Goal: Information Seeking & Learning: Learn about a topic

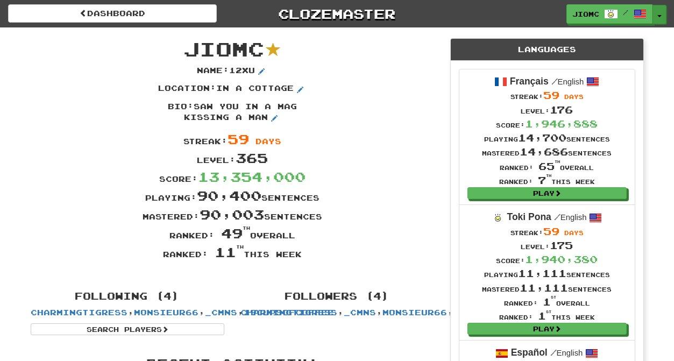
click at [659, 12] on button "Toggle Dropdown" at bounding box center [659, 14] width 14 height 19
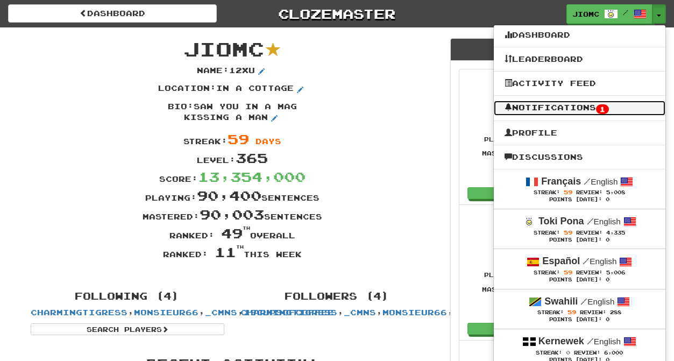
click at [637, 107] on link "Notifications 1" at bounding box center [580, 108] width 172 height 15
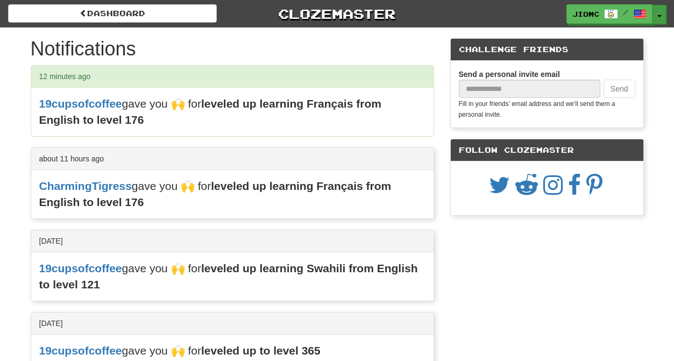
click at [660, 16] on span "button" at bounding box center [659, 16] width 4 height 2
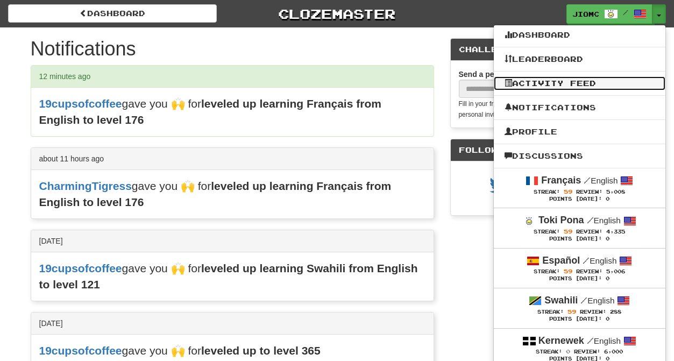
click at [607, 88] on link "Activity Feed" at bounding box center [580, 83] width 172 height 14
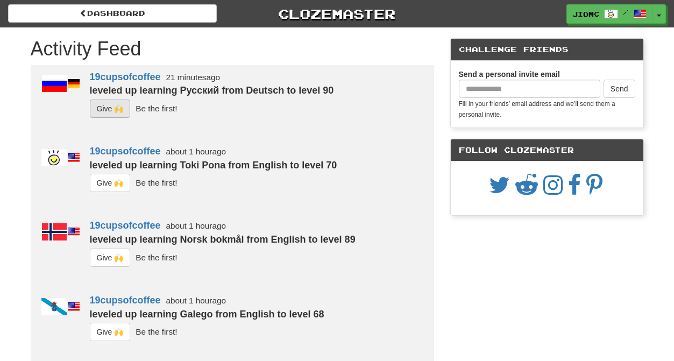
click at [102, 112] on button "G i ve 🙌" at bounding box center [110, 109] width 41 height 18
click at [111, 186] on button "G i ve 🙌" at bounding box center [110, 183] width 41 height 18
click at [112, 258] on button "G i ve 🙌" at bounding box center [110, 258] width 41 height 18
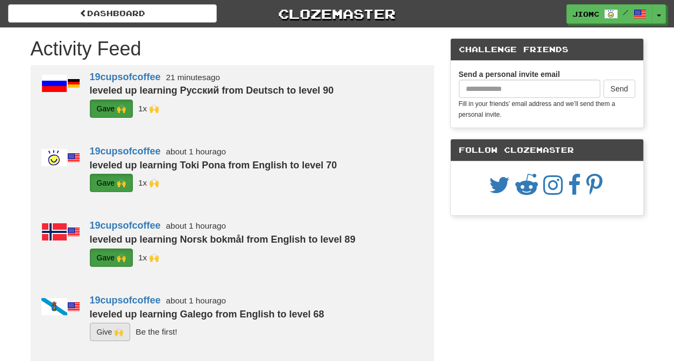
click at [116, 327] on button "G i ve 🙌" at bounding box center [110, 332] width 41 height 18
click at [661, 14] on button "Toggle Dropdown" at bounding box center [659, 14] width 14 height 19
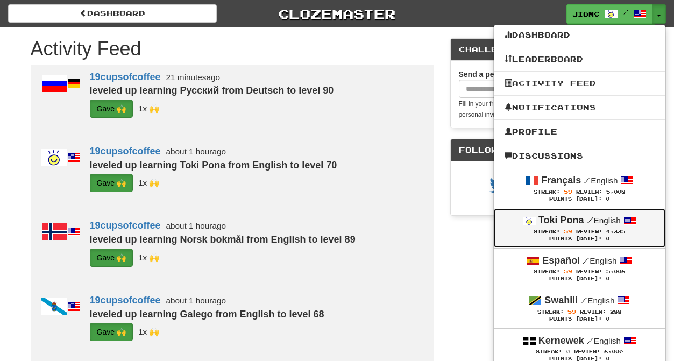
click at [560, 228] on div "Toki Pona / English" at bounding box center [580, 221] width 150 height 14
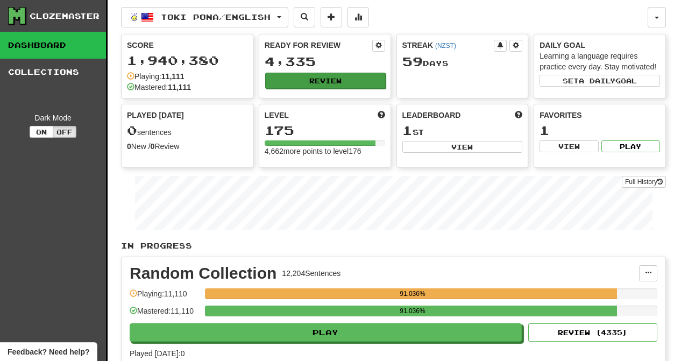
click at [324, 80] on button "Review" at bounding box center [325, 81] width 120 height 16
select select "********"
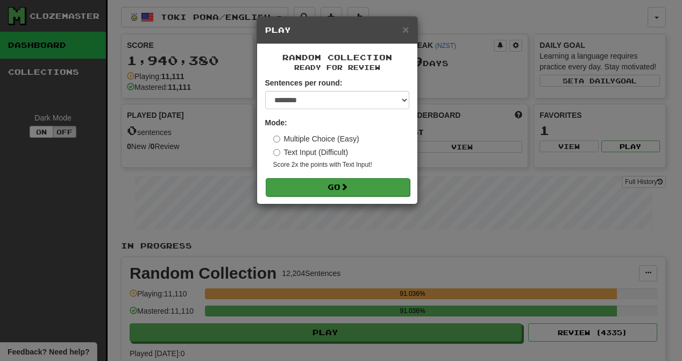
click at [330, 187] on button "Go" at bounding box center [338, 187] width 144 height 18
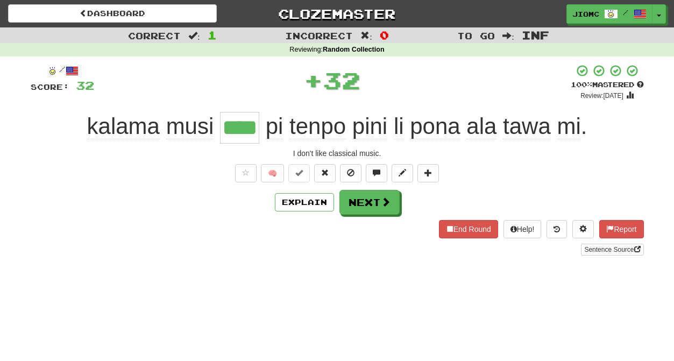
type input "****"
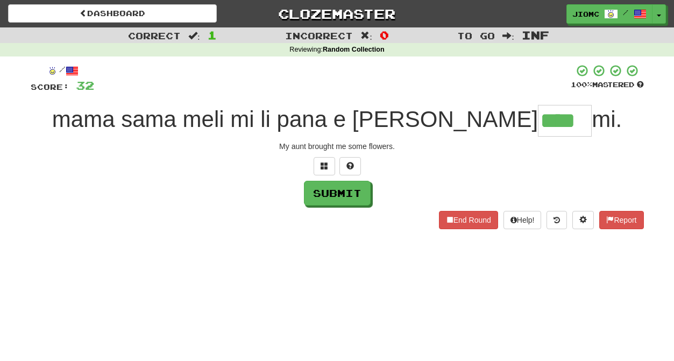
type input "****"
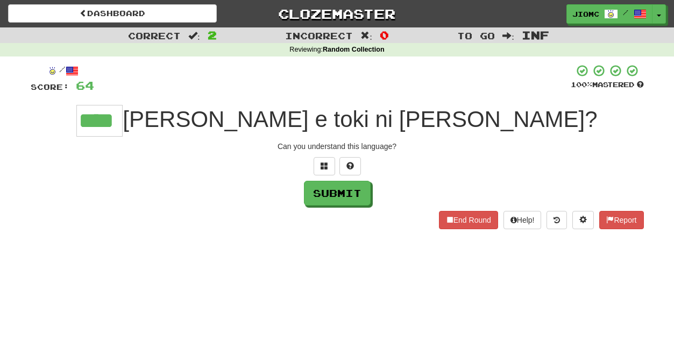
type input "****"
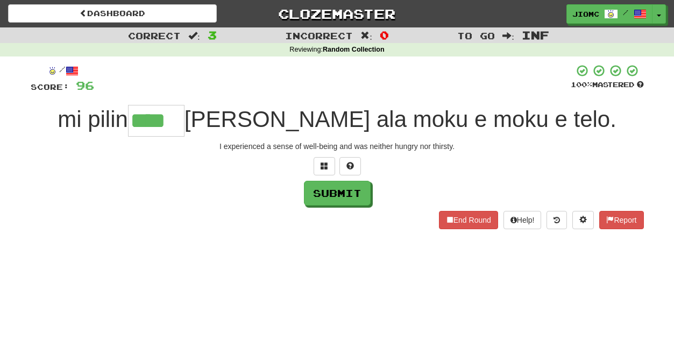
type input "****"
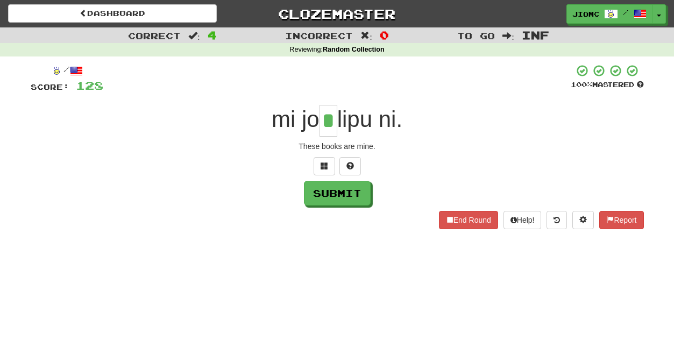
type input "*"
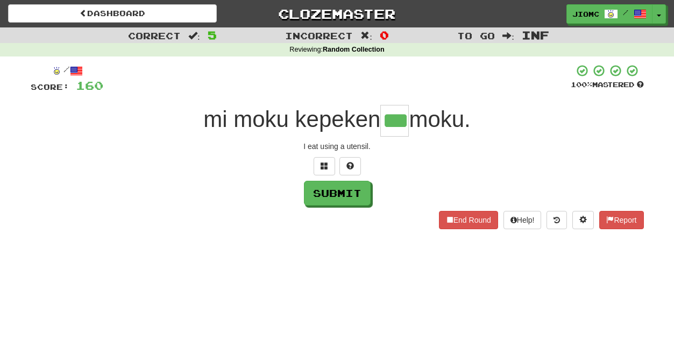
type input "***"
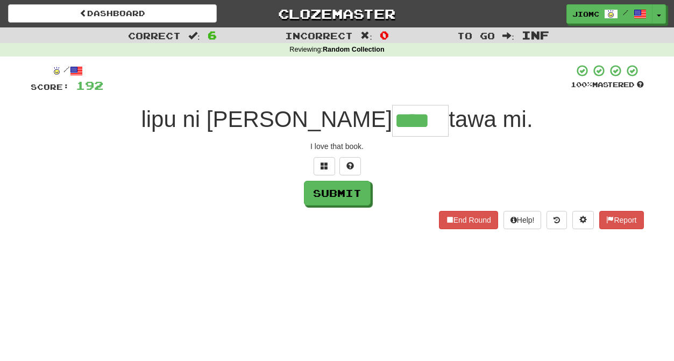
type input "****"
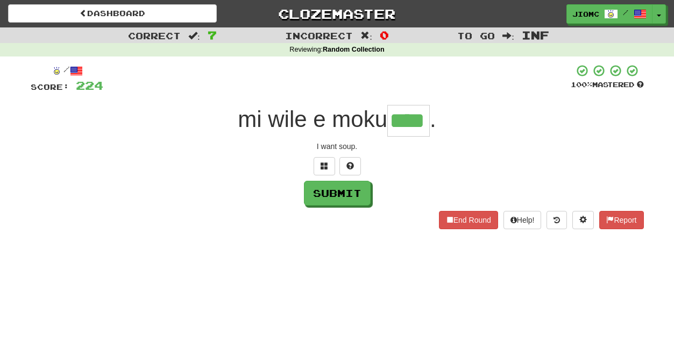
type input "****"
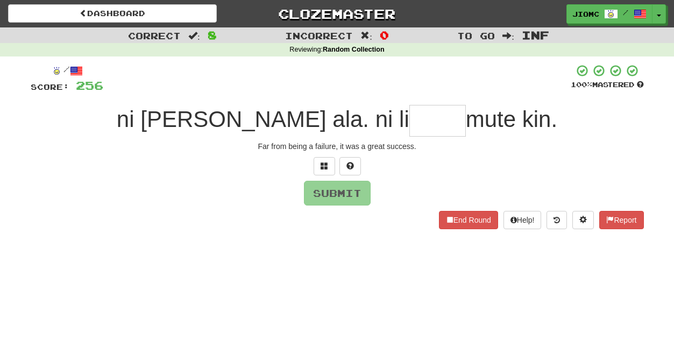
type input "*"
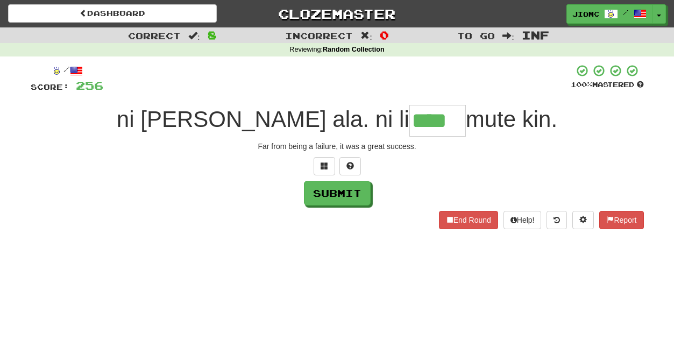
type input "****"
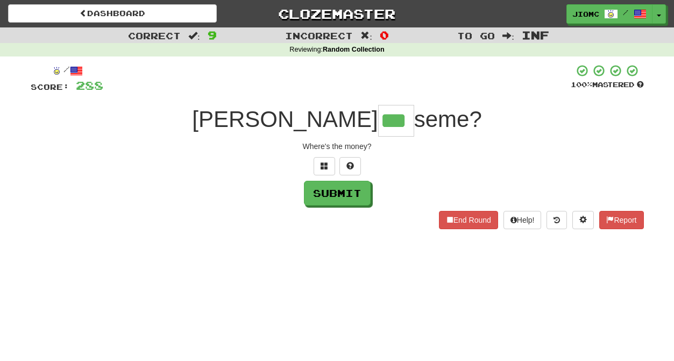
type input "***"
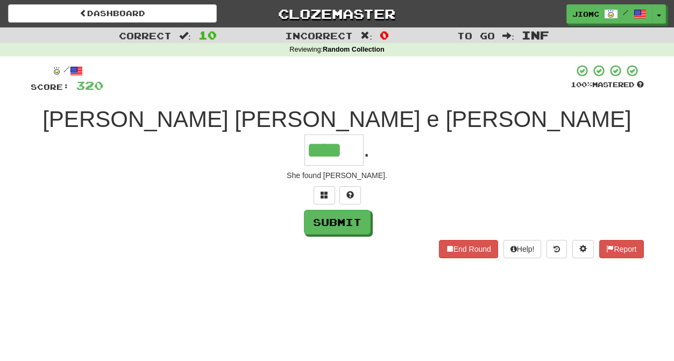
type input "****"
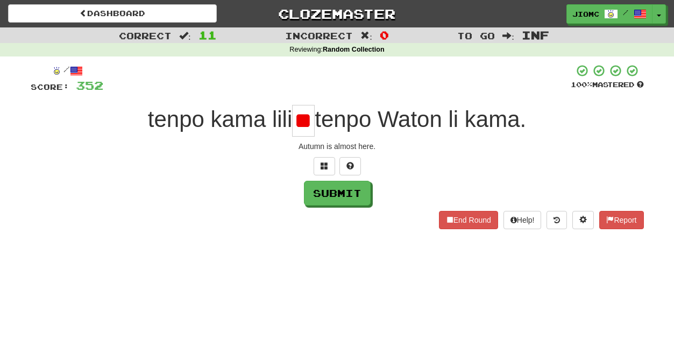
type input "*"
type input "**"
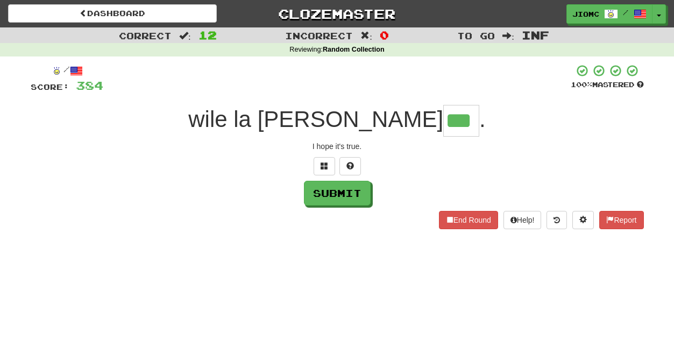
type input "***"
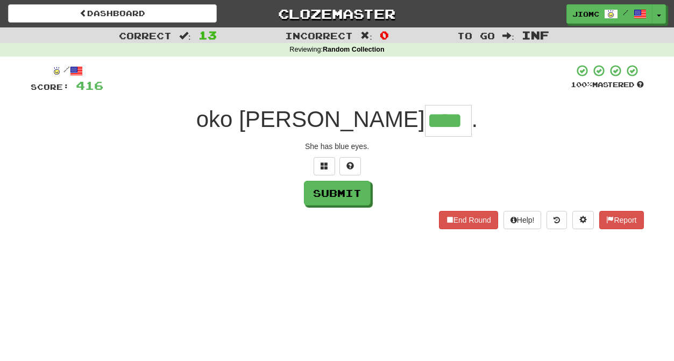
type input "****"
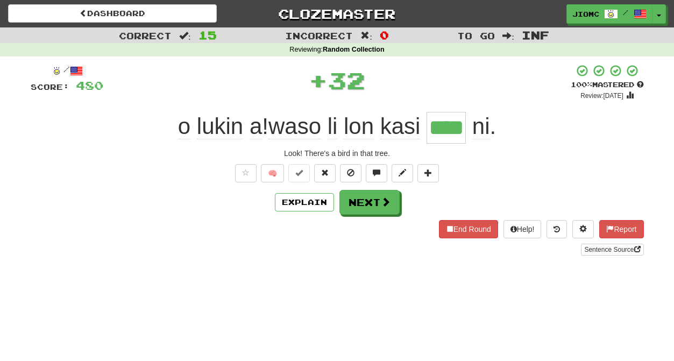
type input "****"
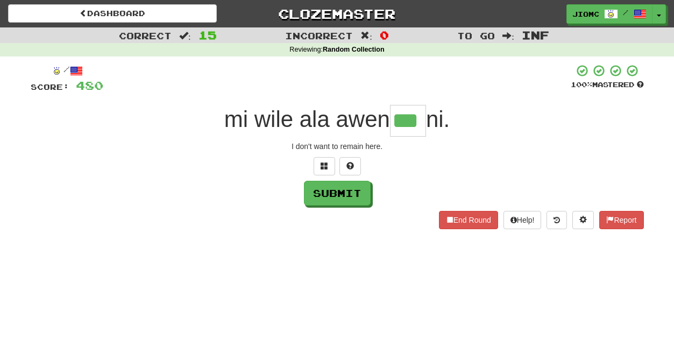
type input "***"
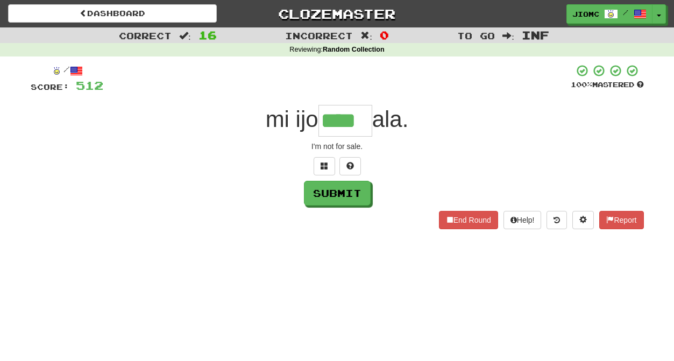
type input "****"
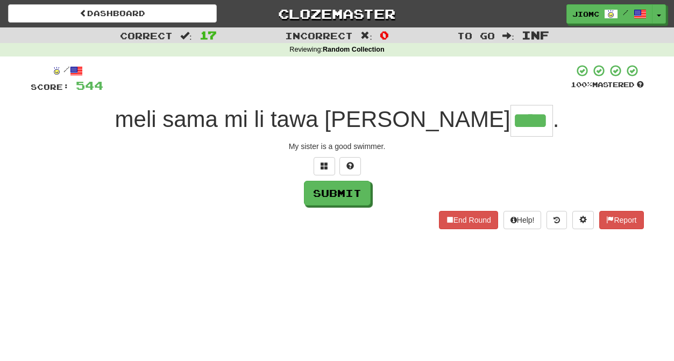
type input "****"
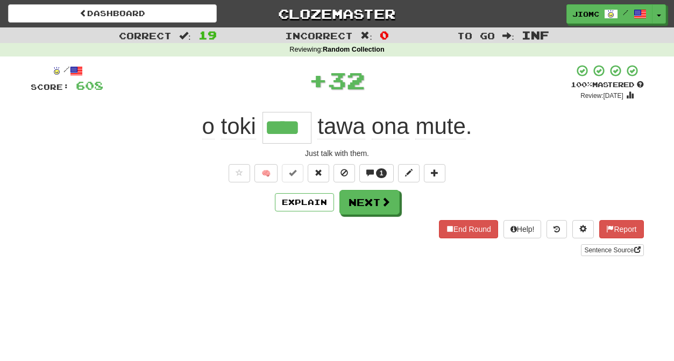
type input "****"
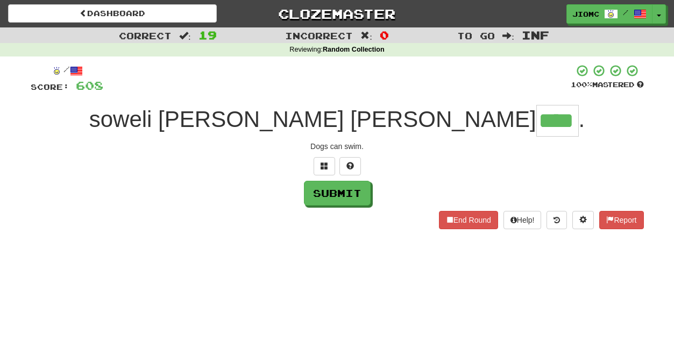
type input "****"
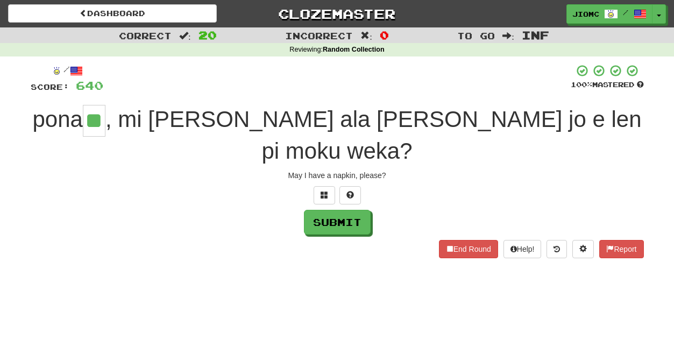
type input "**"
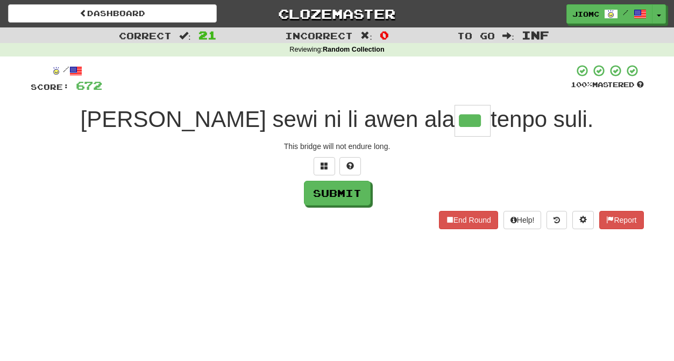
type input "***"
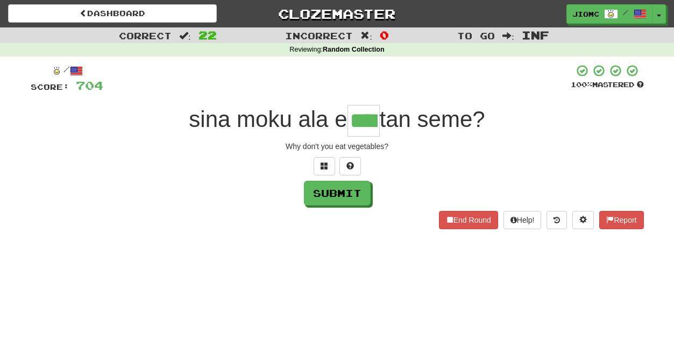
type input "****"
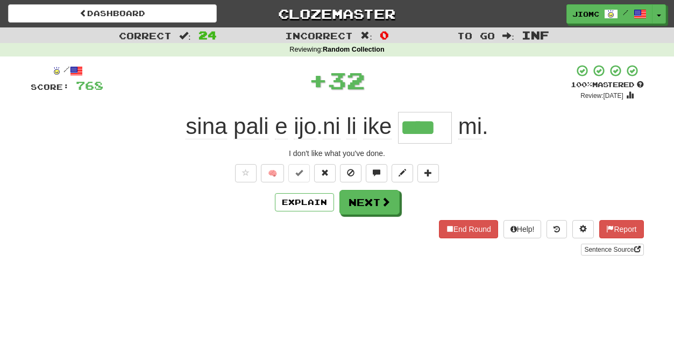
type input "****"
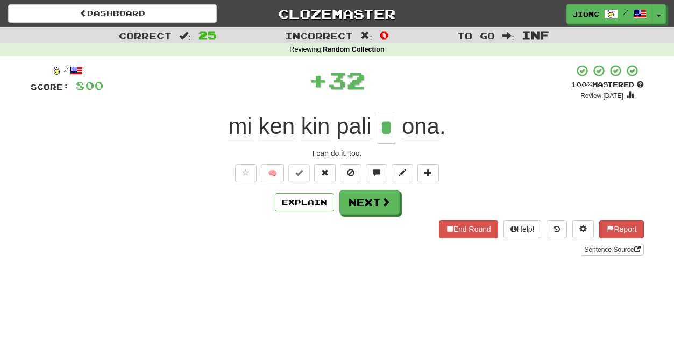
type input "*"
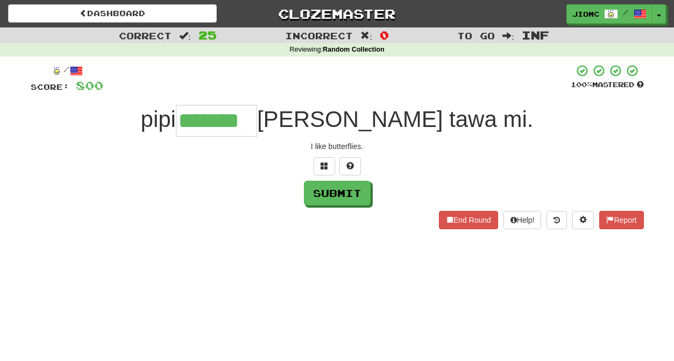
type input "*******"
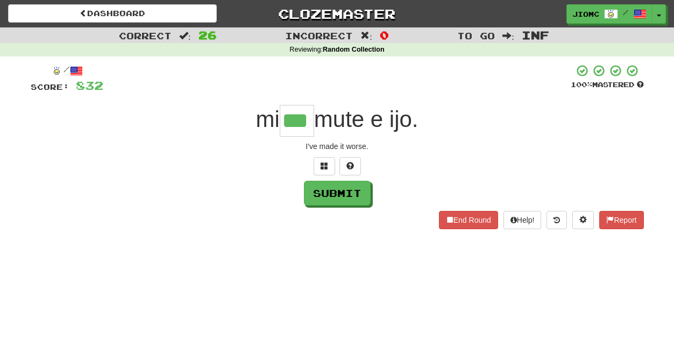
type input "***"
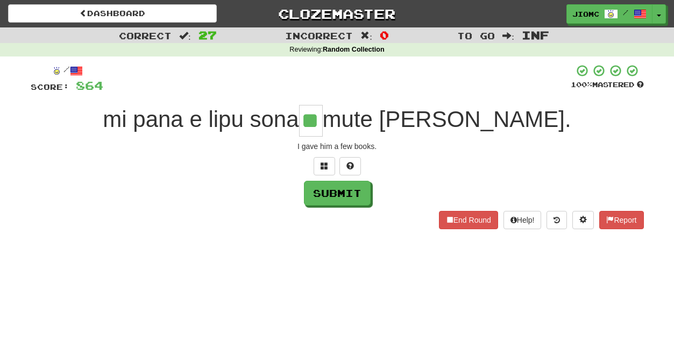
type input "**"
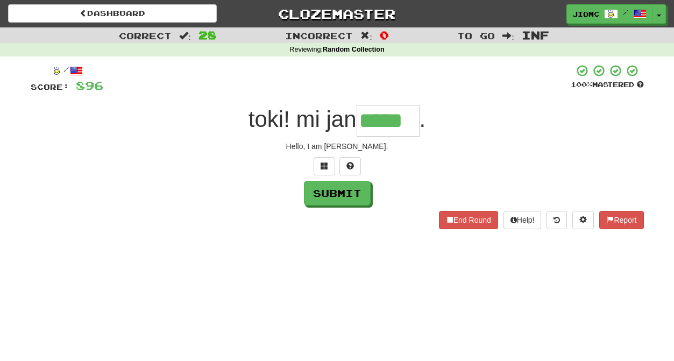
type input "*****"
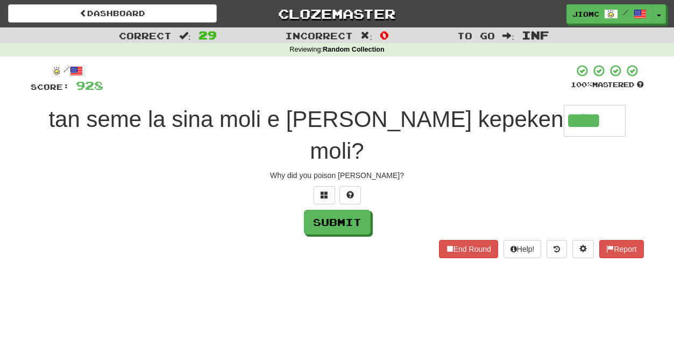
type input "****"
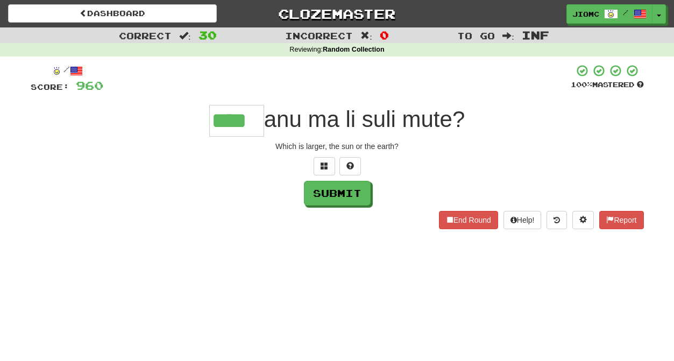
type input "****"
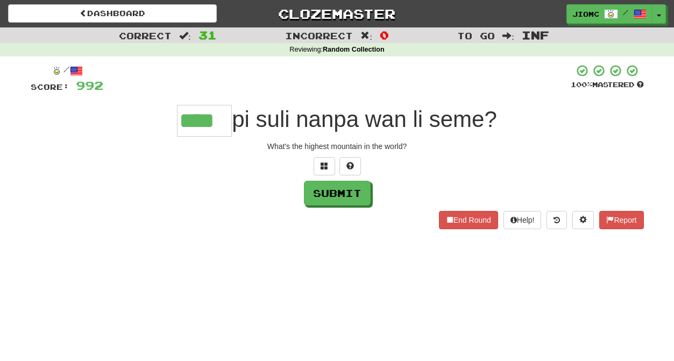
type input "****"
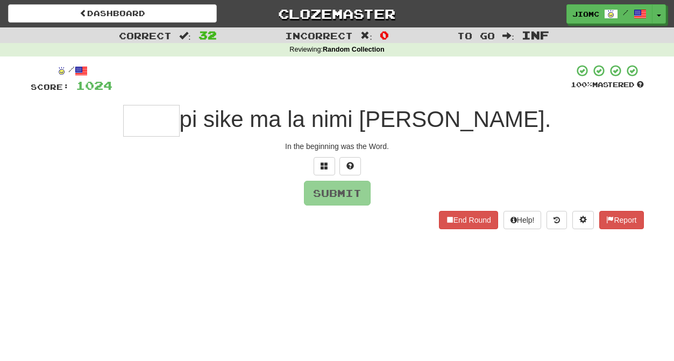
type input "*"
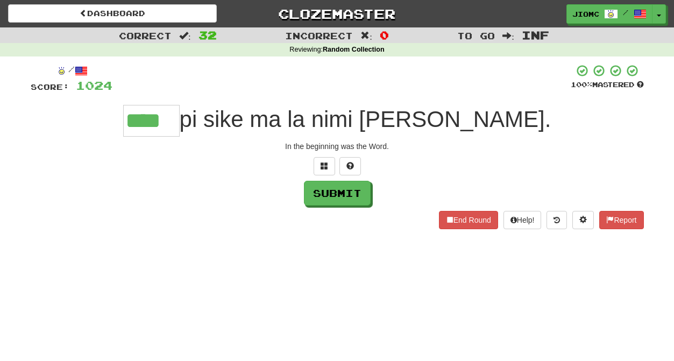
type input "****"
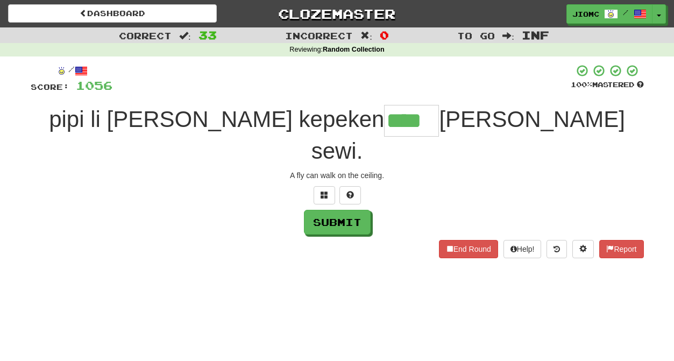
type input "****"
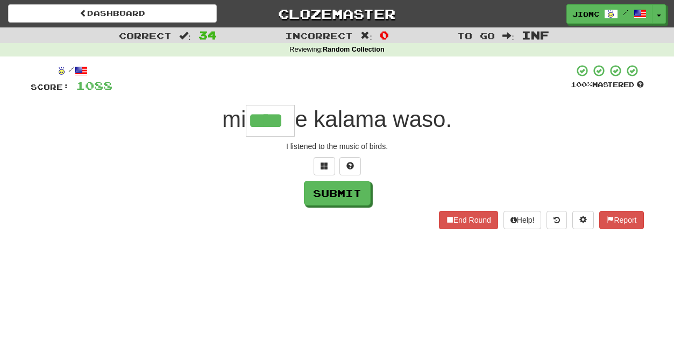
type input "****"
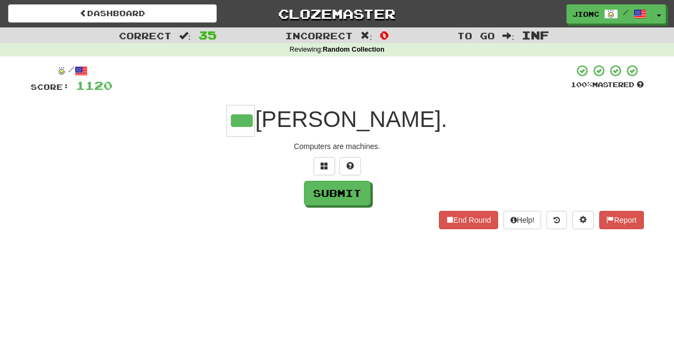
type input "***"
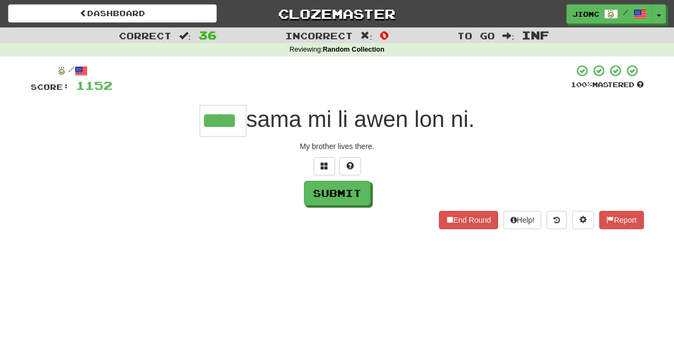
type input "****"
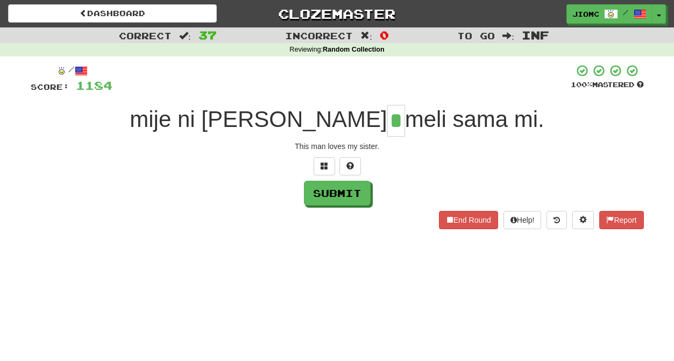
type input "*"
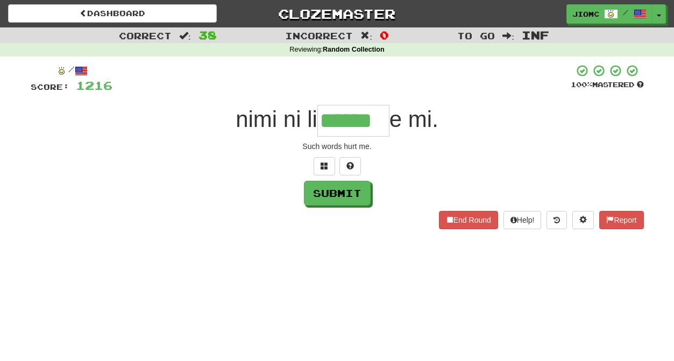
type input "******"
type input "*"
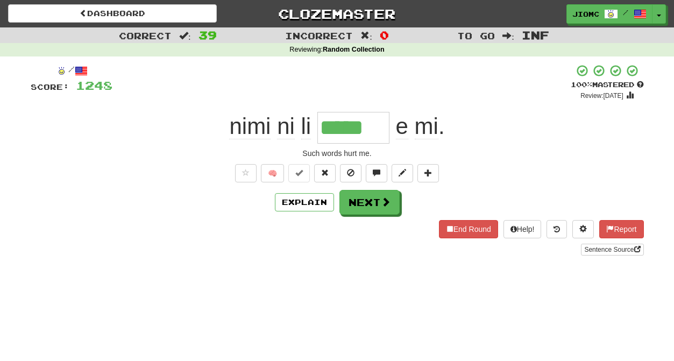
type input "******"
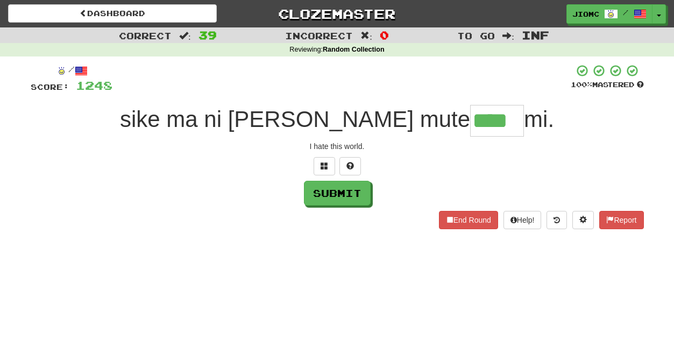
type input "****"
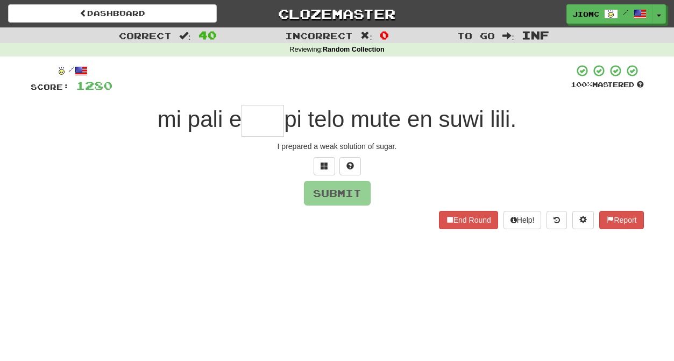
type input "*"
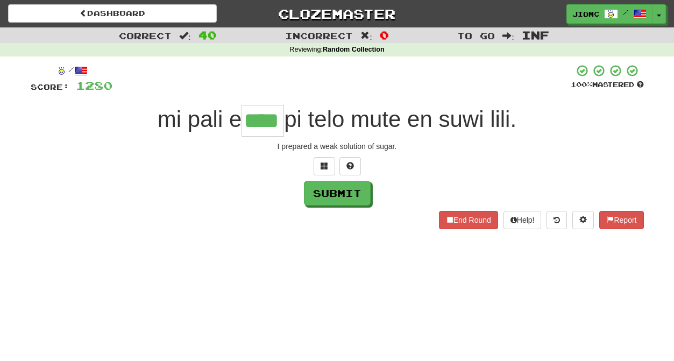
type input "****"
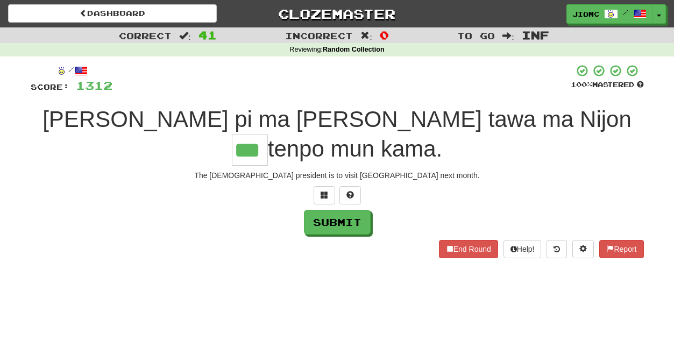
type input "***"
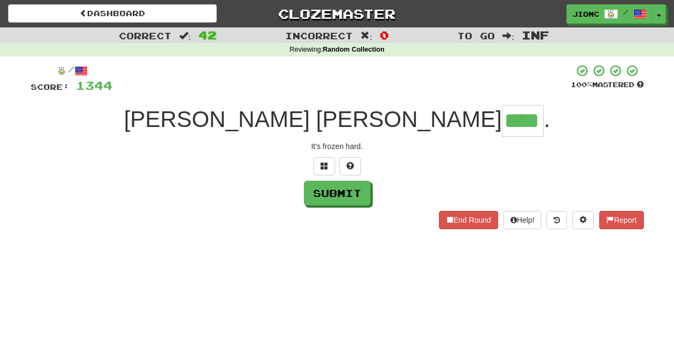
type input "****"
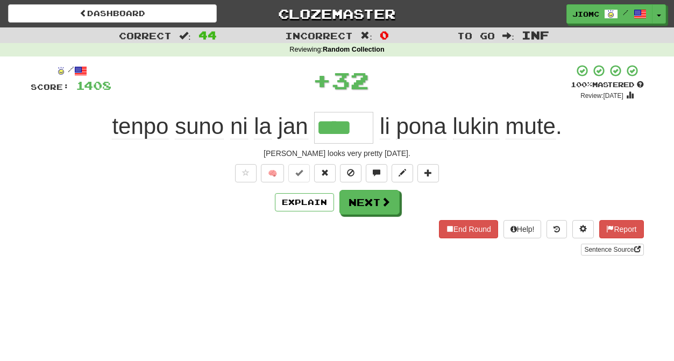
type input "****"
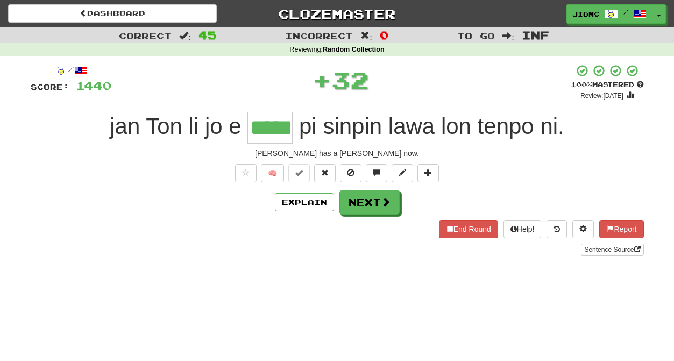
type input "*****"
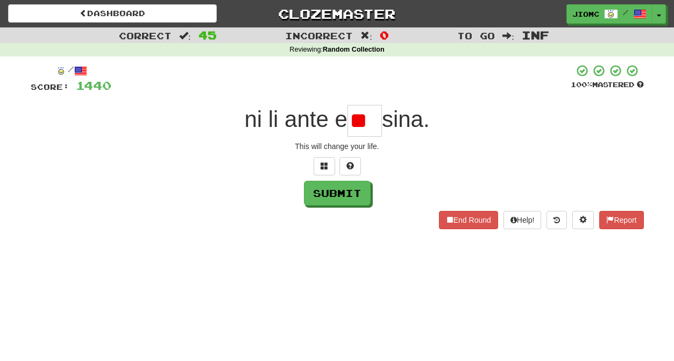
type input "*"
type input "***"
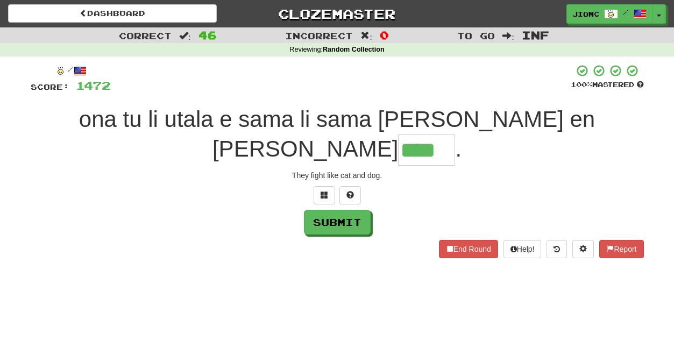
type input "****"
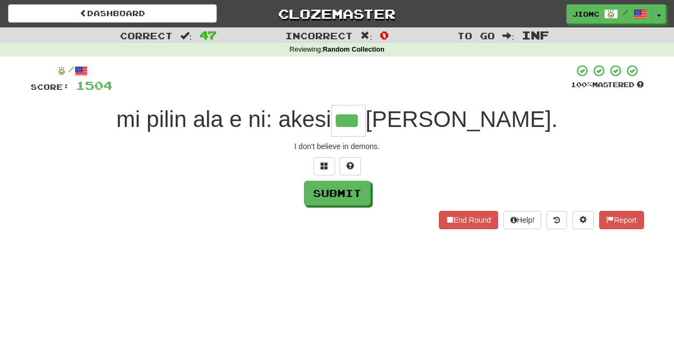
type input "***"
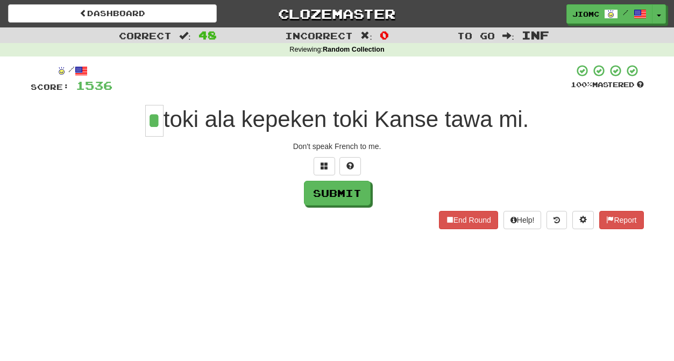
type input "*"
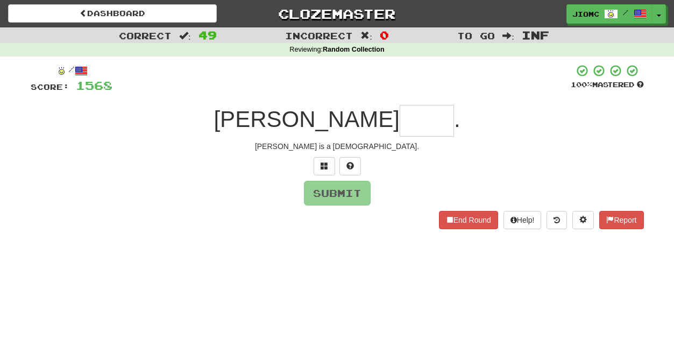
type input "*"
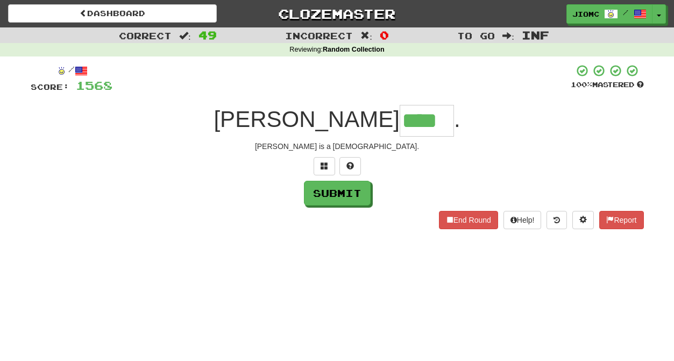
type input "****"
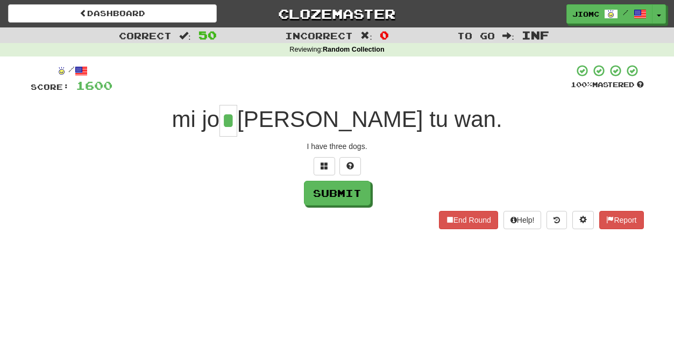
type input "*"
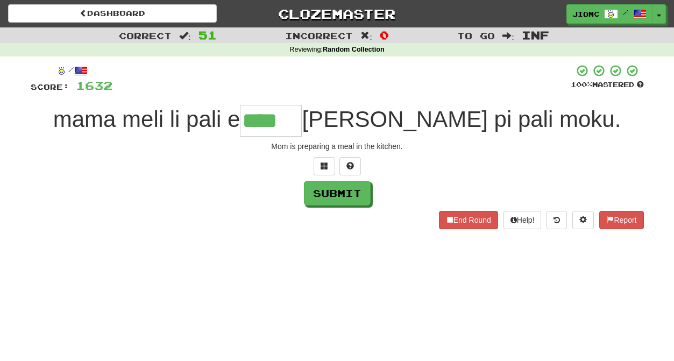
type input "****"
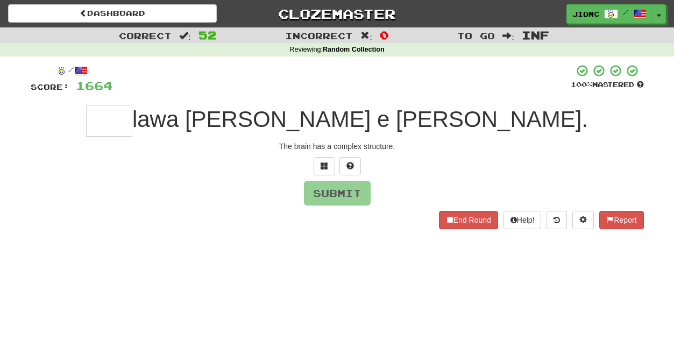
type input "*"
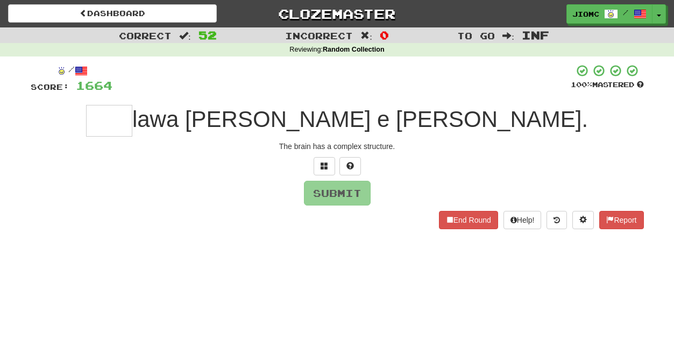
type input "*"
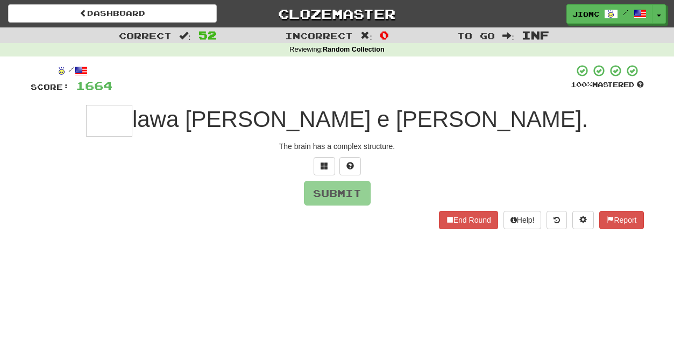
type input "*"
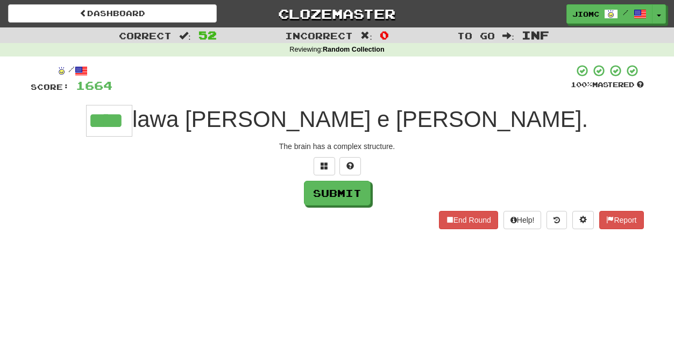
type input "****"
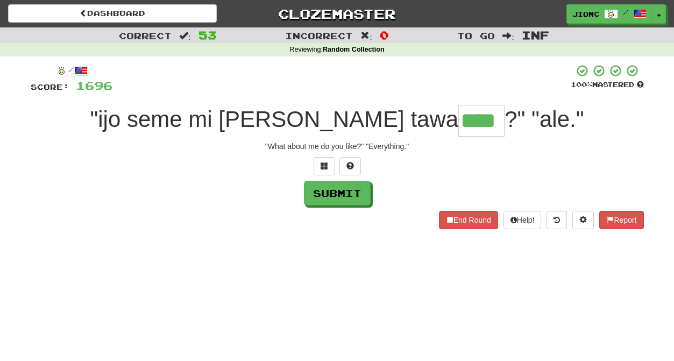
type input "****"
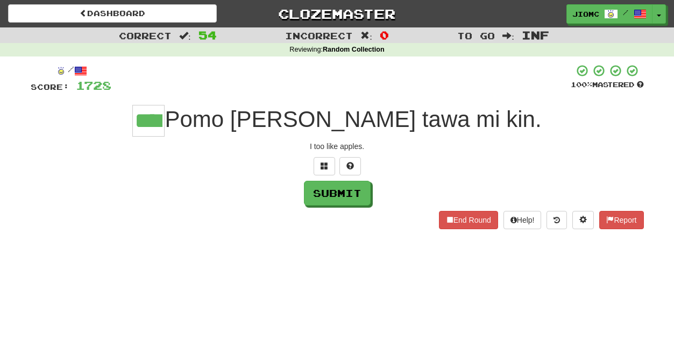
type input "****"
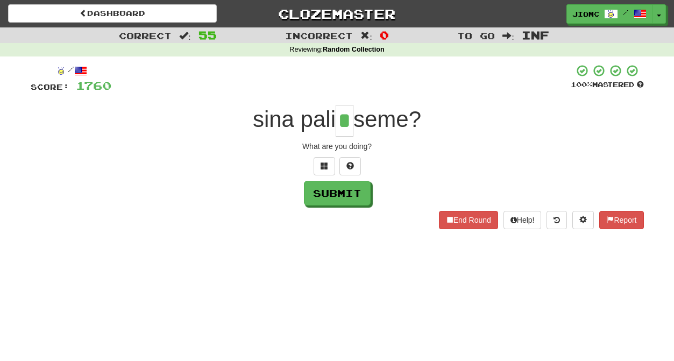
type input "*"
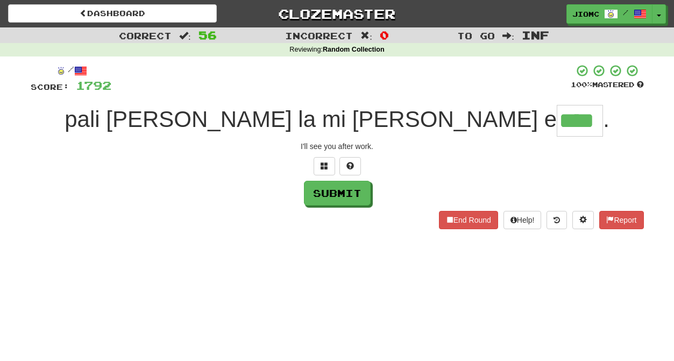
type input "****"
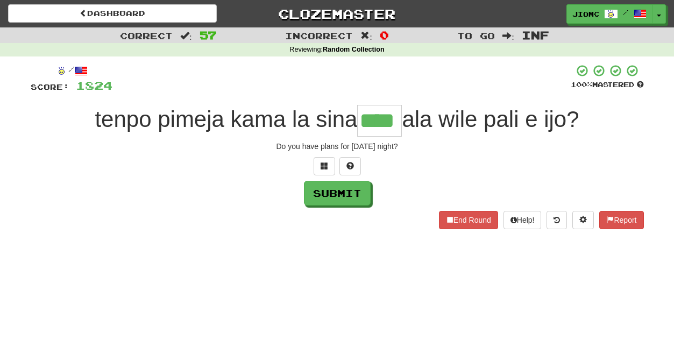
type input "****"
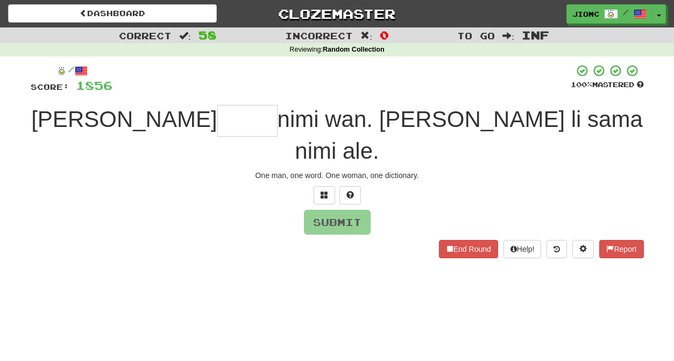
type input "*"
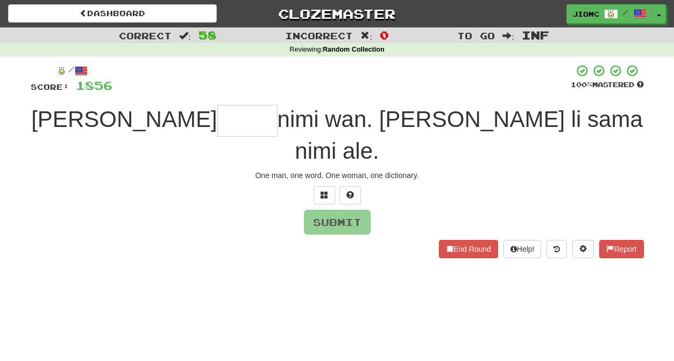
type input "*"
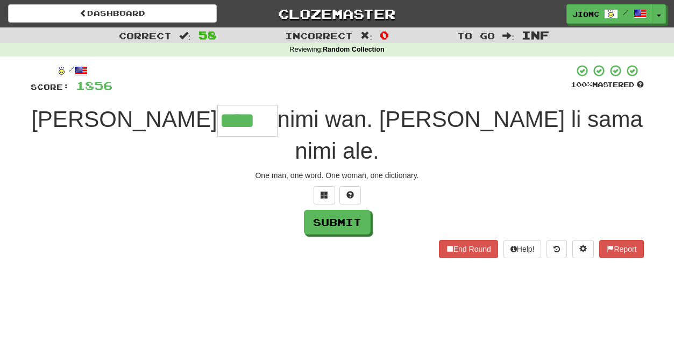
type input "****"
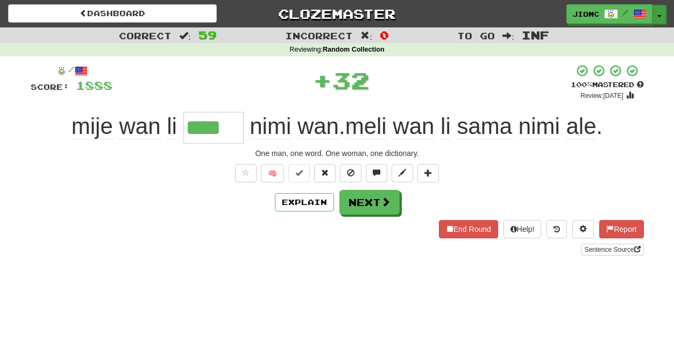
click at [661, 16] on span "button" at bounding box center [659, 16] width 4 height 2
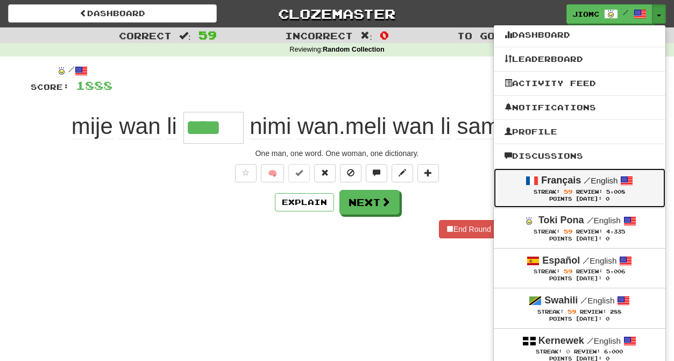
click at [550, 187] on div "Français / English" at bounding box center [580, 181] width 150 height 14
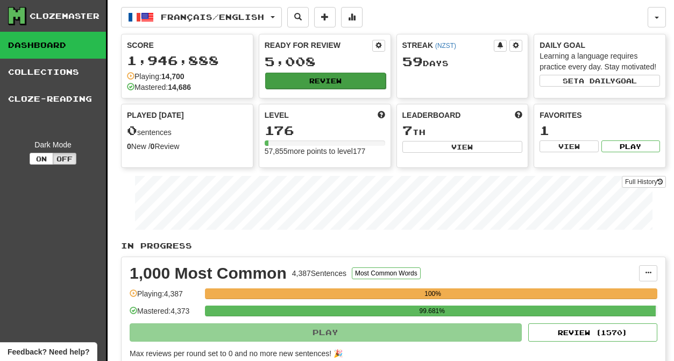
click at [327, 77] on button "Review" at bounding box center [325, 81] width 120 height 16
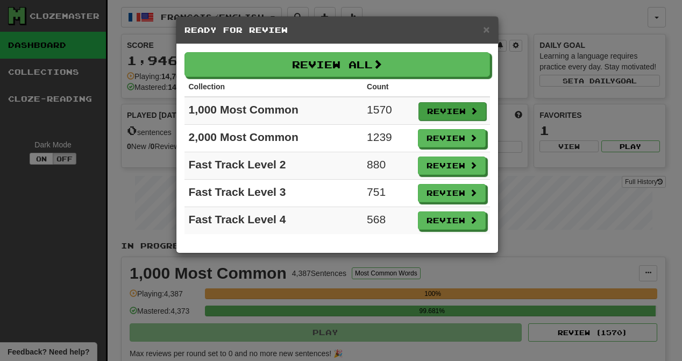
click at [434, 109] on button "Review" at bounding box center [452, 111] width 68 height 18
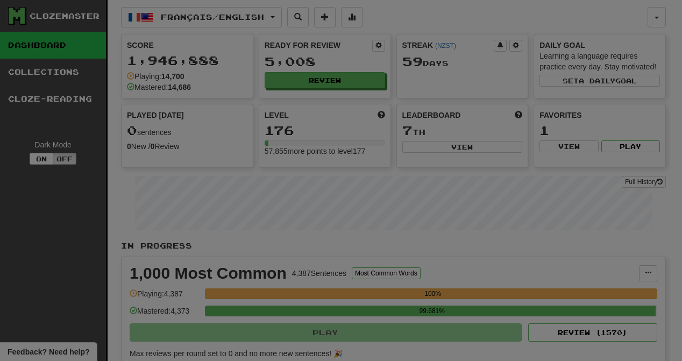
select select "********"
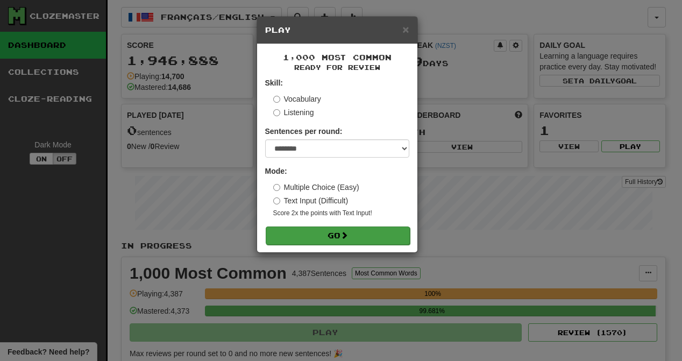
click at [354, 235] on button "Go" at bounding box center [338, 235] width 144 height 18
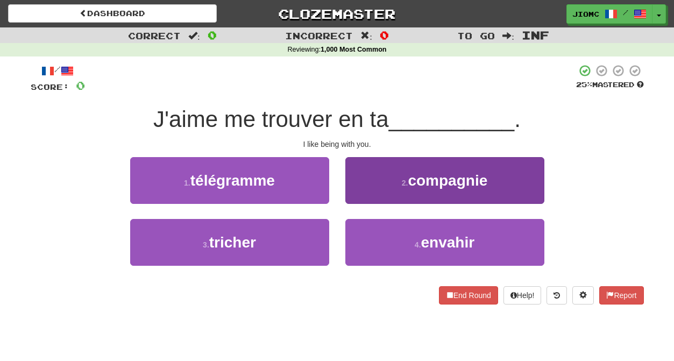
click at [363, 196] on button "2 . compagnie" at bounding box center [444, 180] width 199 height 47
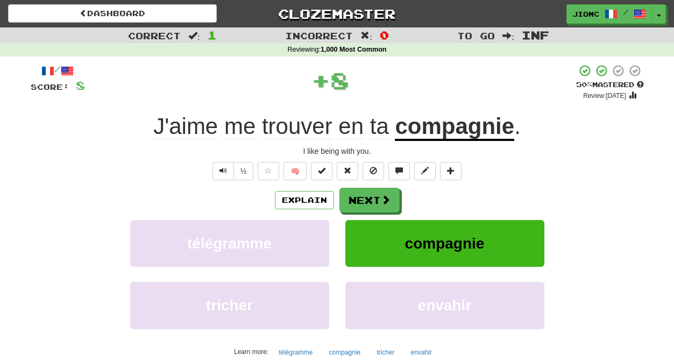
click at [363, 196] on button "Next" at bounding box center [369, 200] width 60 height 25
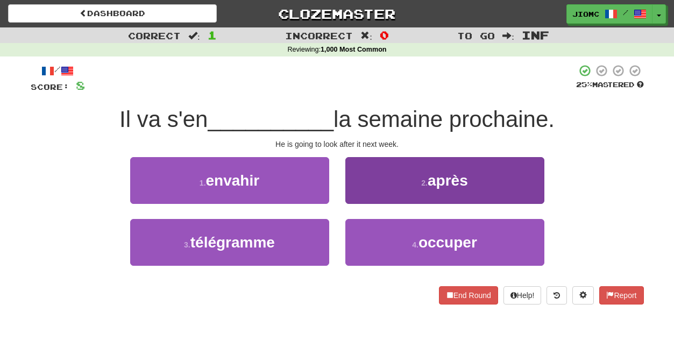
click at [361, 196] on button "2 . après" at bounding box center [444, 180] width 199 height 47
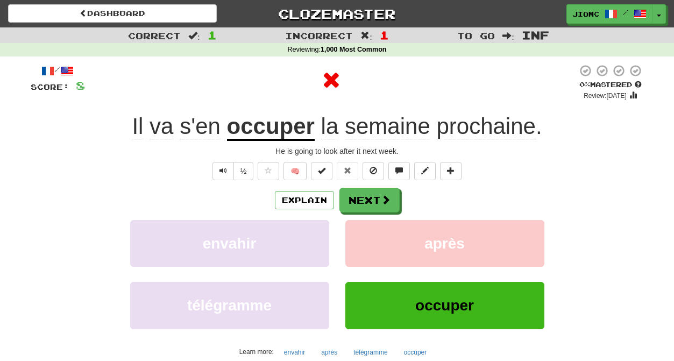
click at [361, 196] on button "Next" at bounding box center [369, 200] width 60 height 25
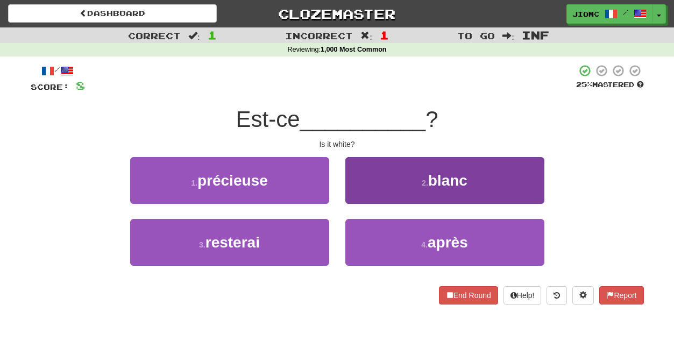
click at [357, 196] on button "2 . blanc" at bounding box center [444, 180] width 199 height 47
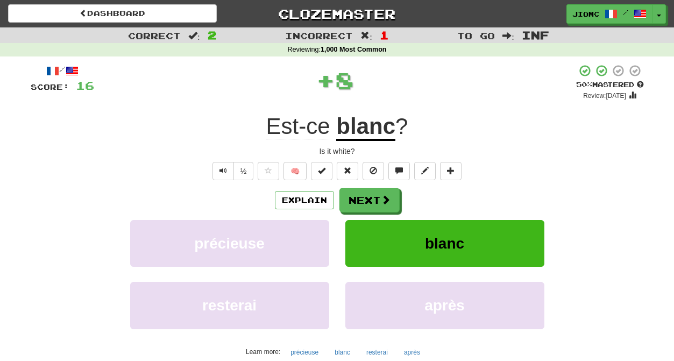
click at [357, 196] on button "Next" at bounding box center [369, 200] width 60 height 25
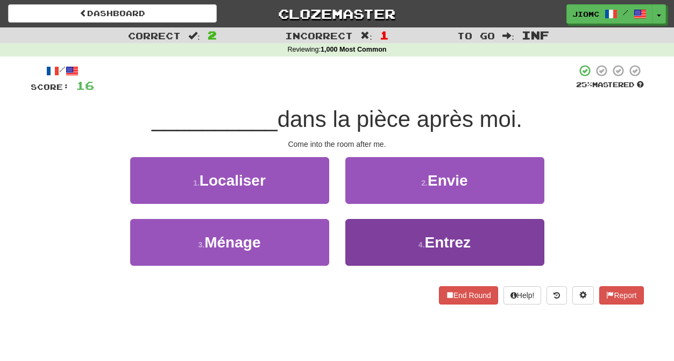
click at [356, 238] on button "4 . Entrez" at bounding box center [444, 242] width 199 height 47
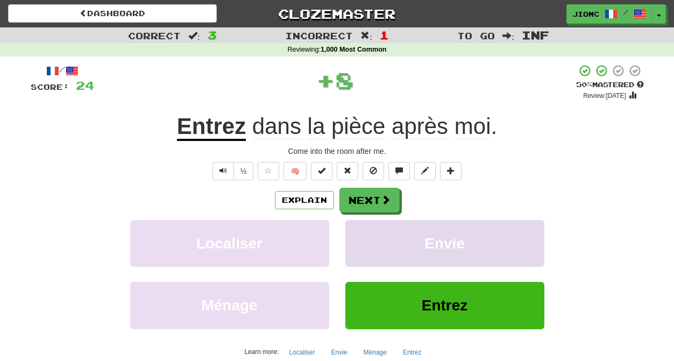
click at [356, 237] on button "Envie" at bounding box center [444, 243] width 199 height 47
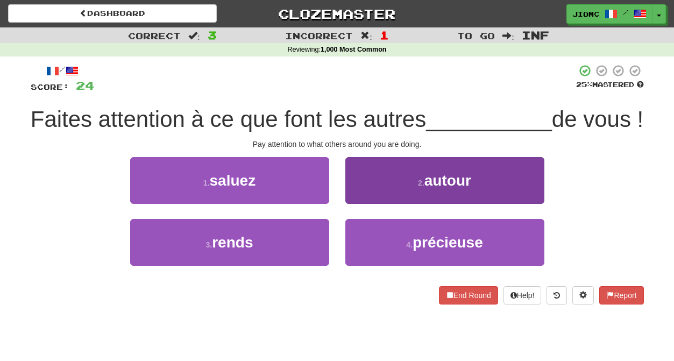
click at [361, 204] on button "2 . autour" at bounding box center [444, 180] width 199 height 47
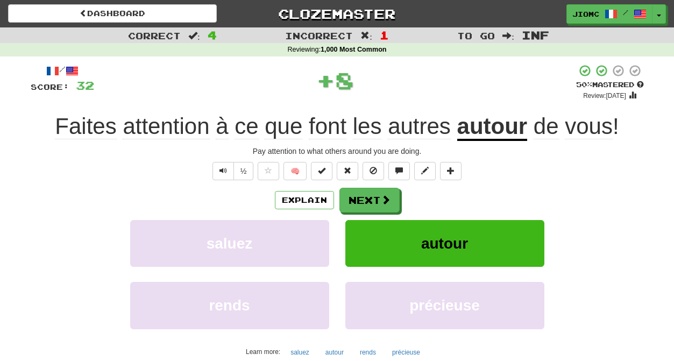
click at [361, 222] on button "autour" at bounding box center [444, 243] width 199 height 47
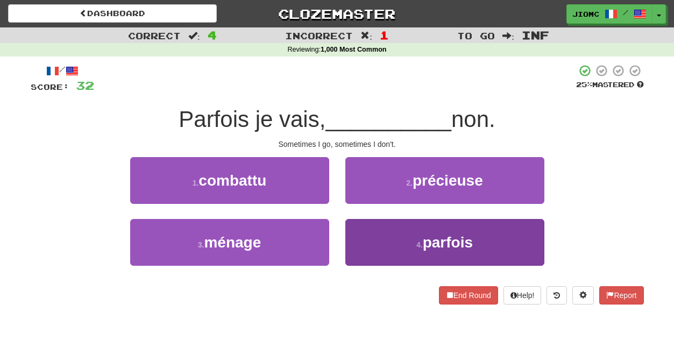
click at [361, 235] on button "4 . parfois" at bounding box center [444, 242] width 199 height 47
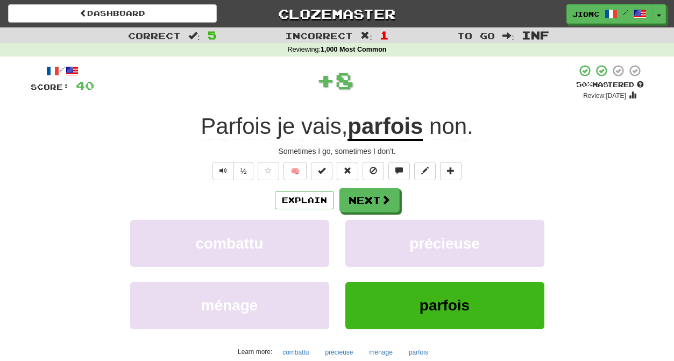
click at [361, 235] on button "précieuse" at bounding box center [444, 243] width 199 height 47
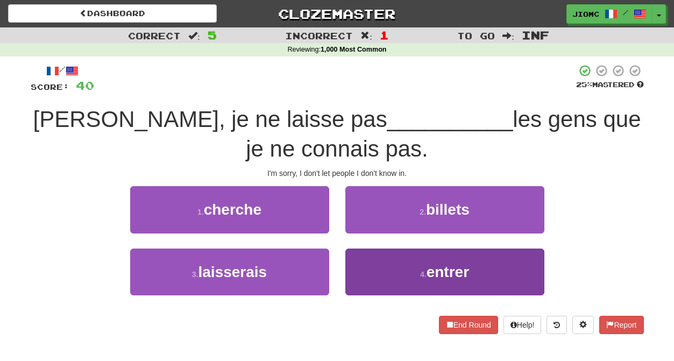
click at [368, 262] on button "4 . entrer" at bounding box center [444, 272] width 199 height 47
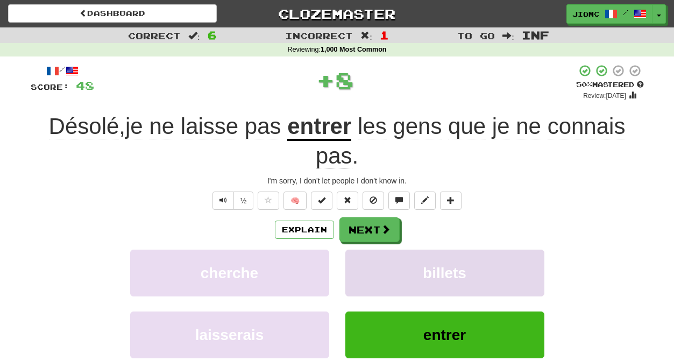
click at [368, 261] on button "billets" at bounding box center [444, 273] width 199 height 47
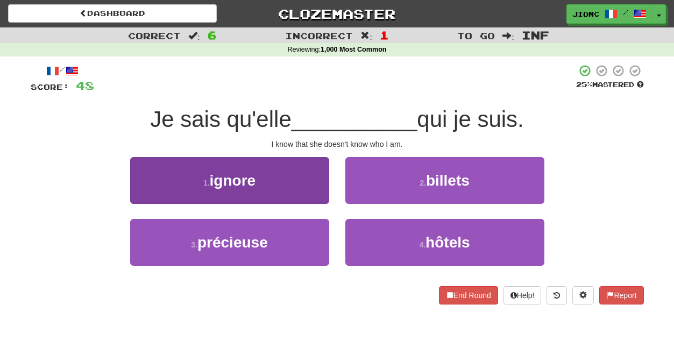
click at [303, 187] on button "1 . ignore" at bounding box center [229, 180] width 199 height 47
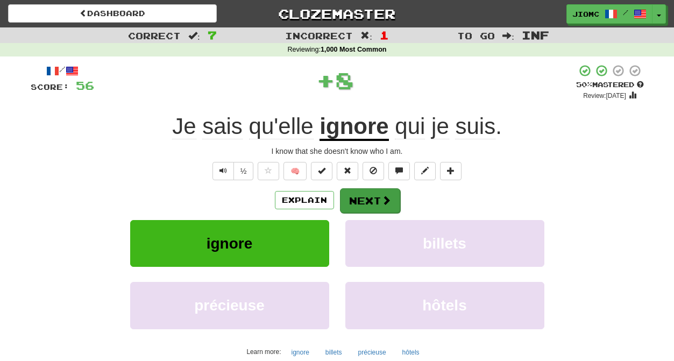
click at [367, 196] on button "Next" at bounding box center [370, 200] width 60 height 25
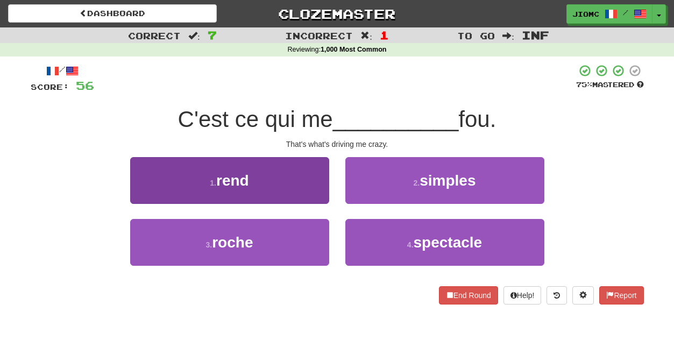
click at [315, 194] on button "1 . rend" at bounding box center [229, 180] width 199 height 47
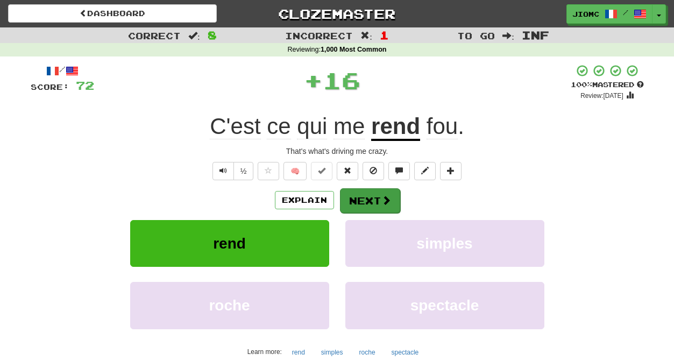
click at [359, 198] on button "Next" at bounding box center [370, 200] width 60 height 25
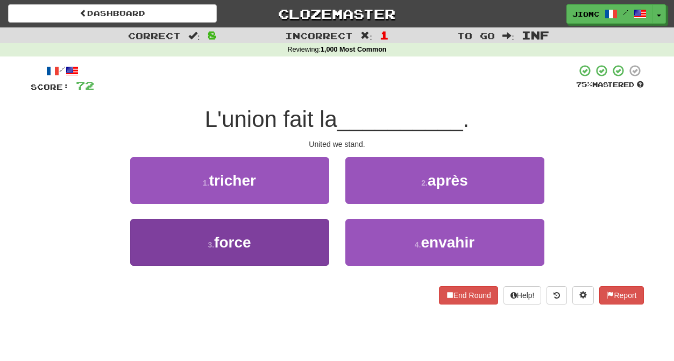
click at [316, 238] on button "3 . force" at bounding box center [229, 242] width 199 height 47
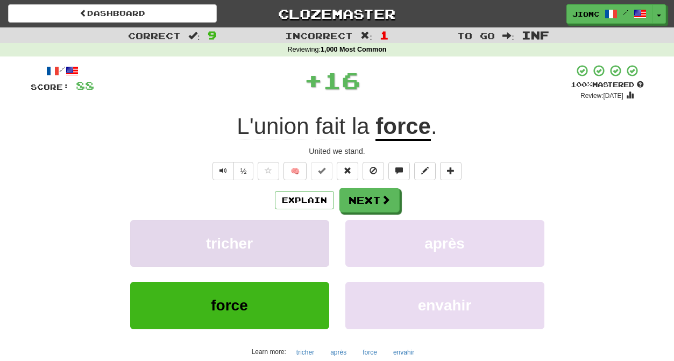
click at [316, 237] on button "tricher" at bounding box center [229, 243] width 199 height 47
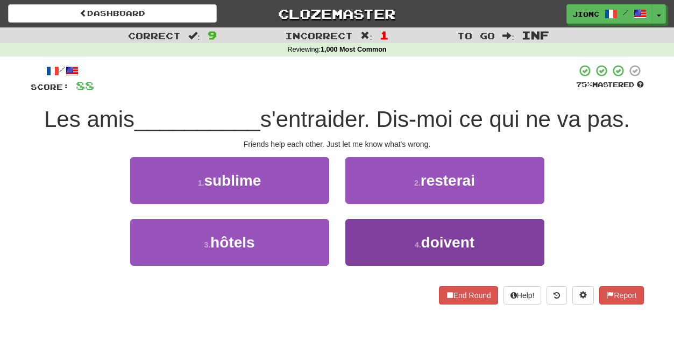
click at [367, 236] on button "4 . doivent" at bounding box center [444, 242] width 199 height 47
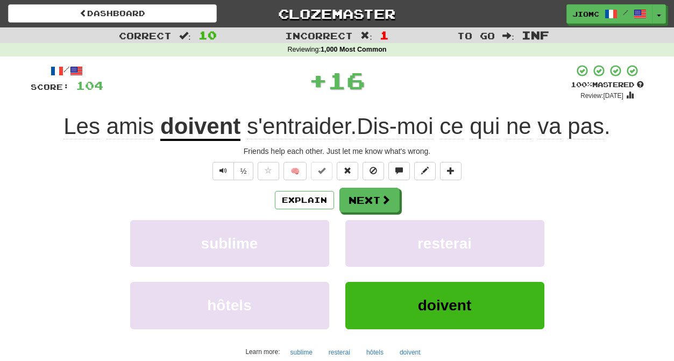
click at [367, 236] on button "resterai" at bounding box center [444, 243] width 199 height 47
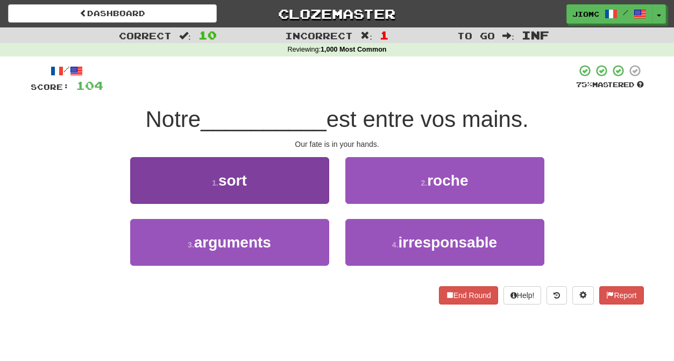
click at [315, 190] on button "1 . sort" at bounding box center [229, 180] width 199 height 47
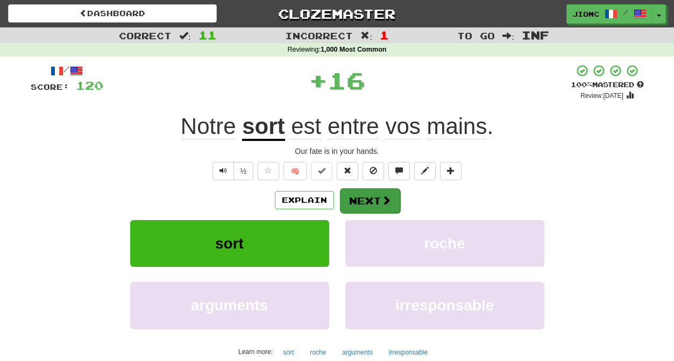
click at [358, 197] on button "Next" at bounding box center [370, 200] width 60 height 25
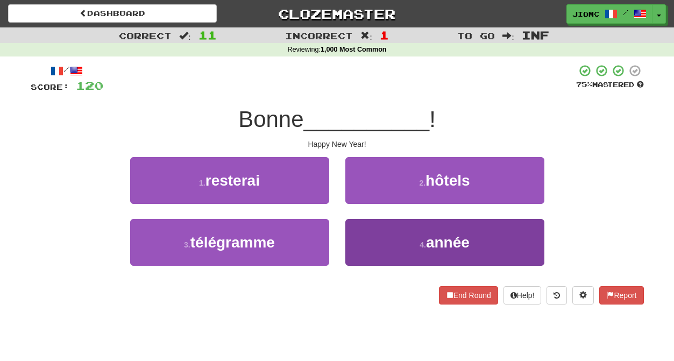
click at [371, 238] on button "4 . année" at bounding box center [444, 242] width 199 height 47
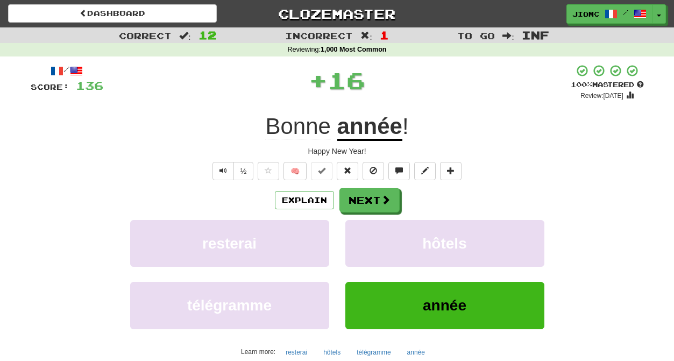
click at [371, 238] on button "hôtels" at bounding box center [444, 243] width 199 height 47
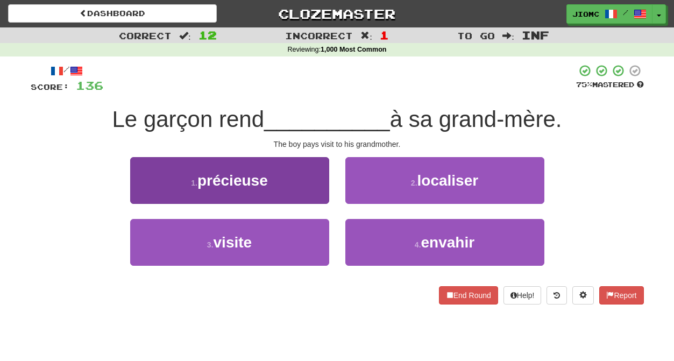
drag, startPoint x: 327, startPoint y: 243, endPoint x: 320, endPoint y: 240, distance: 8.2
click at [324, 241] on button "3 . visite" at bounding box center [229, 242] width 199 height 47
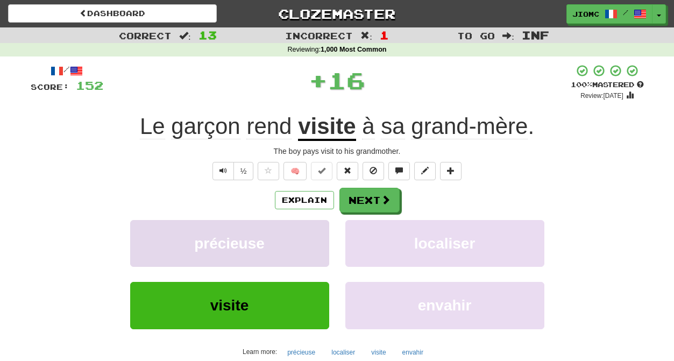
click at [317, 240] on button "précieuse" at bounding box center [229, 243] width 199 height 47
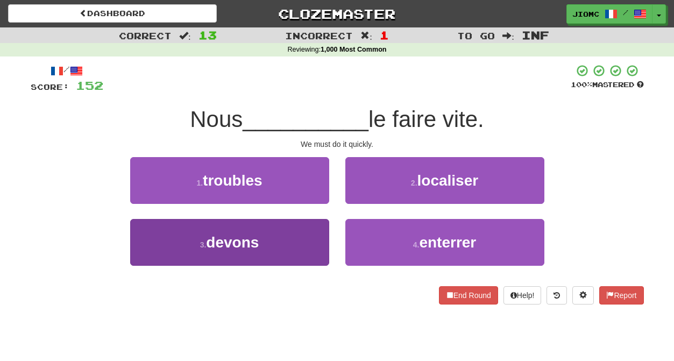
click at [311, 237] on button "3 . devons" at bounding box center [229, 242] width 199 height 47
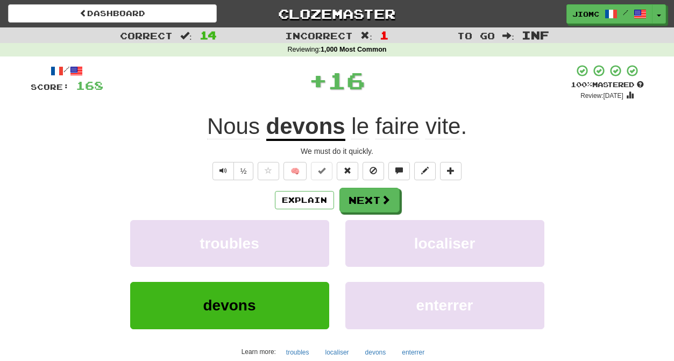
click at [311, 237] on button "troubles" at bounding box center [229, 243] width 199 height 47
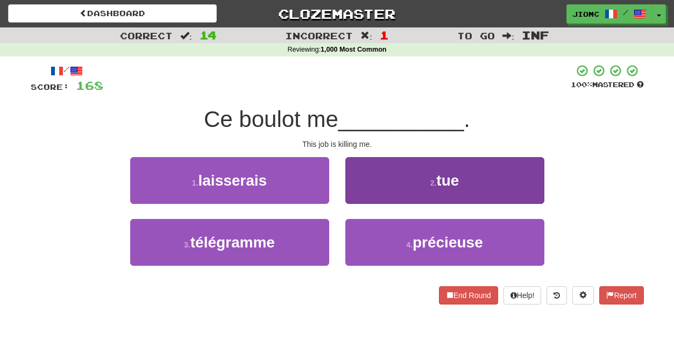
click at [365, 191] on button "2 . tue" at bounding box center [444, 180] width 199 height 47
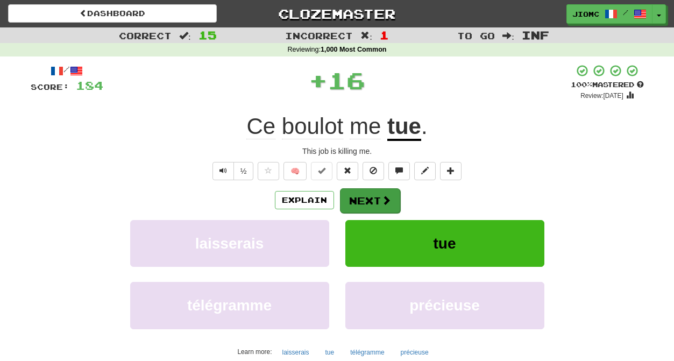
click at [364, 196] on button "Next" at bounding box center [370, 200] width 60 height 25
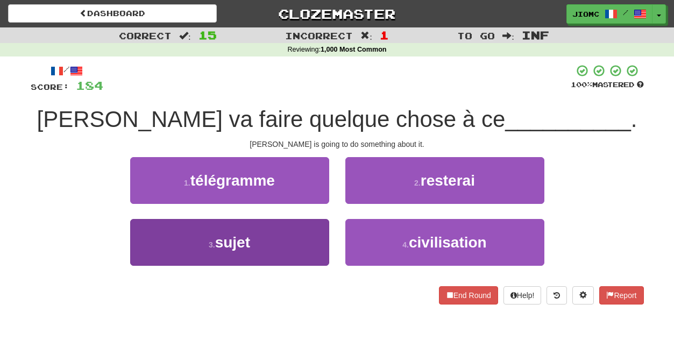
click at [308, 235] on button "3 . sujet" at bounding box center [229, 242] width 199 height 47
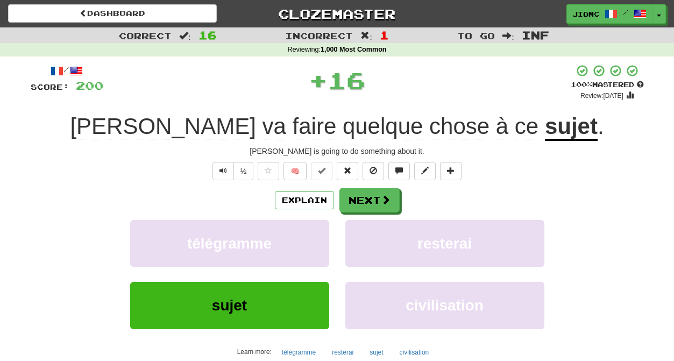
click at [308, 235] on button "télégramme" at bounding box center [229, 243] width 199 height 47
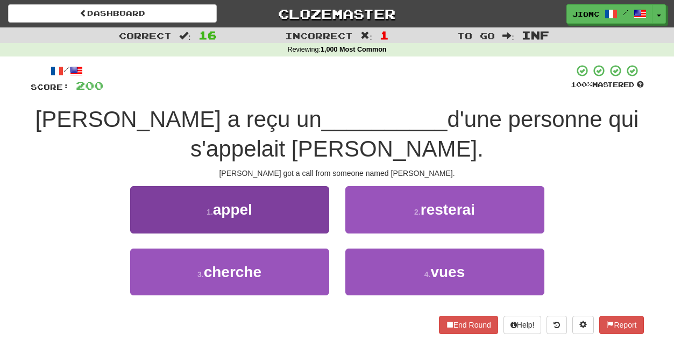
click at [324, 220] on button "1 . appel" at bounding box center [229, 209] width 199 height 47
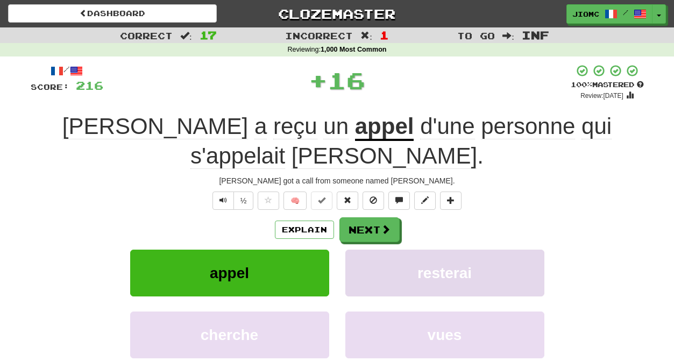
click at [363, 250] on button "resterai" at bounding box center [444, 273] width 199 height 47
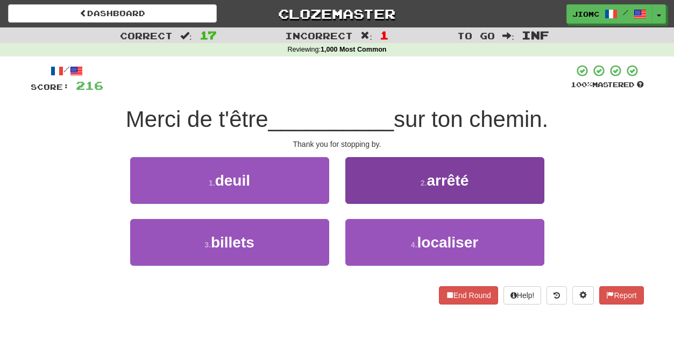
click at [368, 191] on button "2 . arrêté" at bounding box center [444, 180] width 199 height 47
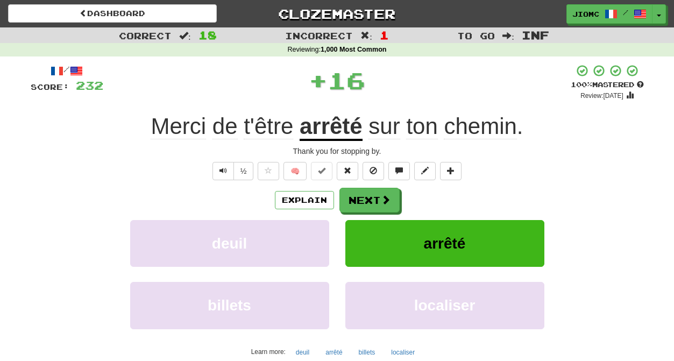
click at [366, 193] on button "Next" at bounding box center [369, 200] width 60 height 25
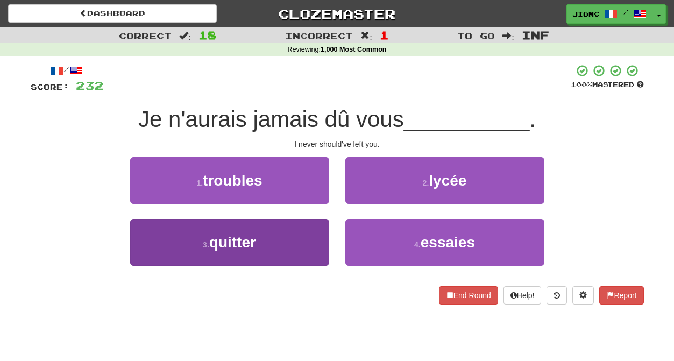
click at [309, 230] on button "3 . quitter" at bounding box center [229, 242] width 199 height 47
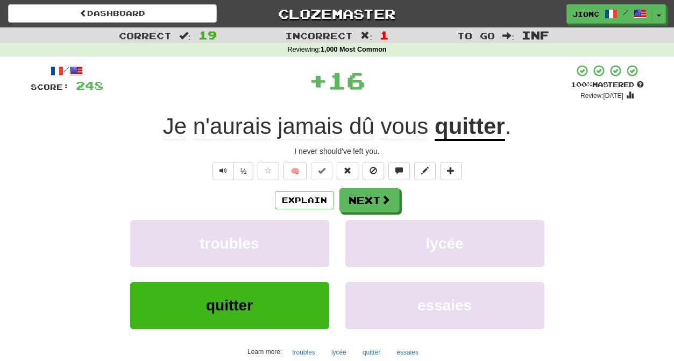
click at [309, 230] on button "troubles" at bounding box center [229, 243] width 199 height 47
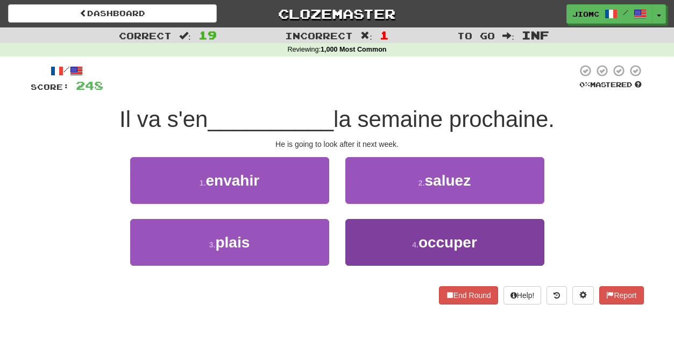
click at [365, 238] on button "4 . occuper" at bounding box center [444, 242] width 199 height 47
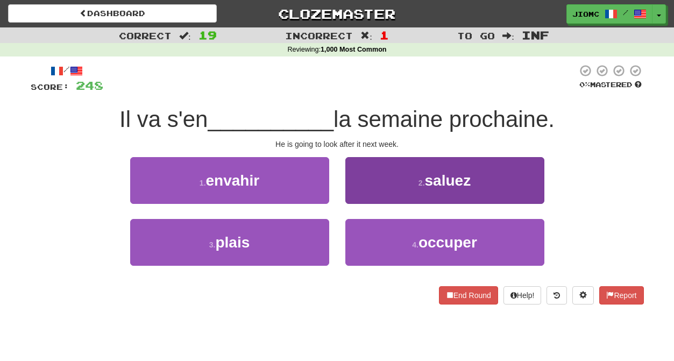
click at [365, 204] on button "2 . saluez" at bounding box center [444, 180] width 199 height 47
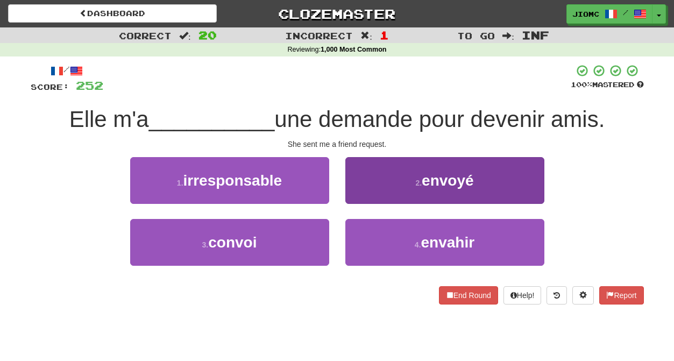
click at [359, 198] on button "2 . envoyé" at bounding box center [444, 180] width 199 height 47
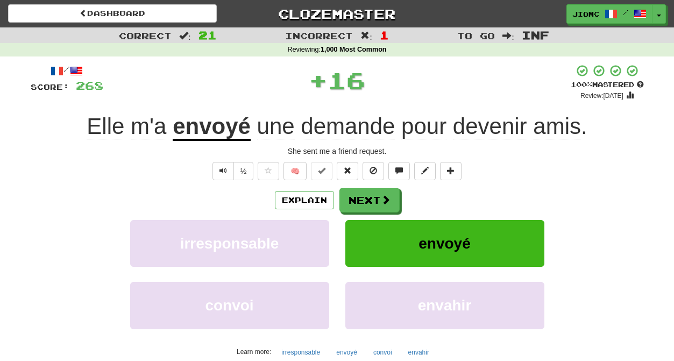
click at [359, 200] on button "Next" at bounding box center [369, 200] width 60 height 25
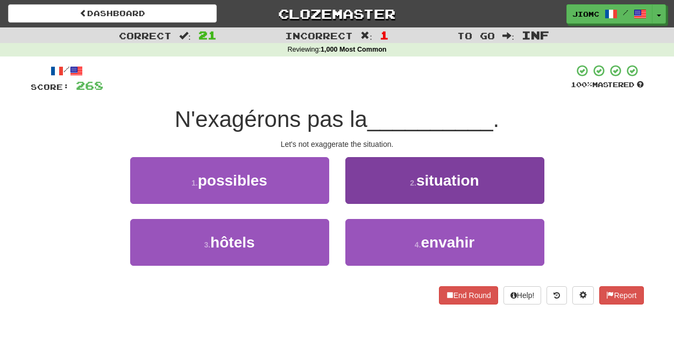
click at [359, 197] on button "2 . situation" at bounding box center [444, 180] width 199 height 47
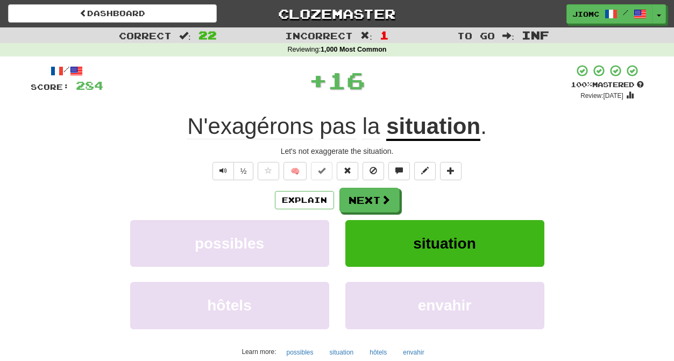
click at [359, 199] on button "Next" at bounding box center [369, 200] width 60 height 25
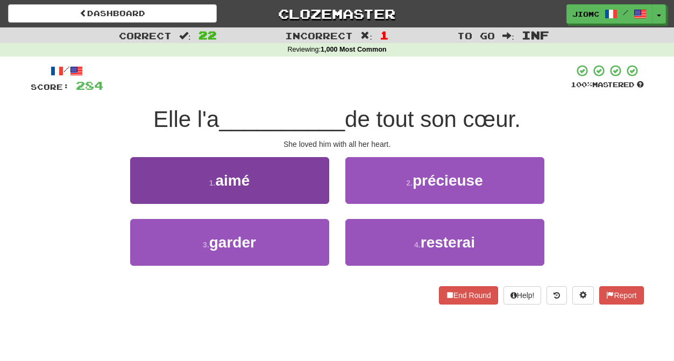
click at [324, 194] on button "1 . aimé" at bounding box center [229, 180] width 199 height 47
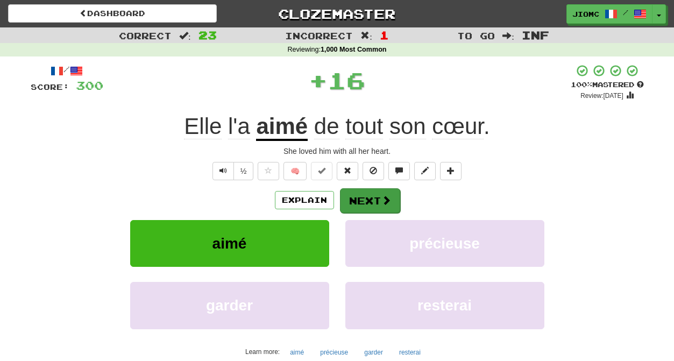
click at [351, 201] on button "Next" at bounding box center [370, 200] width 60 height 25
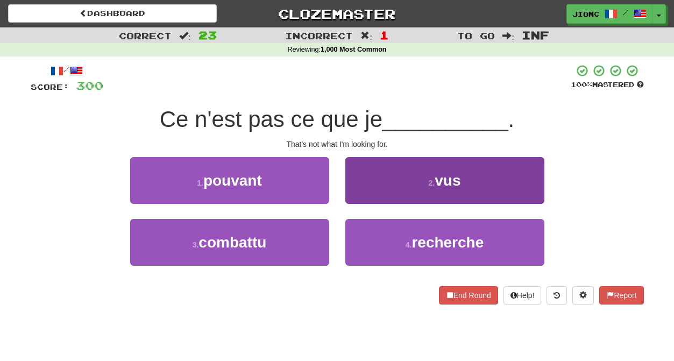
click at [359, 193] on button "2 . vus" at bounding box center [444, 180] width 199 height 47
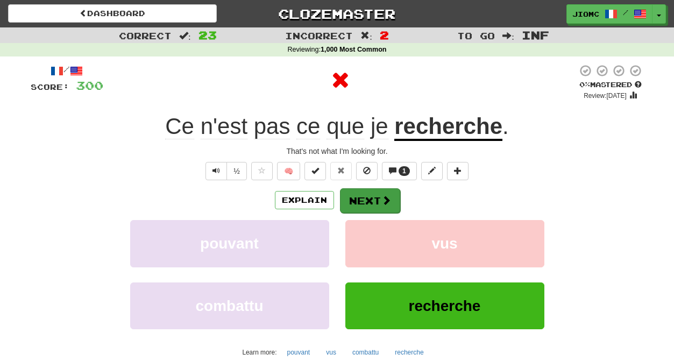
click at [358, 202] on button "Next" at bounding box center [370, 200] width 60 height 25
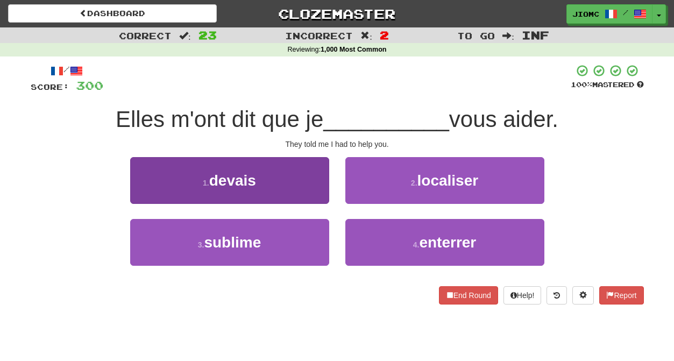
click at [313, 199] on button "1 . devais" at bounding box center [229, 180] width 199 height 47
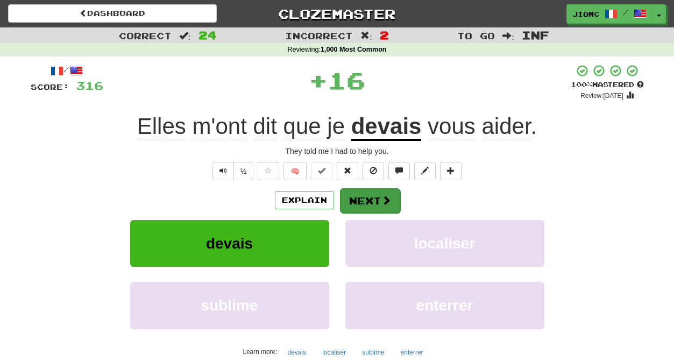
click at [355, 202] on button "Next" at bounding box center [370, 200] width 60 height 25
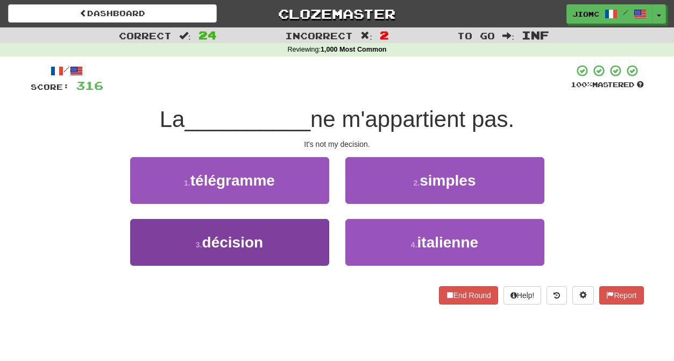
click at [308, 238] on button "3 . décision" at bounding box center [229, 242] width 199 height 47
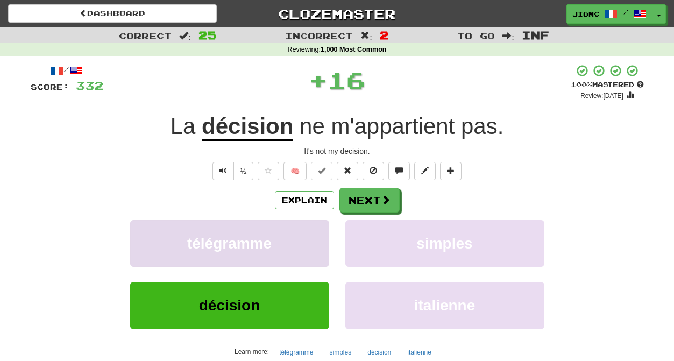
click at [308, 237] on button "télégramme" at bounding box center [229, 243] width 199 height 47
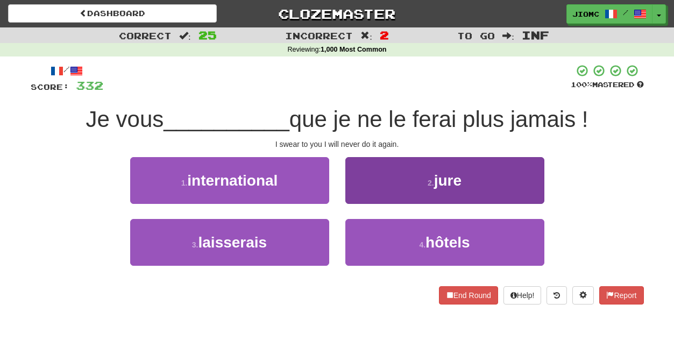
click at [365, 194] on button "2 . jure" at bounding box center [444, 180] width 199 height 47
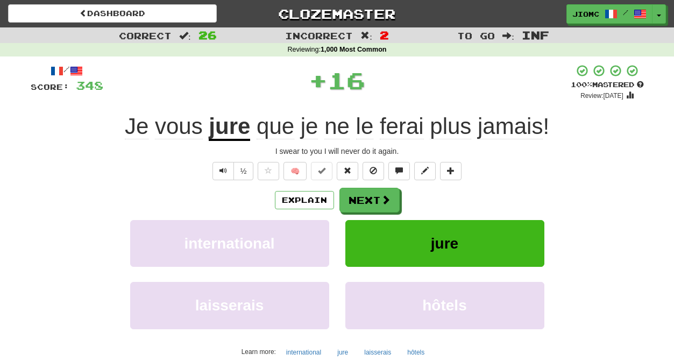
click at [365, 195] on button "Next" at bounding box center [369, 200] width 60 height 25
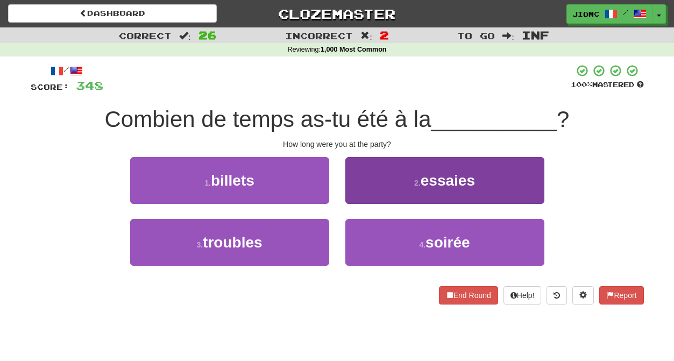
click at [357, 238] on button "4 . soirée" at bounding box center [444, 242] width 199 height 47
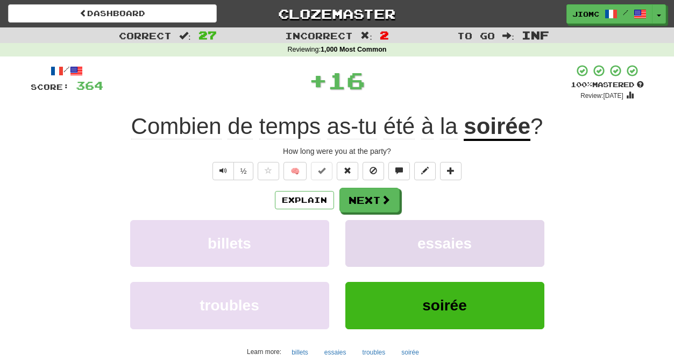
click at [356, 237] on button "essaies" at bounding box center [444, 243] width 199 height 47
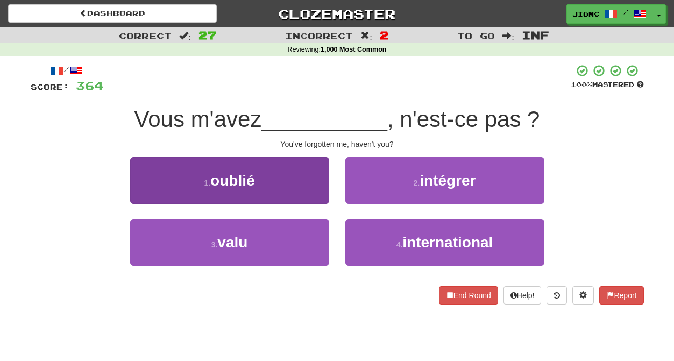
click at [308, 188] on button "1 . oublié" at bounding box center [229, 180] width 199 height 47
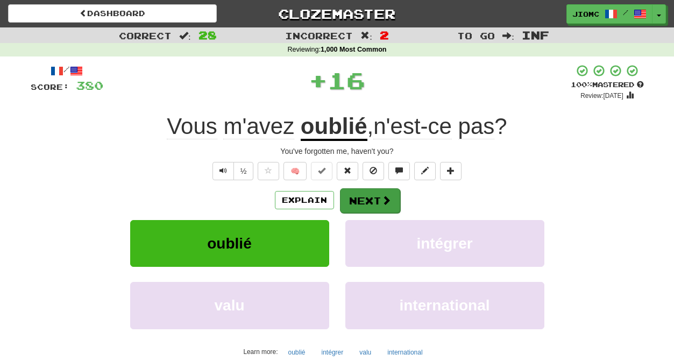
click at [368, 201] on button "Next" at bounding box center [370, 200] width 60 height 25
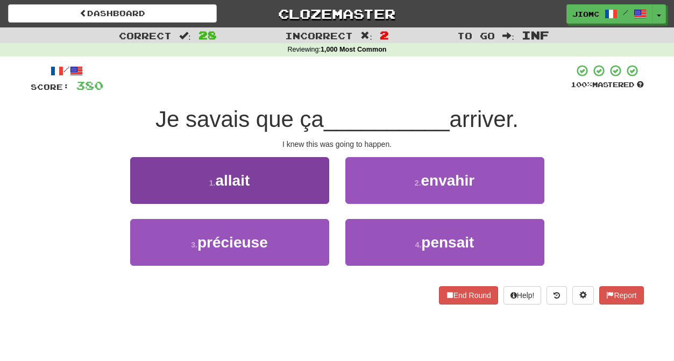
click at [313, 194] on button "1 . allait" at bounding box center [229, 180] width 199 height 47
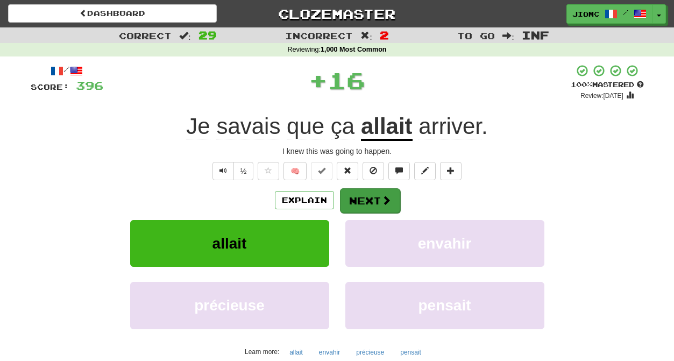
click at [358, 198] on button "Next" at bounding box center [370, 200] width 60 height 25
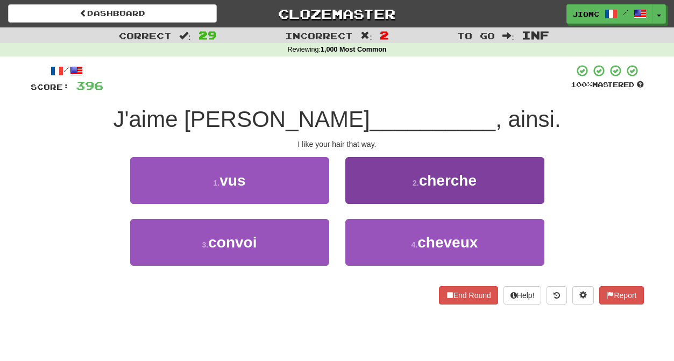
click at [358, 200] on button "2 . cherche" at bounding box center [444, 180] width 199 height 47
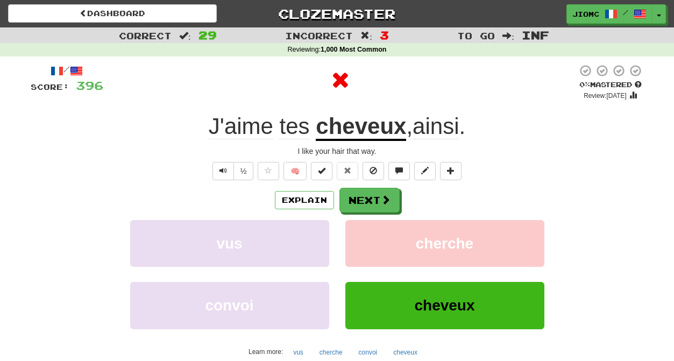
click at [358, 200] on button "Next" at bounding box center [369, 200] width 60 height 25
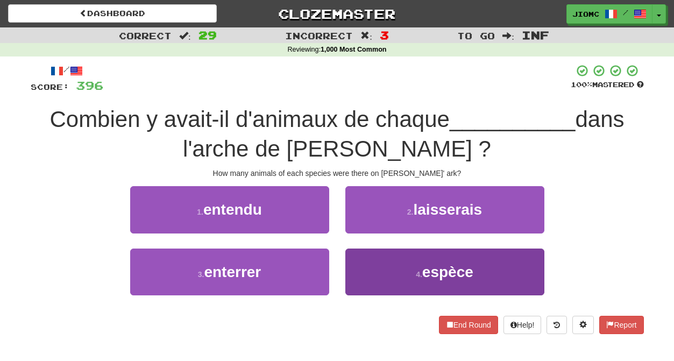
click at [372, 271] on button "4 . espèce" at bounding box center [444, 272] width 199 height 47
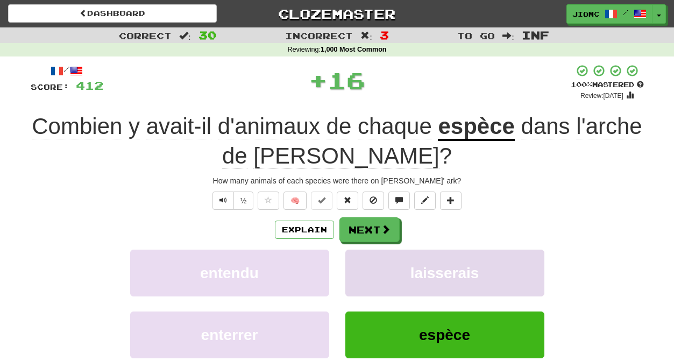
click at [371, 270] on button "laisserais" at bounding box center [444, 273] width 199 height 47
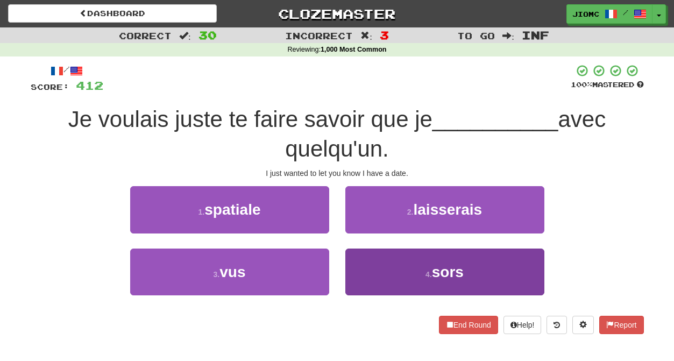
click at [365, 264] on button "4 . sors" at bounding box center [444, 272] width 199 height 47
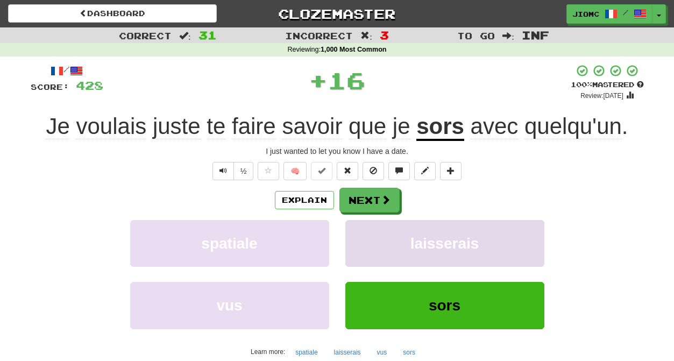
click at [364, 265] on button "laisserais" at bounding box center [444, 243] width 199 height 47
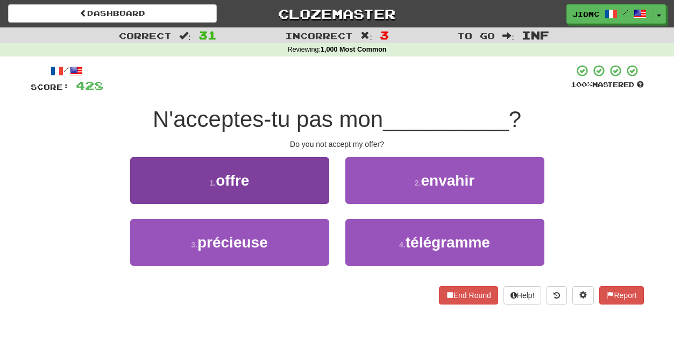
click at [313, 197] on button "1 . offre" at bounding box center [229, 180] width 199 height 47
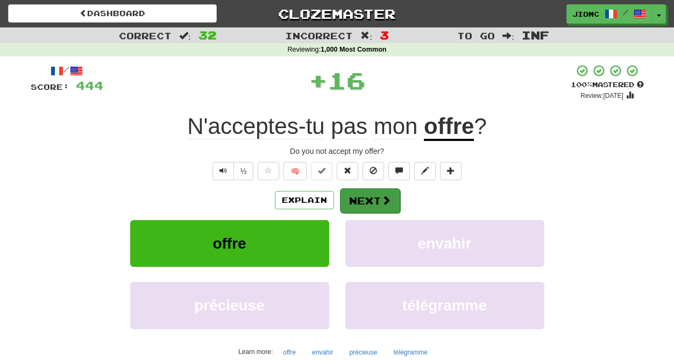
click at [359, 199] on button "Next" at bounding box center [370, 200] width 60 height 25
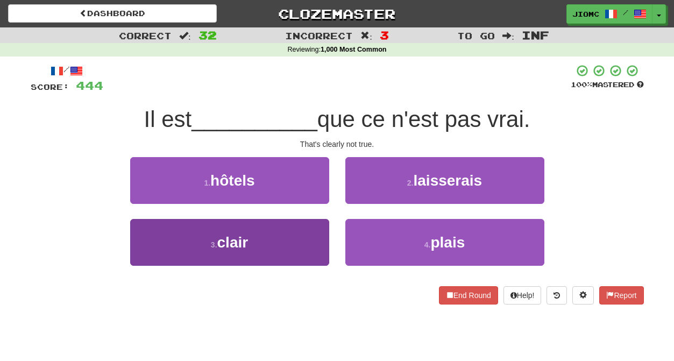
click at [312, 235] on button "3 . clair" at bounding box center [229, 242] width 199 height 47
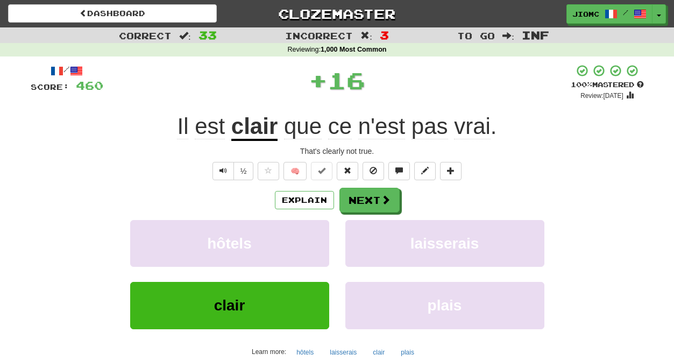
click at [312, 235] on button "hôtels" at bounding box center [229, 243] width 199 height 47
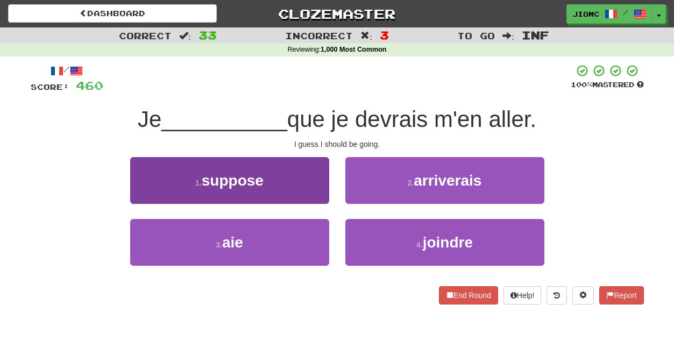
click at [313, 188] on button "1 . suppose" at bounding box center [229, 180] width 199 height 47
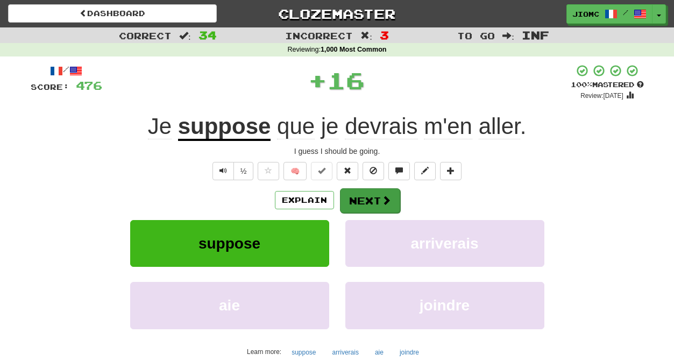
click at [364, 199] on button "Next" at bounding box center [370, 200] width 60 height 25
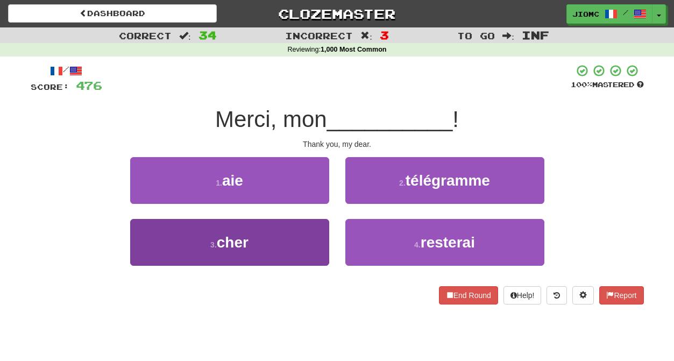
click at [299, 239] on button "3 . cher" at bounding box center [229, 242] width 199 height 47
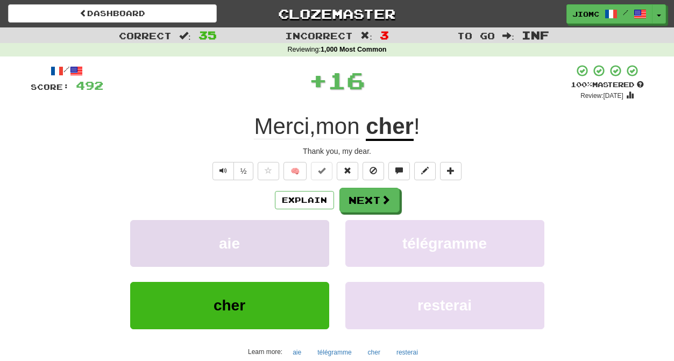
click at [299, 238] on button "aie" at bounding box center [229, 243] width 199 height 47
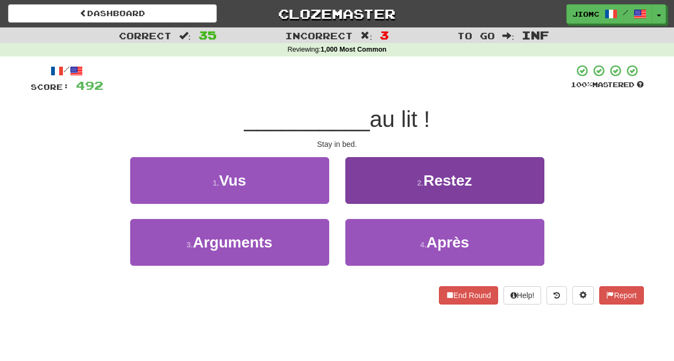
click at [370, 185] on button "2 . Restez" at bounding box center [444, 180] width 199 height 47
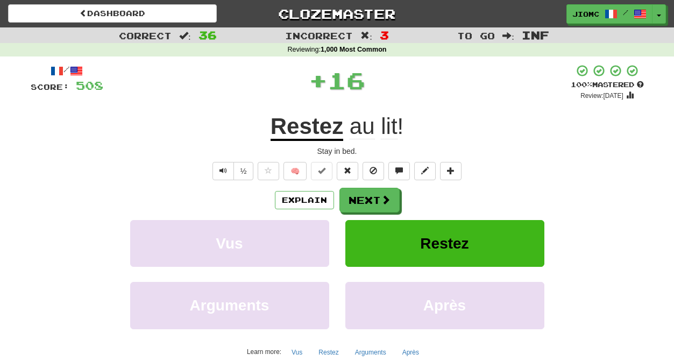
click at [366, 197] on button "Next" at bounding box center [369, 200] width 60 height 25
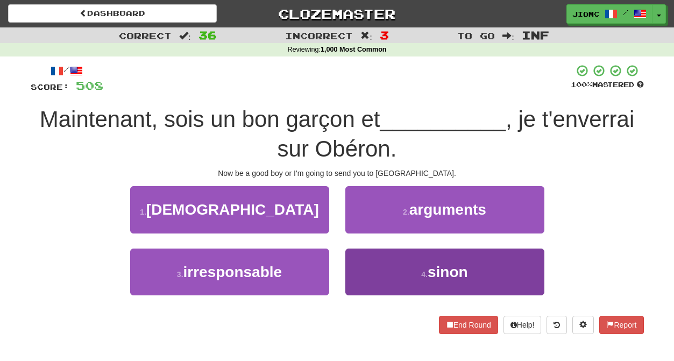
click at [370, 262] on button "4 . sinon" at bounding box center [444, 272] width 199 height 47
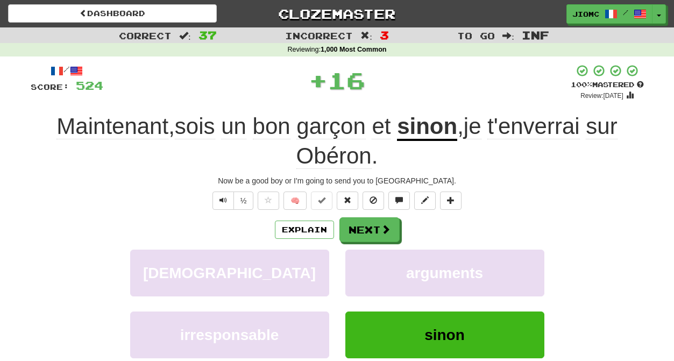
click at [370, 262] on button "arguments" at bounding box center [444, 273] width 199 height 47
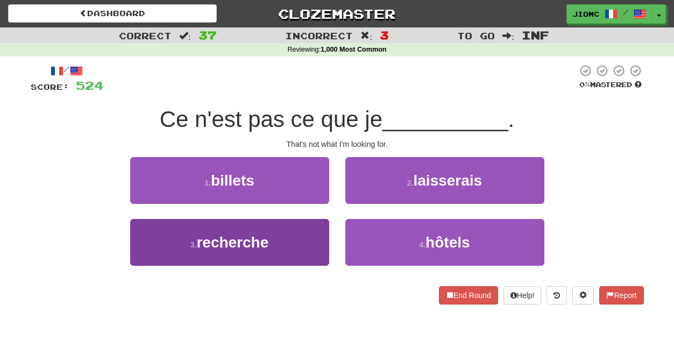
click at [319, 246] on button "3 . recherche" at bounding box center [229, 242] width 199 height 47
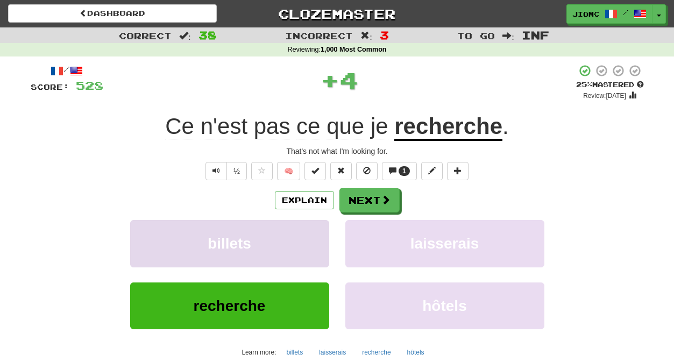
click at [320, 245] on button "billets" at bounding box center [229, 243] width 199 height 47
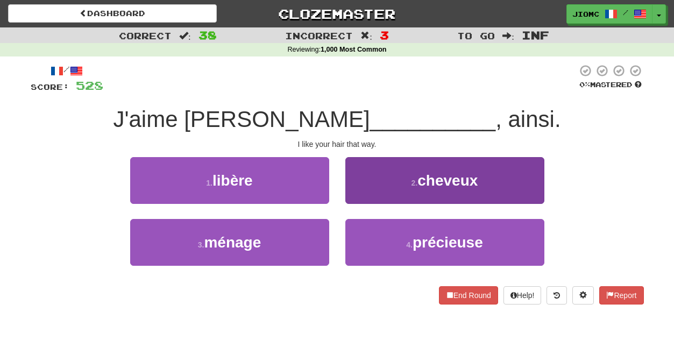
click at [357, 189] on button "2 . cheveux" at bounding box center [444, 180] width 199 height 47
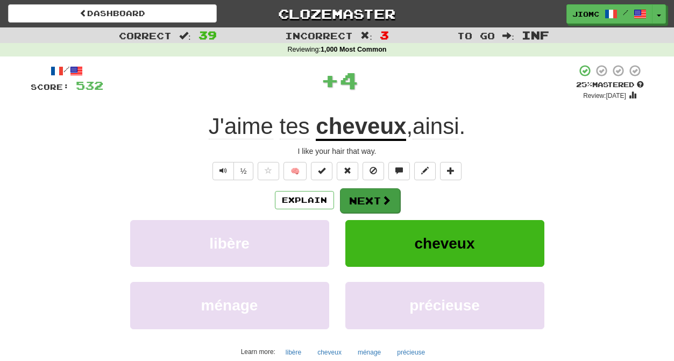
click at [361, 197] on button "Next" at bounding box center [370, 200] width 60 height 25
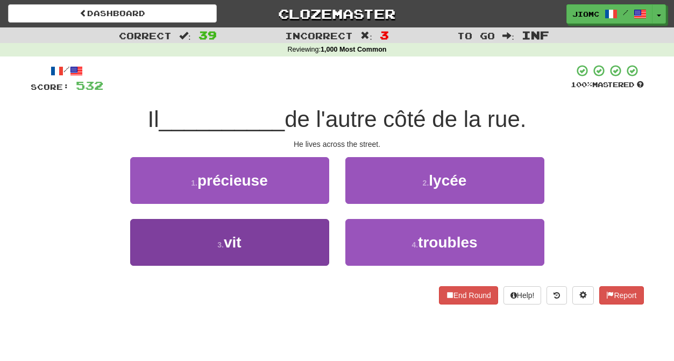
click at [304, 239] on button "3 . vit" at bounding box center [229, 242] width 199 height 47
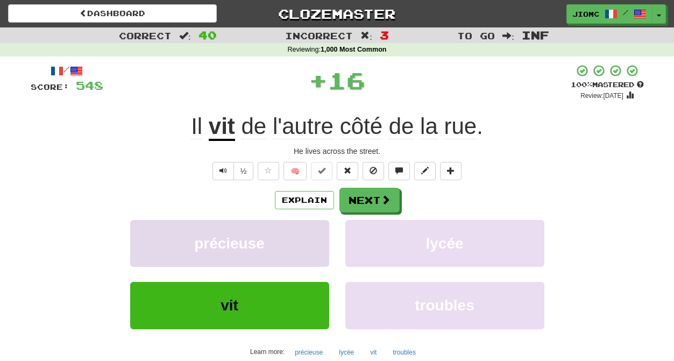
click at [304, 239] on button "précieuse" at bounding box center [229, 243] width 199 height 47
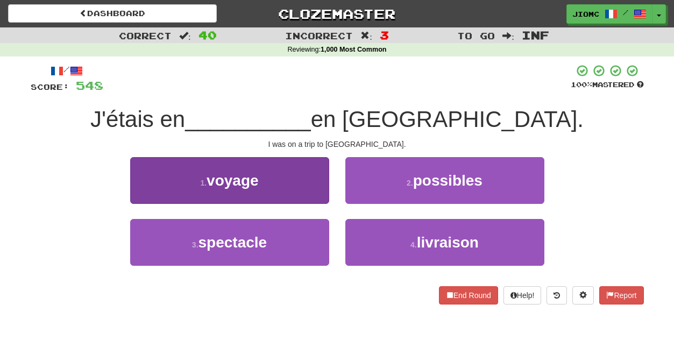
click at [307, 195] on button "1 . voyage" at bounding box center [229, 180] width 199 height 47
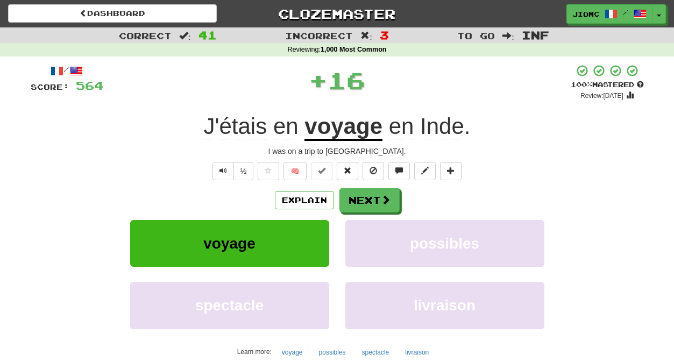
click at [365, 202] on button "Next" at bounding box center [369, 200] width 60 height 25
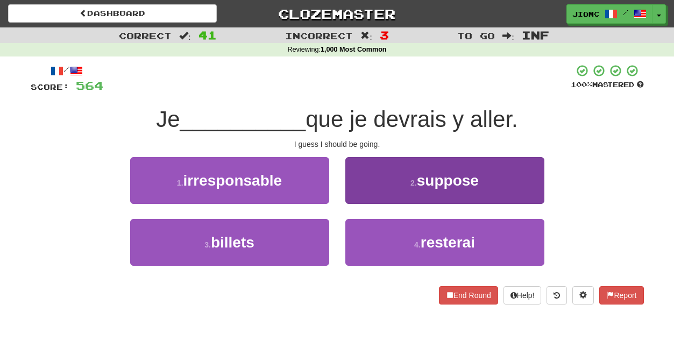
click at [357, 194] on button "2 . suppose" at bounding box center [444, 180] width 199 height 47
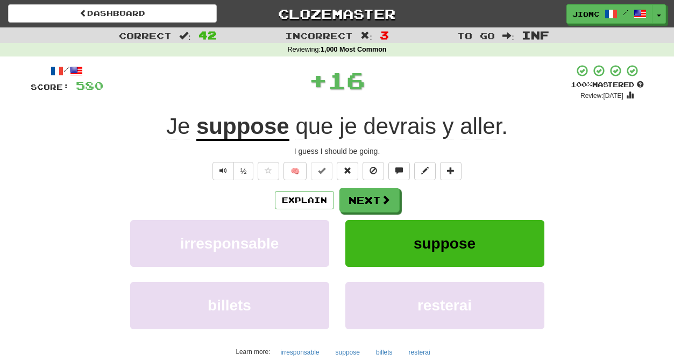
click at [357, 194] on button "Next" at bounding box center [369, 200] width 60 height 25
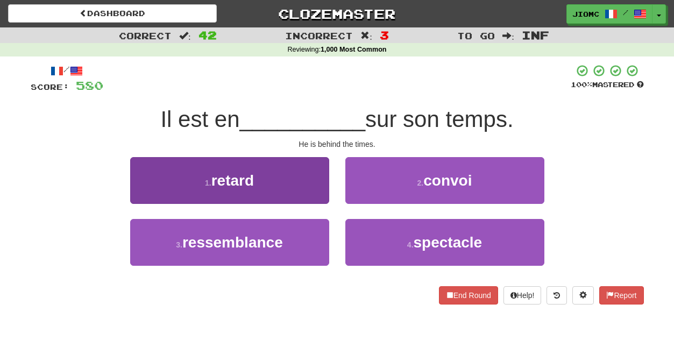
click at [315, 191] on button "1 . retard" at bounding box center [229, 180] width 199 height 47
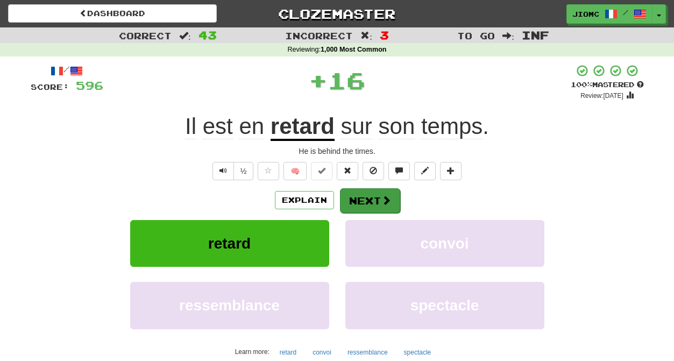
click at [354, 195] on button "Next" at bounding box center [370, 200] width 60 height 25
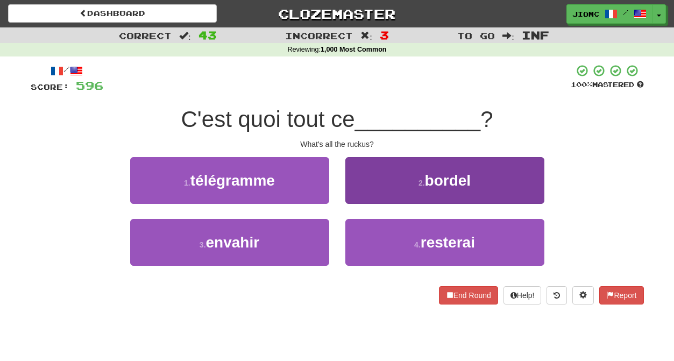
click at [360, 202] on button "2 . bordel" at bounding box center [444, 180] width 199 height 47
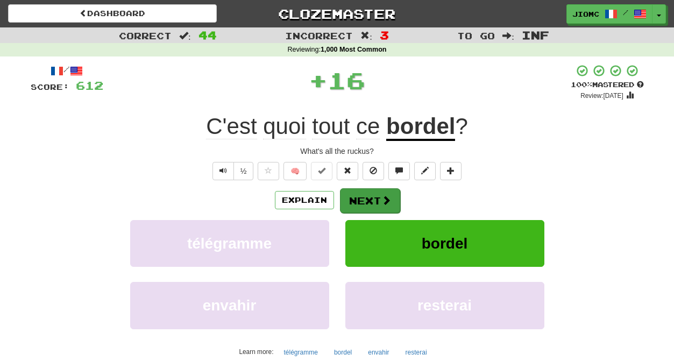
click at [360, 202] on button "Next" at bounding box center [370, 200] width 60 height 25
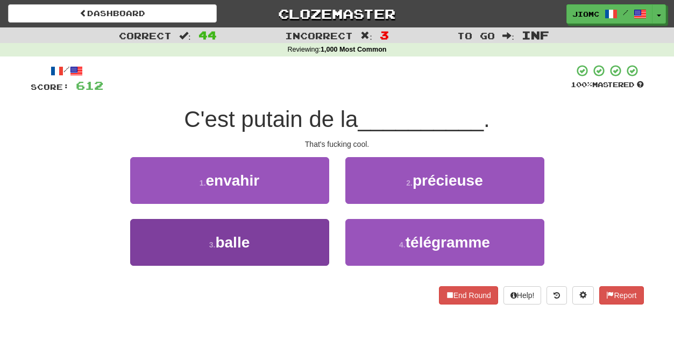
click at [316, 230] on button "3 . balle" at bounding box center [229, 242] width 199 height 47
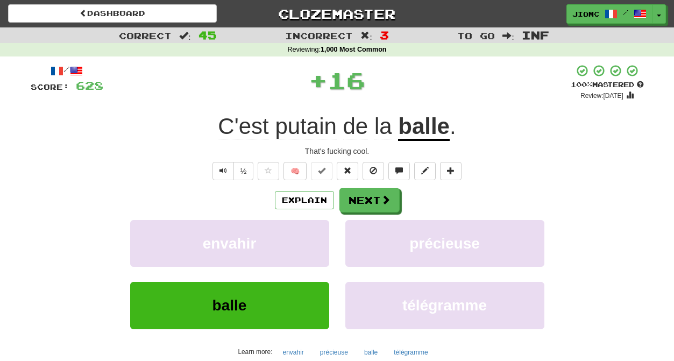
click at [316, 230] on button "envahir" at bounding box center [229, 243] width 199 height 47
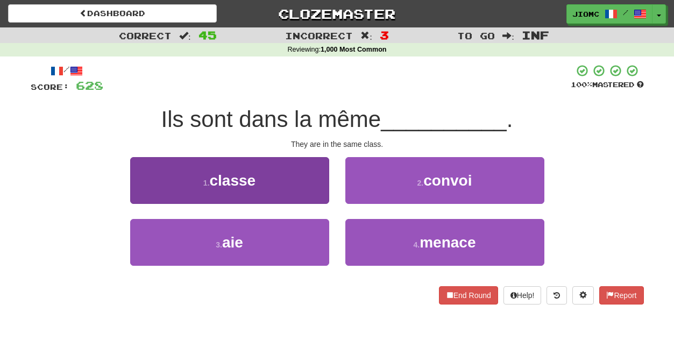
click at [316, 187] on button "1 . classe" at bounding box center [229, 180] width 199 height 47
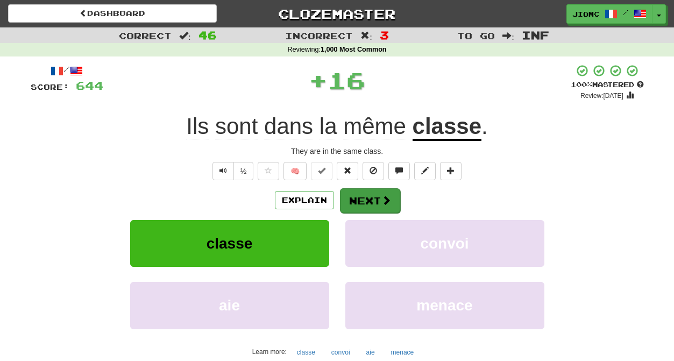
click at [365, 201] on button "Next" at bounding box center [370, 200] width 60 height 25
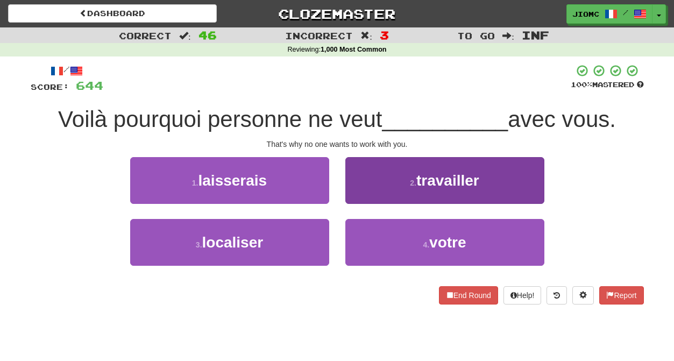
click at [364, 193] on button "2 . travailler" at bounding box center [444, 180] width 199 height 47
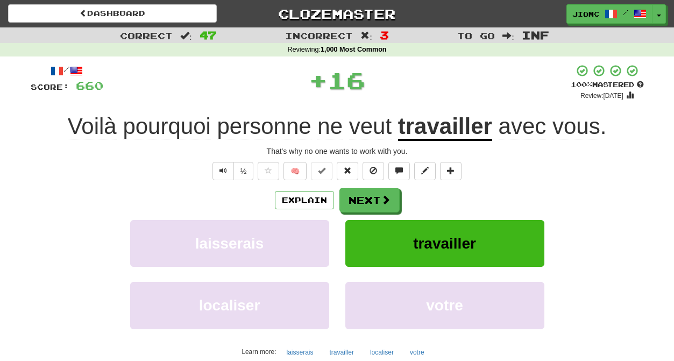
click at [363, 197] on button "Next" at bounding box center [369, 200] width 60 height 25
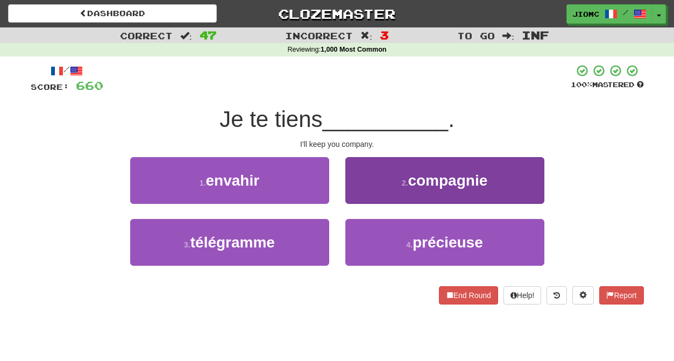
click at [357, 197] on button "2 . compagnie" at bounding box center [444, 180] width 199 height 47
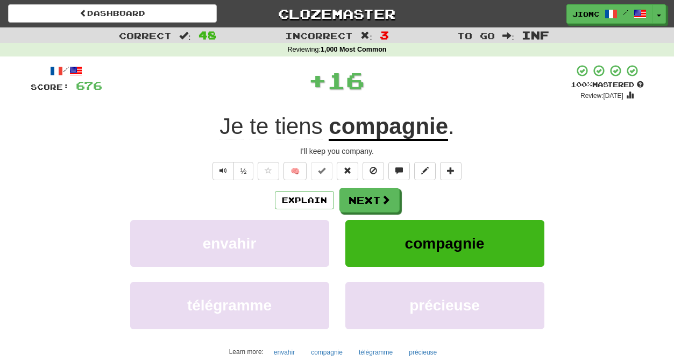
click at [357, 197] on button "Next" at bounding box center [369, 200] width 60 height 25
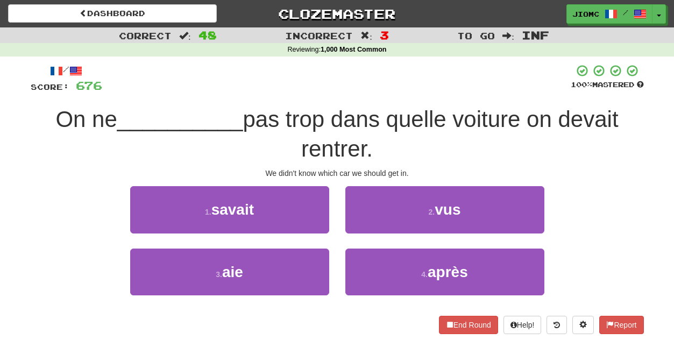
drag, startPoint x: 299, startPoint y: 212, endPoint x: 316, endPoint y: 214, distance: 16.8
click at [303, 212] on button "1 . savait" at bounding box center [229, 209] width 199 height 47
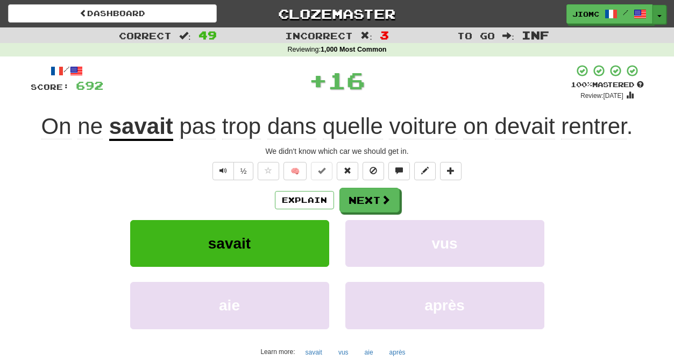
click at [661, 10] on button "Toggle Dropdown" at bounding box center [659, 14] width 14 height 19
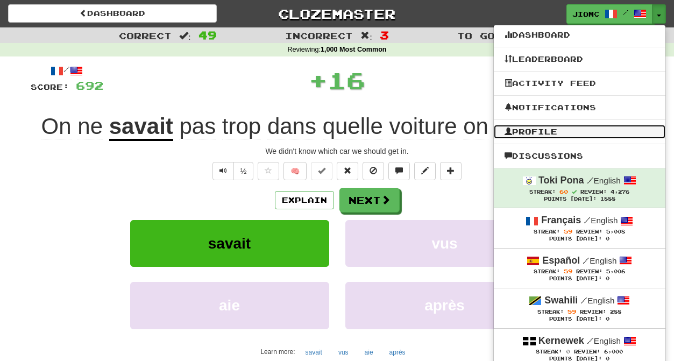
click at [562, 129] on link "Profile" at bounding box center [580, 132] width 172 height 14
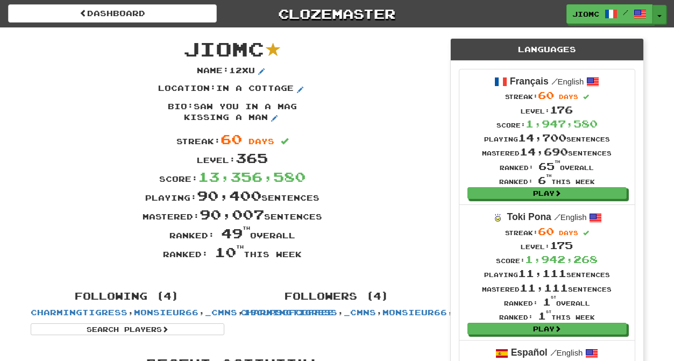
click at [659, 13] on button "Toggle Dropdown" at bounding box center [659, 14] width 14 height 19
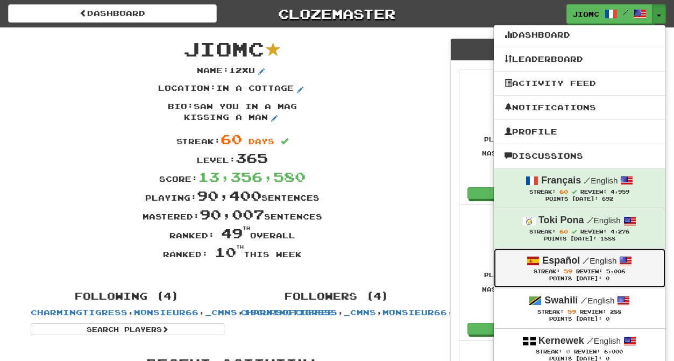
click at [581, 274] on span "Review:" at bounding box center [589, 271] width 26 height 6
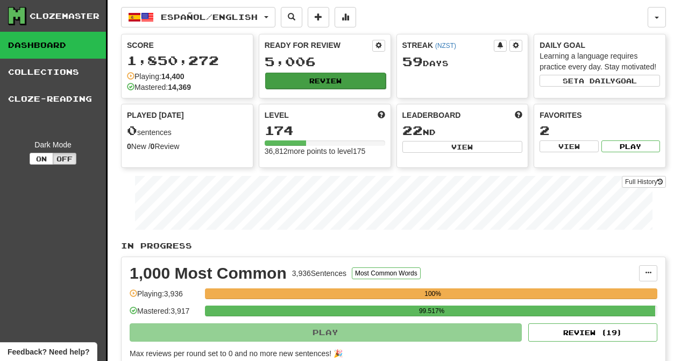
click at [315, 76] on button "Review" at bounding box center [325, 81] width 120 height 16
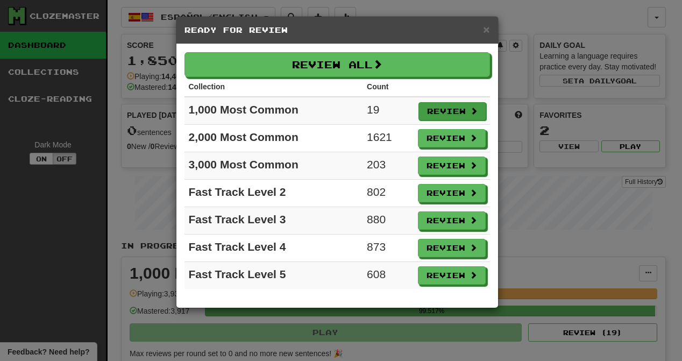
click at [444, 111] on button "Review" at bounding box center [452, 111] width 68 height 18
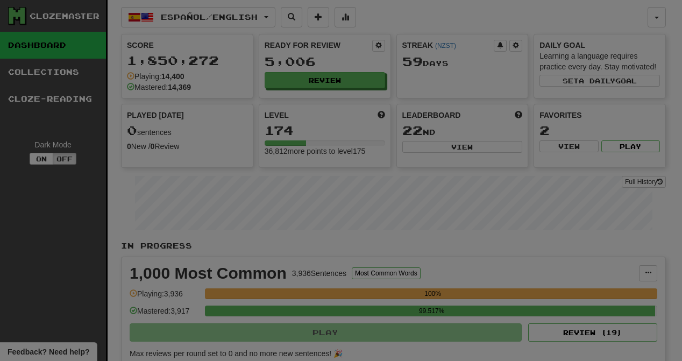
select select "********"
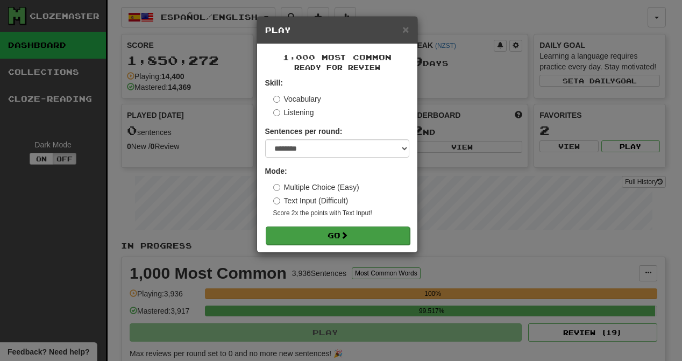
click at [349, 231] on button "Go" at bounding box center [338, 235] width 144 height 18
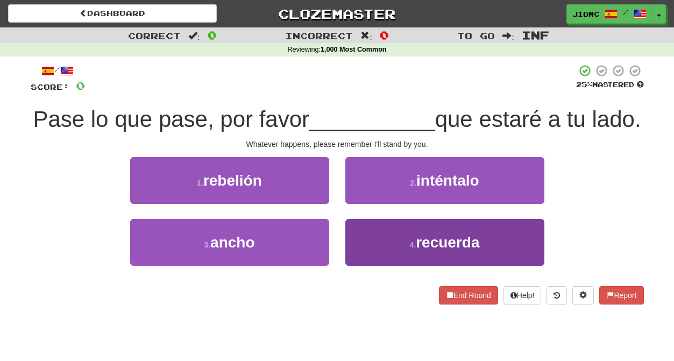
click at [360, 240] on button "4 . recuerda" at bounding box center [444, 242] width 199 height 47
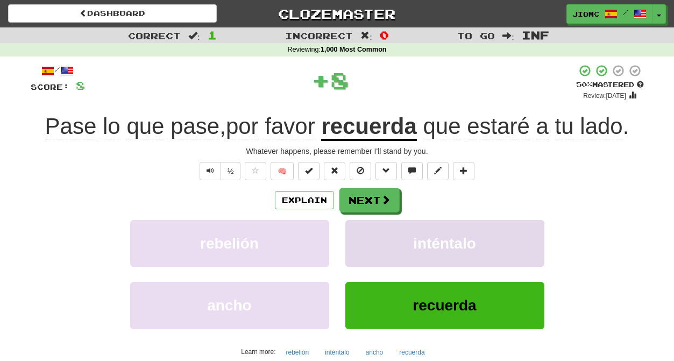
click at [359, 240] on button "inténtalo" at bounding box center [444, 243] width 199 height 47
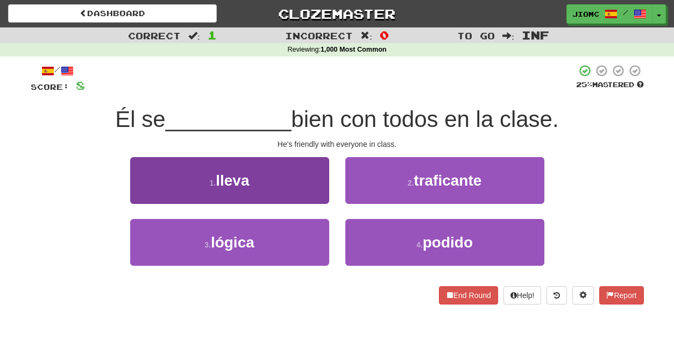
click at [314, 191] on button "1 . lleva" at bounding box center [229, 180] width 199 height 47
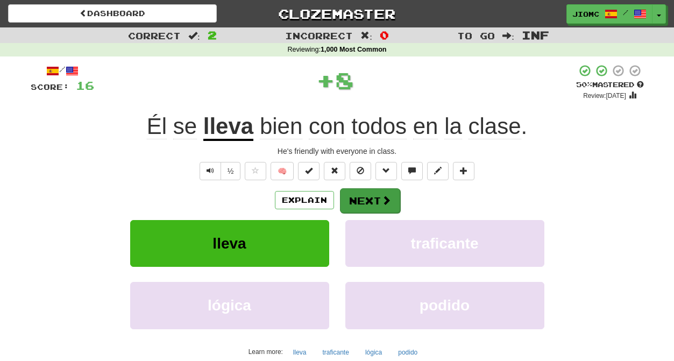
click at [356, 193] on button "Next" at bounding box center [370, 200] width 60 height 25
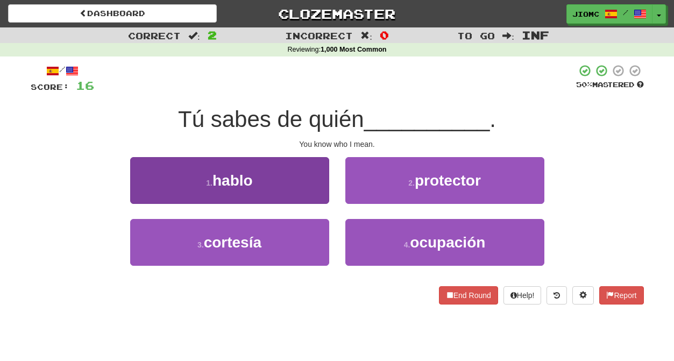
click at [313, 193] on button "1 . [GEOGRAPHIC_DATA]" at bounding box center [229, 180] width 199 height 47
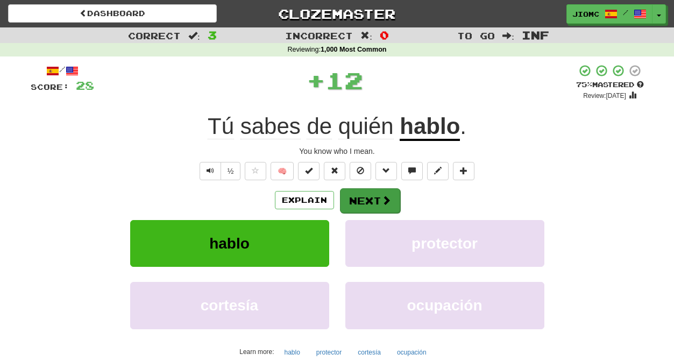
click at [352, 199] on button "Next" at bounding box center [370, 200] width 60 height 25
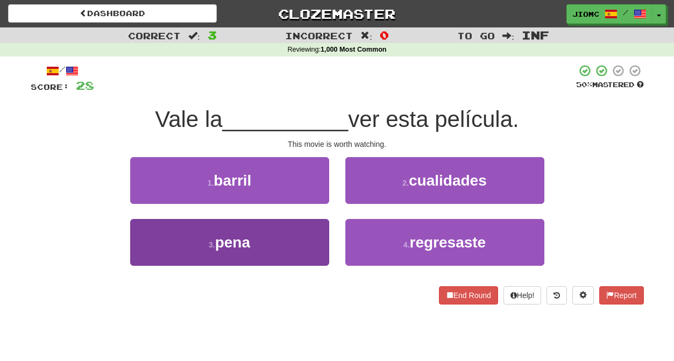
click at [314, 233] on button "3 . [PERSON_NAME]" at bounding box center [229, 242] width 199 height 47
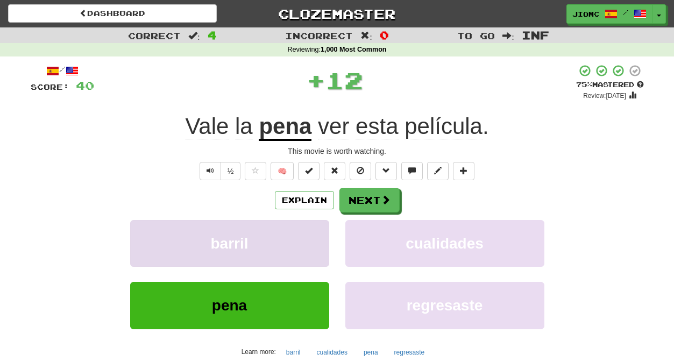
click at [314, 232] on button "barril" at bounding box center [229, 243] width 199 height 47
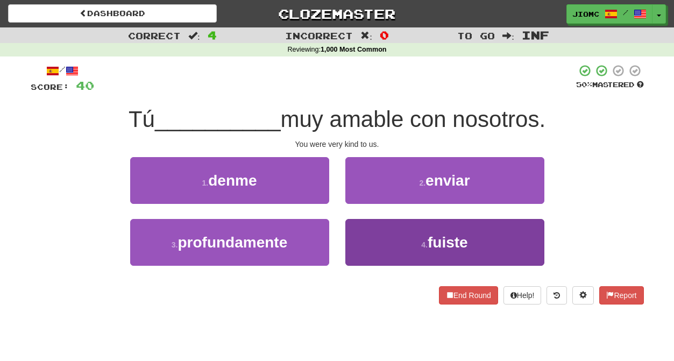
click at [363, 232] on button "4 . fuiste" at bounding box center [444, 242] width 199 height 47
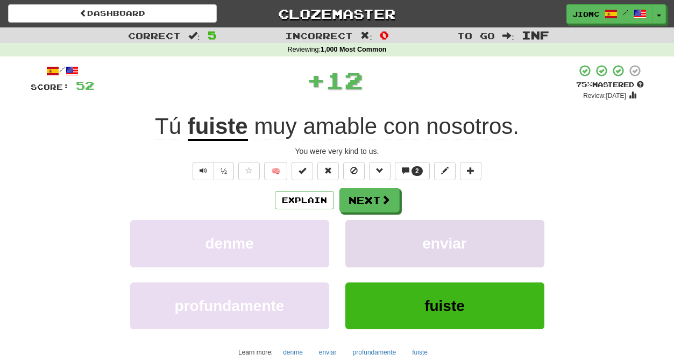
click at [362, 231] on button "enviar" at bounding box center [444, 243] width 199 height 47
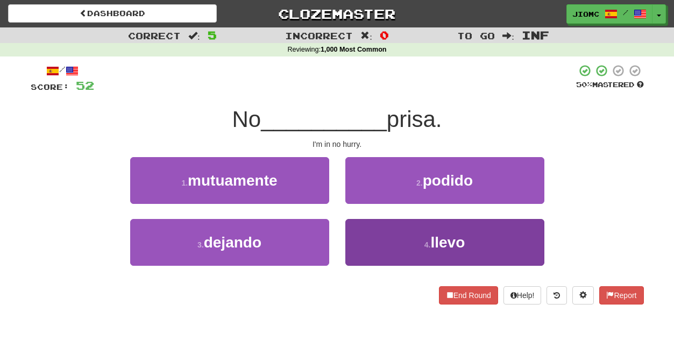
click at [354, 234] on button "4 . llevo" at bounding box center [444, 242] width 199 height 47
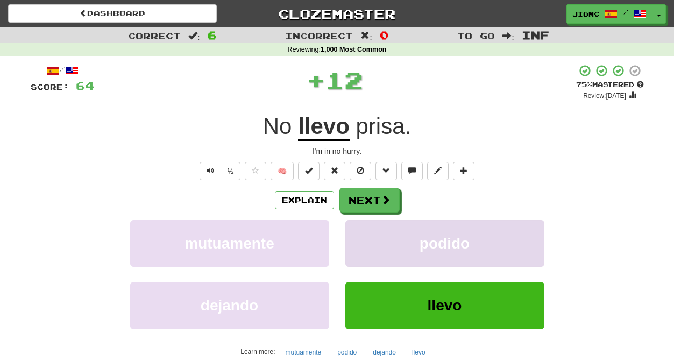
click at [354, 233] on button "podido" at bounding box center [444, 243] width 199 height 47
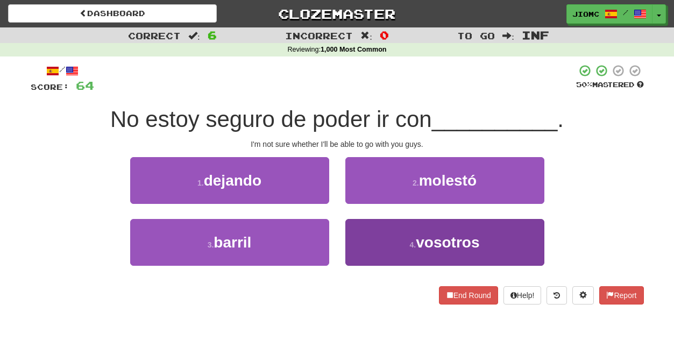
click at [363, 230] on button "4 . vosotros" at bounding box center [444, 242] width 199 height 47
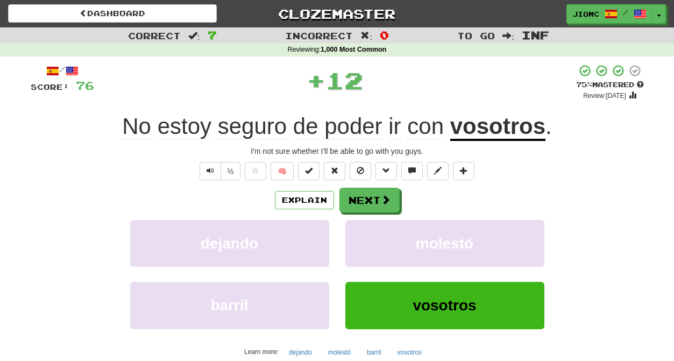
click at [363, 230] on button "molestó" at bounding box center [444, 243] width 199 height 47
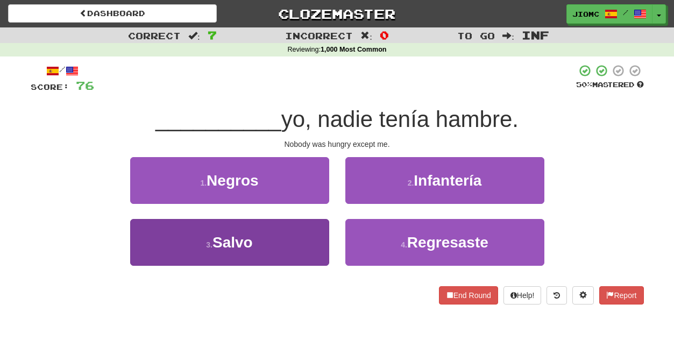
click at [315, 232] on button "3 . [GEOGRAPHIC_DATA]" at bounding box center [229, 242] width 199 height 47
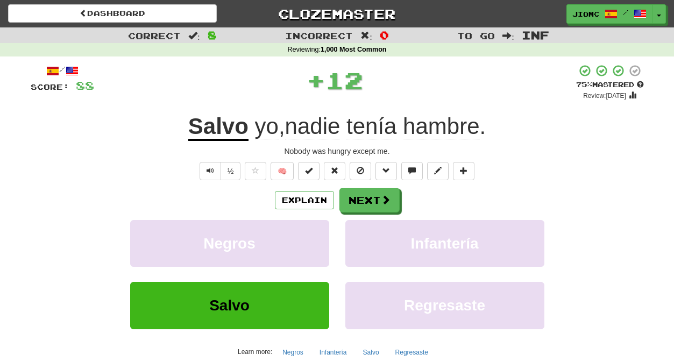
click at [315, 232] on button "Negros" at bounding box center [229, 243] width 199 height 47
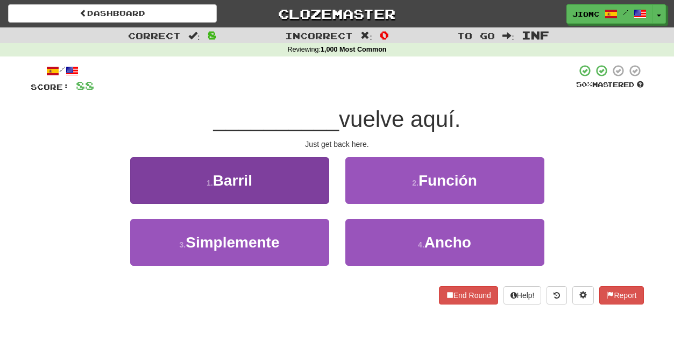
click at [310, 239] on button "3 . Simplemente" at bounding box center [229, 242] width 199 height 47
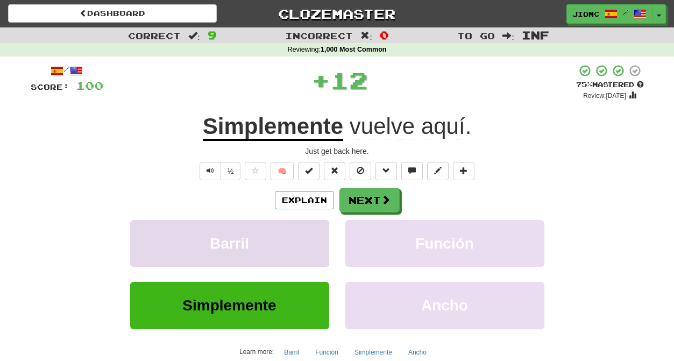
click at [311, 239] on button "Barril" at bounding box center [229, 243] width 199 height 47
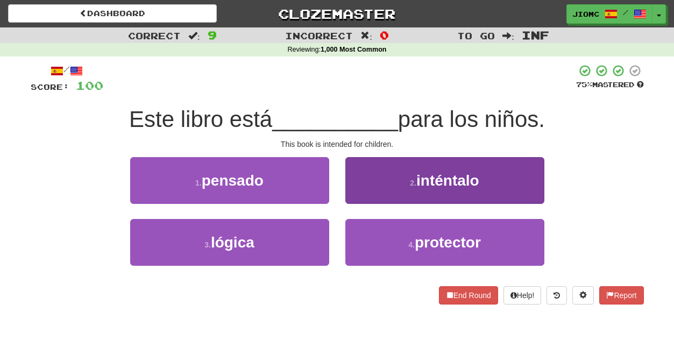
click at [360, 198] on button "2 . inténtalo" at bounding box center [444, 180] width 199 height 47
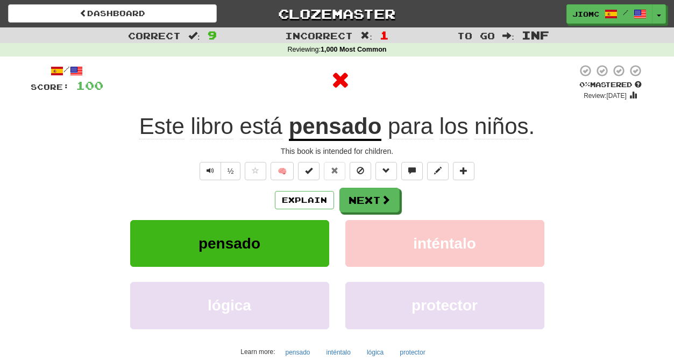
click at [360, 198] on button "Next" at bounding box center [369, 200] width 60 height 25
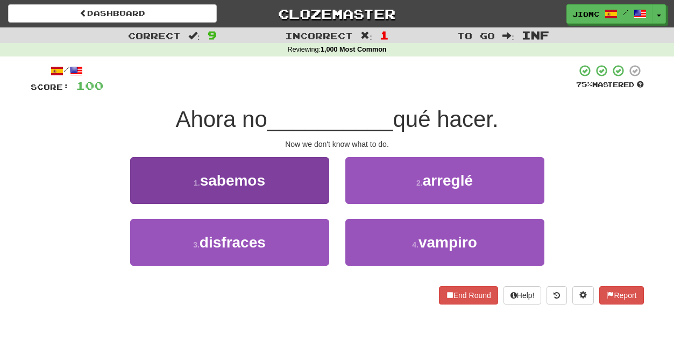
click at [316, 193] on button "1 . sabemos" at bounding box center [229, 180] width 199 height 47
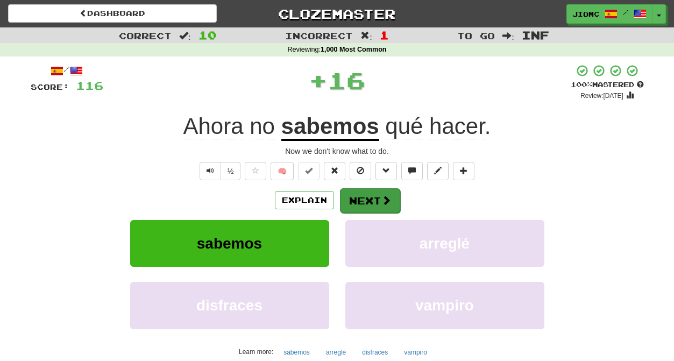
click at [358, 200] on button "Next" at bounding box center [370, 200] width 60 height 25
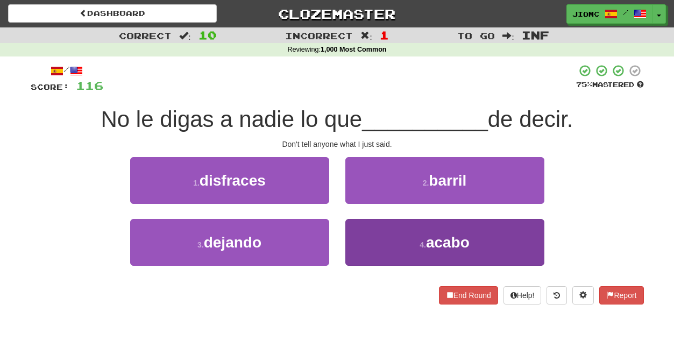
click at [368, 242] on button "4 . acabo" at bounding box center [444, 242] width 199 height 47
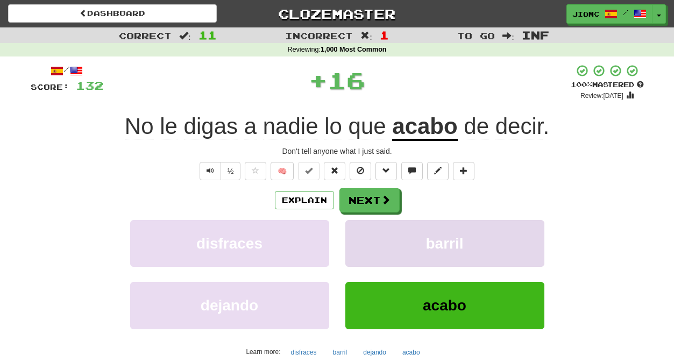
click at [368, 241] on button "barril" at bounding box center [444, 243] width 199 height 47
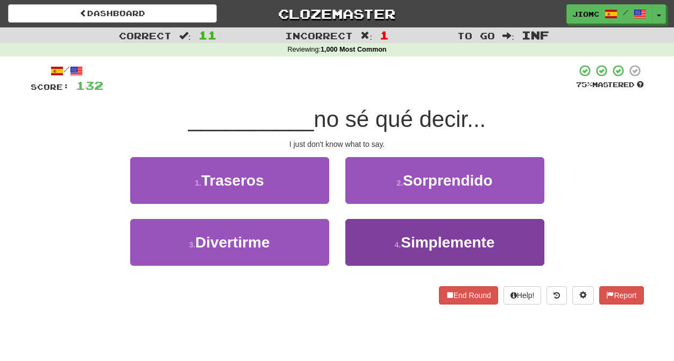
click at [360, 237] on button "4 . Simplemente" at bounding box center [444, 242] width 199 height 47
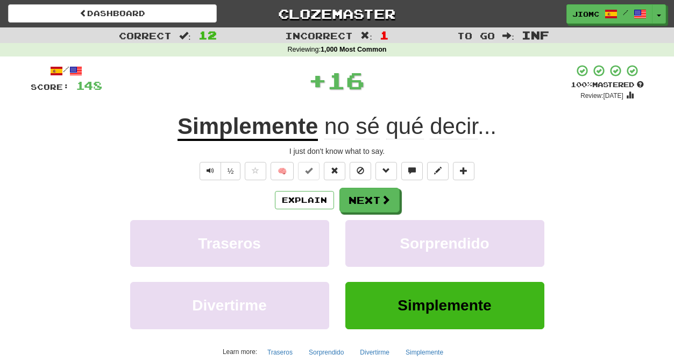
click at [360, 237] on button "Sorprendido" at bounding box center [444, 243] width 199 height 47
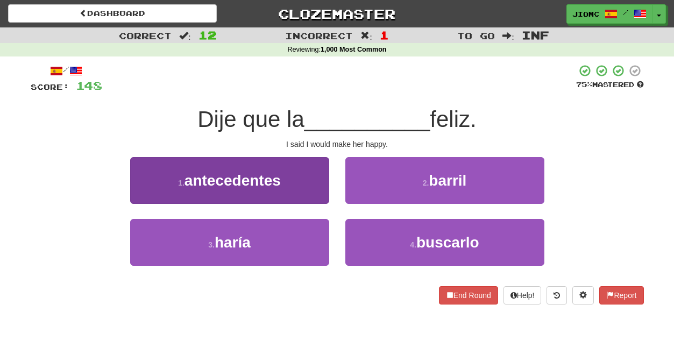
click at [304, 232] on button "3 . haría" at bounding box center [229, 242] width 199 height 47
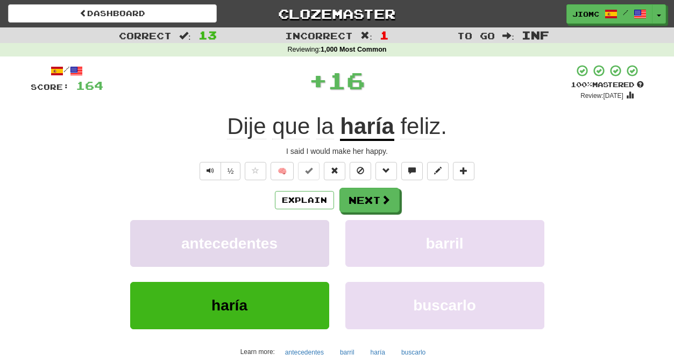
click at [307, 231] on button "antecedentes" at bounding box center [229, 243] width 199 height 47
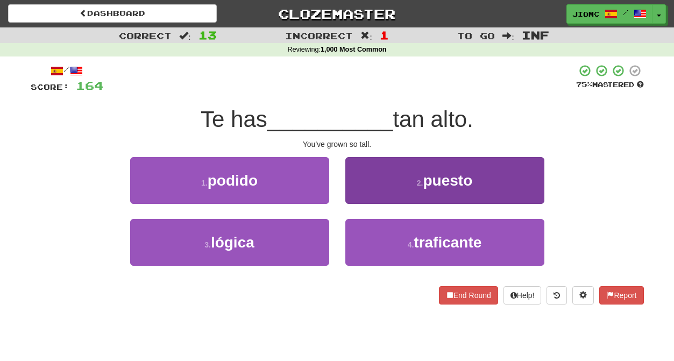
click at [358, 195] on button "2 . puesto" at bounding box center [444, 180] width 199 height 47
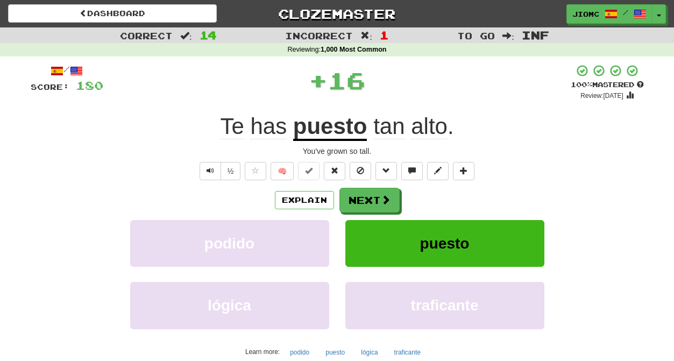
click at [358, 198] on button "Next" at bounding box center [369, 200] width 60 height 25
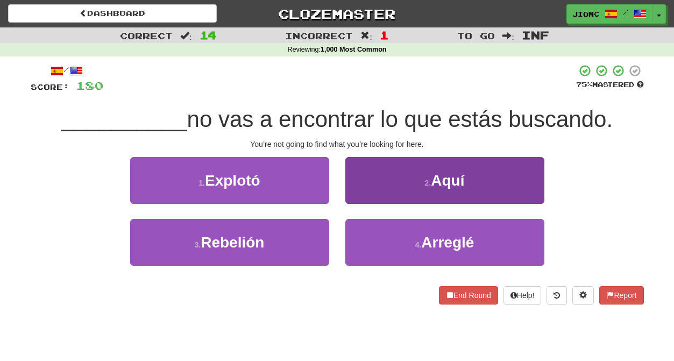
click at [360, 197] on button "2 . Aquí" at bounding box center [444, 180] width 199 height 47
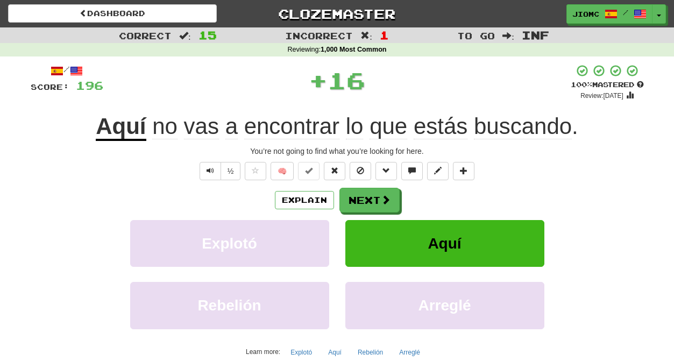
click at [360, 197] on button "Next" at bounding box center [369, 200] width 60 height 25
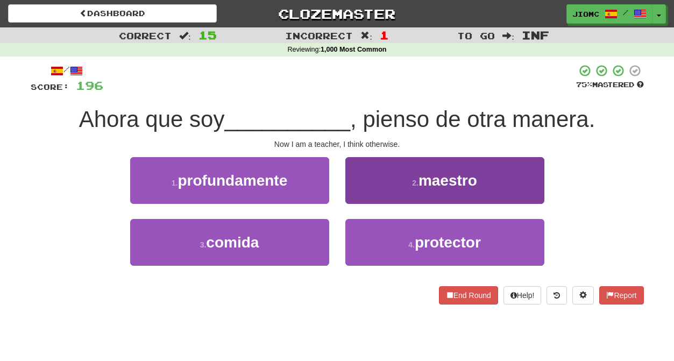
click at [361, 197] on button "2 . maestro" at bounding box center [444, 180] width 199 height 47
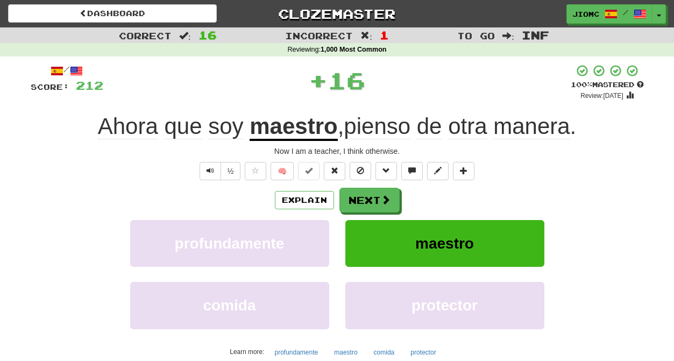
click at [361, 197] on button "Next" at bounding box center [369, 200] width 60 height 25
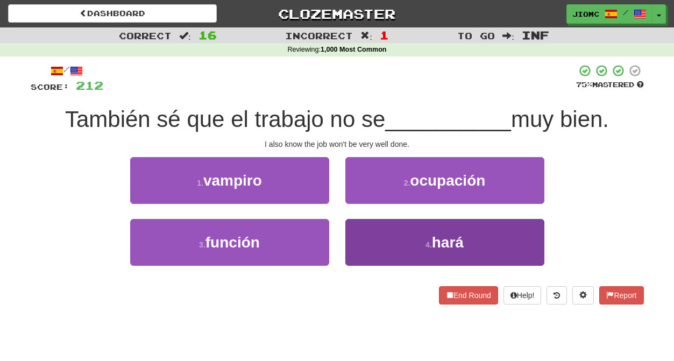
click at [356, 232] on button "4 . hará" at bounding box center [444, 242] width 199 height 47
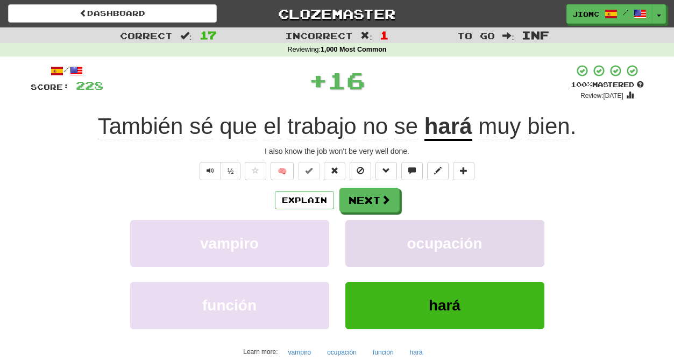
click at [357, 232] on button "ocupación" at bounding box center [444, 243] width 199 height 47
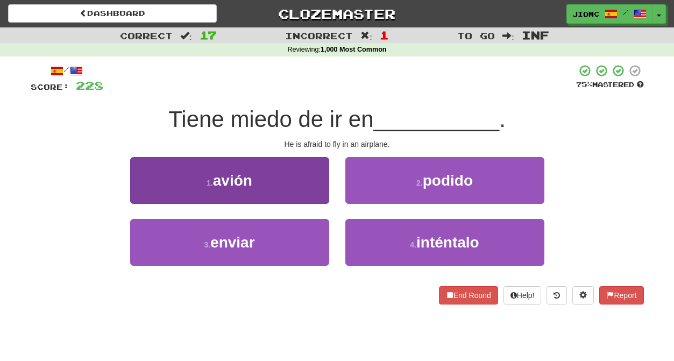
click at [308, 185] on button "1 . avión" at bounding box center [229, 180] width 199 height 47
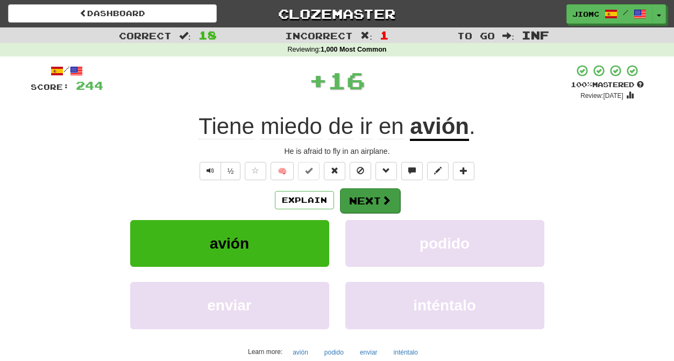
click at [358, 195] on button "Next" at bounding box center [370, 200] width 60 height 25
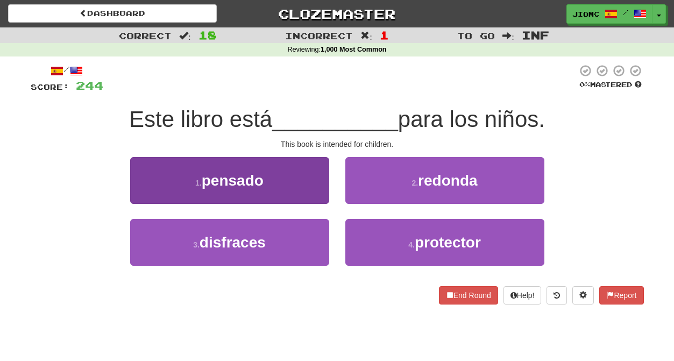
click at [311, 191] on button "1 . pensado" at bounding box center [229, 180] width 199 height 47
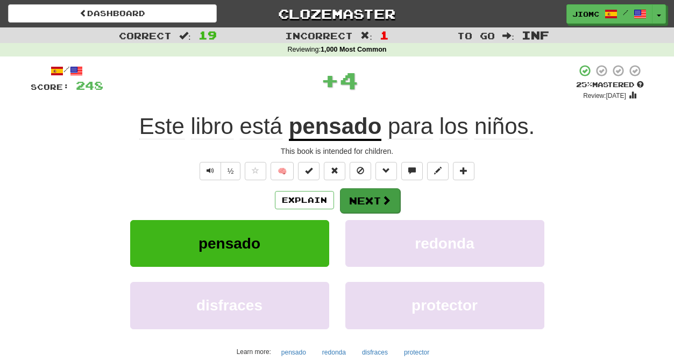
click at [351, 192] on button "Next" at bounding box center [370, 200] width 60 height 25
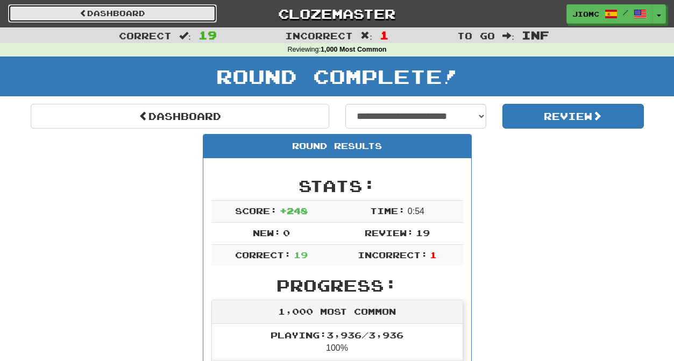
click at [163, 19] on link "Dashboard" at bounding box center [112, 13] width 209 height 18
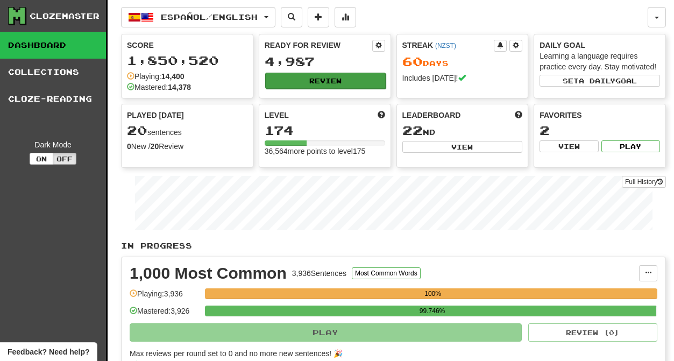
click at [323, 77] on button "Review" at bounding box center [325, 81] width 120 height 16
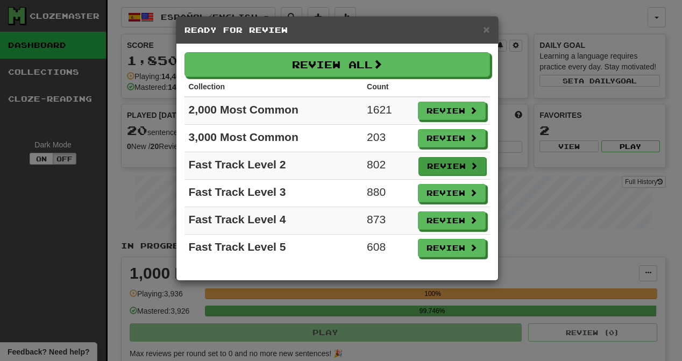
click at [439, 165] on button "Review" at bounding box center [452, 166] width 68 height 18
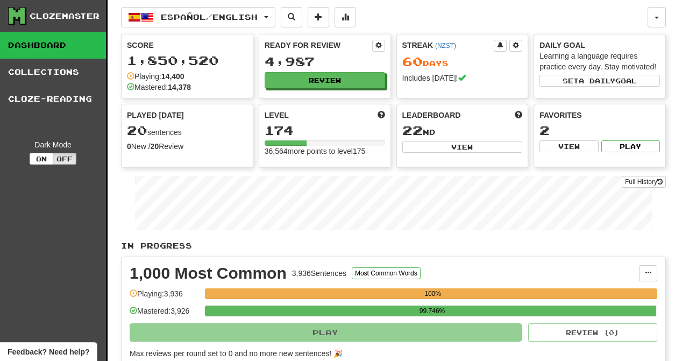
select select "********"
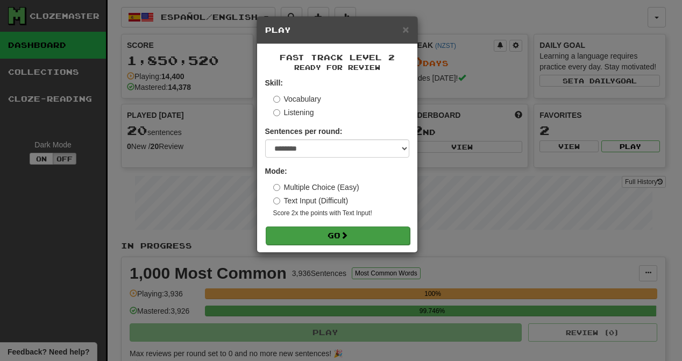
click at [362, 233] on button "Go" at bounding box center [338, 235] width 144 height 18
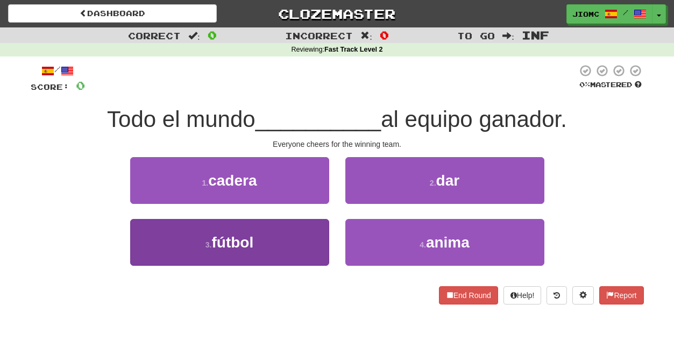
click at [306, 242] on button "3 . fútbol" at bounding box center [229, 242] width 199 height 47
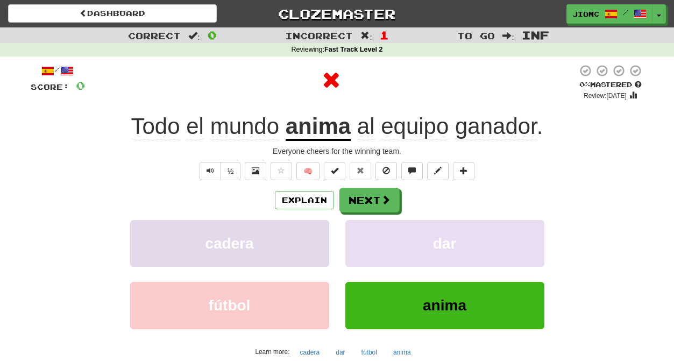
click at [307, 236] on button "cadera" at bounding box center [229, 243] width 199 height 47
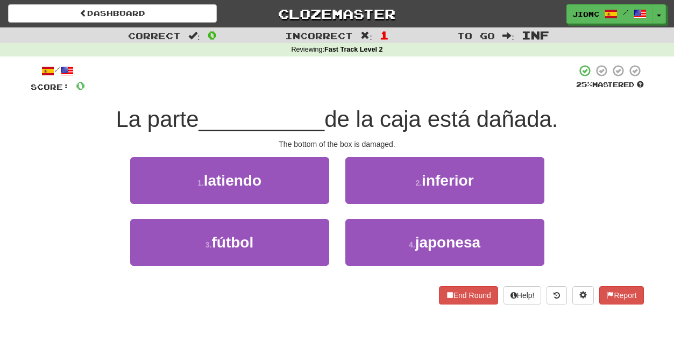
click at [370, 186] on button "2 . inferior" at bounding box center [444, 180] width 199 height 47
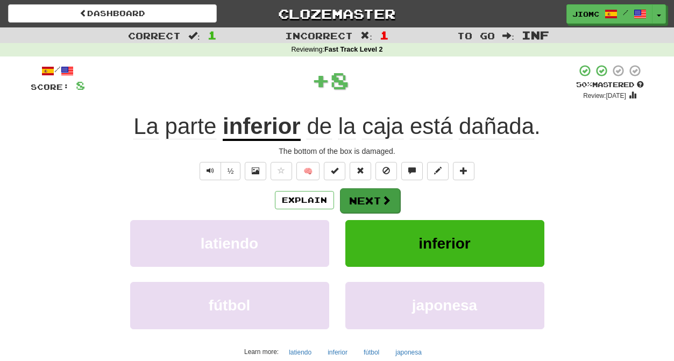
click at [369, 195] on button "Next" at bounding box center [370, 200] width 60 height 25
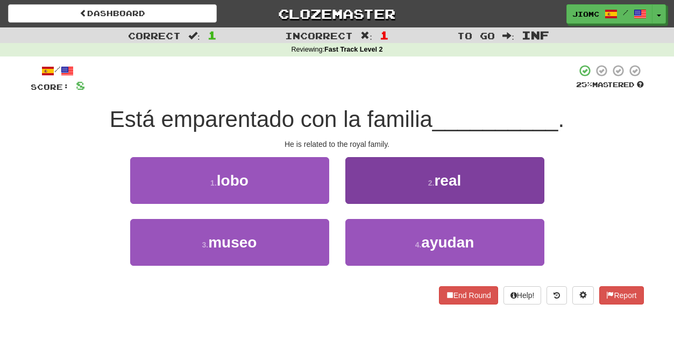
click at [360, 203] on button "2 . real" at bounding box center [444, 180] width 199 height 47
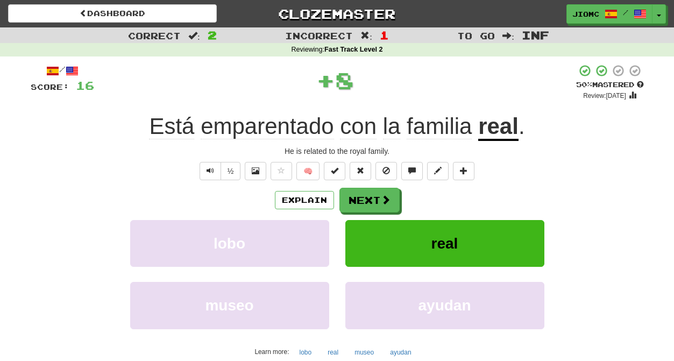
click at [360, 203] on button "Next" at bounding box center [369, 200] width 60 height 25
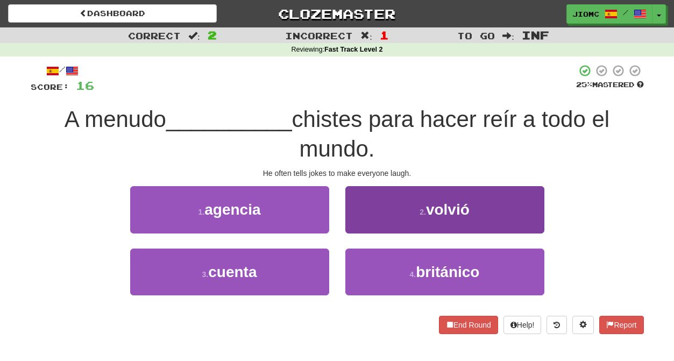
click at [361, 229] on button "2 . volvió" at bounding box center [444, 209] width 199 height 47
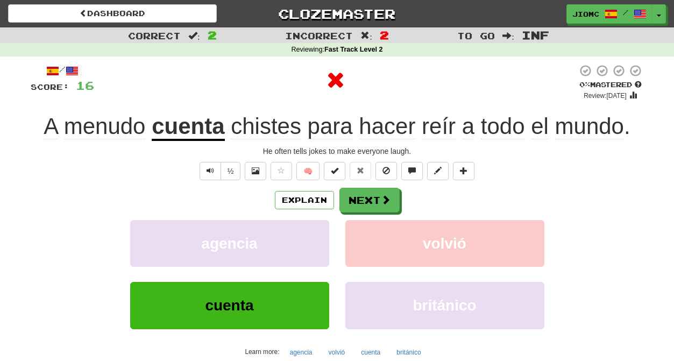
click at [361, 229] on button "volvió" at bounding box center [444, 243] width 199 height 47
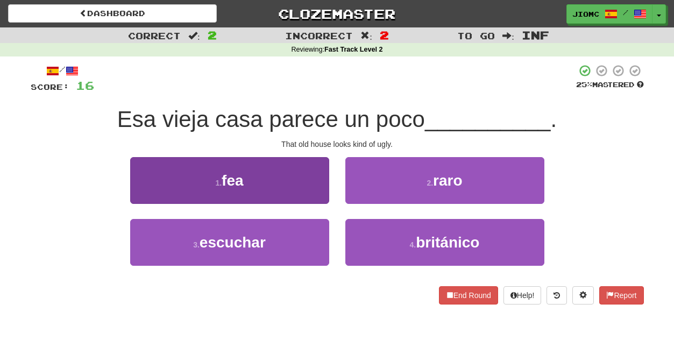
click at [317, 194] on button "1 . fea" at bounding box center [229, 180] width 199 height 47
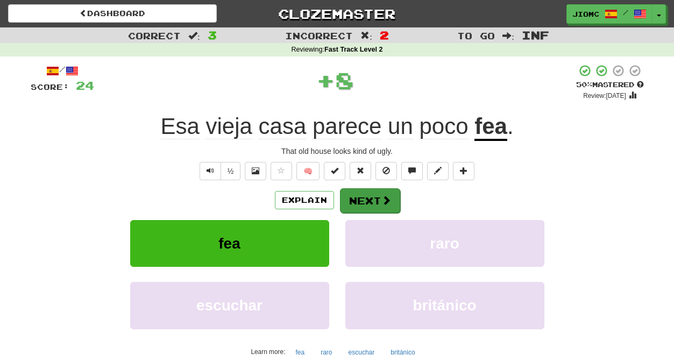
click at [355, 200] on button "Next" at bounding box center [370, 200] width 60 height 25
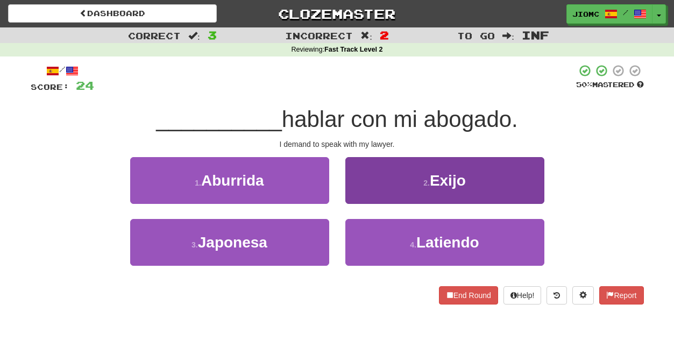
click at [358, 196] on button "2 . [GEOGRAPHIC_DATA]" at bounding box center [444, 180] width 199 height 47
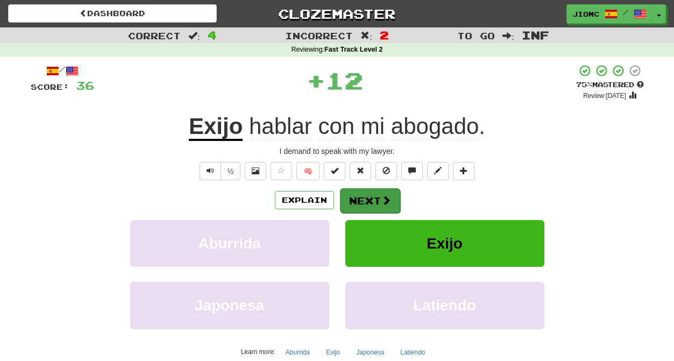
click at [358, 198] on button "Next" at bounding box center [370, 200] width 60 height 25
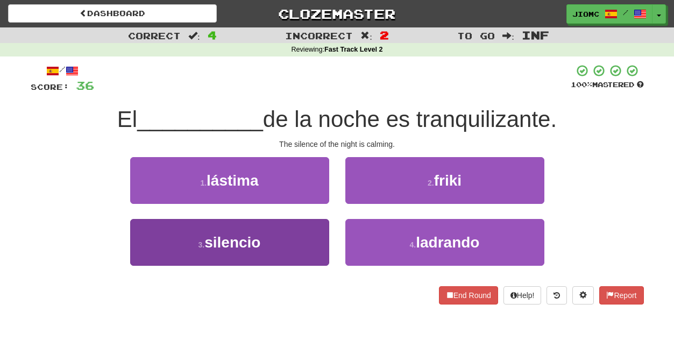
click at [300, 242] on button "3 . silencio" at bounding box center [229, 242] width 199 height 47
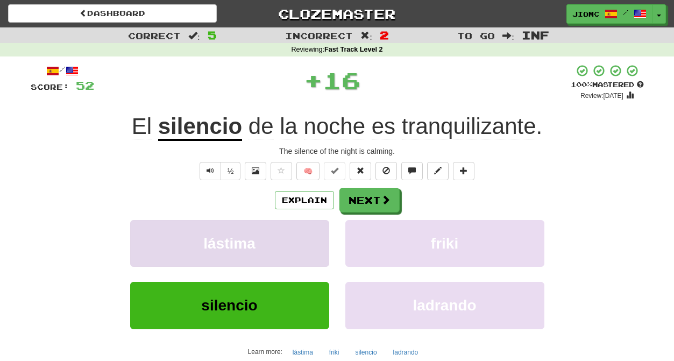
click at [300, 242] on button "lástima" at bounding box center [229, 243] width 199 height 47
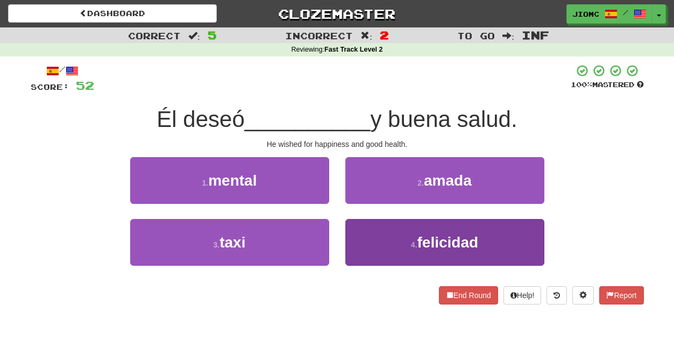
click at [372, 240] on button "4 . felicidad" at bounding box center [444, 242] width 199 height 47
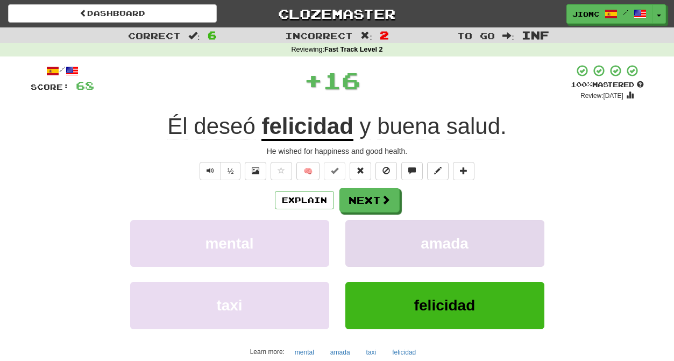
click at [371, 239] on button "amada" at bounding box center [444, 243] width 199 height 47
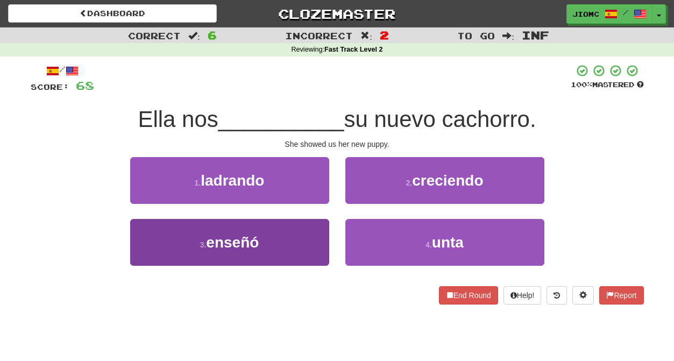
click at [316, 231] on button "3 . enseñó" at bounding box center [229, 242] width 199 height 47
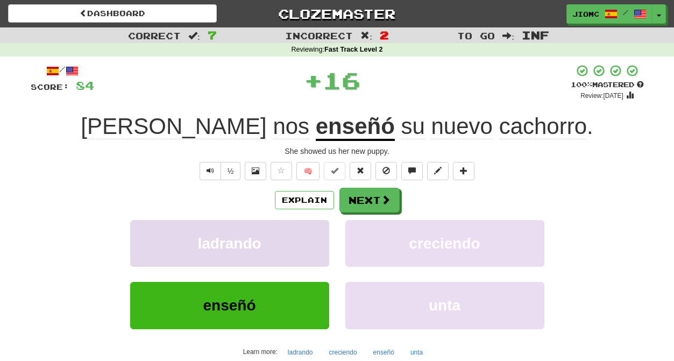
click at [316, 231] on button "ladrando" at bounding box center [229, 243] width 199 height 47
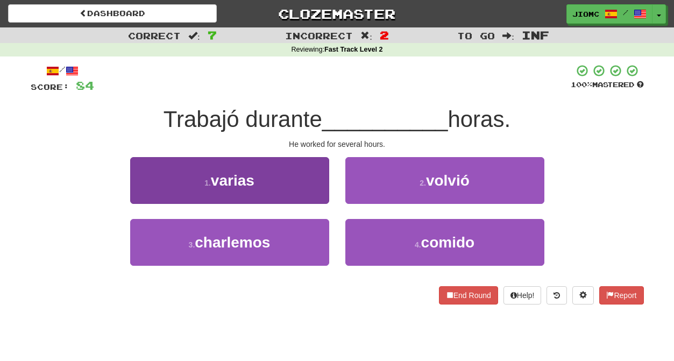
click at [315, 194] on button "1 . varias" at bounding box center [229, 180] width 199 height 47
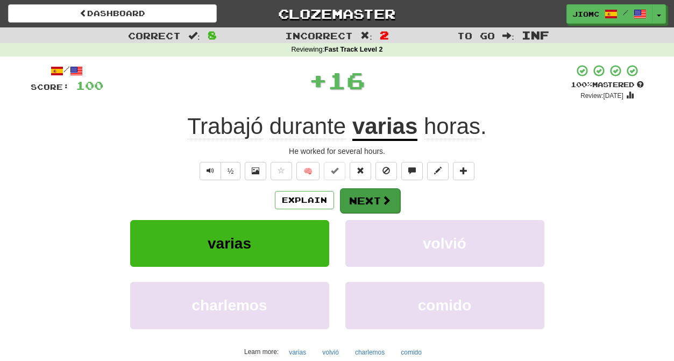
click at [352, 199] on button "Next" at bounding box center [370, 200] width 60 height 25
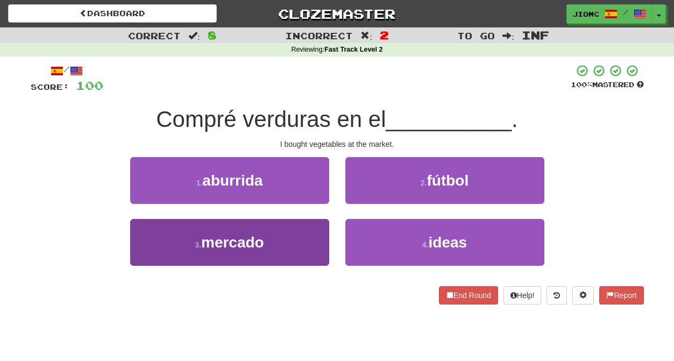
click at [314, 234] on button "3 . mercado" at bounding box center [229, 242] width 199 height 47
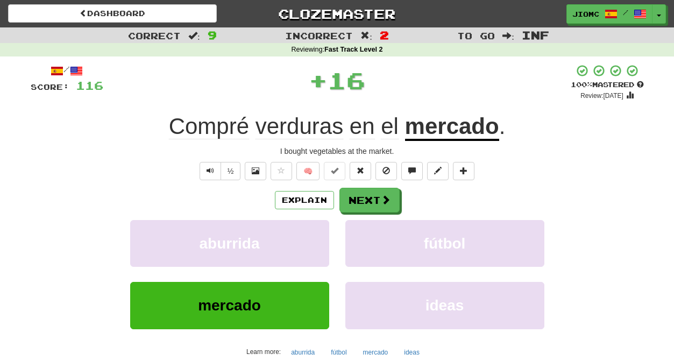
click at [314, 234] on button "aburrida" at bounding box center [229, 243] width 199 height 47
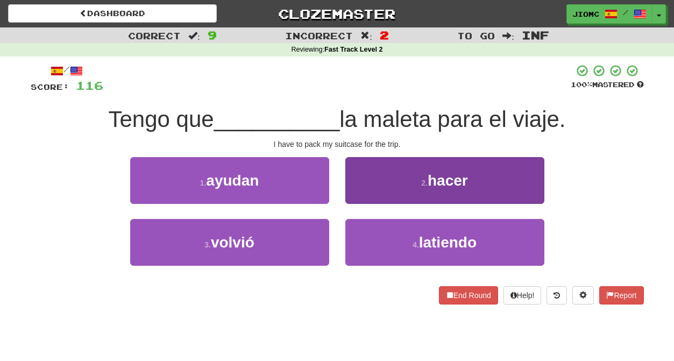
click at [365, 195] on button "2 . hacer" at bounding box center [444, 180] width 199 height 47
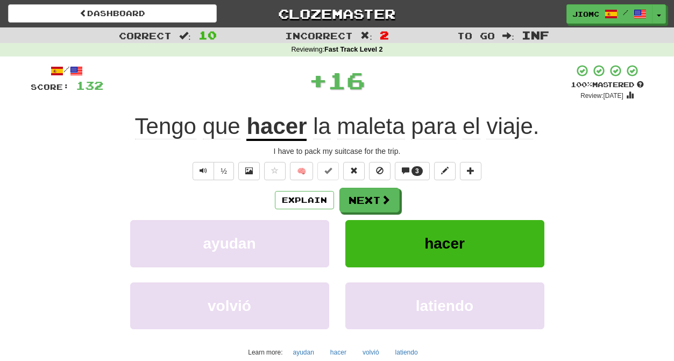
click at [365, 196] on button "Next" at bounding box center [369, 200] width 60 height 25
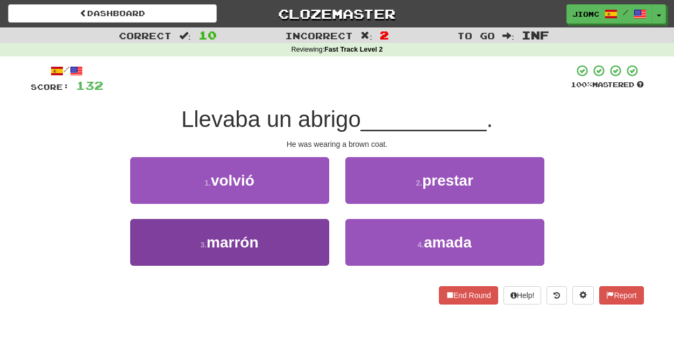
click at [307, 249] on button "3 . marrón" at bounding box center [229, 242] width 199 height 47
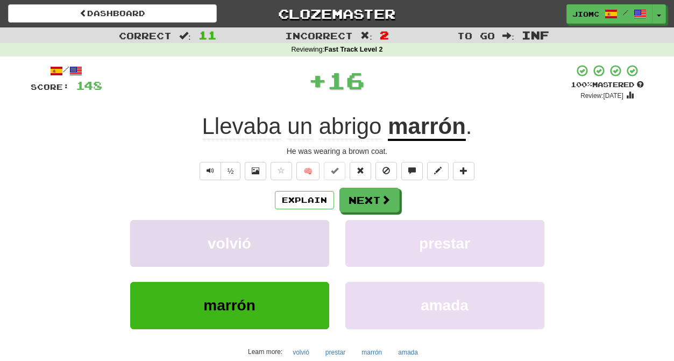
click at [307, 249] on button "volvió" at bounding box center [229, 243] width 199 height 47
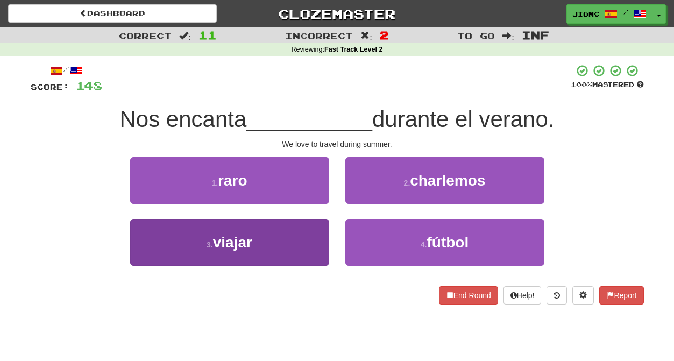
click at [314, 240] on button "3 . viajar" at bounding box center [229, 242] width 199 height 47
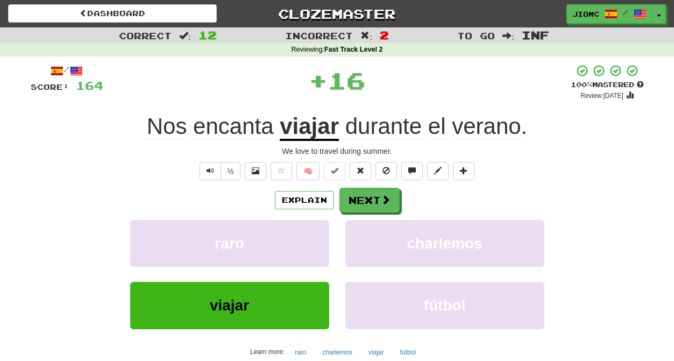
click at [314, 240] on button "raro" at bounding box center [229, 243] width 199 height 47
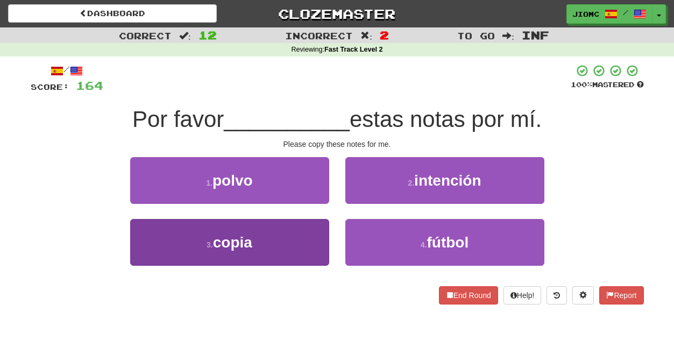
click at [318, 239] on button "3 . copia" at bounding box center [229, 242] width 199 height 47
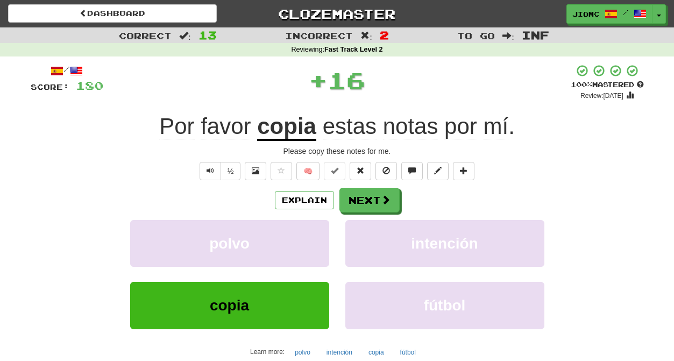
click at [318, 239] on button "polvo" at bounding box center [229, 243] width 199 height 47
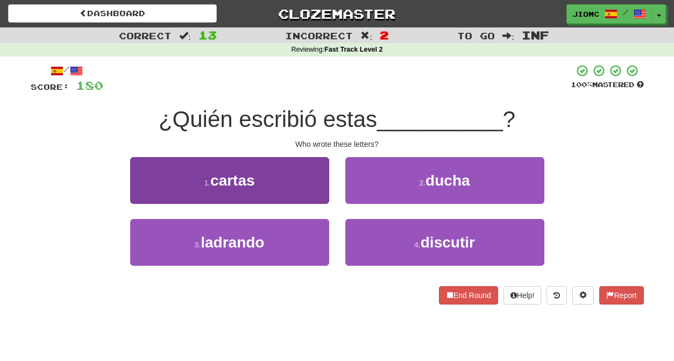
click at [316, 196] on button "1 . cartas" at bounding box center [229, 180] width 199 height 47
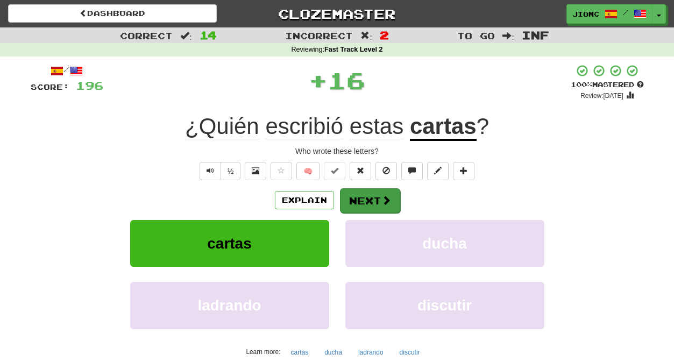
click at [350, 198] on button "Next" at bounding box center [370, 200] width 60 height 25
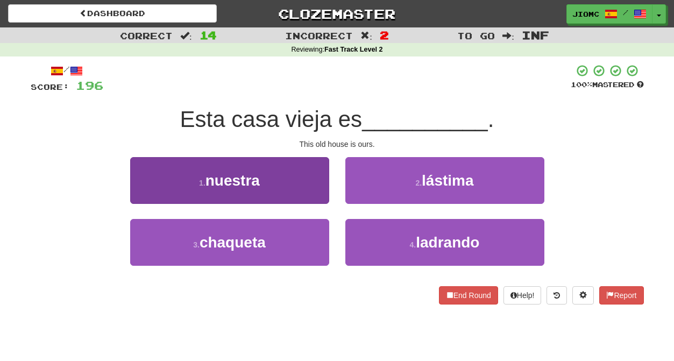
click at [318, 194] on button "1 . nuestra" at bounding box center [229, 180] width 199 height 47
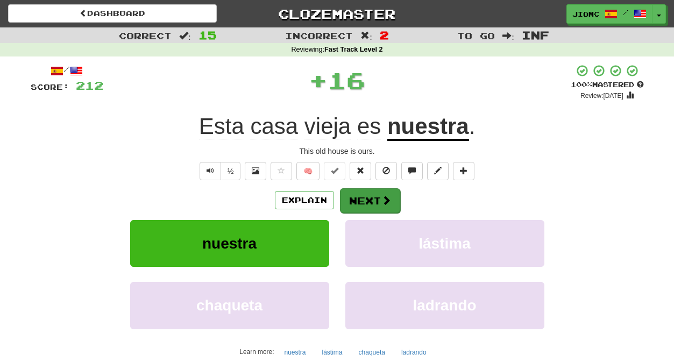
click at [360, 202] on button "Next" at bounding box center [370, 200] width 60 height 25
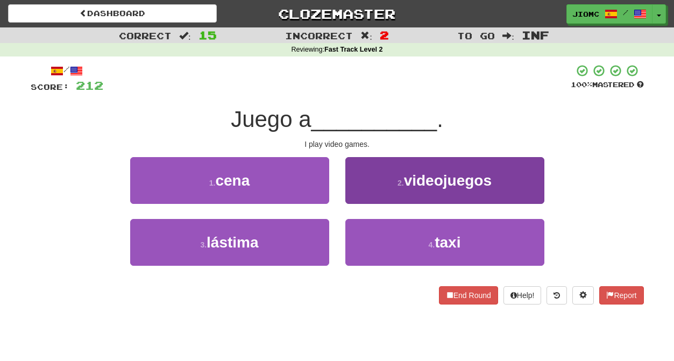
click at [367, 196] on button "2 . videojuegos" at bounding box center [444, 180] width 199 height 47
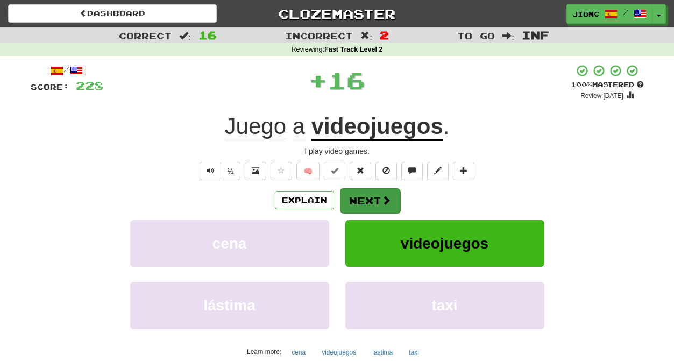
click at [367, 198] on button "Next" at bounding box center [370, 200] width 60 height 25
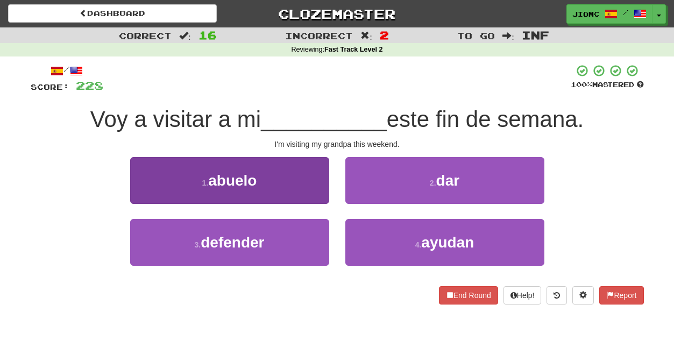
click at [317, 195] on button "1 . abuelo" at bounding box center [229, 180] width 199 height 47
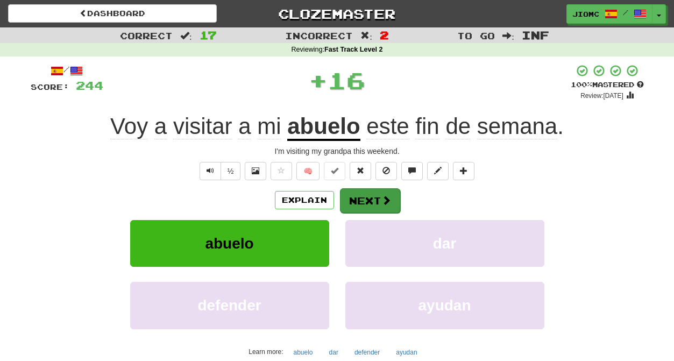
click at [358, 198] on button "Next" at bounding box center [370, 200] width 60 height 25
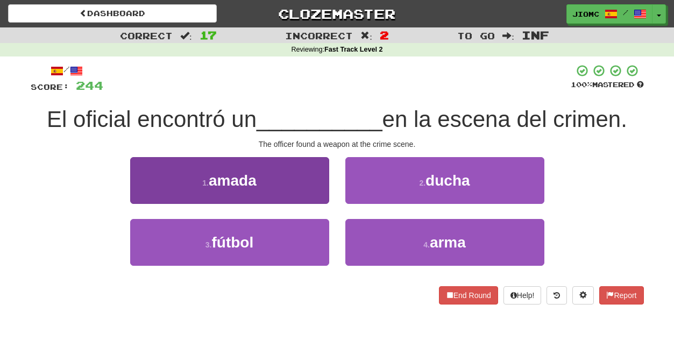
click at [304, 182] on button "1 . amada" at bounding box center [229, 180] width 199 height 47
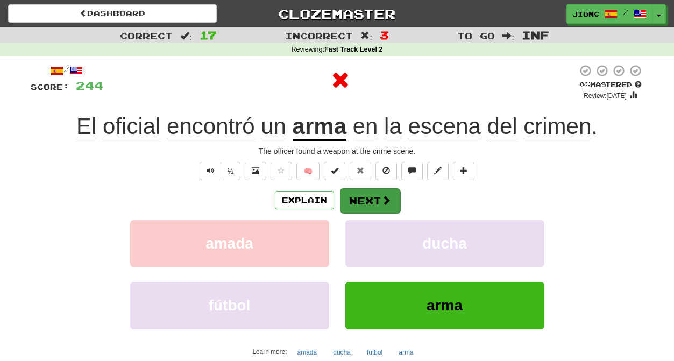
click at [357, 192] on button "Next" at bounding box center [370, 200] width 60 height 25
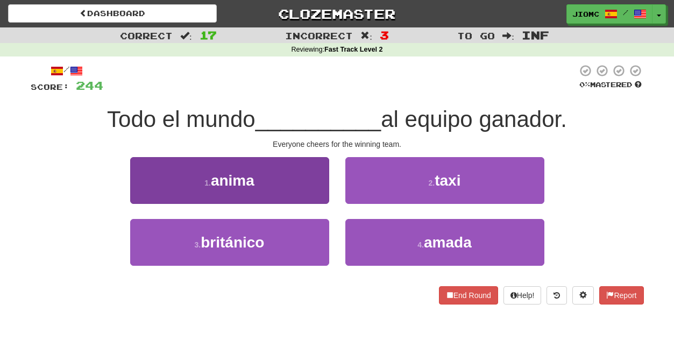
click at [308, 191] on button "1 . anima" at bounding box center [229, 180] width 199 height 47
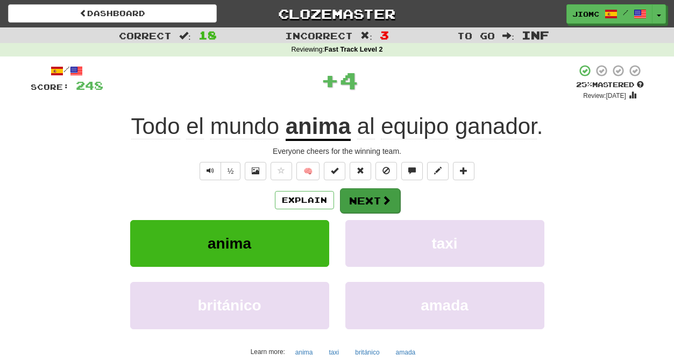
click at [356, 197] on button "Next" at bounding box center [370, 200] width 60 height 25
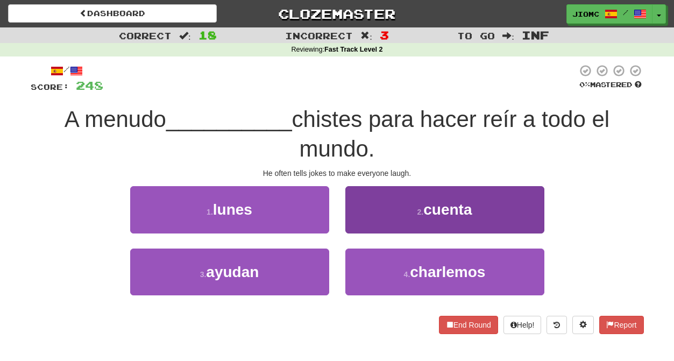
click at [361, 222] on button "2 . cuenta" at bounding box center [444, 209] width 199 height 47
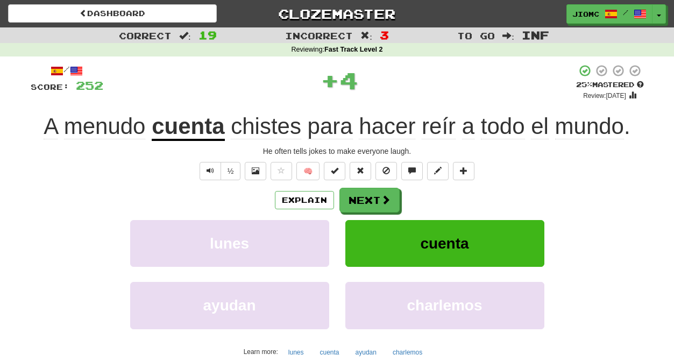
click at [360, 224] on button "cuenta" at bounding box center [444, 243] width 199 height 47
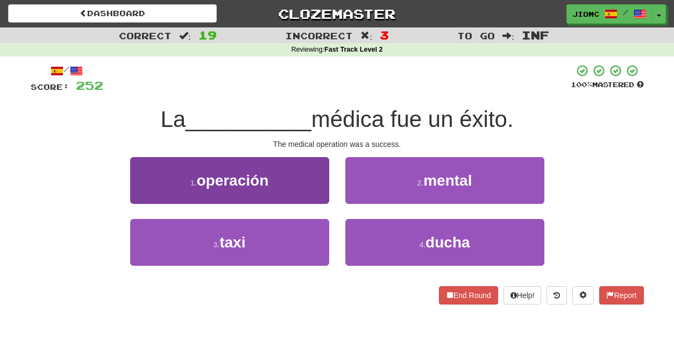
click at [304, 183] on button "1 . operación" at bounding box center [229, 180] width 199 height 47
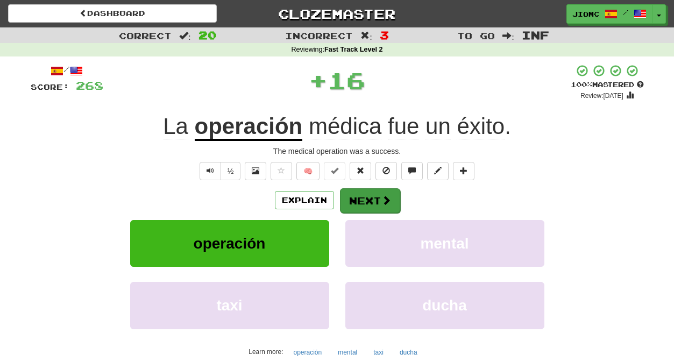
click at [362, 202] on button "Next" at bounding box center [370, 200] width 60 height 25
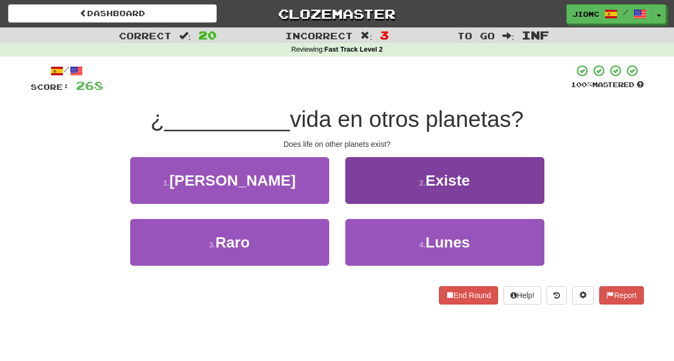
click at [365, 197] on button "2 . Existe" at bounding box center [444, 180] width 199 height 47
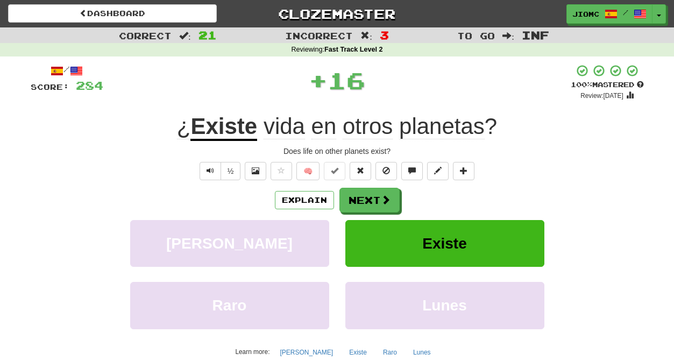
click at [365, 198] on button "Next" at bounding box center [369, 200] width 60 height 25
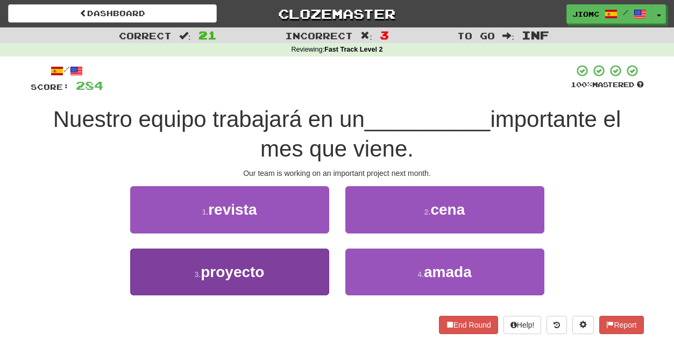
click at [302, 263] on button "3 . proyecto" at bounding box center [229, 272] width 199 height 47
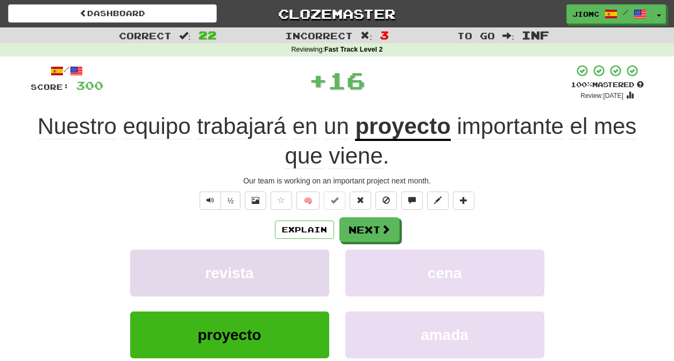
click at [304, 262] on button "revista" at bounding box center [229, 273] width 199 height 47
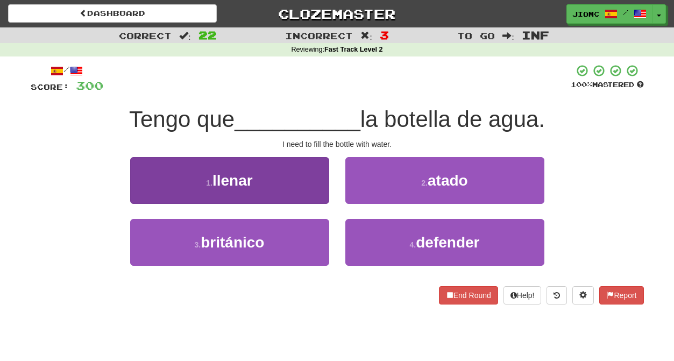
click at [317, 189] on button "1 . llenar" at bounding box center [229, 180] width 199 height 47
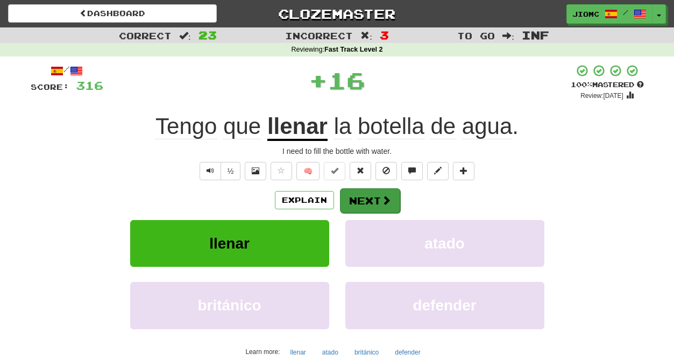
click at [351, 196] on button "Next" at bounding box center [370, 200] width 60 height 25
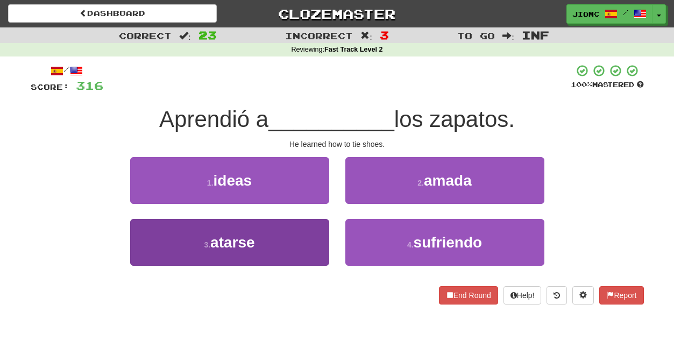
click at [310, 239] on button "3 . atarse" at bounding box center [229, 242] width 199 height 47
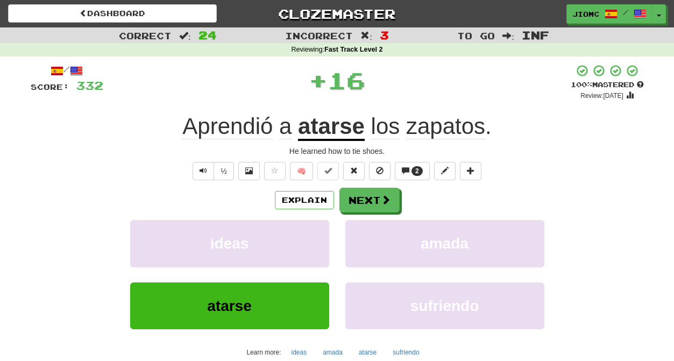
click at [310, 239] on button "ideas" at bounding box center [229, 243] width 199 height 47
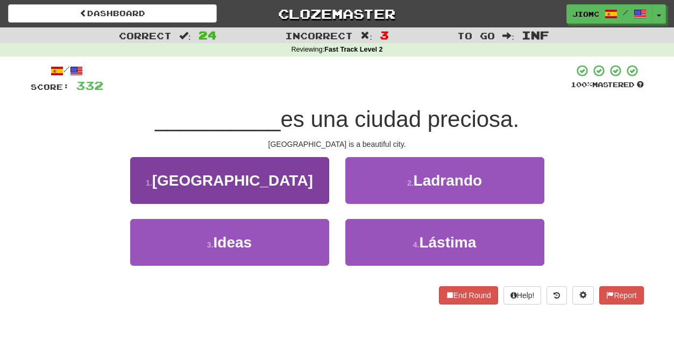
click at [314, 186] on button "1 . Roma" at bounding box center [229, 180] width 199 height 47
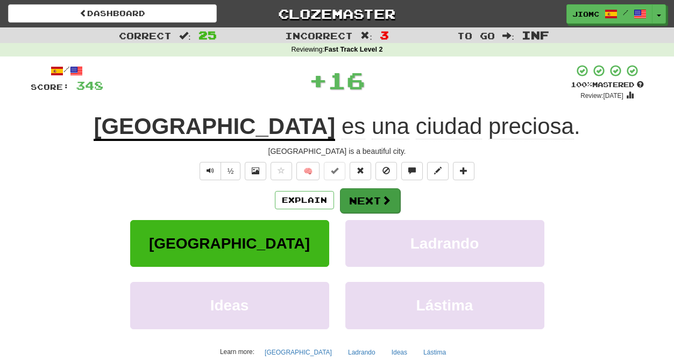
click at [361, 199] on button "Next" at bounding box center [370, 200] width 60 height 25
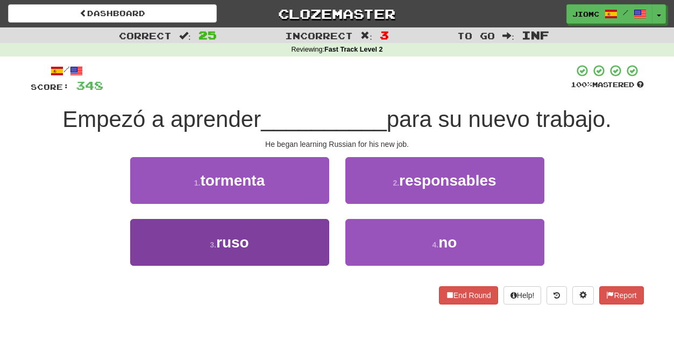
click at [309, 244] on button "3 . ruso" at bounding box center [229, 242] width 199 height 47
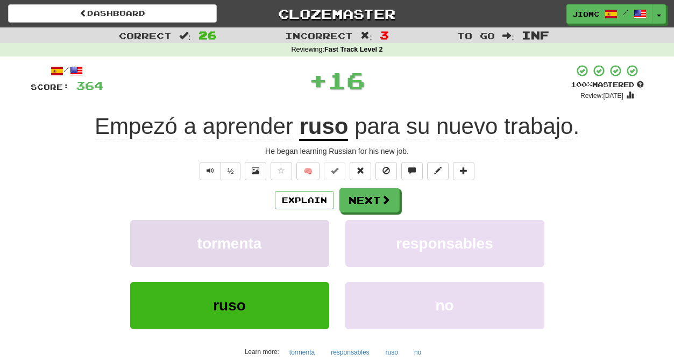
click at [309, 243] on button "tormenta" at bounding box center [229, 243] width 199 height 47
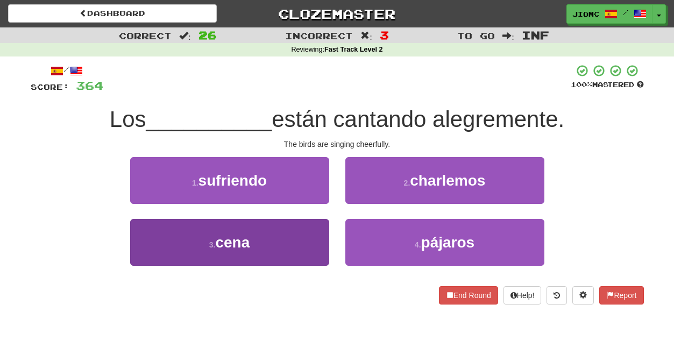
click at [308, 242] on button "3 . cena" at bounding box center [229, 242] width 199 height 47
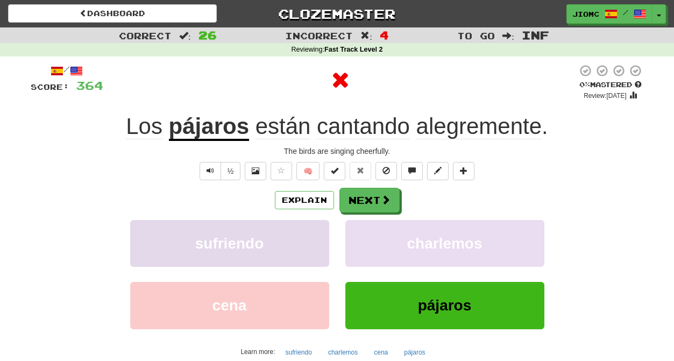
click at [310, 238] on button "sufriendo" at bounding box center [229, 243] width 199 height 47
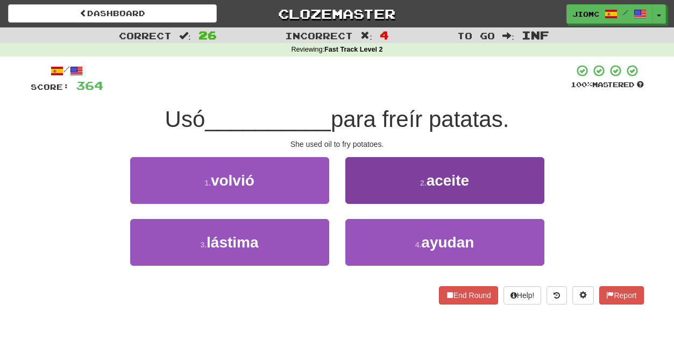
click at [360, 194] on button "2 . aceite" at bounding box center [444, 180] width 199 height 47
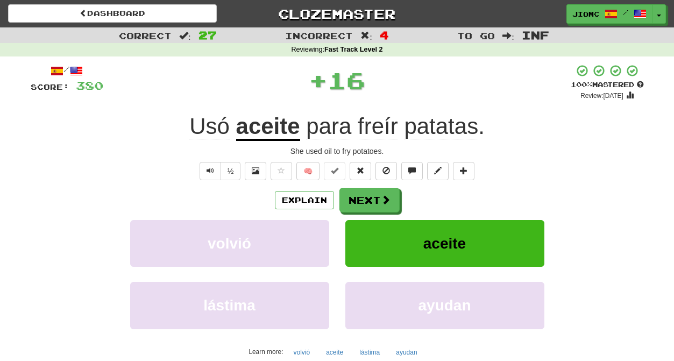
click at [360, 194] on button "Next" at bounding box center [369, 200] width 60 height 25
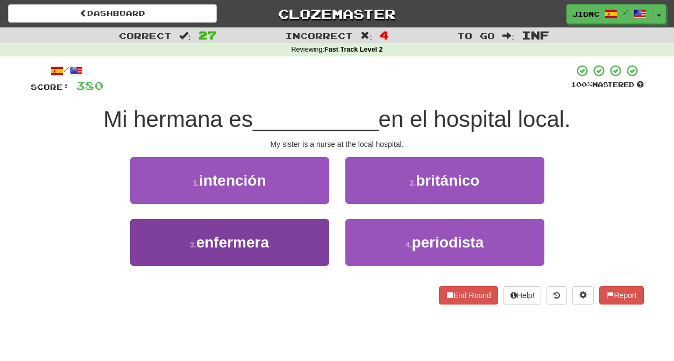
click at [308, 243] on button "3 . enfermera" at bounding box center [229, 242] width 199 height 47
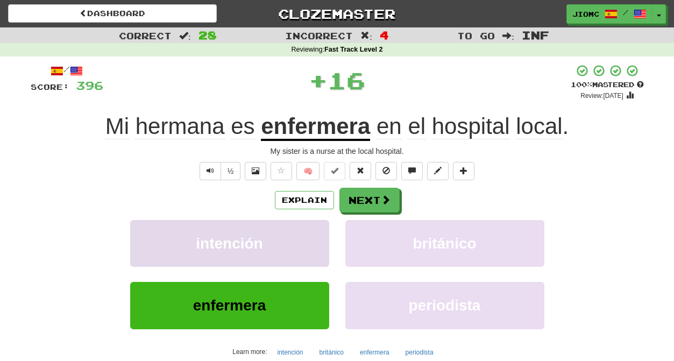
click at [308, 243] on button "intención" at bounding box center [229, 243] width 199 height 47
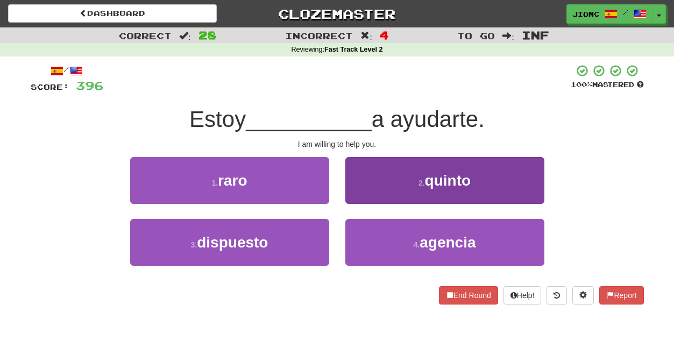
click at [371, 197] on button "2 . quinto" at bounding box center [444, 180] width 199 height 47
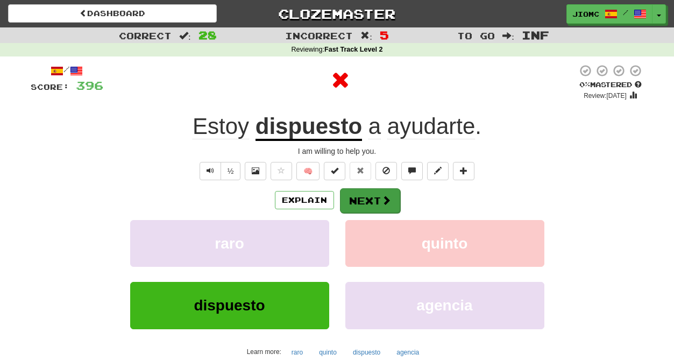
click at [363, 198] on button "Next" at bounding box center [370, 200] width 60 height 25
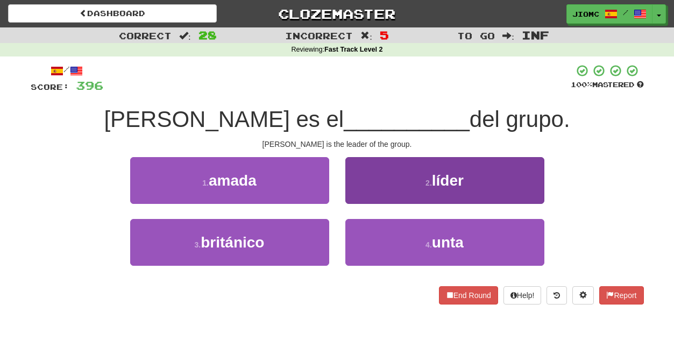
click at [357, 196] on button "2 . líder" at bounding box center [444, 180] width 199 height 47
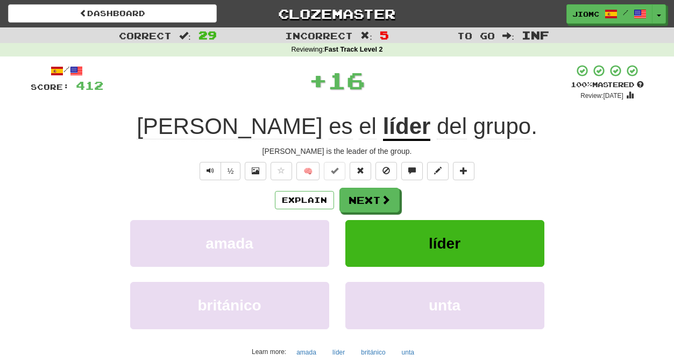
click at [357, 196] on button "Next" at bounding box center [369, 200] width 60 height 25
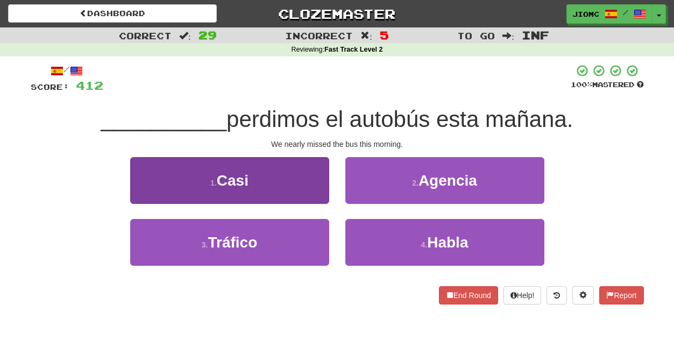
click at [308, 188] on button "1 . Casi" at bounding box center [229, 180] width 199 height 47
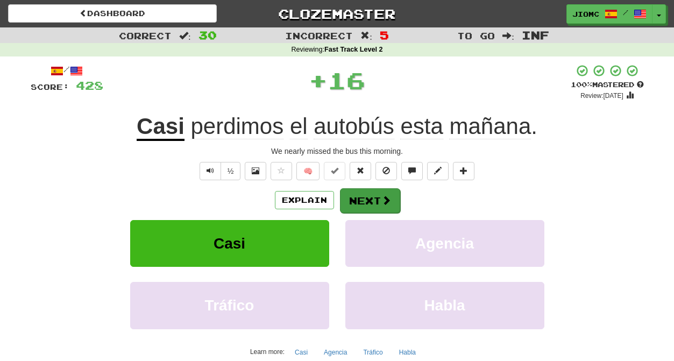
click at [358, 198] on button "Next" at bounding box center [370, 200] width 60 height 25
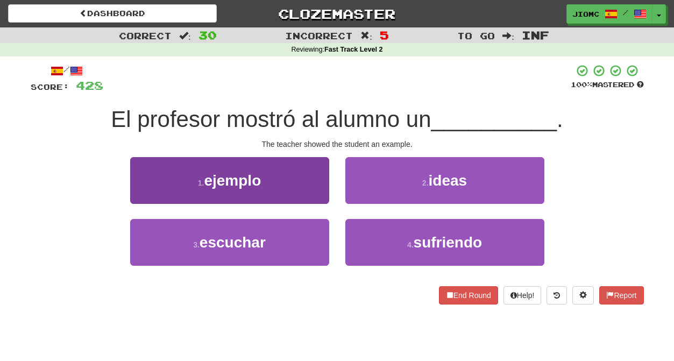
click at [308, 190] on button "1 . ejemplo" at bounding box center [229, 180] width 199 height 47
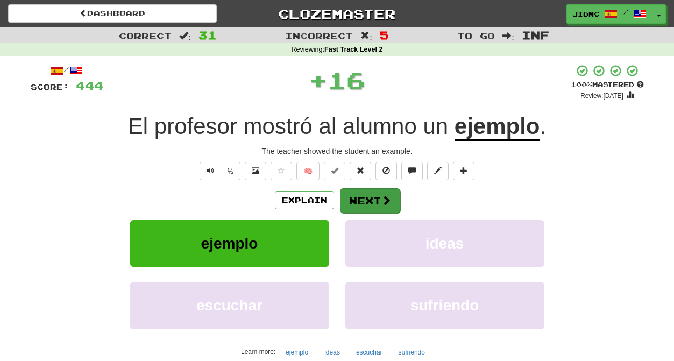
click at [359, 198] on button "Next" at bounding box center [370, 200] width 60 height 25
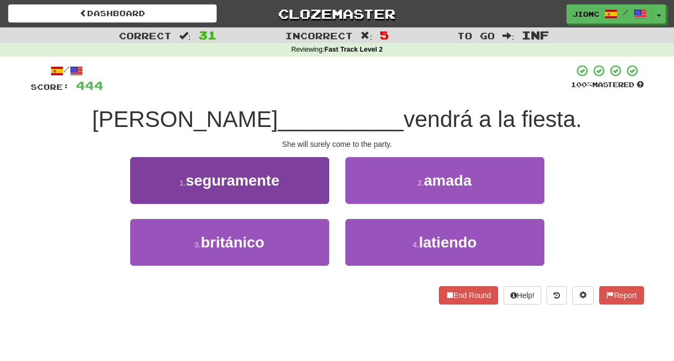
click at [314, 197] on button "1 . seguramente" at bounding box center [229, 180] width 199 height 47
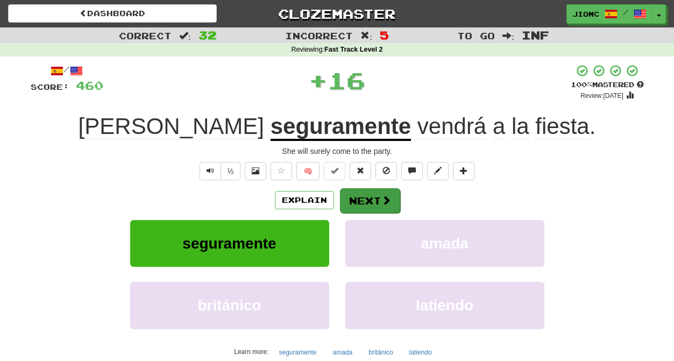
click at [366, 197] on button "Next" at bounding box center [370, 200] width 60 height 25
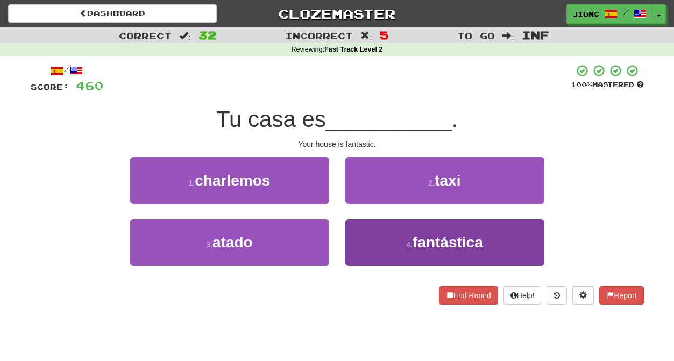
click at [367, 229] on button "4 . fantástica" at bounding box center [444, 242] width 199 height 47
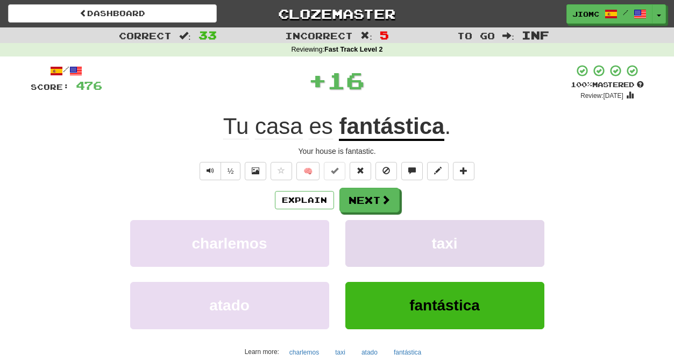
click at [368, 229] on button "taxi" at bounding box center [444, 243] width 199 height 47
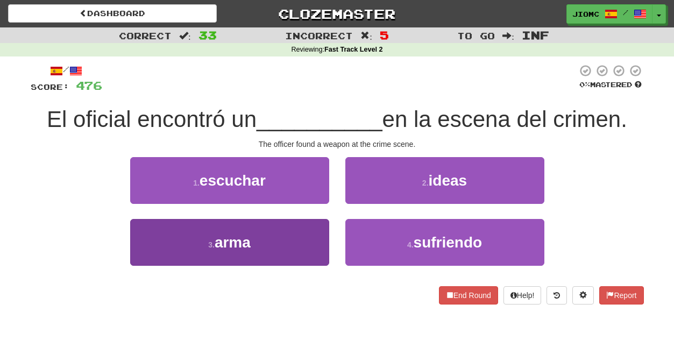
click at [300, 236] on button "3 . arma" at bounding box center [229, 242] width 199 height 47
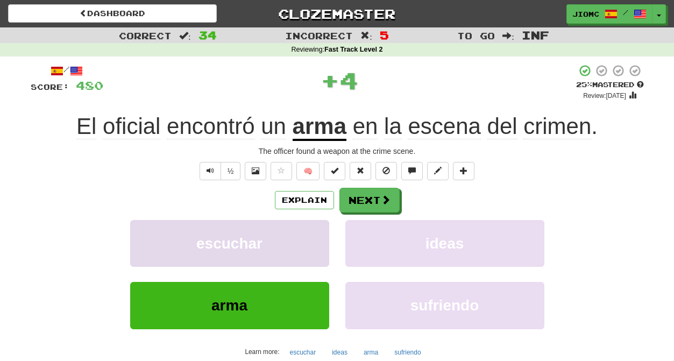
click at [300, 236] on button "escuchar" at bounding box center [229, 243] width 199 height 47
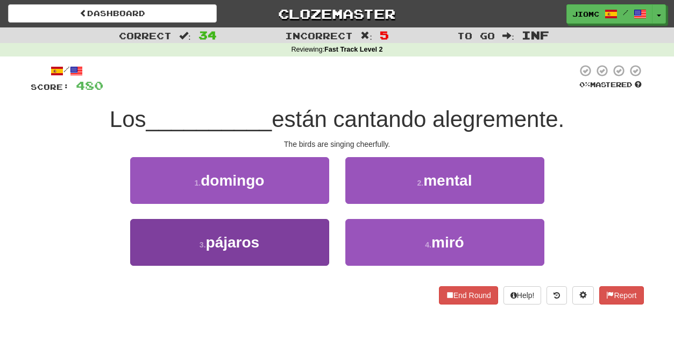
click at [309, 246] on button "3 . pájaros" at bounding box center [229, 242] width 199 height 47
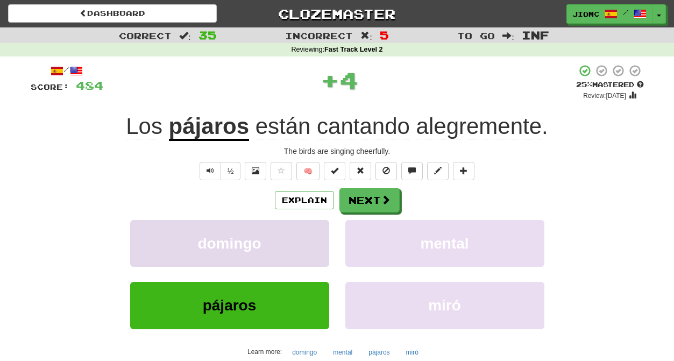
click at [308, 246] on button "domingo" at bounding box center [229, 243] width 199 height 47
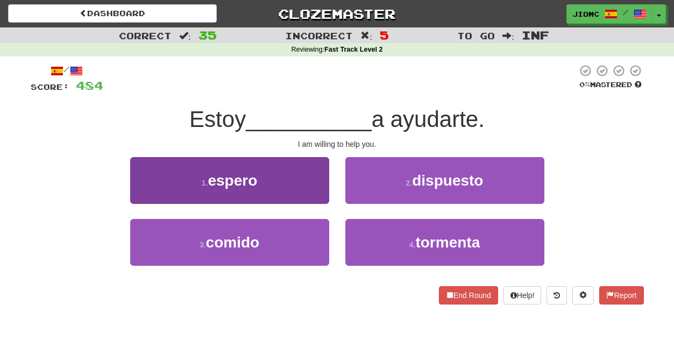
click at [315, 195] on button "1 . espero" at bounding box center [229, 180] width 199 height 47
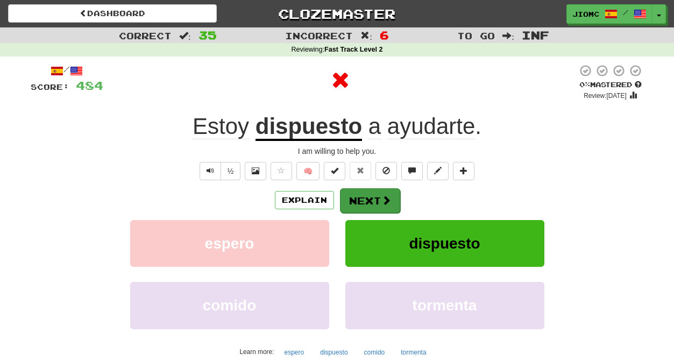
click at [363, 196] on button "Next" at bounding box center [370, 200] width 60 height 25
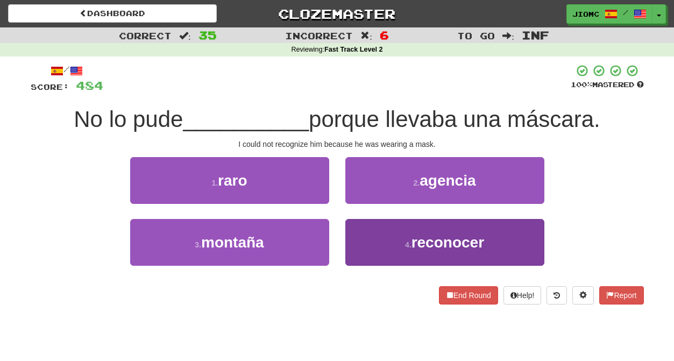
click at [359, 235] on button "4 . reconocer" at bounding box center [444, 242] width 199 height 47
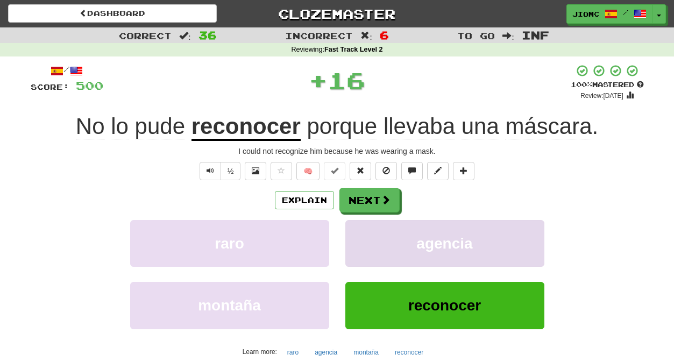
click at [361, 235] on button "agencia" at bounding box center [444, 243] width 199 height 47
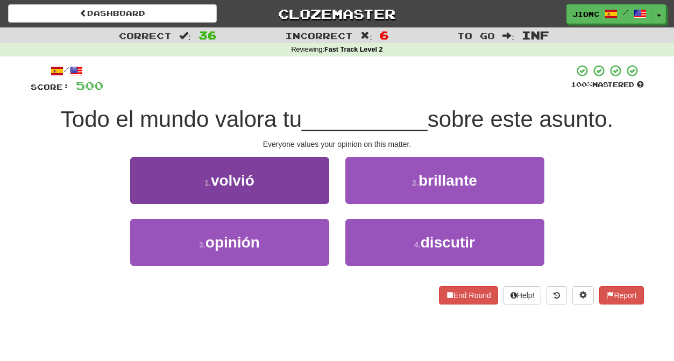
click at [295, 233] on button "3 . opinión" at bounding box center [229, 242] width 199 height 47
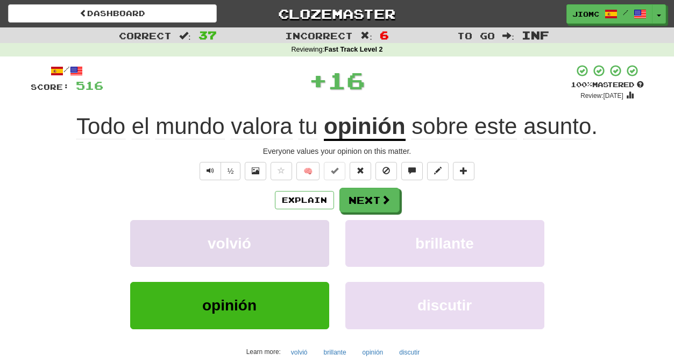
click at [297, 235] on button "volvió" at bounding box center [229, 243] width 199 height 47
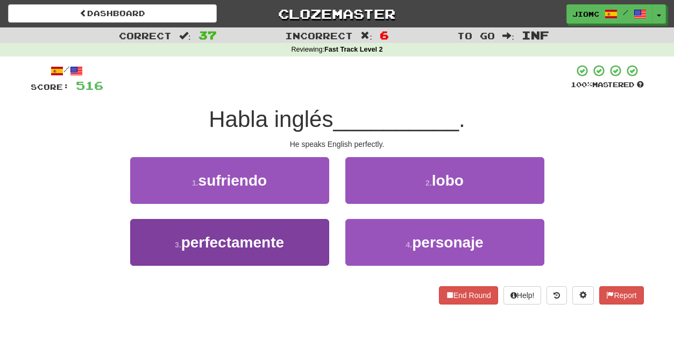
click at [303, 240] on button "3 . perfectamente" at bounding box center [229, 242] width 199 height 47
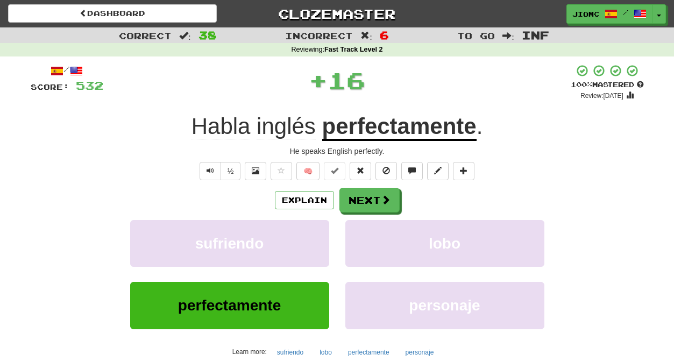
click at [303, 240] on button "sufriendo" at bounding box center [229, 243] width 199 height 47
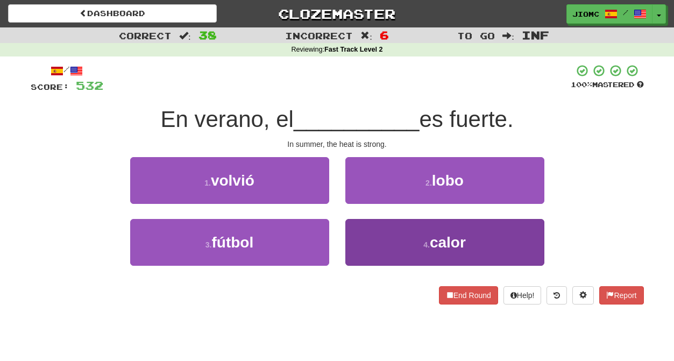
click at [363, 236] on button "4 . calor" at bounding box center [444, 242] width 199 height 47
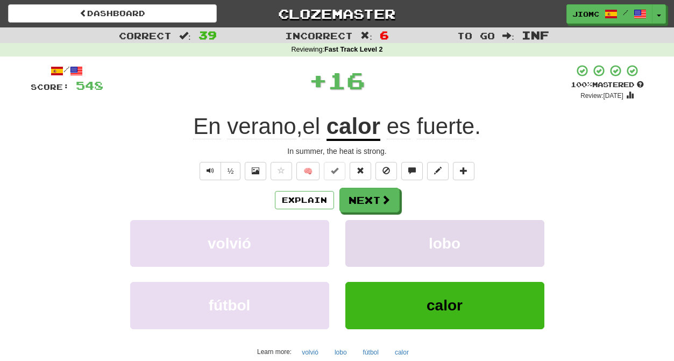
click at [362, 236] on button "lobo" at bounding box center [444, 243] width 199 height 47
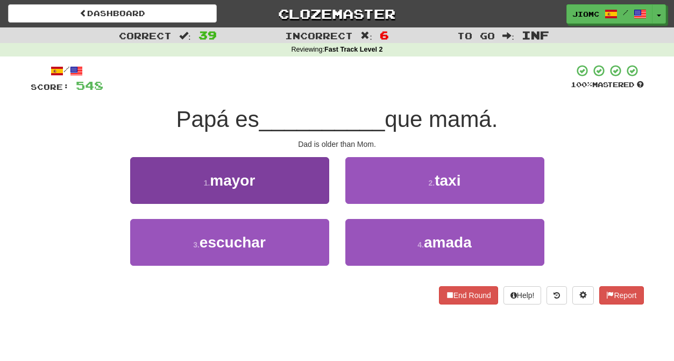
click at [317, 188] on button "1 . mayor" at bounding box center [229, 180] width 199 height 47
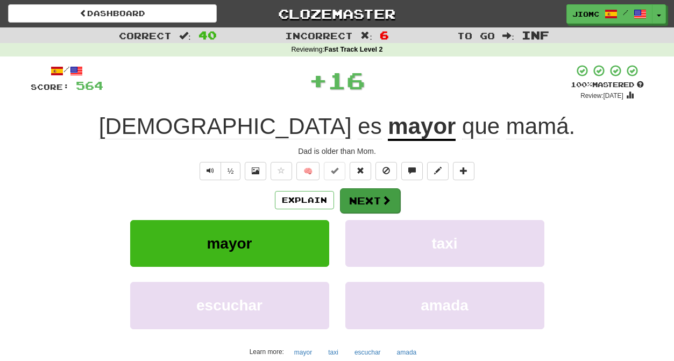
click at [372, 194] on button "Next" at bounding box center [370, 200] width 60 height 25
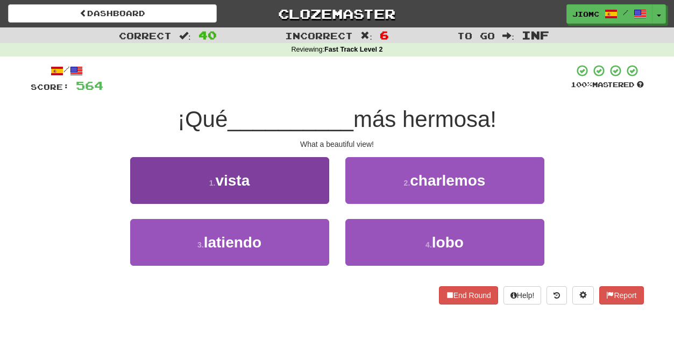
click at [317, 187] on button "1 . vista" at bounding box center [229, 180] width 199 height 47
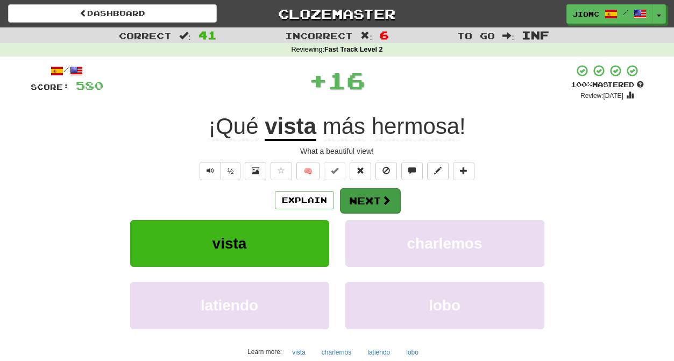
click at [365, 195] on button "Next" at bounding box center [370, 200] width 60 height 25
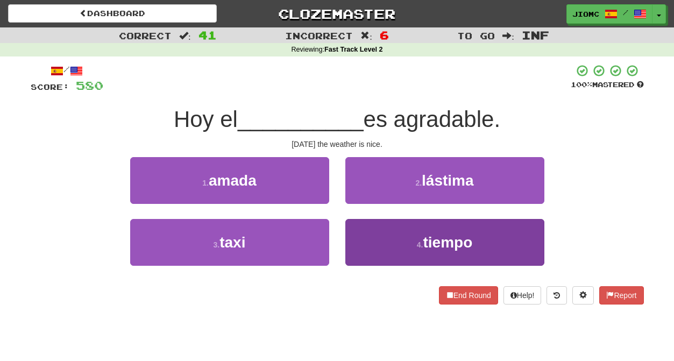
click at [365, 232] on button "4 . tiempo" at bounding box center [444, 242] width 199 height 47
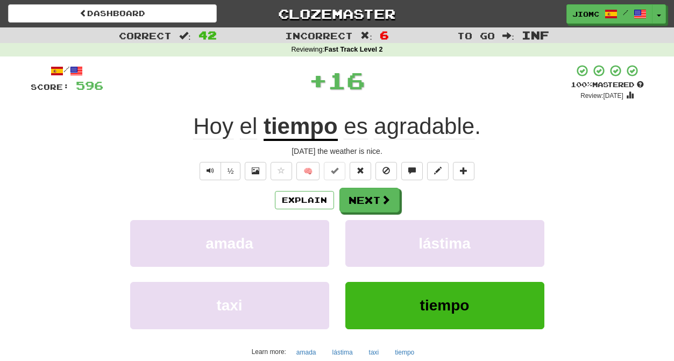
click at [365, 232] on button "lástima" at bounding box center [444, 243] width 199 height 47
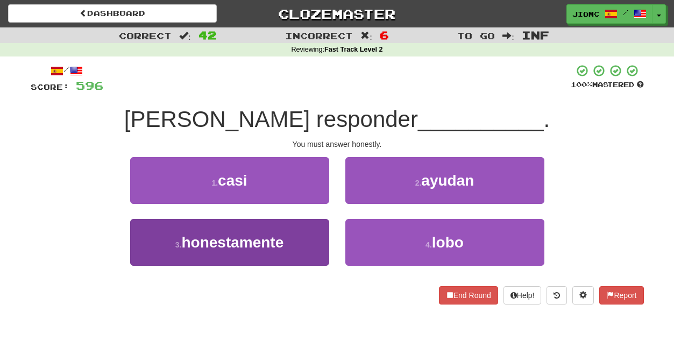
click at [318, 228] on button "3 . honestamente" at bounding box center [229, 242] width 199 height 47
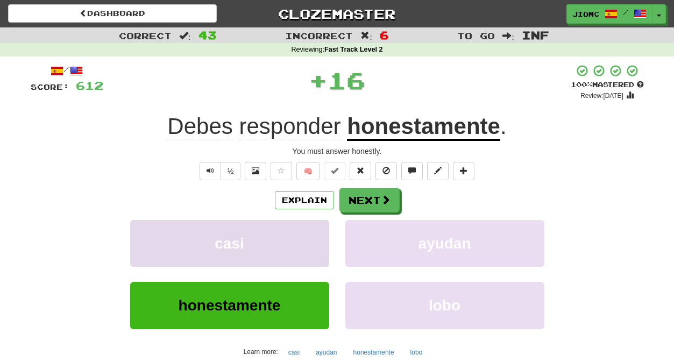
click at [318, 228] on button "casi" at bounding box center [229, 243] width 199 height 47
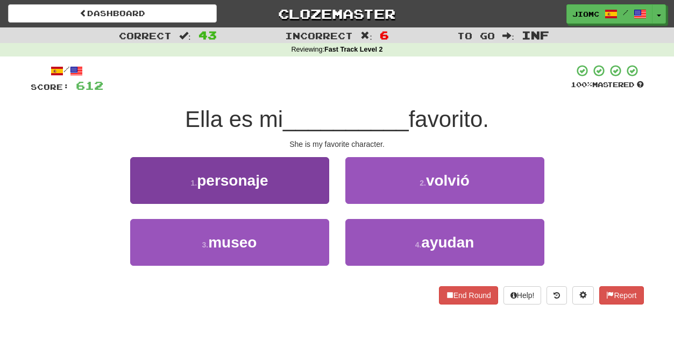
click at [306, 185] on button "1 . personaje" at bounding box center [229, 180] width 199 height 47
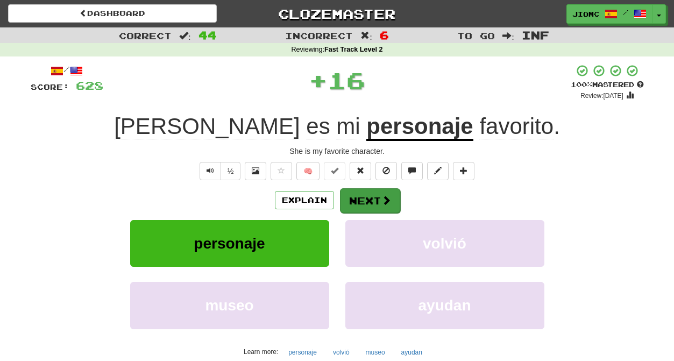
click at [358, 197] on button "Next" at bounding box center [370, 200] width 60 height 25
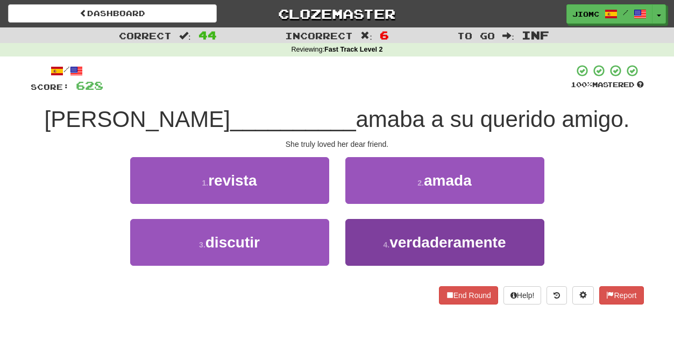
click at [358, 241] on button "4 . verdaderamente" at bounding box center [444, 242] width 199 height 47
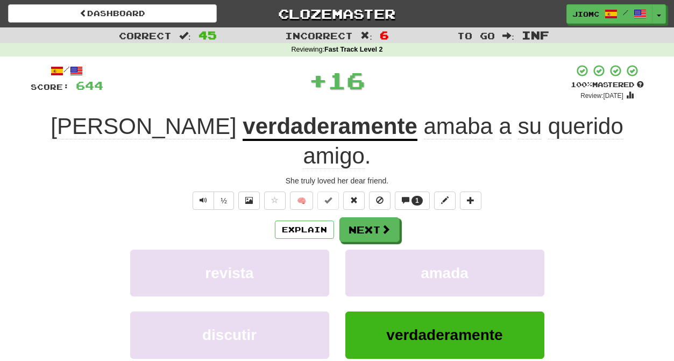
click at [358, 250] on button "amada" at bounding box center [444, 273] width 199 height 47
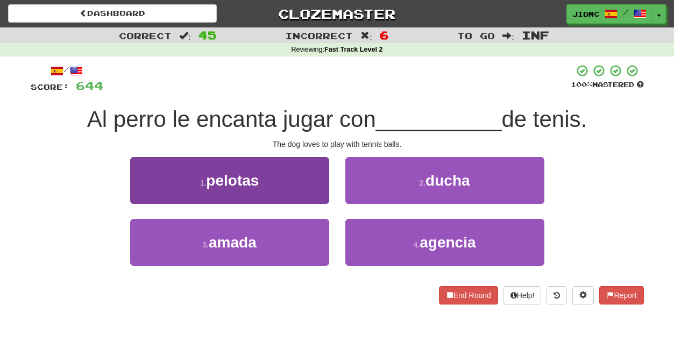
click at [305, 181] on button "1 . pelotas" at bounding box center [229, 180] width 199 height 47
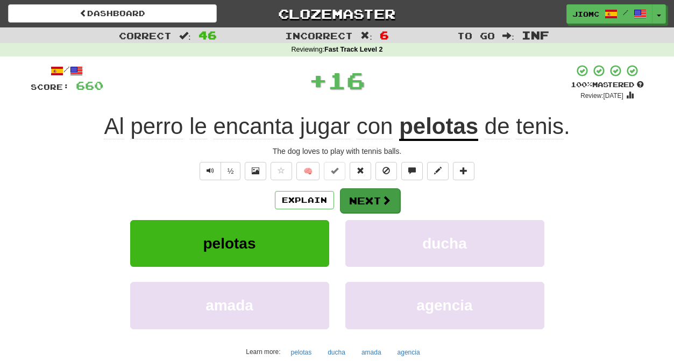
click at [369, 197] on button "Next" at bounding box center [370, 200] width 60 height 25
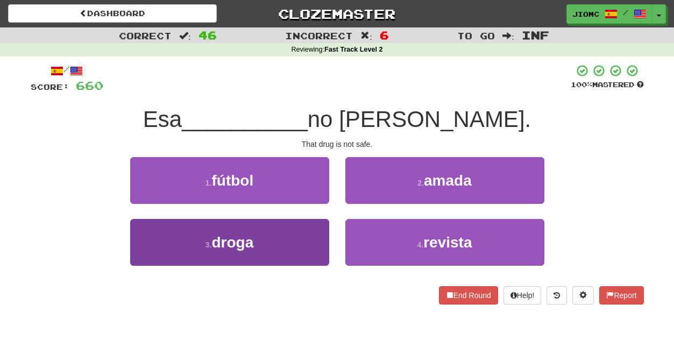
click at [309, 227] on button "3 . droga" at bounding box center [229, 242] width 199 height 47
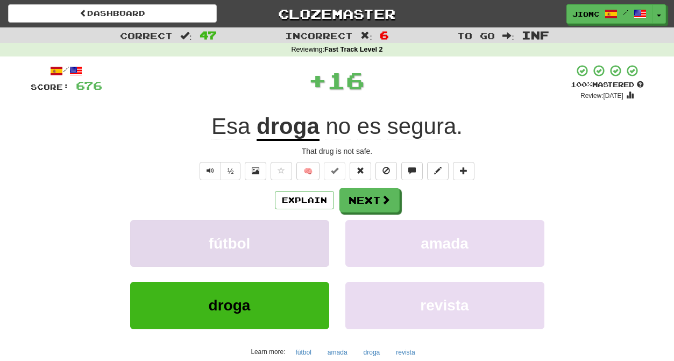
click at [310, 227] on button "fútbol" at bounding box center [229, 243] width 199 height 47
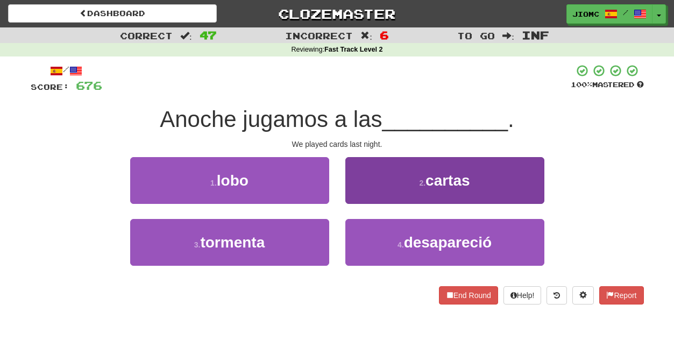
click at [363, 191] on button "2 . cartas" at bounding box center [444, 180] width 199 height 47
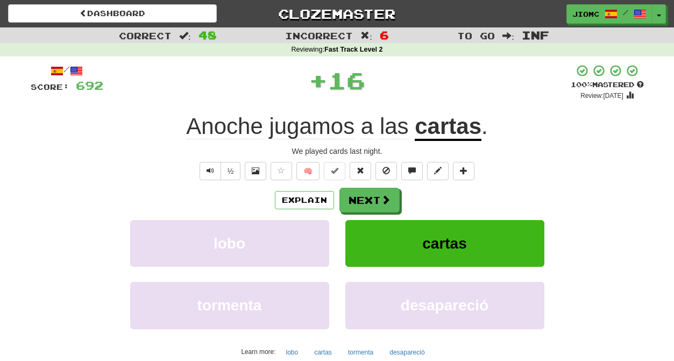
click at [363, 191] on button "Next" at bounding box center [369, 200] width 60 height 25
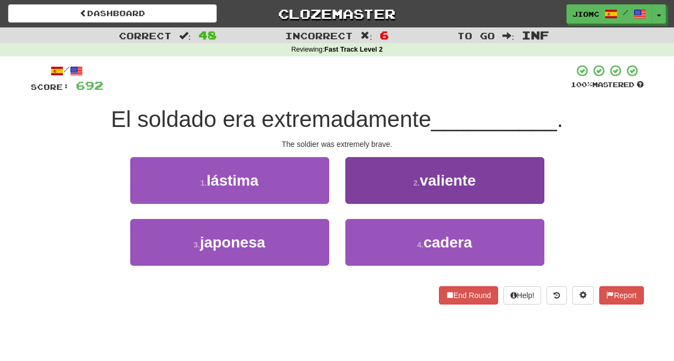
click at [363, 193] on button "2 . valiente" at bounding box center [444, 180] width 199 height 47
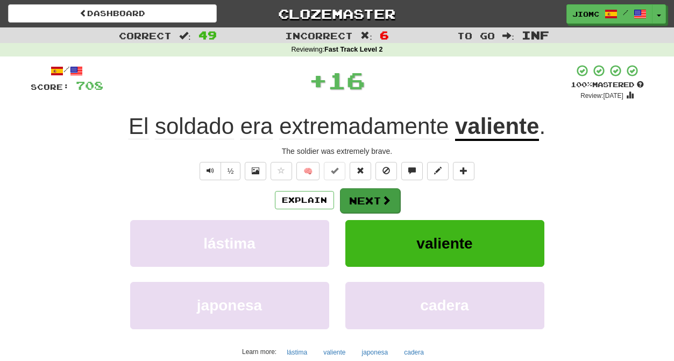
click at [363, 196] on button "Next" at bounding box center [370, 200] width 60 height 25
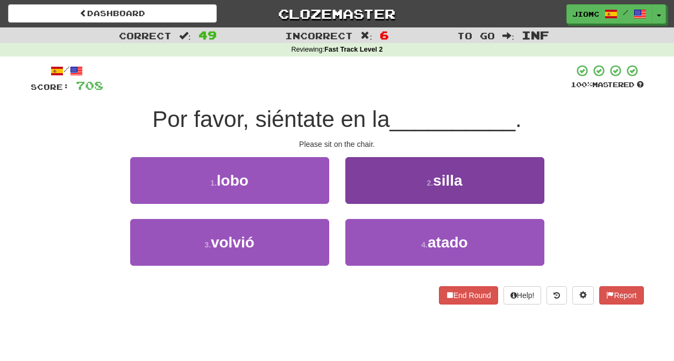
click at [364, 197] on button "2 . silla" at bounding box center [444, 180] width 199 height 47
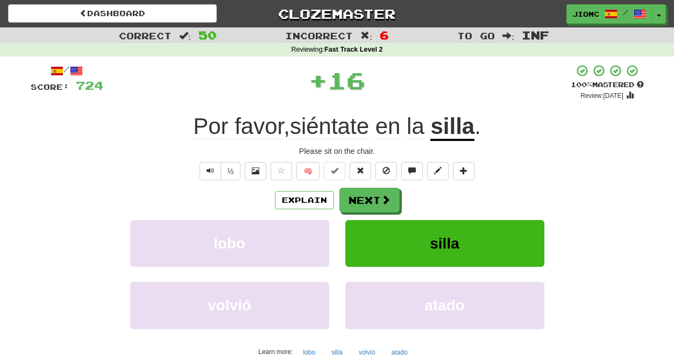
click at [364, 197] on button "Next" at bounding box center [369, 200] width 60 height 25
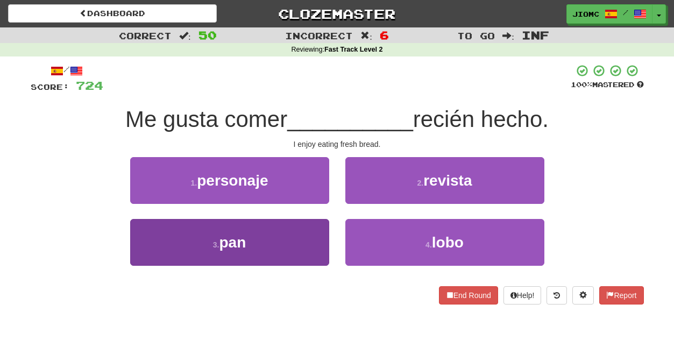
click at [317, 226] on button "3 . pan" at bounding box center [229, 242] width 199 height 47
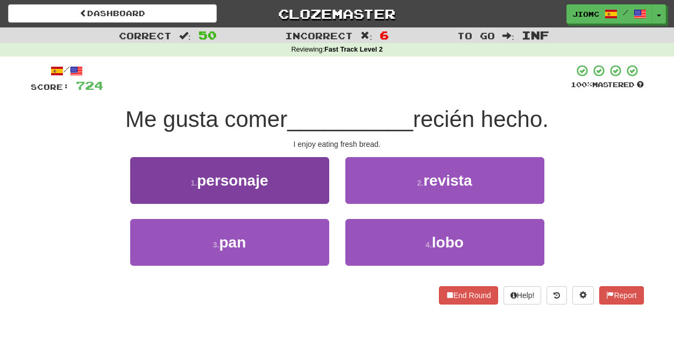
click at [317, 204] on button "1 . personaje" at bounding box center [229, 180] width 199 height 47
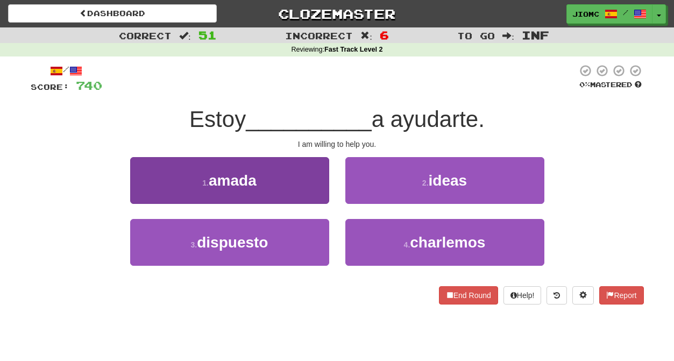
click at [311, 233] on button "3 . dispuesto" at bounding box center [229, 242] width 199 height 47
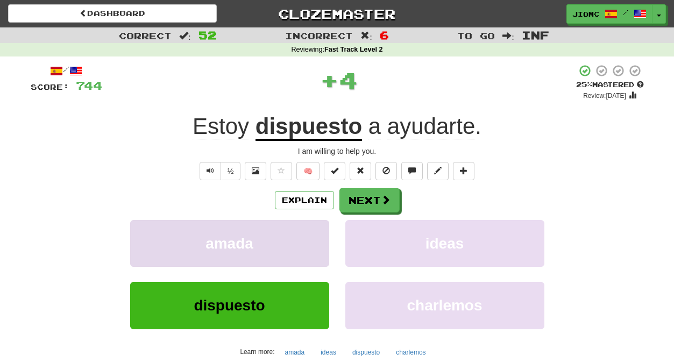
click at [309, 233] on button "amada" at bounding box center [229, 243] width 199 height 47
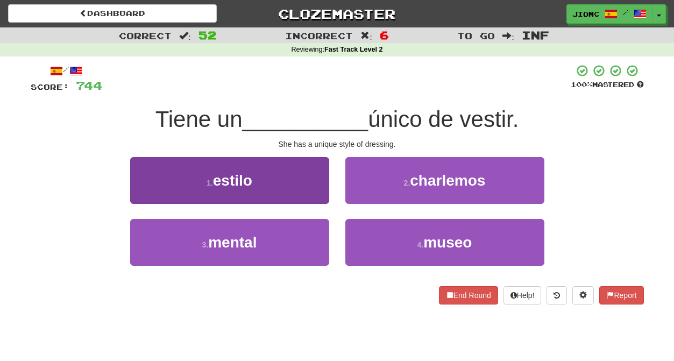
click at [311, 189] on button "1 . estilo" at bounding box center [229, 180] width 199 height 47
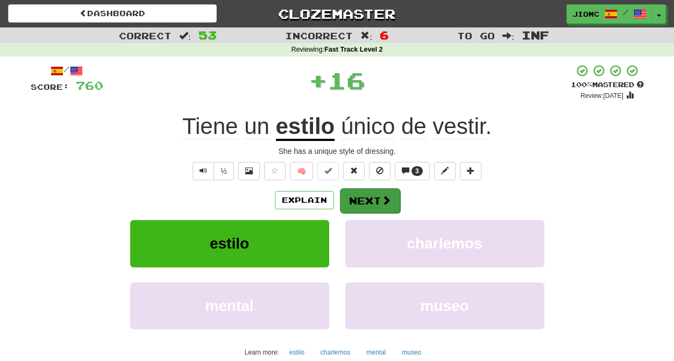
click at [354, 197] on button "Next" at bounding box center [370, 200] width 60 height 25
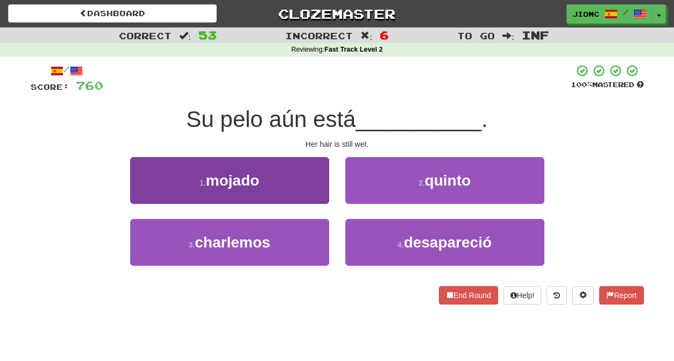
click at [318, 192] on button "1 . mojado" at bounding box center [229, 180] width 199 height 47
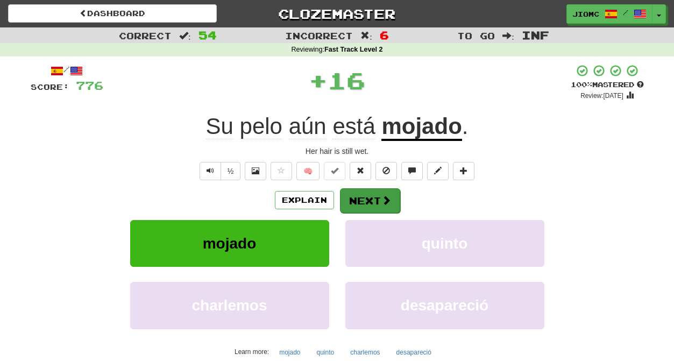
click at [358, 202] on button "Next" at bounding box center [370, 200] width 60 height 25
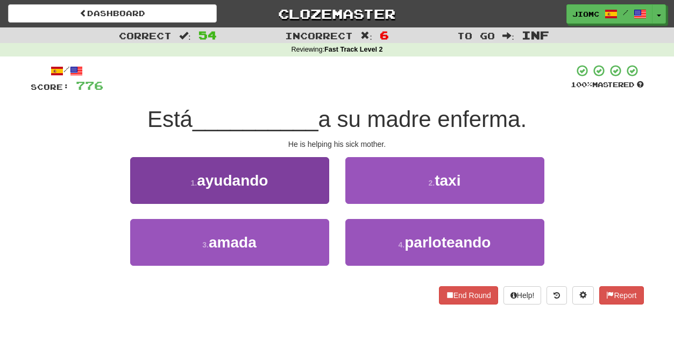
click at [296, 192] on button "1 . ayudando" at bounding box center [229, 180] width 199 height 47
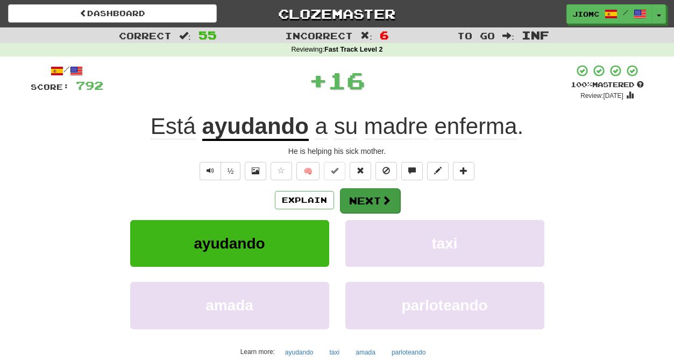
click at [343, 196] on button "Next" at bounding box center [370, 200] width 60 height 25
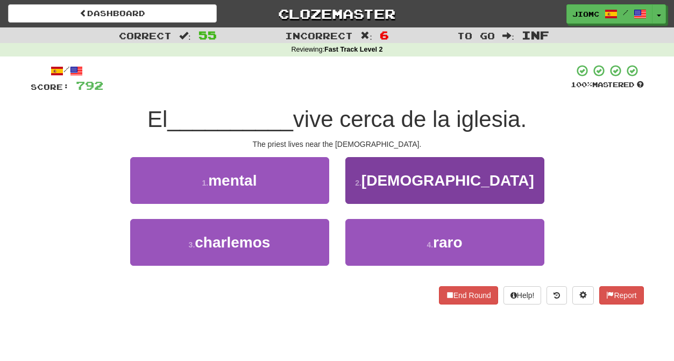
click at [359, 196] on button "2 . sacerdote" at bounding box center [444, 180] width 199 height 47
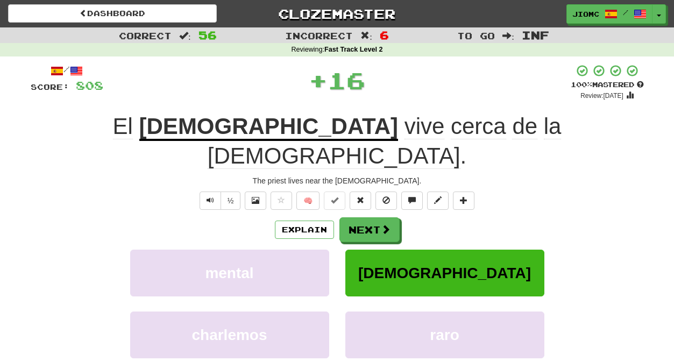
click at [359, 217] on button "Next" at bounding box center [369, 229] width 60 height 25
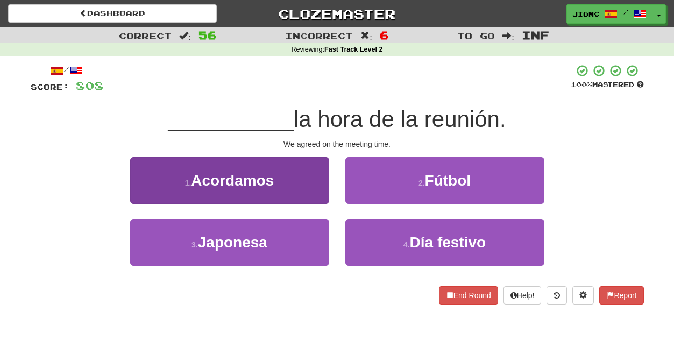
click at [326, 191] on button "1 . Acordamos" at bounding box center [229, 180] width 199 height 47
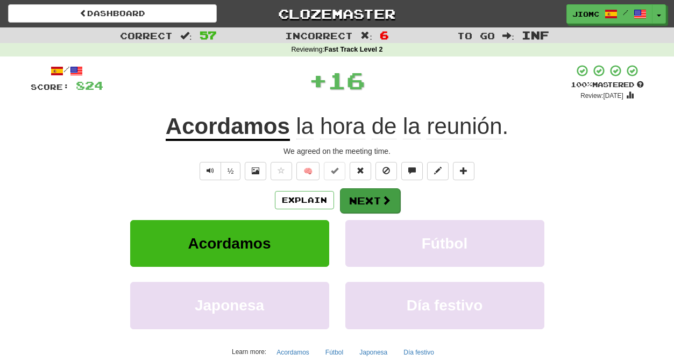
click at [367, 198] on button "Next" at bounding box center [370, 200] width 60 height 25
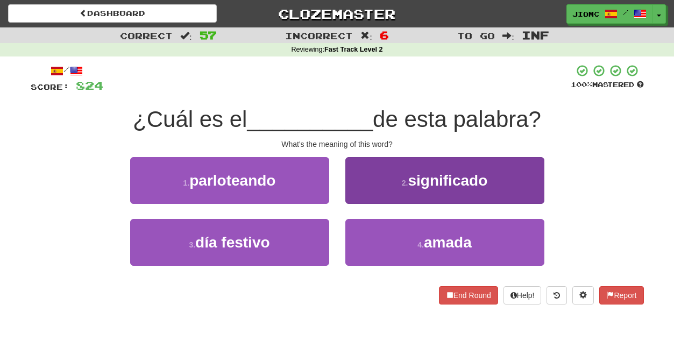
click at [366, 198] on button "2 . significado" at bounding box center [444, 180] width 199 height 47
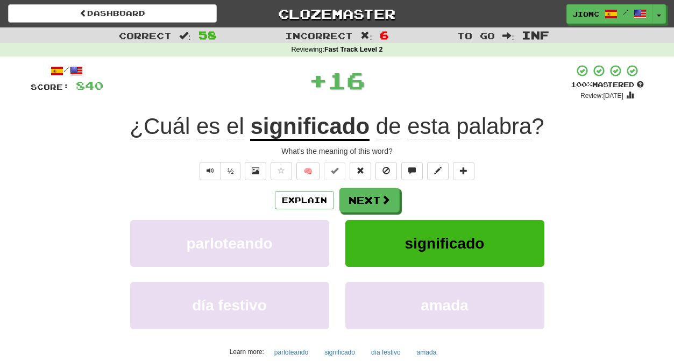
click at [366, 198] on button "Next" at bounding box center [369, 200] width 60 height 25
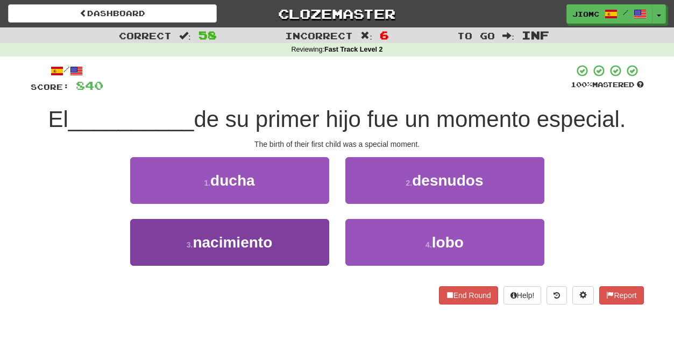
click at [288, 226] on button "3 . nacimiento" at bounding box center [229, 242] width 199 height 47
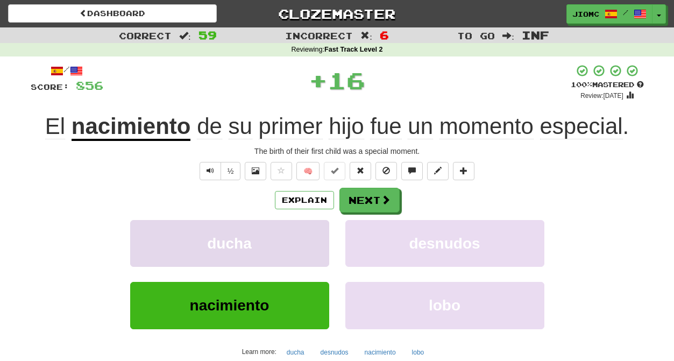
click at [292, 228] on button "ducha" at bounding box center [229, 243] width 199 height 47
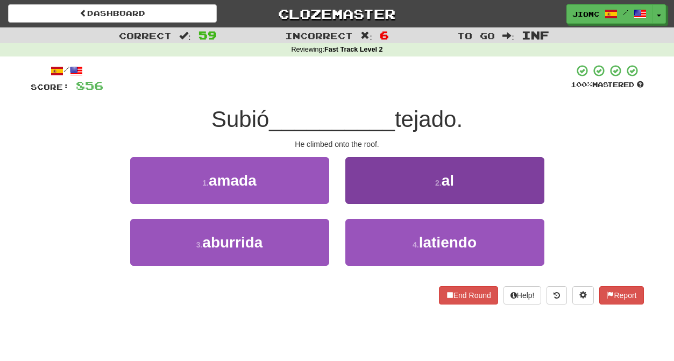
click at [358, 189] on button "2 . al" at bounding box center [444, 180] width 199 height 47
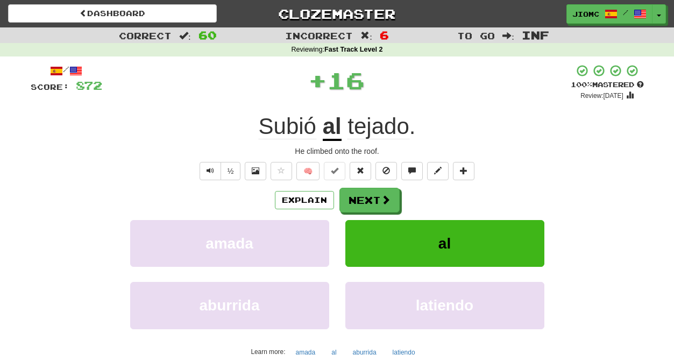
click at [358, 189] on button "Next" at bounding box center [369, 200] width 60 height 25
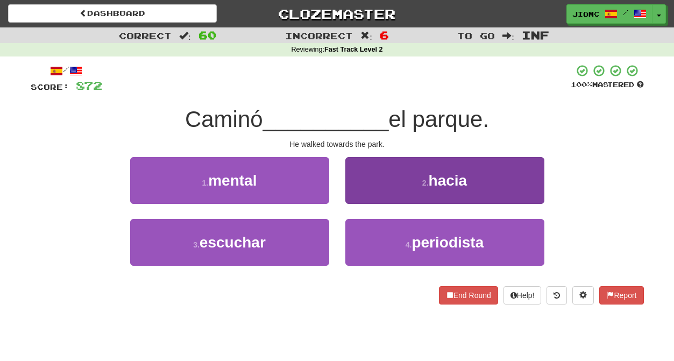
click at [361, 192] on button "2 . hacia" at bounding box center [444, 180] width 199 height 47
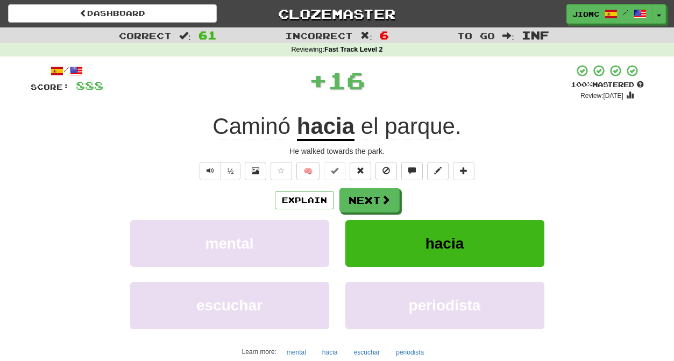
click at [362, 193] on button "Next" at bounding box center [369, 200] width 60 height 25
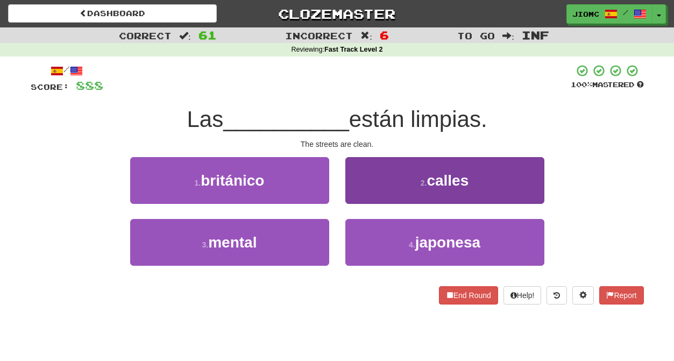
click at [364, 193] on button "2 . calles" at bounding box center [444, 180] width 199 height 47
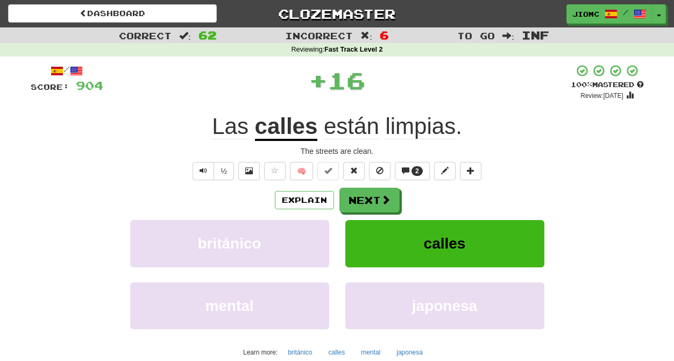
click at [364, 196] on button "Next" at bounding box center [369, 200] width 60 height 25
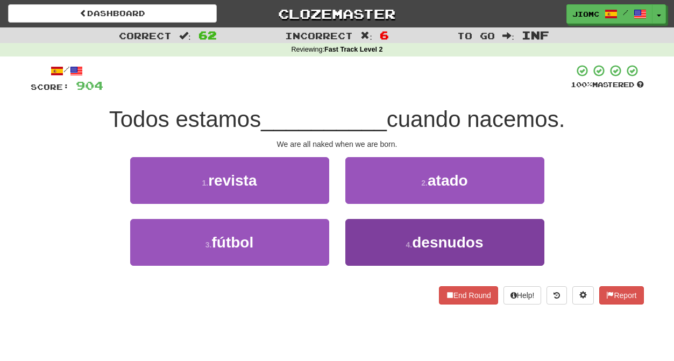
click at [361, 237] on button "4 . desnudos" at bounding box center [444, 242] width 199 height 47
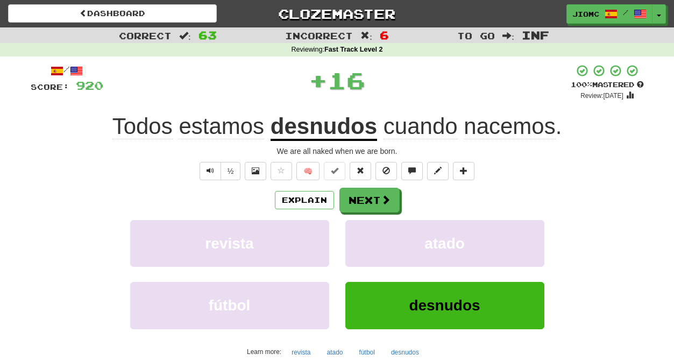
click at [361, 237] on button "atado" at bounding box center [444, 243] width 199 height 47
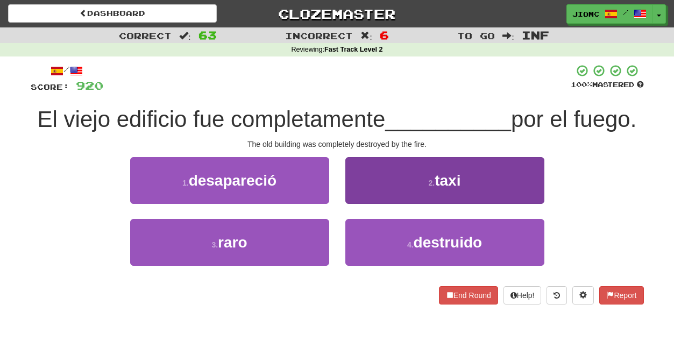
click at [360, 237] on button "4 . destruido" at bounding box center [444, 242] width 199 height 47
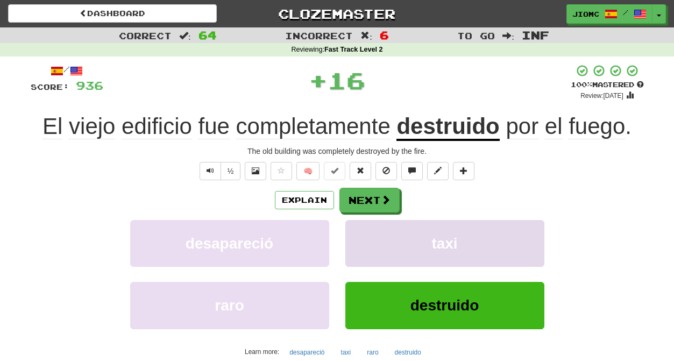
click at [360, 238] on button "taxi" at bounding box center [444, 243] width 199 height 47
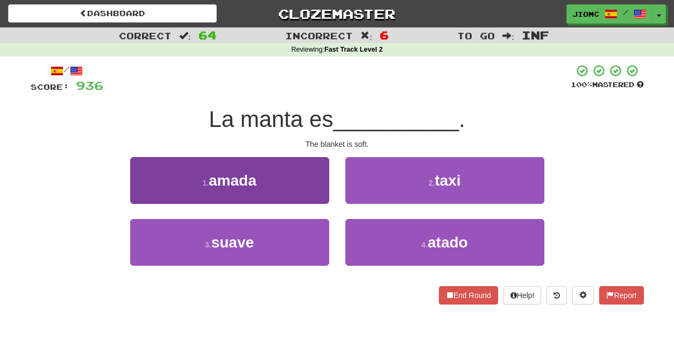
click at [304, 238] on button "3 . suave" at bounding box center [229, 242] width 199 height 47
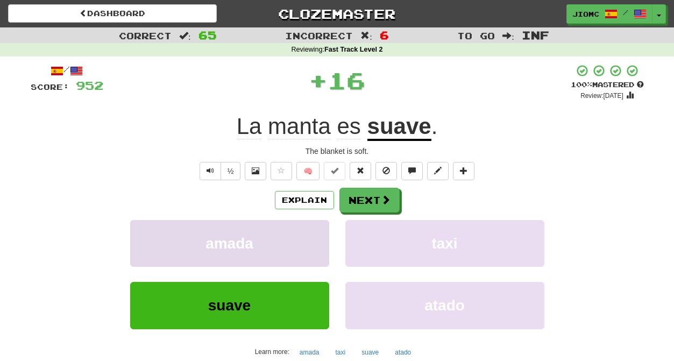
click at [308, 238] on button "amada" at bounding box center [229, 243] width 199 height 47
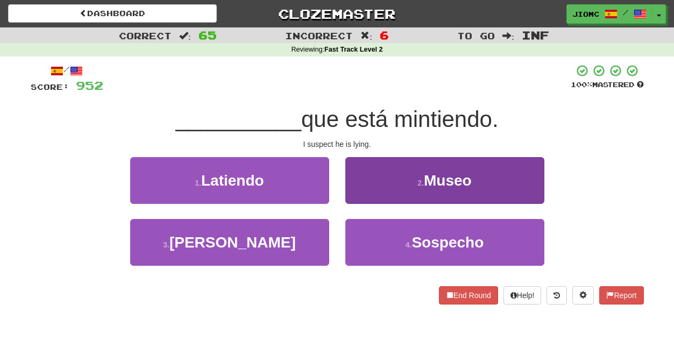
click at [369, 236] on button "4 . Sospecho" at bounding box center [444, 242] width 199 height 47
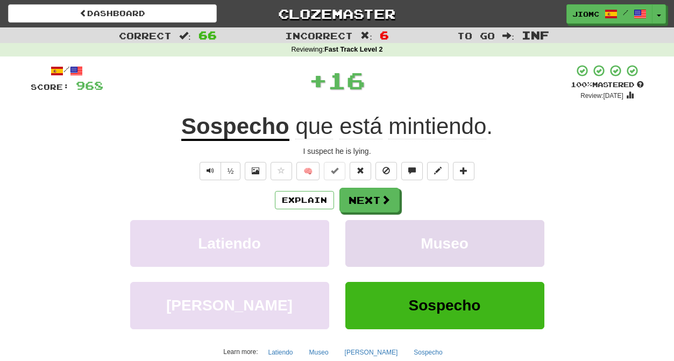
click at [367, 236] on button "Museo" at bounding box center [444, 243] width 199 height 47
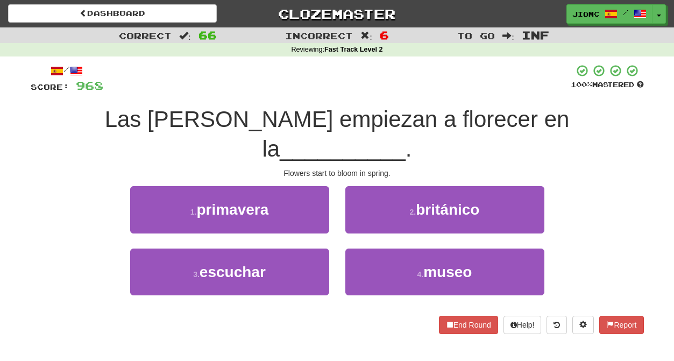
drag, startPoint x: 299, startPoint y: 180, endPoint x: 309, endPoint y: 185, distance: 10.8
click at [300, 186] on button "1 . primavera" at bounding box center [229, 209] width 199 height 47
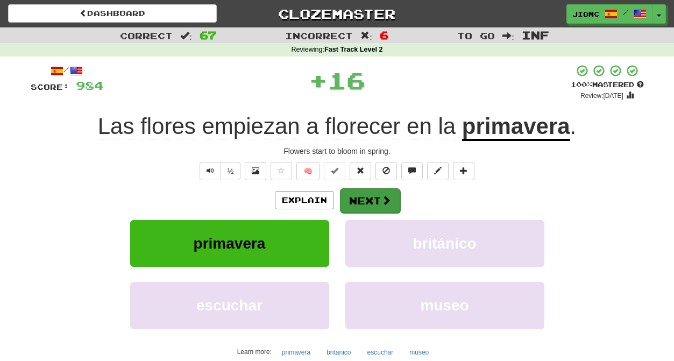
click at [352, 200] on button "Next" at bounding box center [370, 200] width 60 height 25
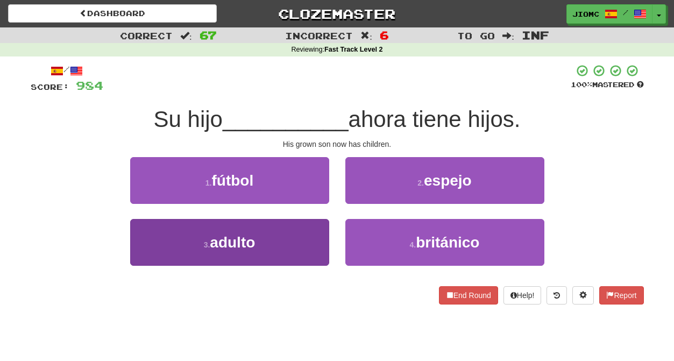
click at [314, 239] on button "3 . adulto" at bounding box center [229, 242] width 199 height 47
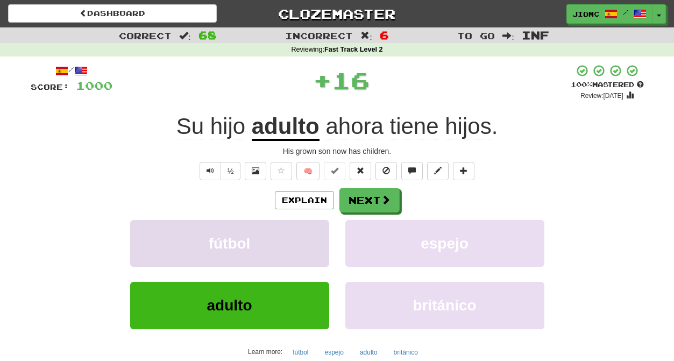
click at [314, 238] on button "fútbol" at bounding box center [229, 243] width 199 height 47
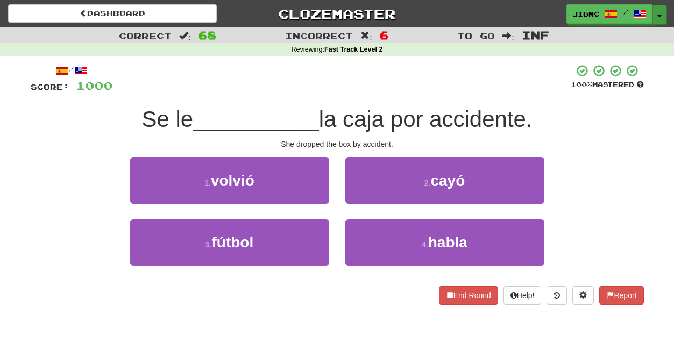
click at [658, 17] on button "Toggle Dropdown" at bounding box center [659, 14] width 14 height 19
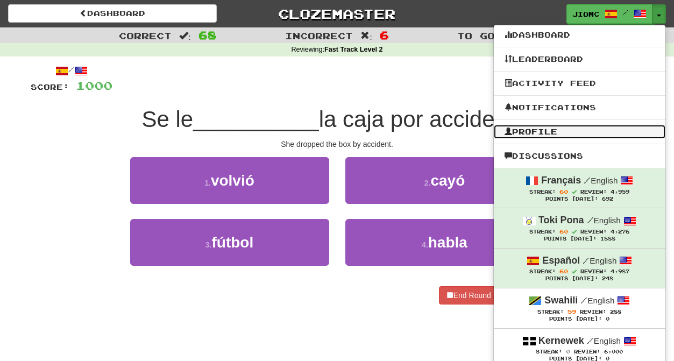
click at [581, 126] on link "Profile" at bounding box center [580, 132] width 172 height 14
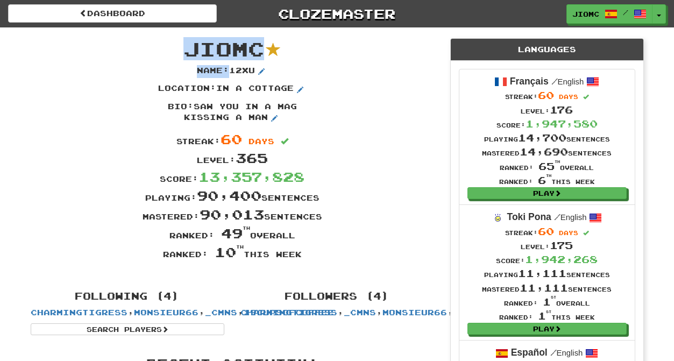
drag, startPoint x: 314, startPoint y: 255, endPoint x: 191, endPoint y: 45, distance: 243.3
click at [191, 45] on div "JioMc Name : 12xu Location : in a cottage Bio : saw you in a mag kissing a man …" at bounding box center [233, 153] width 420 height 253
click at [190, 45] on span "JioMc" at bounding box center [223, 48] width 81 height 23
drag, startPoint x: 187, startPoint y: 47, endPoint x: 302, endPoint y: 256, distance: 237.6
click at [302, 256] on div "JioMc Name : 12xu Location : in a cottage Bio : saw you in a mag kissing a man …" at bounding box center [233, 153] width 420 height 253
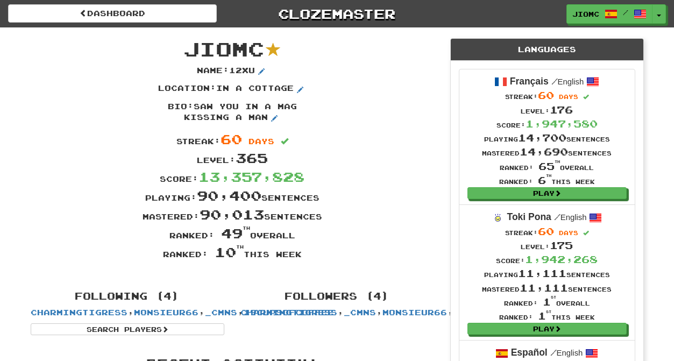
click at [302, 256] on div "Ranked: 10 th this week" at bounding box center [233, 252] width 420 height 19
drag, startPoint x: 303, startPoint y: 257, endPoint x: 188, endPoint y: 45, distance: 241.7
click at [188, 45] on div "JioMc Name : 12xu Location : in a cottage Bio : saw you in a mag kissing a man …" at bounding box center [233, 153] width 420 height 253
click at [187, 45] on span "JioMc" at bounding box center [223, 48] width 81 height 23
drag, startPoint x: 187, startPoint y: 45, endPoint x: 301, endPoint y: 256, distance: 240.0
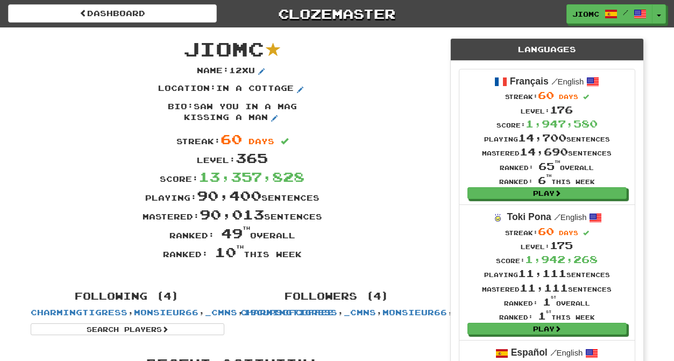
click at [301, 256] on div "JioMc Name : 12xu Location : in a cottage Bio : saw you in a mag kissing a man …" at bounding box center [233, 153] width 420 height 253
click at [301, 256] on div "Ranked: 10 th this week" at bounding box center [233, 252] width 420 height 19
drag, startPoint x: 188, startPoint y: 46, endPoint x: 302, endPoint y: 253, distance: 235.7
click at [302, 253] on div "JioMc Name : 12xu Location : in a cottage Bio : saw you in a mag kissing a man …" at bounding box center [233, 153] width 420 height 253
click at [302, 253] on div "Ranked: 10 th this week" at bounding box center [233, 252] width 420 height 19
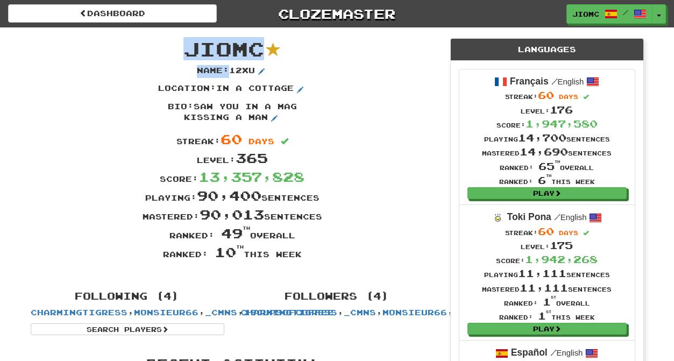
drag, startPoint x: 302, startPoint y: 257, endPoint x: 191, endPoint y: 48, distance: 236.0
click at [191, 48] on div "JioMc Name : 12xu Location : in a cottage Bio : saw you in a mag kissing a man …" at bounding box center [233, 153] width 420 height 253
click at [191, 48] on span "JioMc" at bounding box center [223, 48] width 81 height 23
drag, startPoint x: 188, startPoint y: 47, endPoint x: 302, endPoint y: 256, distance: 238.1
click at [302, 256] on div "JioMc Name : 12xu Location : in a cottage Bio : saw you in a mag kissing a man …" at bounding box center [233, 153] width 420 height 253
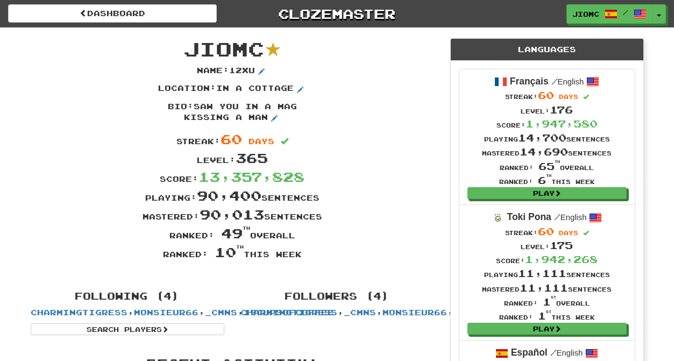
click at [302, 256] on div "Ranked: 10 th this week" at bounding box center [233, 252] width 420 height 19
click at [658, 12] on button "Toggle Dropdown" at bounding box center [659, 14] width 14 height 19
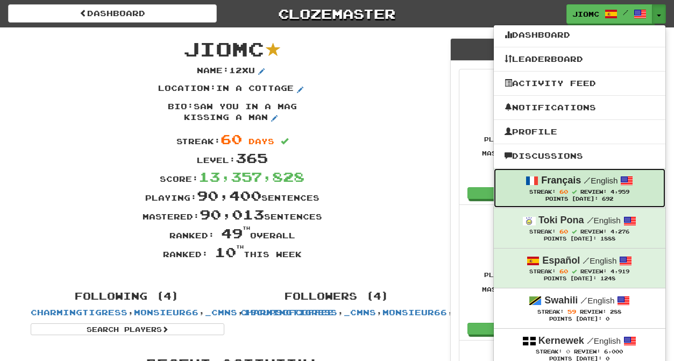
click at [569, 186] on strong "Français" at bounding box center [561, 180] width 40 height 11
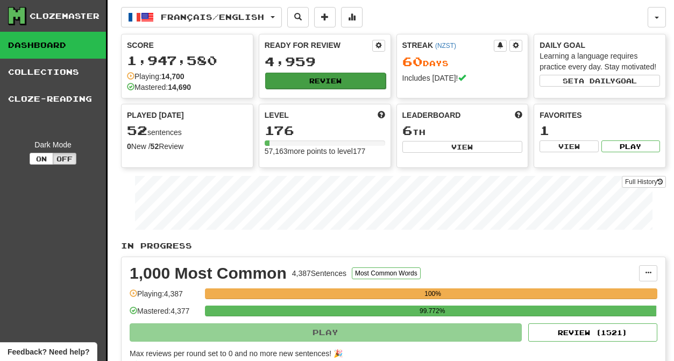
click at [328, 80] on button "Review" at bounding box center [325, 81] width 120 height 16
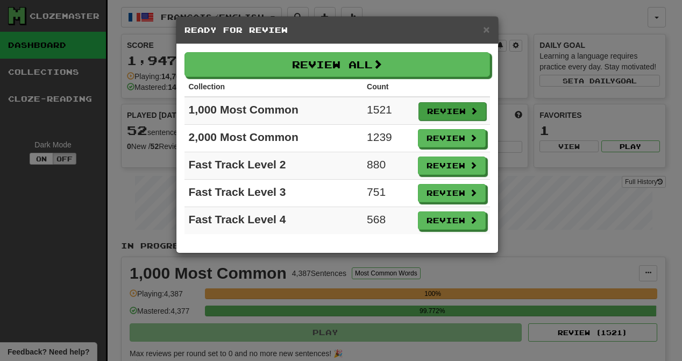
click at [438, 110] on button "Review" at bounding box center [452, 111] width 68 height 18
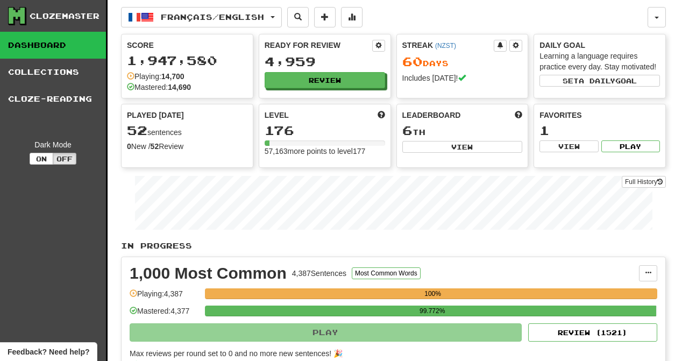
select select "********"
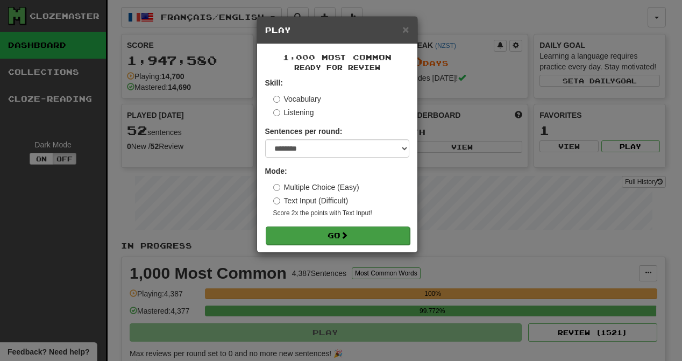
click at [313, 240] on button "Go" at bounding box center [338, 235] width 144 height 18
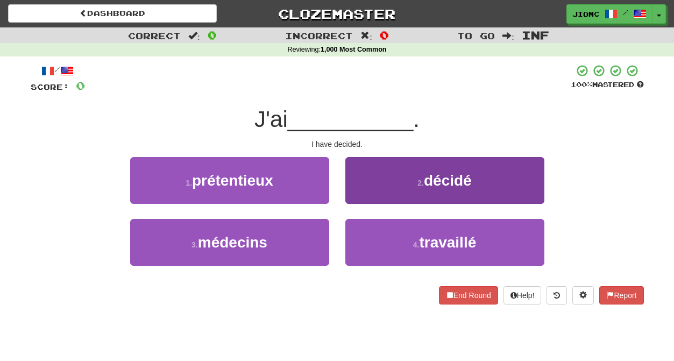
click at [387, 197] on button "2 . décidé" at bounding box center [444, 180] width 199 height 47
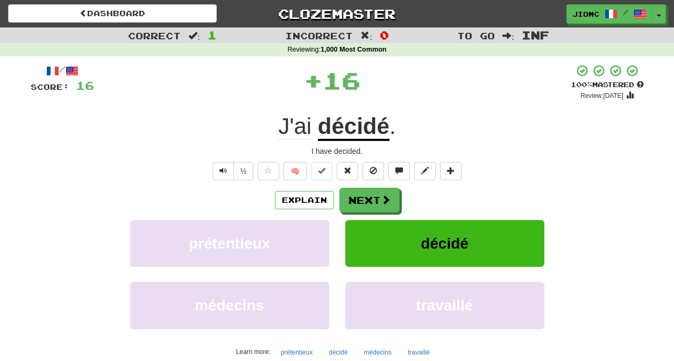
click at [379, 198] on button "Next" at bounding box center [369, 200] width 60 height 25
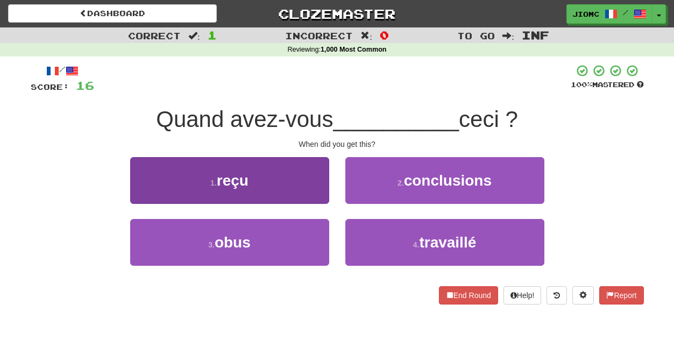
click at [307, 194] on button "1 . reçu" at bounding box center [229, 180] width 199 height 47
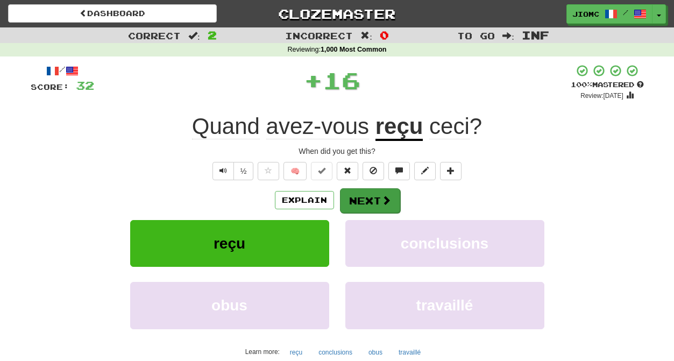
click at [360, 201] on button "Next" at bounding box center [370, 200] width 60 height 25
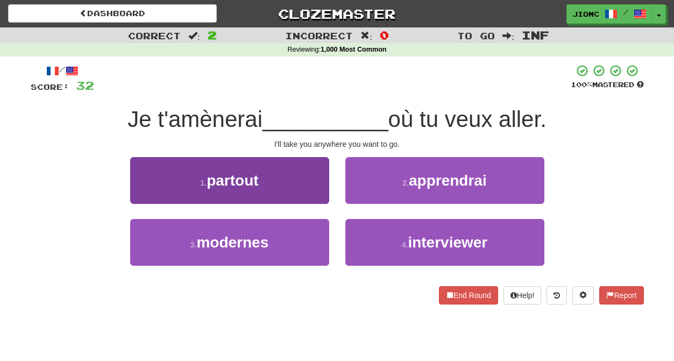
click at [314, 197] on button "1 . partout" at bounding box center [229, 180] width 199 height 47
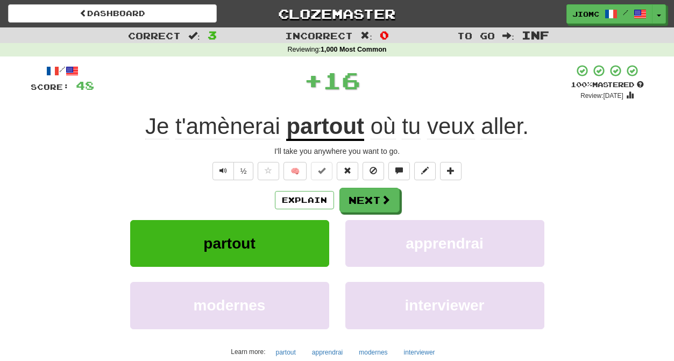
click at [365, 198] on button "Next" at bounding box center [369, 200] width 60 height 25
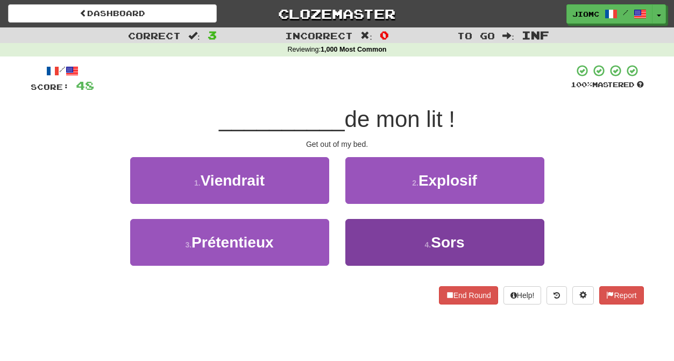
click at [359, 239] on button "4 . Sors" at bounding box center [444, 242] width 199 height 47
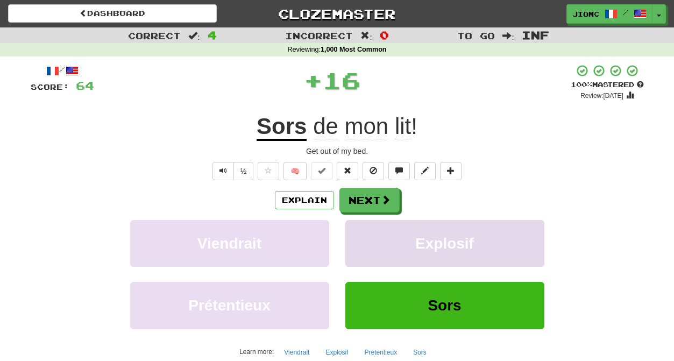
click at [359, 239] on button "Explosif" at bounding box center [444, 243] width 199 height 47
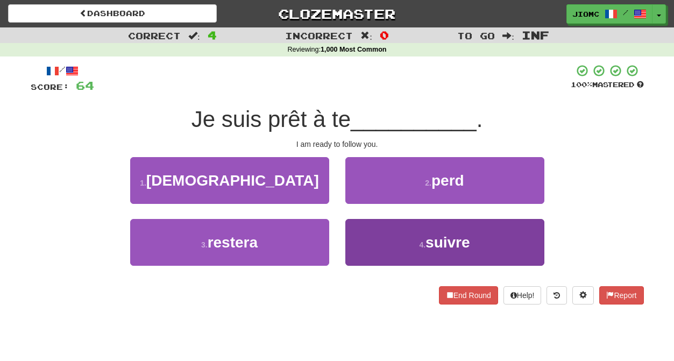
click at [357, 235] on button "4 . suivre" at bounding box center [444, 242] width 199 height 47
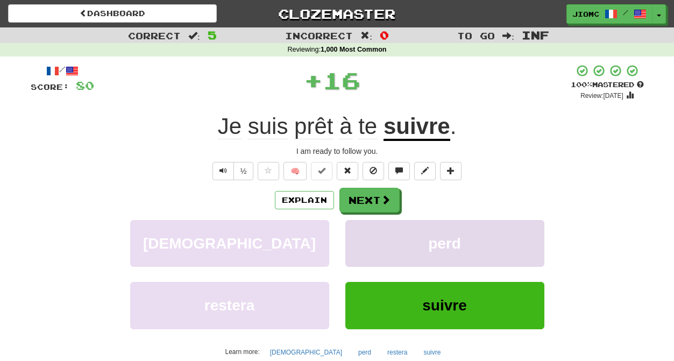
click at [357, 236] on button "perd" at bounding box center [444, 243] width 199 height 47
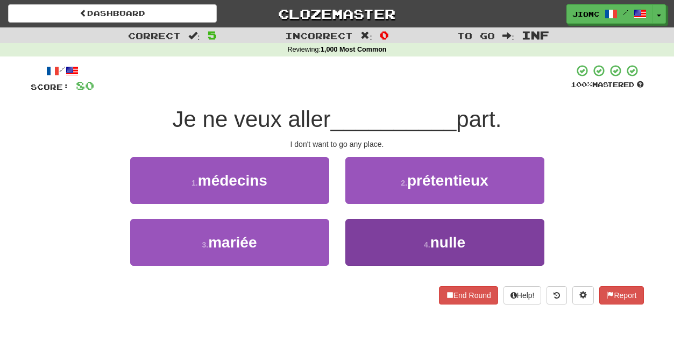
click at [360, 236] on button "4 . nulle" at bounding box center [444, 242] width 199 height 47
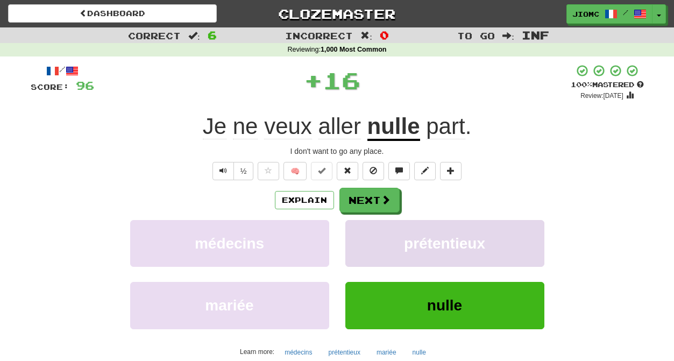
click at [360, 237] on button "prétentieux" at bounding box center [444, 243] width 199 height 47
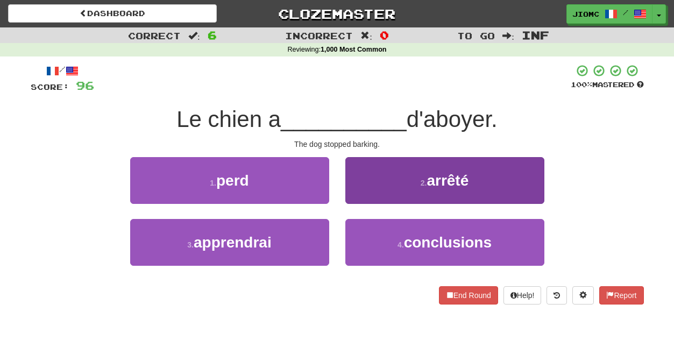
click at [371, 190] on button "2 . arrêté" at bounding box center [444, 180] width 199 height 47
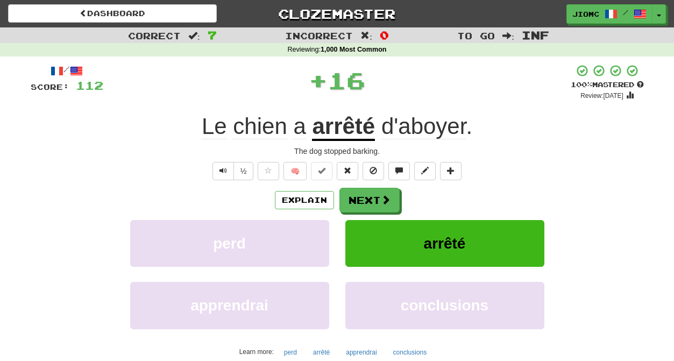
click at [366, 200] on button "Next" at bounding box center [369, 200] width 60 height 25
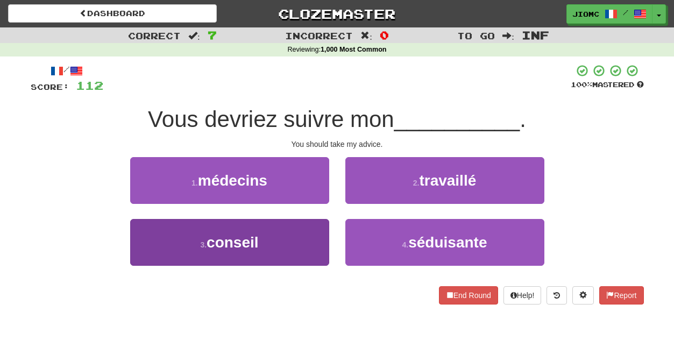
click at [311, 243] on button "3 . conseil" at bounding box center [229, 242] width 199 height 47
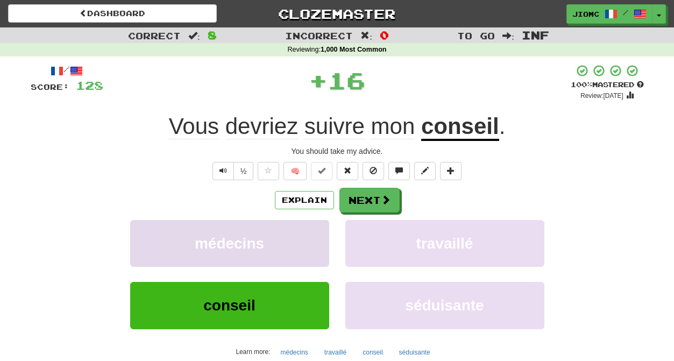
click at [311, 242] on button "médecins" at bounding box center [229, 243] width 199 height 47
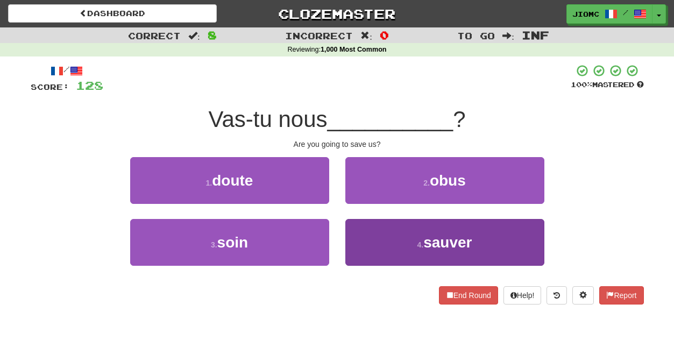
click at [366, 238] on button "4 . sauver" at bounding box center [444, 242] width 199 height 47
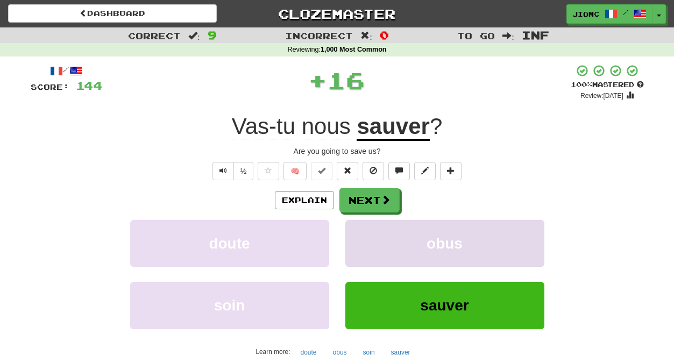
click at [366, 238] on button "obus" at bounding box center [444, 243] width 199 height 47
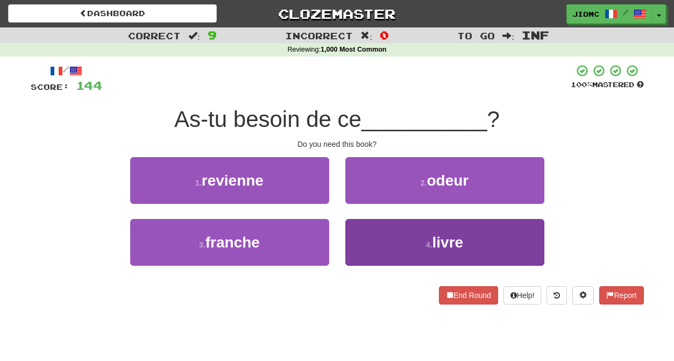
click at [365, 235] on button "4 . livre" at bounding box center [444, 242] width 199 height 47
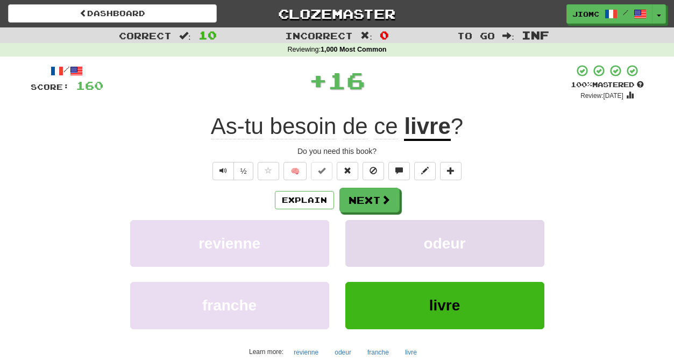
click at [365, 237] on button "odeur" at bounding box center [444, 243] width 199 height 47
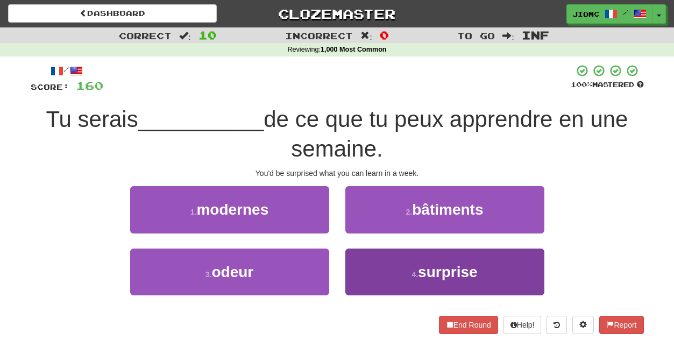
click at [368, 265] on button "4 . surprise" at bounding box center [444, 272] width 199 height 47
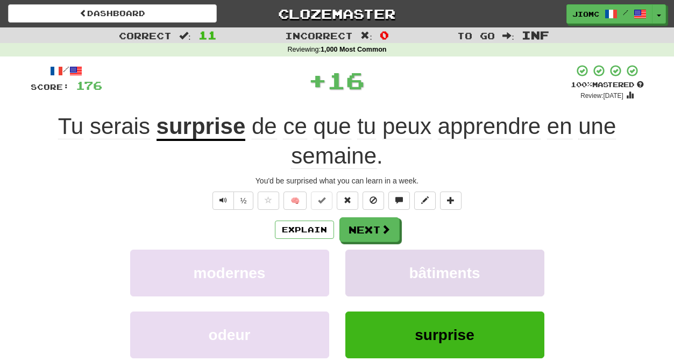
click at [367, 264] on button "bâtiments" at bounding box center [444, 273] width 199 height 47
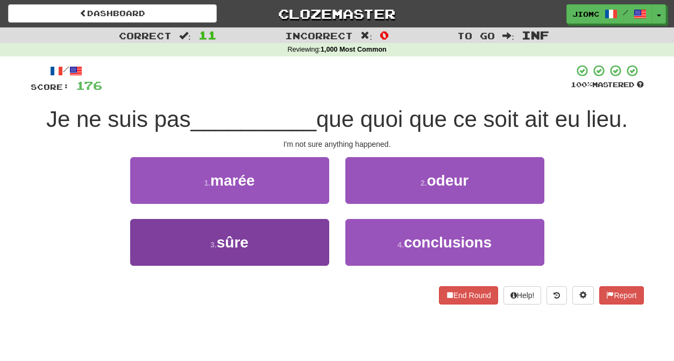
click at [288, 230] on button "3 . sûre" at bounding box center [229, 242] width 199 height 47
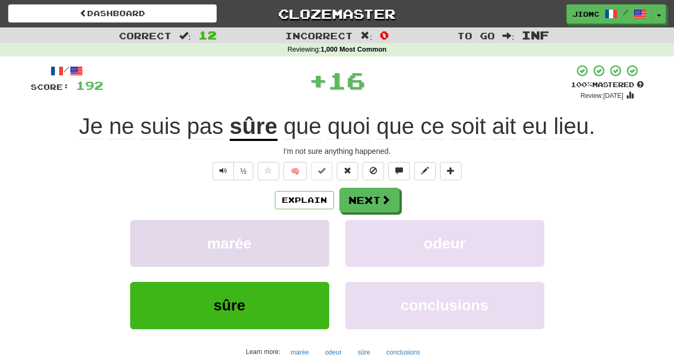
click at [292, 237] on button "marée" at bounding box center [229, 243] width 199 height 47
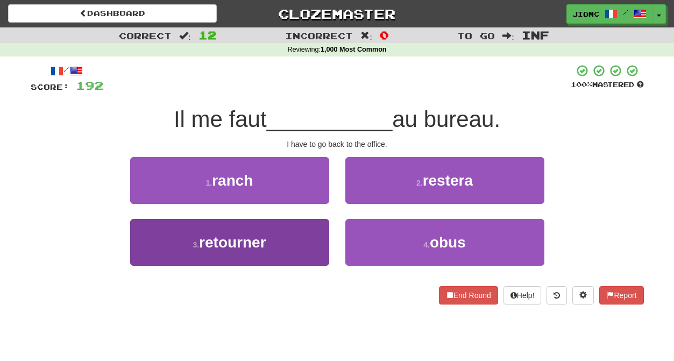
click at [319, 233] on button "3 . retourner" at bounding box center [229, 242] width 199 height 47
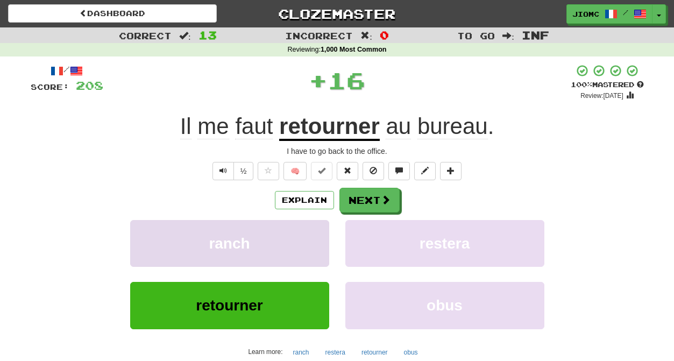
click at [318, 233] on button "ranch" at bounding box center [229, 243] width 199 height 47
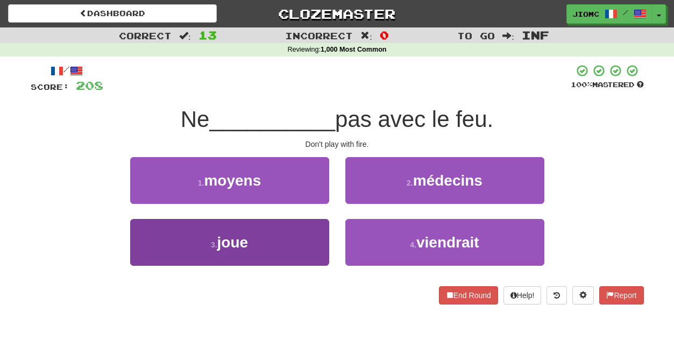
click at [317, 242] on button "3 . joue" at bounding box center [229, 242] width 199 height 47
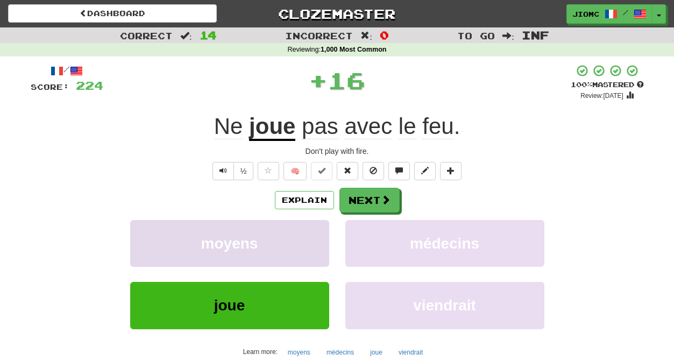
click at [316, 242] on button "moyens" at bounding box center [229, 243] width 199 height 47
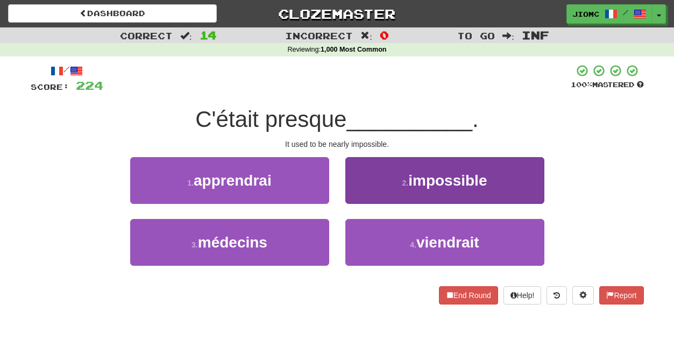
click at [379, 196] on button "2 . impossible" at bounding box center [444, 180] width 199 height 47
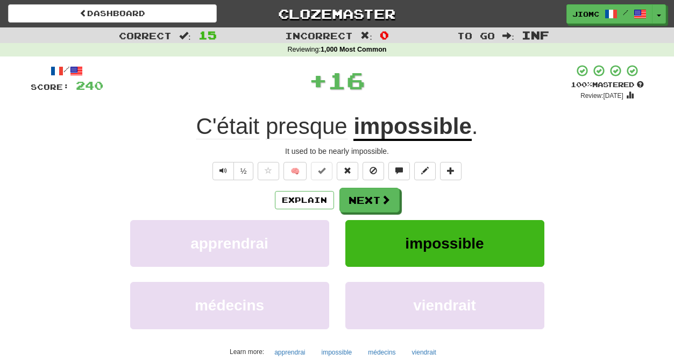
click at [367, 202] on button "Next" at bounding box center [369, 200] width 60 height 25
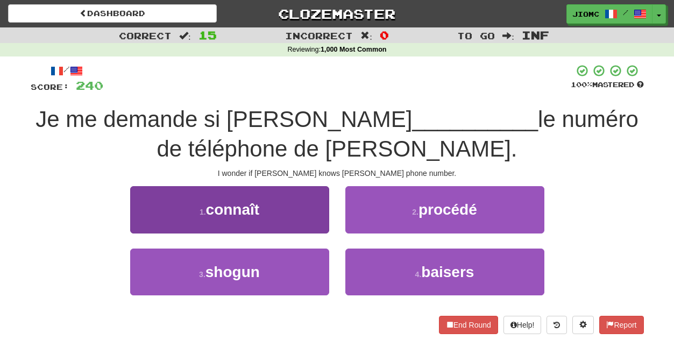
click at [310, 215] on button "1 . connaît" at bounding box center [229, 209] width 199 height 47
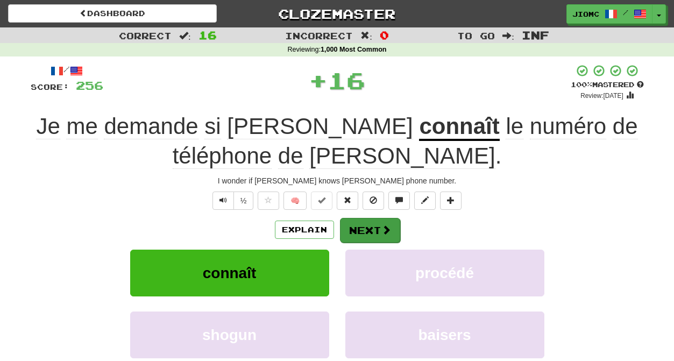
click at [368, 233] on button "Next" at bounding box center [370, 230] width 60 height 25
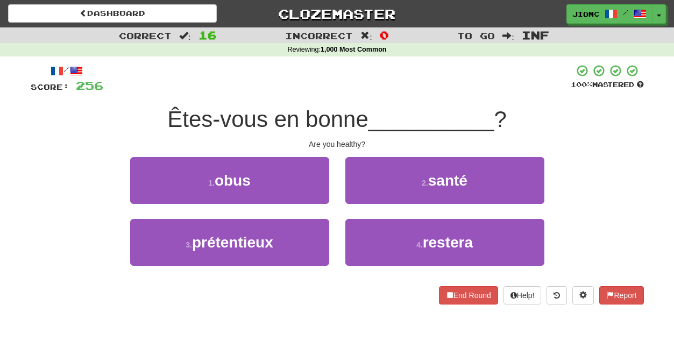
click at [361, 206] on div "2 . santé" at bounding box center [444, 188] width 215 height 62
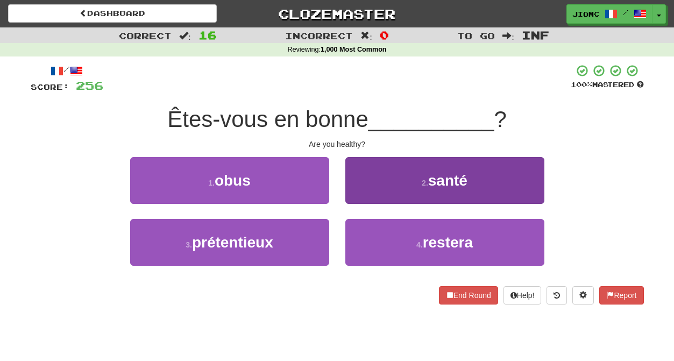
click at [361, 200] on button "2 . santé" at bounding box center [444, 180] width 199 height 47
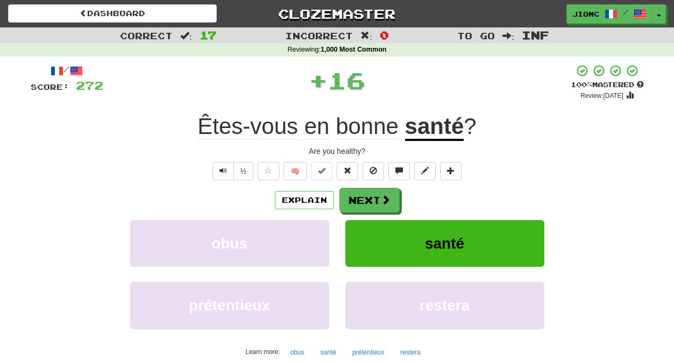
click at [361, 200] on button "Next" at bounding box center [369, 200] width 60 height 25
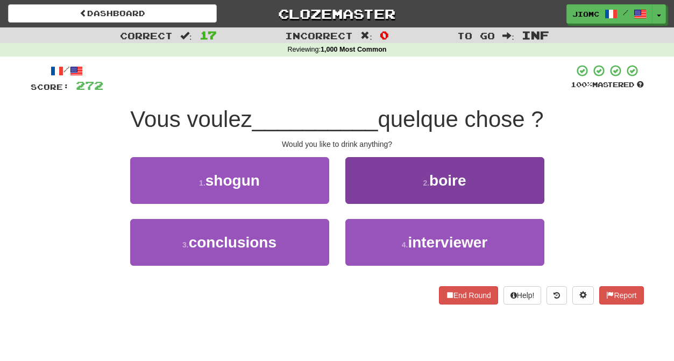
click at [360, 200] on button "2 . boire" at bounding box center [444, 180] width 199 height 47
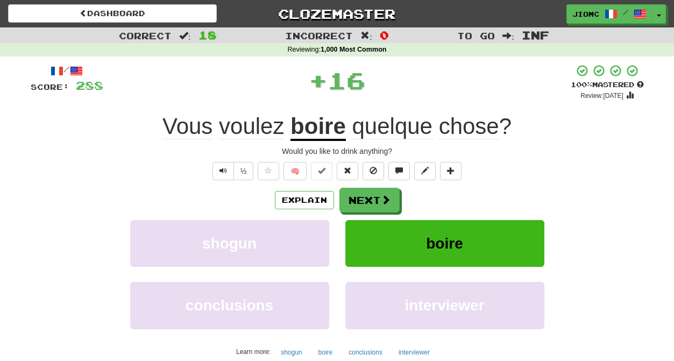
click at [360, 200] on button "Next" at bounding box center [369, 200] width 60 height 25
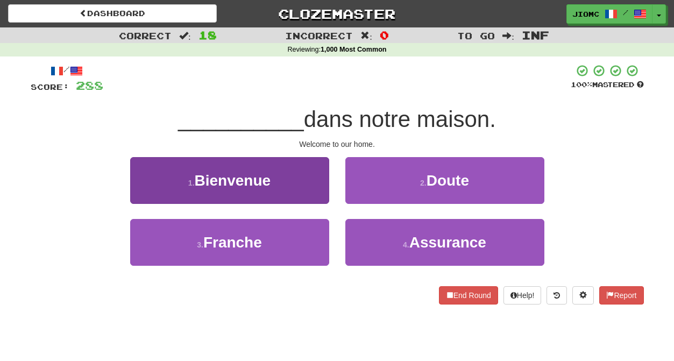
click at [303, 190] on button "1 . Bienvenue" at bounding box center [229, 180] width 199 height 47
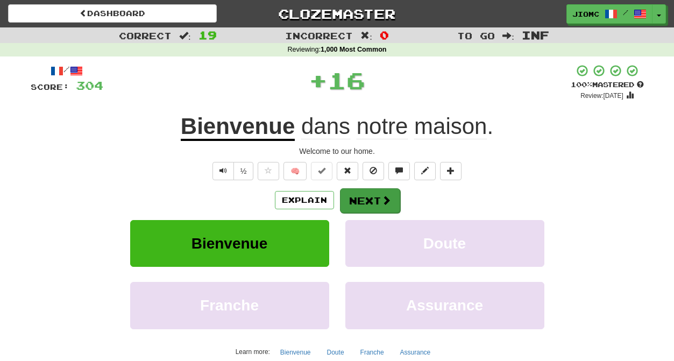
click at [375, 207] on button "Next" at bounding box center [370, 200] width 60 height 25
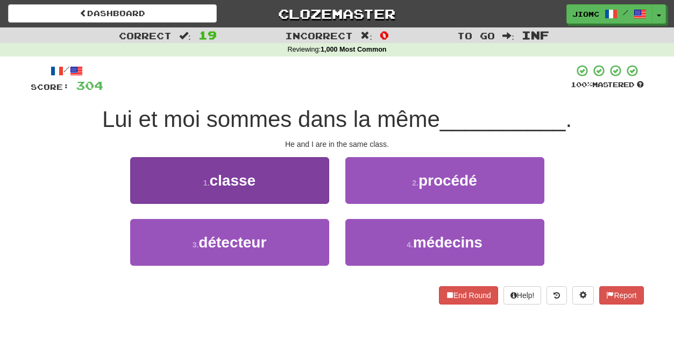
drag, startPoint x: 310, startPoint y: 202, endPoint x: 327, endPoint y: 198, distance: 17.7
click at [327, 198] on button "1 . classe" at bounding box center [229, 180] width 199 height 47
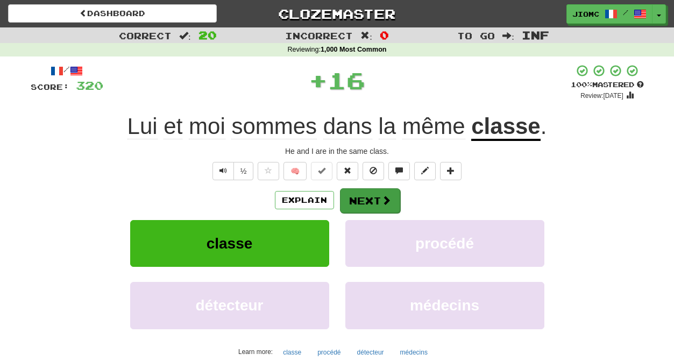
click at [359, 205] on button "Next" at bounding box center [370, 200] width 60 height 25
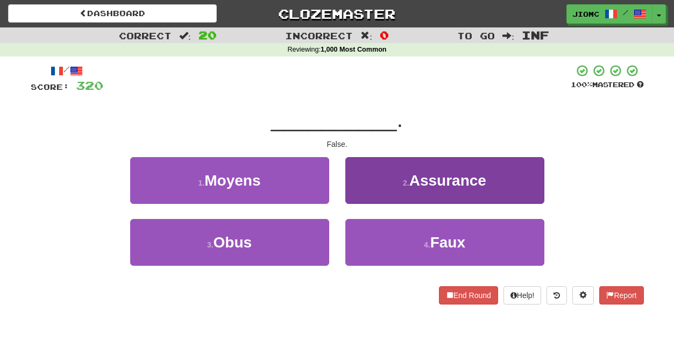
click at [354, 236] on button "4 . Faux" at bounding box center [444, 242] width 199 height 47
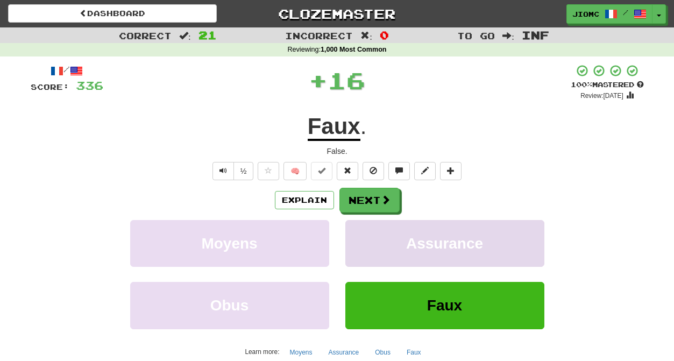
click at [356, 236] on button "Assurance" at bounding box center [444, 243] width 199 height 47
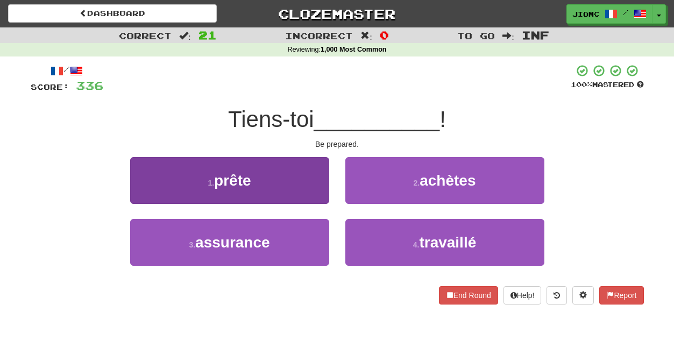
click at [307, 189] on button "1 . prête" at bounding box center [229, 180] width 199 height 47
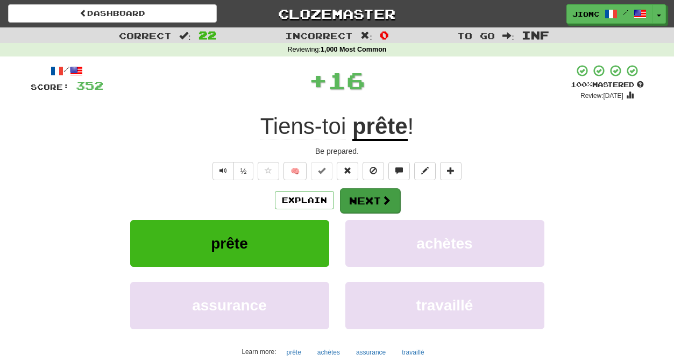
click at [347, 200] on button "Next" at bounding box center [370, 200] width 60 height 25
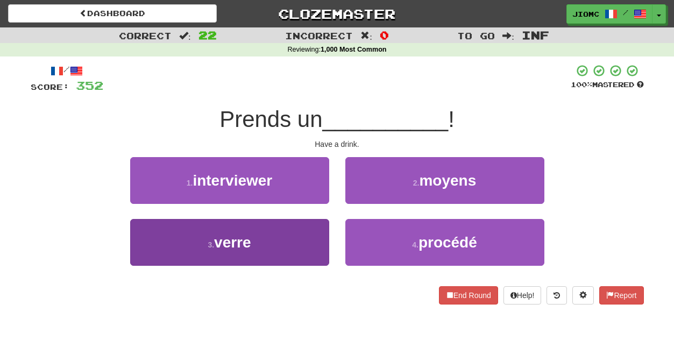
click at [310, 232] on button "3 . verre" at bounding box center [229, 242] width 199 height 47
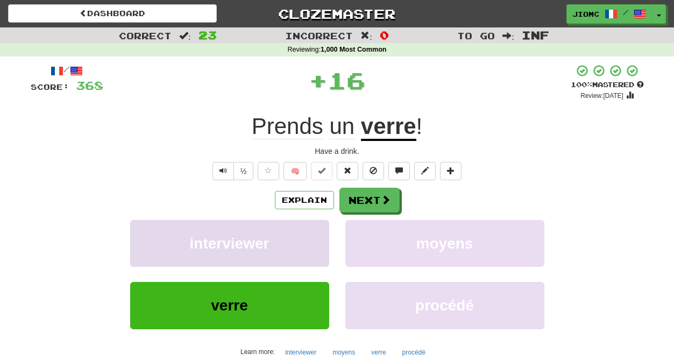
click at [312, 232] on button "interviewer" at bounding box center [229, 243] width 199 height 47
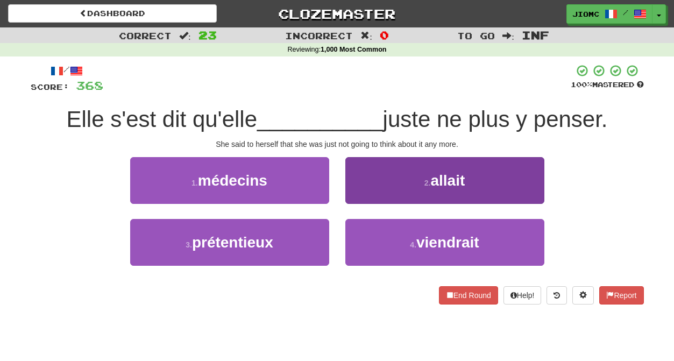
click at [363, 195] on button "2 . allait" at bounding box center [444, 180] width 199 height 47
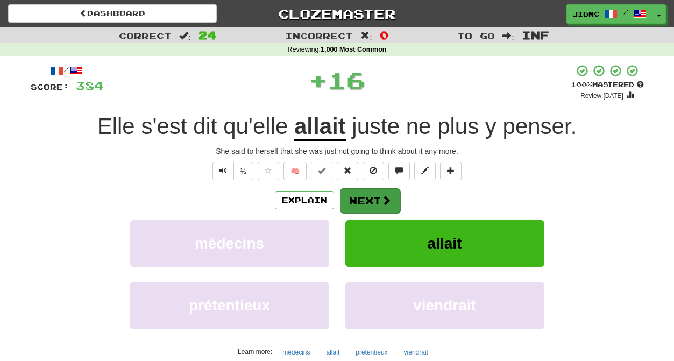
click at [363, 196] on button "Next" at bounding box center [370, 200] width 60 height 25
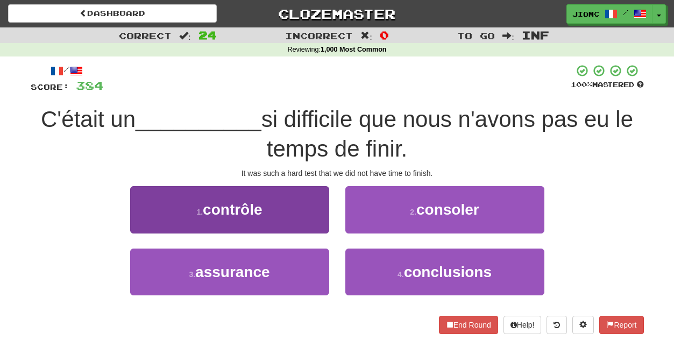
click at [322, 225] on button "1 . contrôle" at bounding box center [229, 209] width 199 height 47
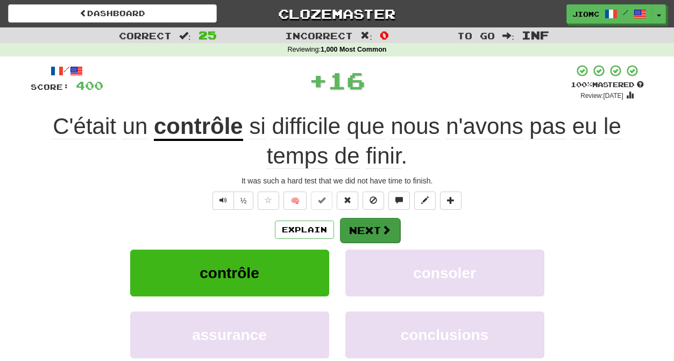
click at [365, 224] on button "Next" at bounding box center [370, 230] width 60 height 25
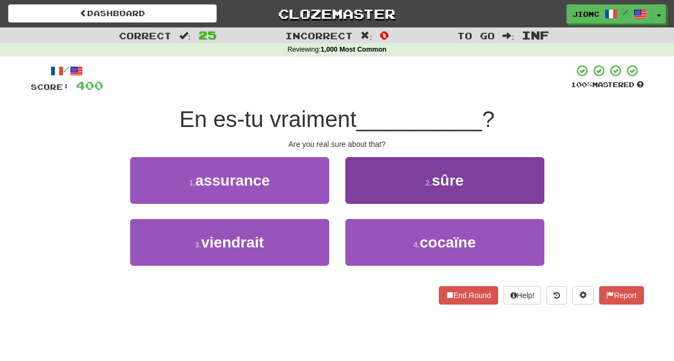
click at [364, 187] on button "2 . sûre" at bounding box center [444, 180] width 199 height 47
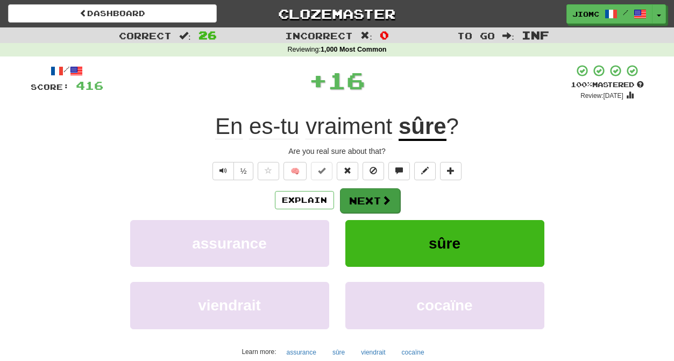
click at [365, 200] on button "Next" at bounding box center [370, 200] width 60 height 25
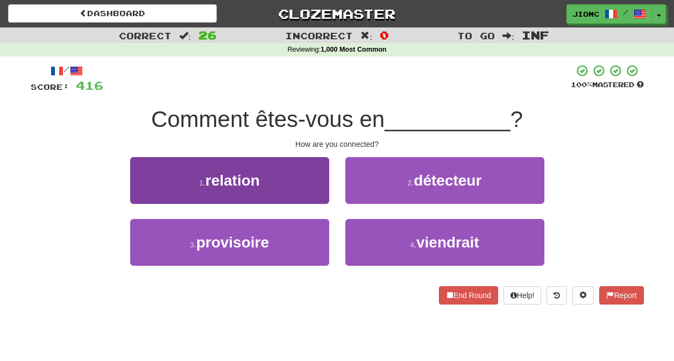
click at [326, 196] on button "1 . relation" at bounding box center [229, 180] width 199 height 47
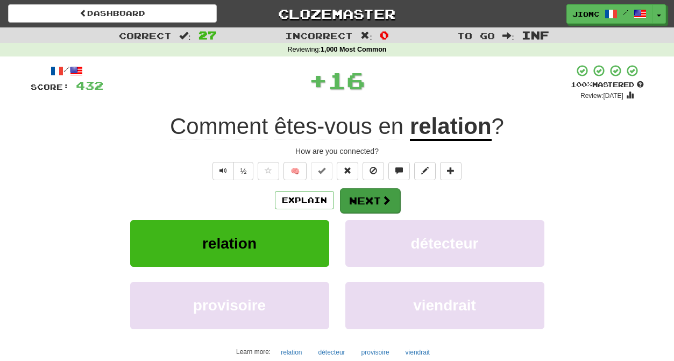
click at [359, 203] on button "Next" at bounding box center [370, 200] width 60 height 25
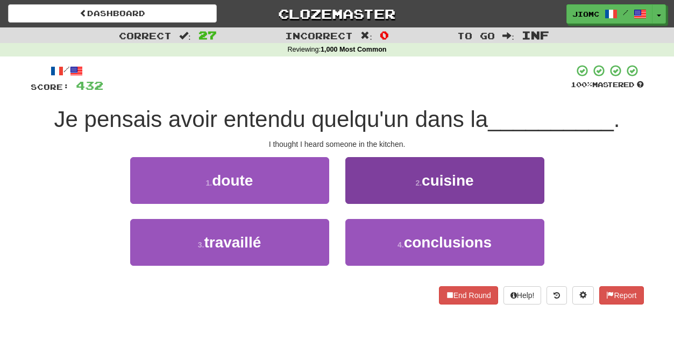
click at [359, 194] on button "2 . cuisine" at bounding box center [444, 180] width 199 height 47
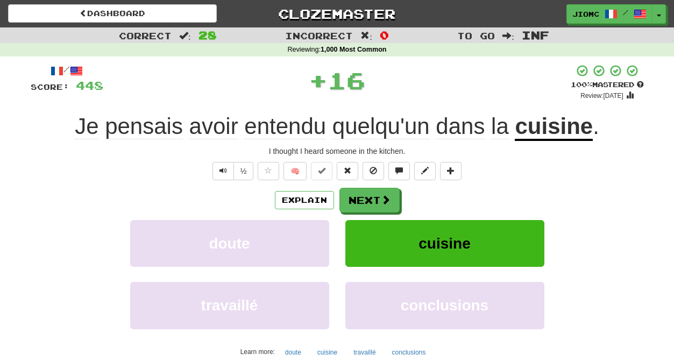
click at [359, 195] on button "Next" at bounding box center [369, 200] width 60 height 25
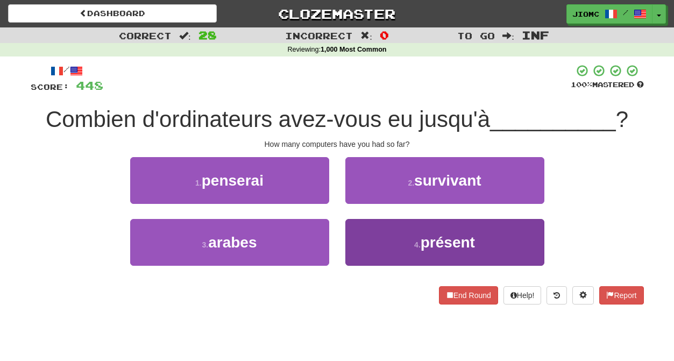
click at [361, 228] on button "4 . présent" at bounding box center [444, 242] width 199 height 47
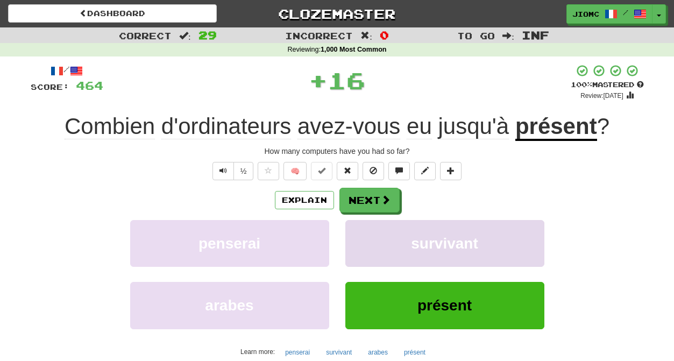
click at [361, 231] on button "survivant" at bounding box center [444, 243] width 199 height 47
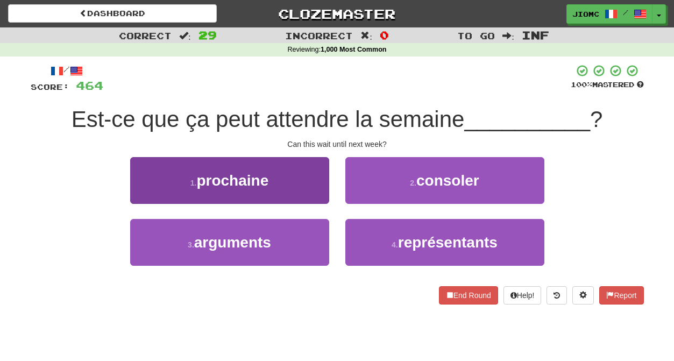
click at [308, 190] on button "1 . prochaine" at bounding box center [229, 180] width 199 height 47
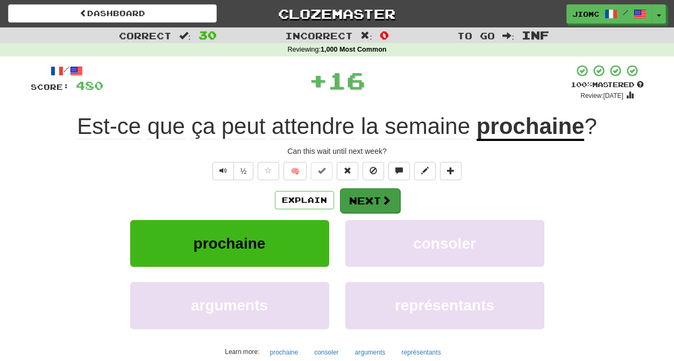
click at [357, 199] on button "Next" at bounding box center [370, 200] width 60 height 25
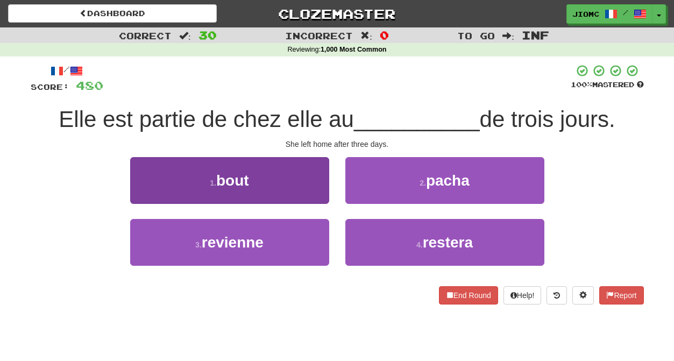
click at [320, 188] on button "1 . bout" at bounding box center [229, 180] width 199 height 47
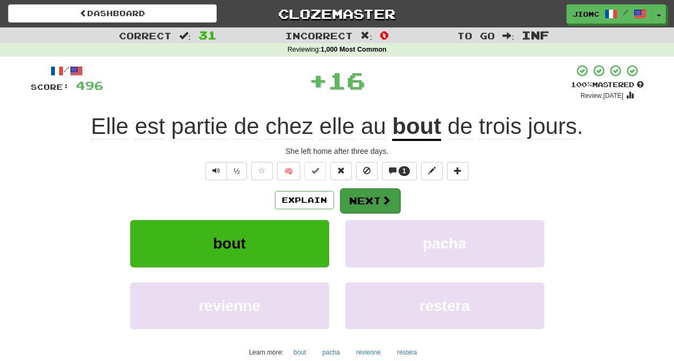
click at [358, 195] on button "Next" at bounding box center [370, 200] width 60 height 25
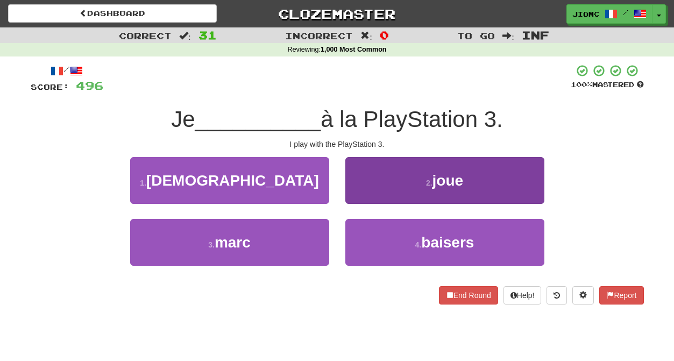
click at [359, 195] on button "2 . joue" at bounding box center [444, 180] width 199 height 47
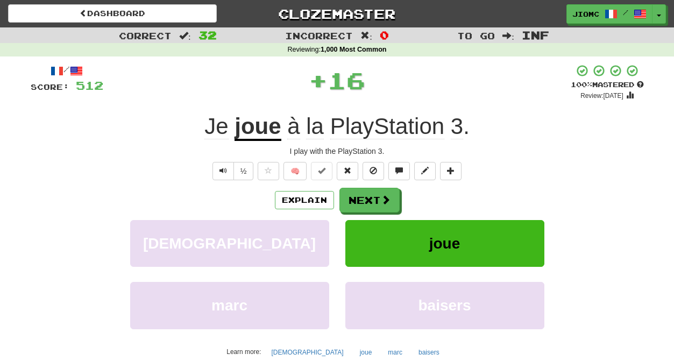
click at [360, 197] on button "Next" at bounding box center [369, 200] width 60 height 25
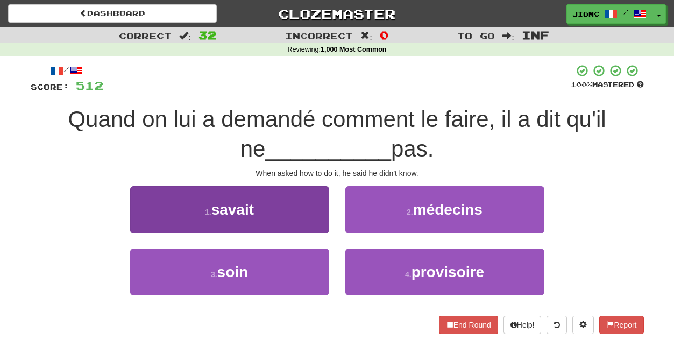
click at [314, 203] on button "1 . savait" at bounding box center [229, 209] width 199 height 47
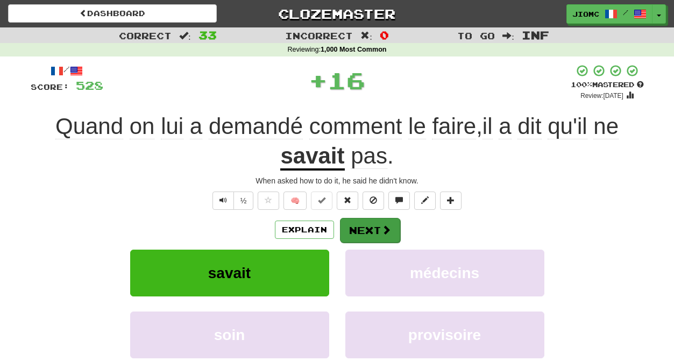
click at [359, 225] on button "Next" at bounding box center [370, 230] width 60 height 25
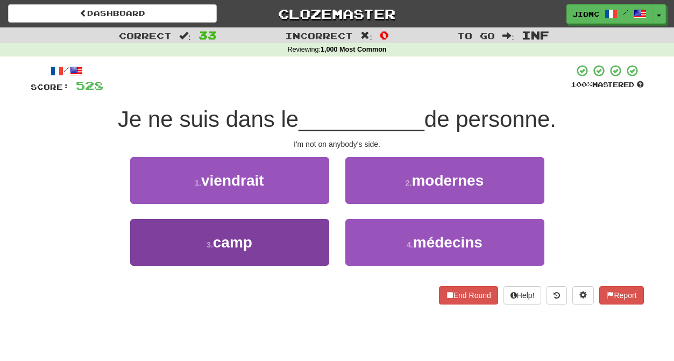
click at [291, 237] on button "3 . camp" at bounding box center [229, 242] width 199 height 47
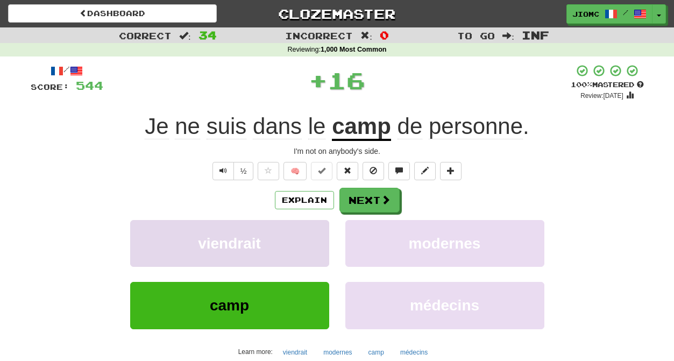
click at [292, 238] on button "viendrait" at bounding box center [229, 243] width 199 height 47
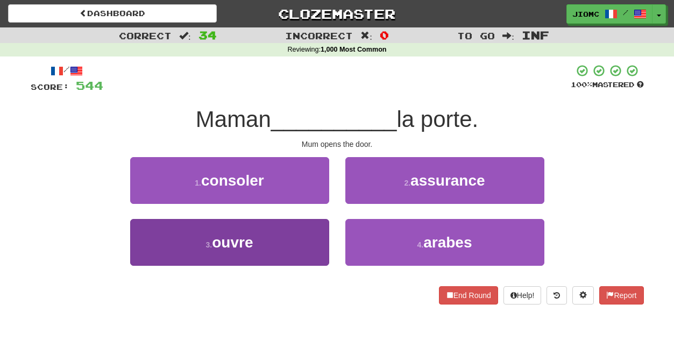
click at [304, 244] on button "3 . ouvre" at bounding box center [229, 242] width 199 height 47
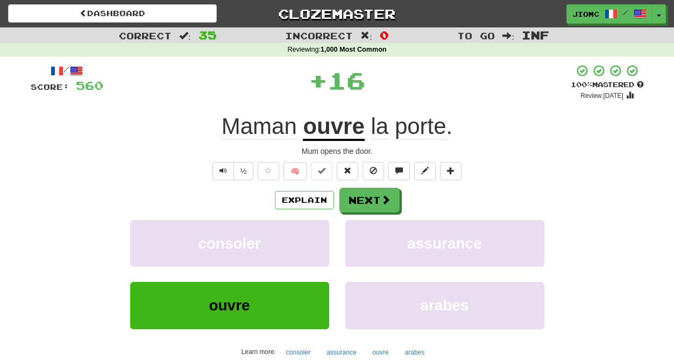
click at [304, 244] on button "consoler" at bounding box center [229, 243] width 199 height 47
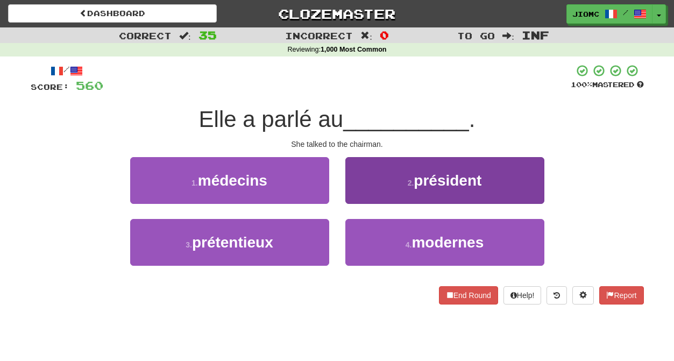
click at [372, 195] on button "2 . président" at bounding box center [444, 180] width 199 height 47
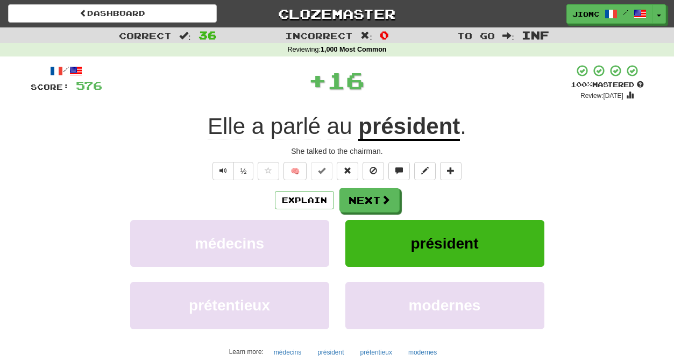
click at [372, 195] on button "Next" at bounding box center [369, 200] width 60 height 25
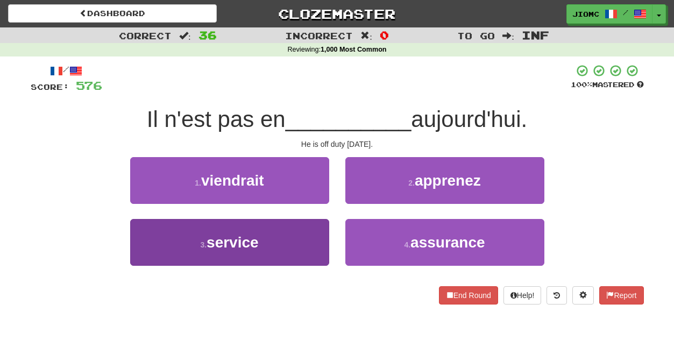
click at [320, 234] on button "3 . service" at bounding box center [229, 242] width 199 height 47
click at [320, 204] on button "1 . viendrait" at bounding box center [229, 180] width 199 height 47
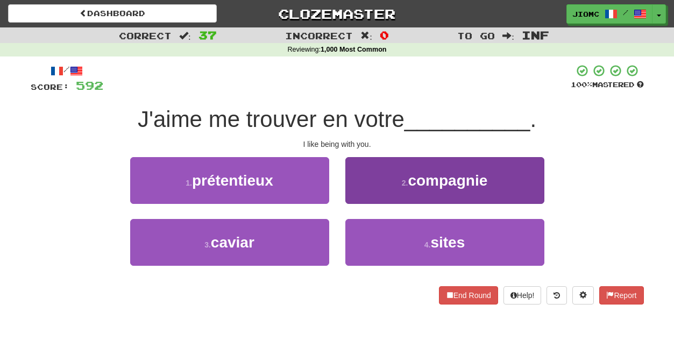
click at [363, 193] on button "2 . compagnie" at bounding box center [444, 180] width 199 height 47
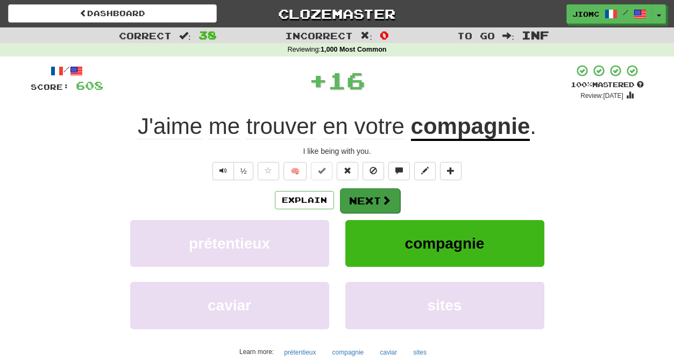
click at [360, 197] on button "Next" at bounding box center [370, 200] width 60 height 25
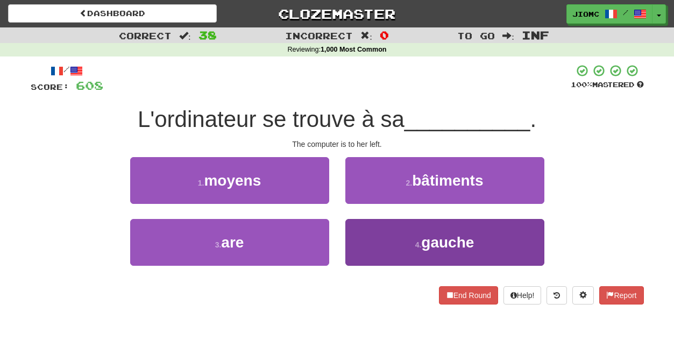
click at [374, 245] on button "4 . gauche" at bounding box center [444, 242] width 199 height 47
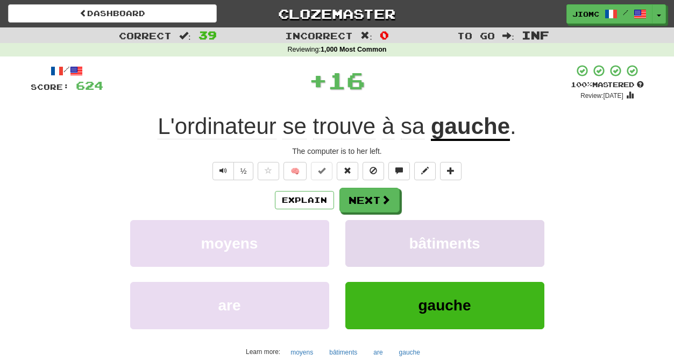
click at [368, 240] on button "bâtiments" at bounding box center [444, 243] width 199 height 47
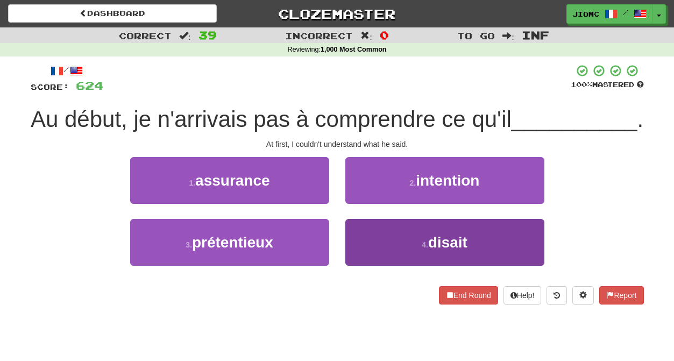
click at [367, 266] on button "4 . disait" at bounding box center [444, 242] width 199 height 47
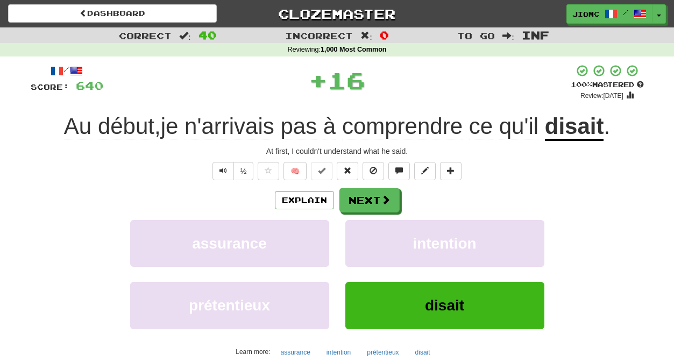
click at [367, 268] on div "intention" at bounding box center [444, 251] width 215 height 62
click at [377, 237] on button "intention" at bounding box center [444, 243] width 199 height 47
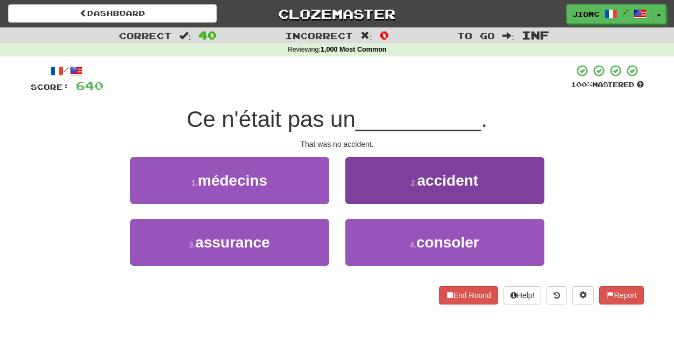
click at [367, 201] on button "2 . accident" at bounding box center [444, 180] width 199 height 47
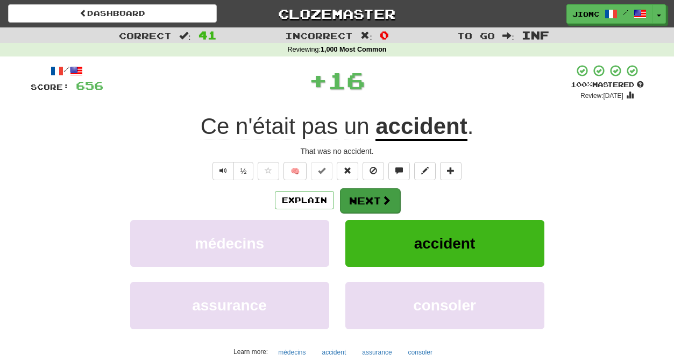
click at [365, 201] on button "Next" at bounding box center [370, 200] width 60 height 25
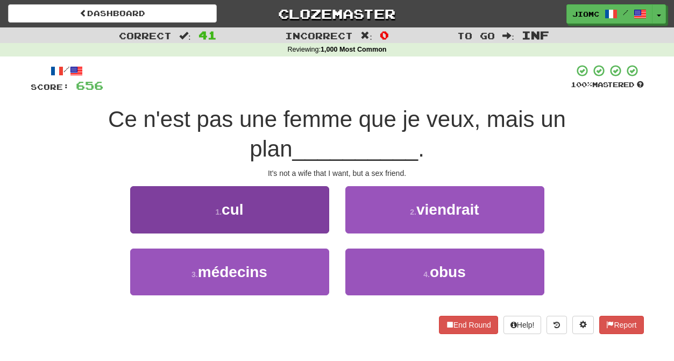
click at [318, 221] on button "1 . cul" at bounding box center [229, 209] width 199 height 47
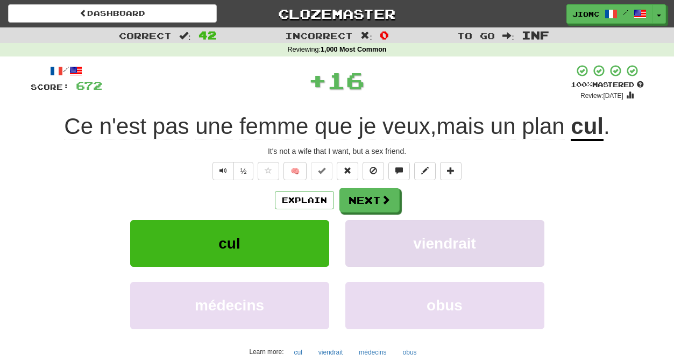
click at [366, 221] on button "viendrait" at bounding box center [444, 243] width 199 height 47
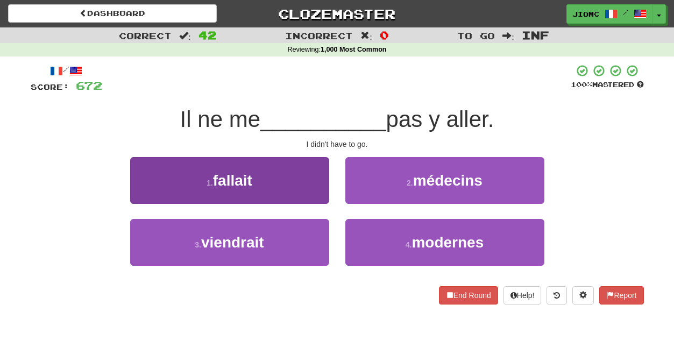
click at [317, 191] on button "1 . fallait" at bounding box center [229, 180] width 199 height 47
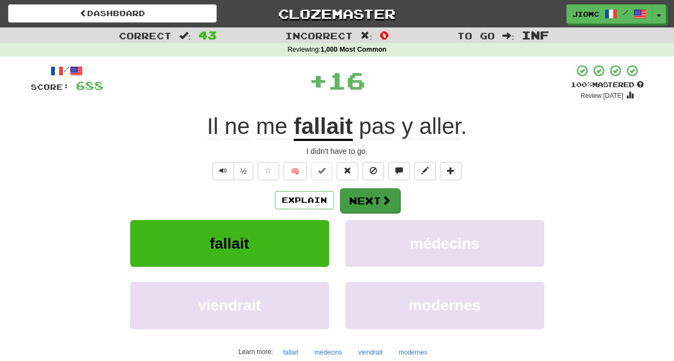
click at [354, 196] on button "Next" at bounding box center [370, 200] width 60 height 25
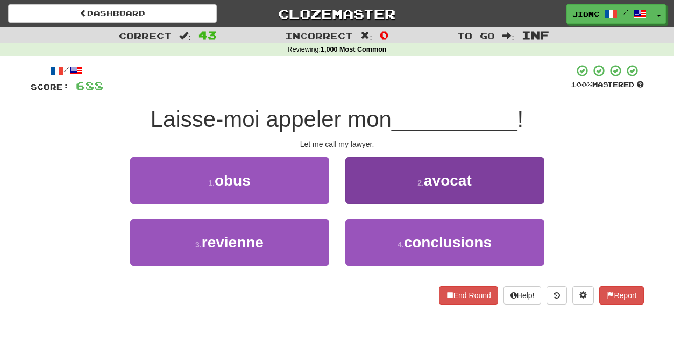
click at [360, 197] on button "2 . avocat" at bounding box center [444, 180] width 199 height 47
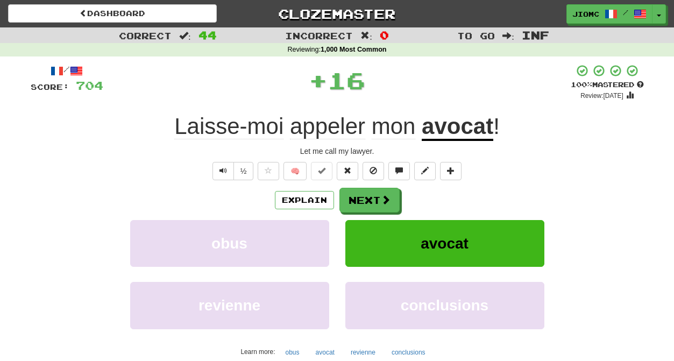
click at [359, 203] on button "Next" at bounding box center [369, 200] width 60 height 25
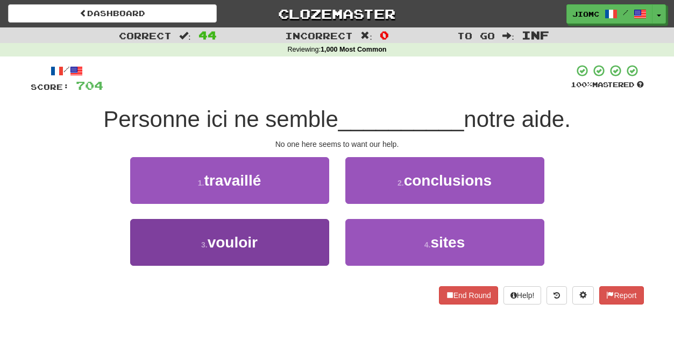
click at [316, 237] on button "3 . vouloir" at bounding box center [229, 242] width 199 height 47
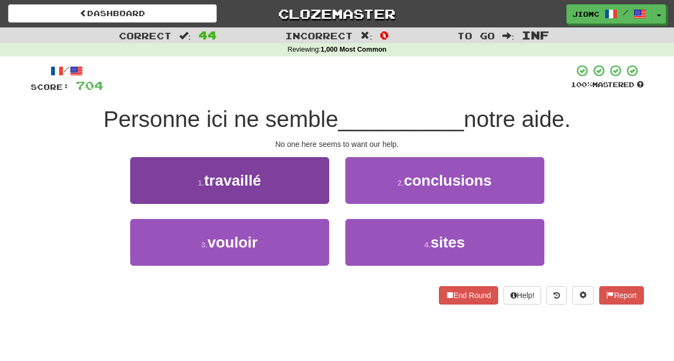
click at [316, 204] on button "1 . travaillé" at bounding box center [229, 180] width 199 height 47
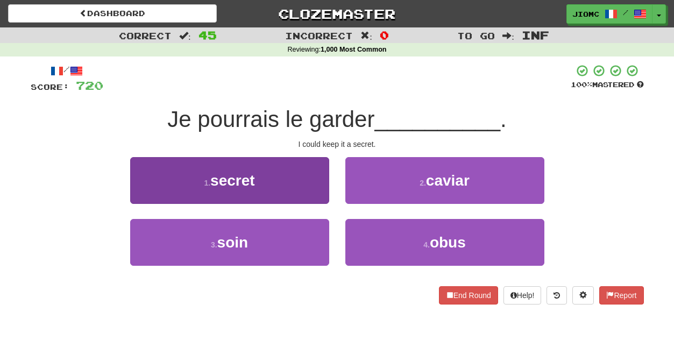
click at [307, 203] on button "1 . secret" at bounding box center [229, 180] width 199 height 47
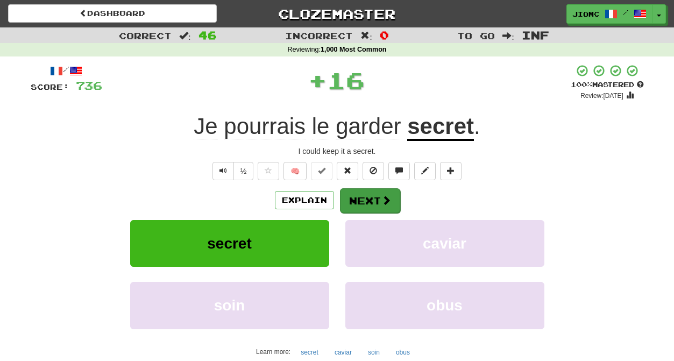
click at [375, 200] on button "Next" at bounding box center [370, 200] width 60 height 25
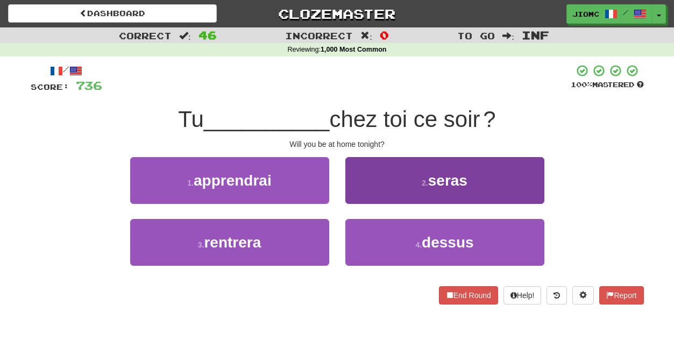
click at [358, 201] on button "2 . seras" at bounding box center [444, 180] width 199 height 47
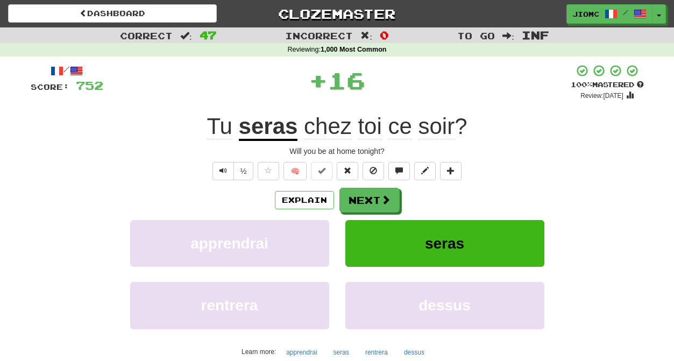
click at [361, 201] on button "Next" at bounding box center [369, 200] width 60 height 25
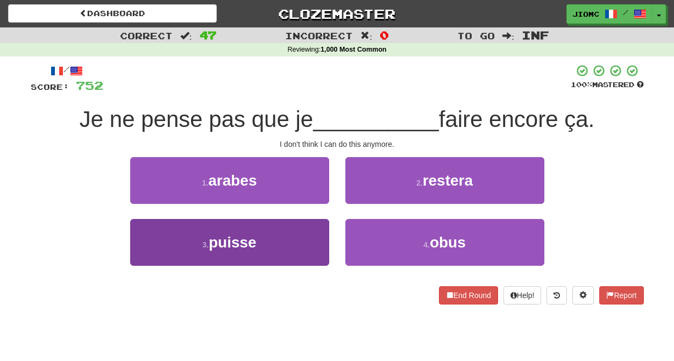
click at [311, 230] on button "3 . puisse" at bounding box center [229, 242] width 199 height 47
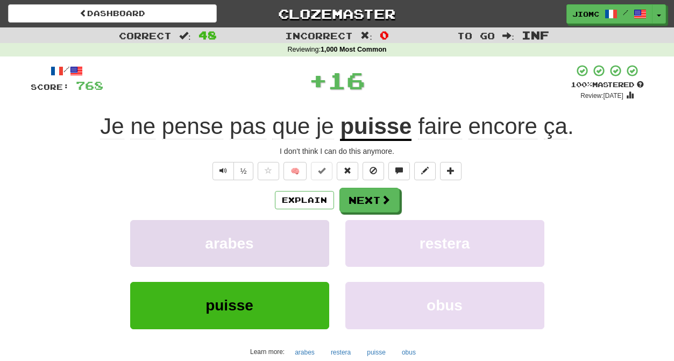
click at [310, 230] on button "arabes" at bounding box center [229, 243] width 199 height 47
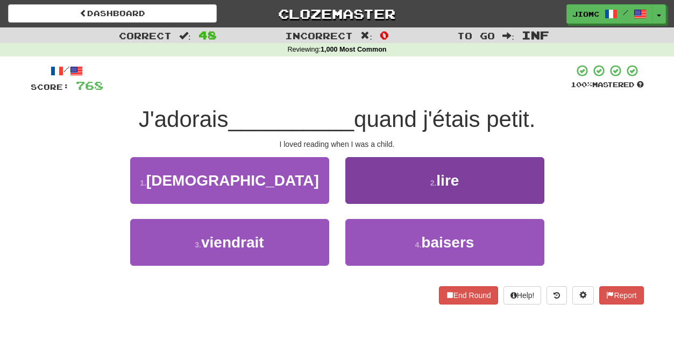
click at [353, 198] on button "2 . lire" at bounding box center [444, 180] width 199 height 47
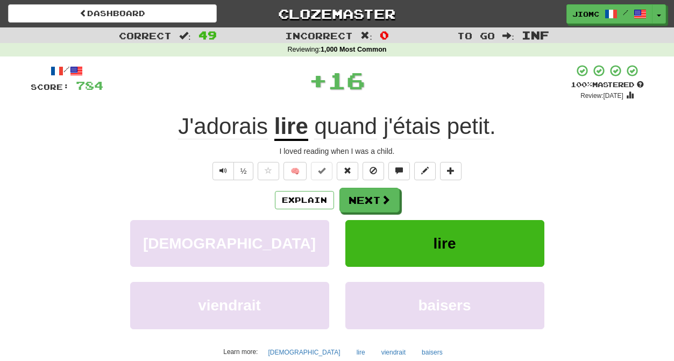
click at [353, 198] on button "Next" at bounding box center [369, 200] width 60 height 25
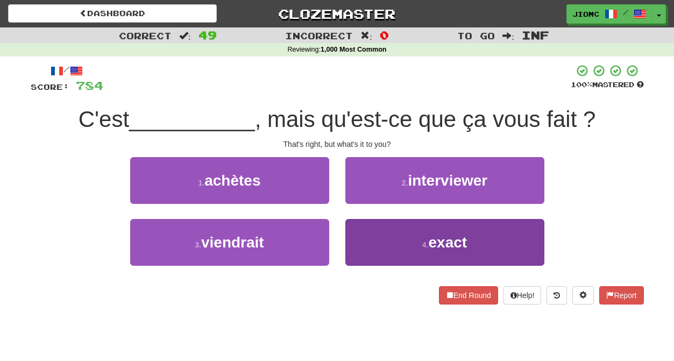
click at [359, 232] on button "4 . exact" at bounding box center [444, 242] width 199 height 47
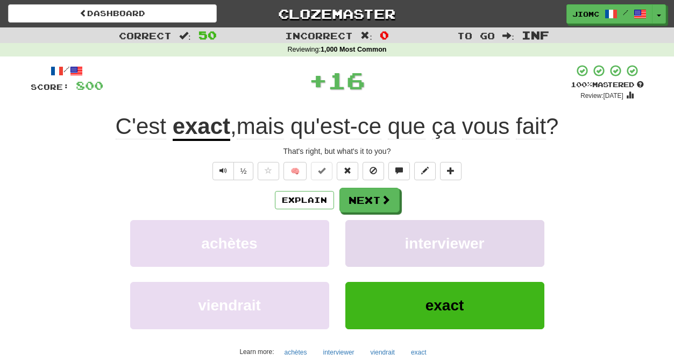
click at [359, 232] on button "interviewer" at bounding box center [444, 243] width 199 height 47
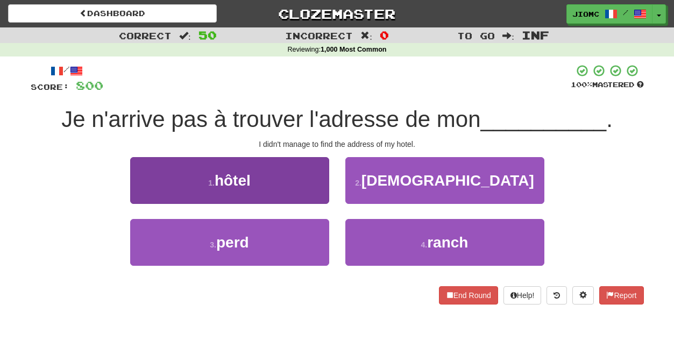
click at [311, 188] on button "1 . hôtel" at bounding box center [229, 180] width 199 height 47
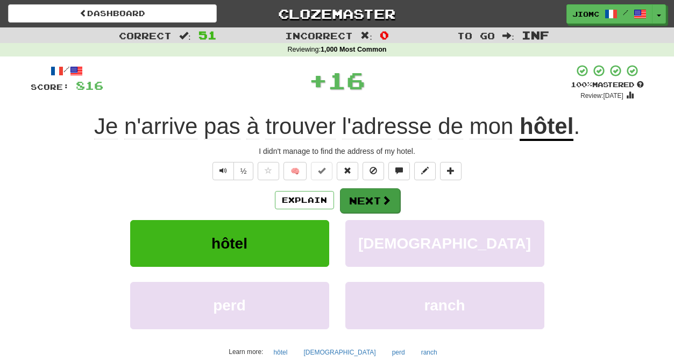
click at [357, 203] on button "Next" at bounding box center [370, 200] width 60 height 25
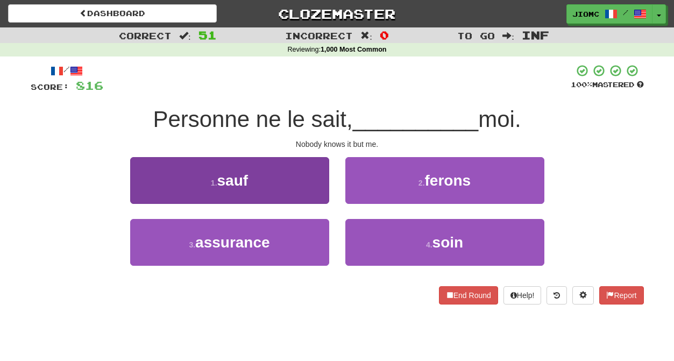
click at [308, 192] on button "1 . sauf" at bounding box center [229, 180] width 199 height 47
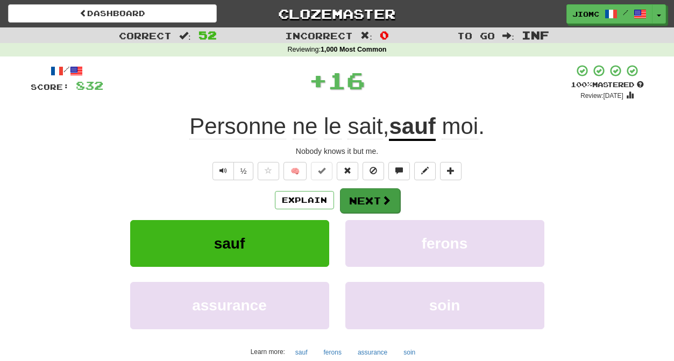
drag, startPoint x: 355, startPoint y: 199, endPoint x: 361, endPoint y: 196, distance: 6.7
click at [361, 196] on button "Next" at bounding box center [370, 200] width 60 height 25
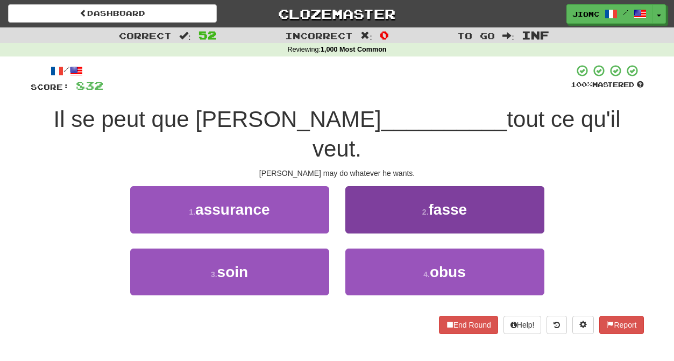
click at [356, 194] on button "2 . fasse" at bounding box center [444, 209] width 199 height 47
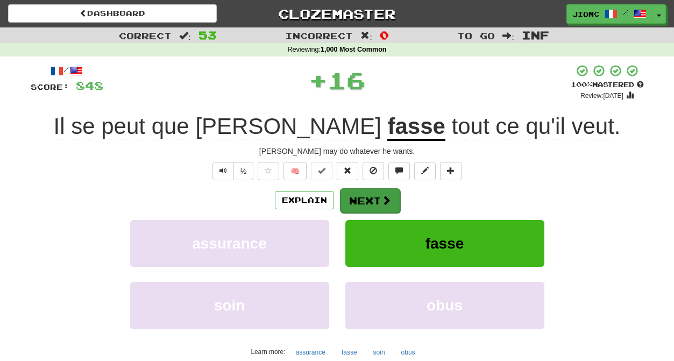
click at [359, 200] on button "Next" at bounding box center [370, 200] width 60 height 25
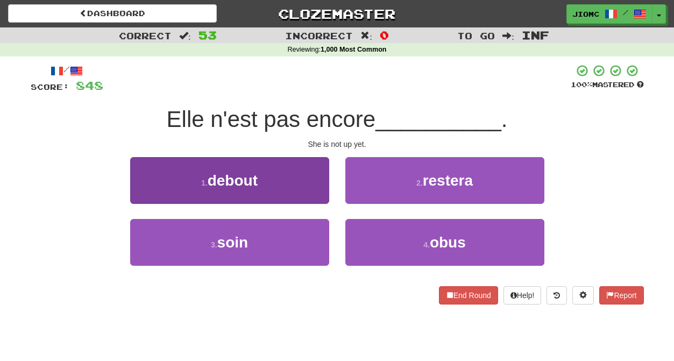
click at [317, 195] on button "1 . debout" at bounding box center [229, 180] width 199 height 47
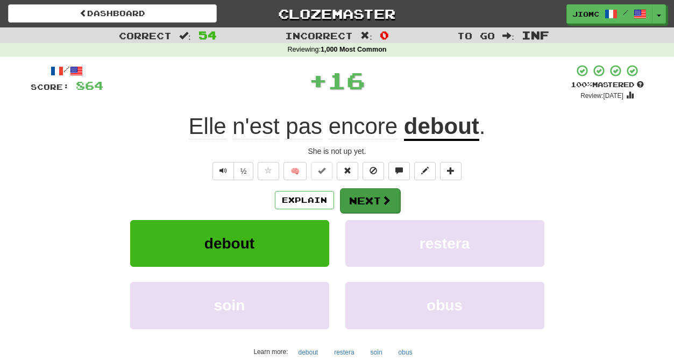
click at [357, 194] on button "Next" at bounding box center [370, 200] width 60 height 25
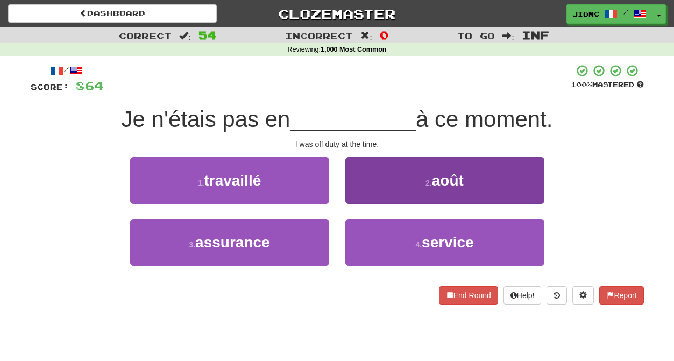
click at [364, 237] on button "4 . service" at bounding box center [444, 242] width 199 height 47
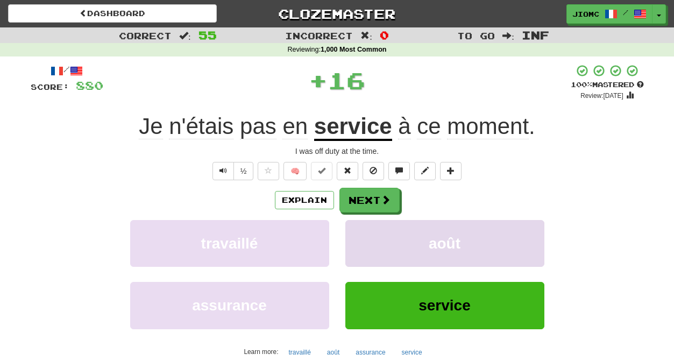
click at [364, 236] on button "août" at bounding box center [444, 243] width 199 height 47
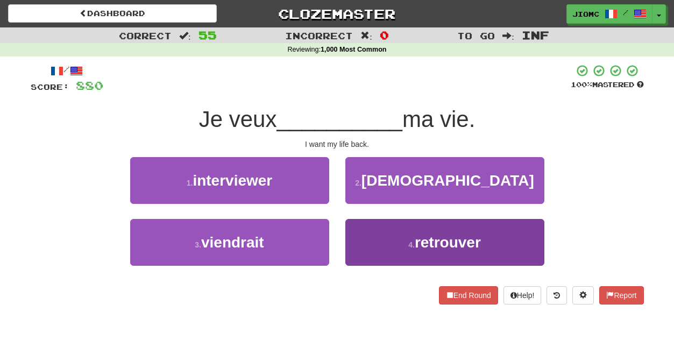
click at [361, 236] on button "4 . retrouver" at bounding box center [444, 242] width 199 height 47
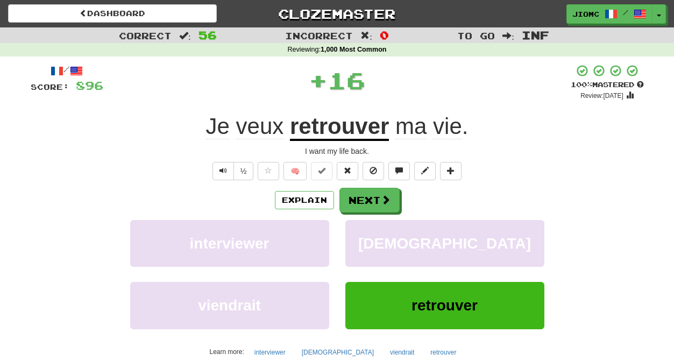
click at [361, 236] on button "prophète" at bounding box center [444, 243] width 199 height 47
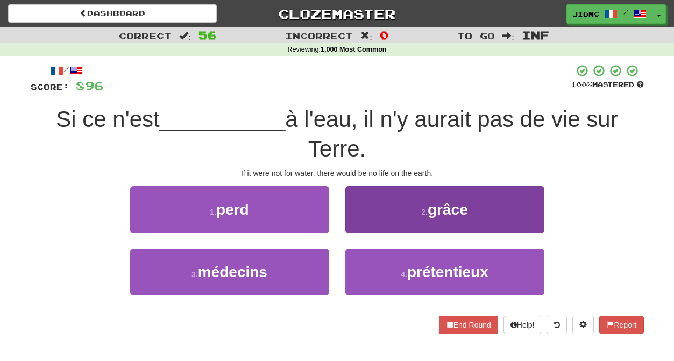
click at [359, 223] on button "2 . grâce" at bounding box center [444, 209] width 199 height 47
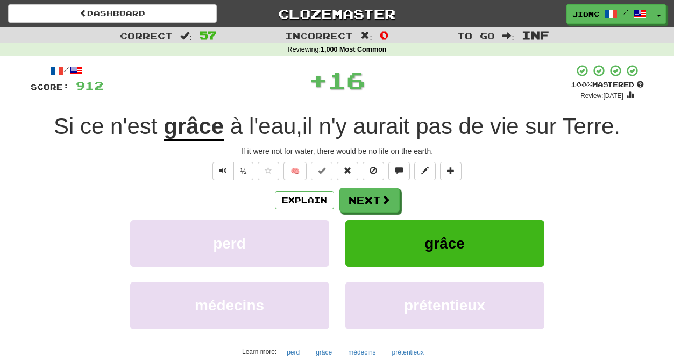
click at [359, 227] on button "grâce" at bounding box center [444, 243] width 199 height 47
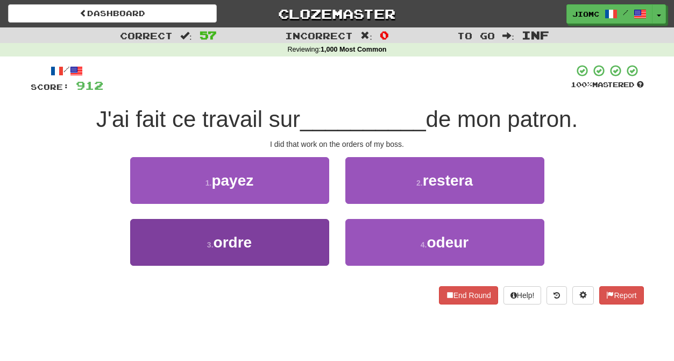
click at [320, 235] on button "3 . ordre" at bounding box center [229, 242] width 199 height 47
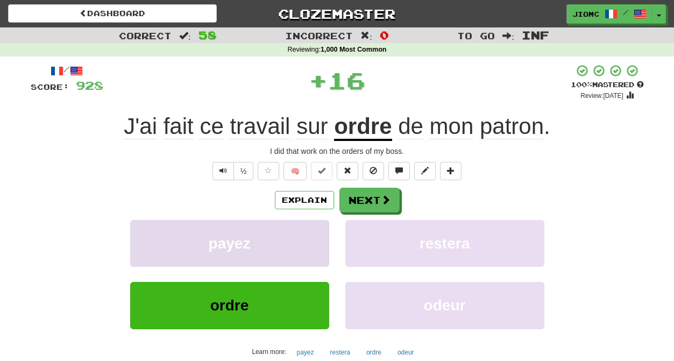
click at [321, 236] on button "payez" at bounding box center [229, 243] width 199 height 47
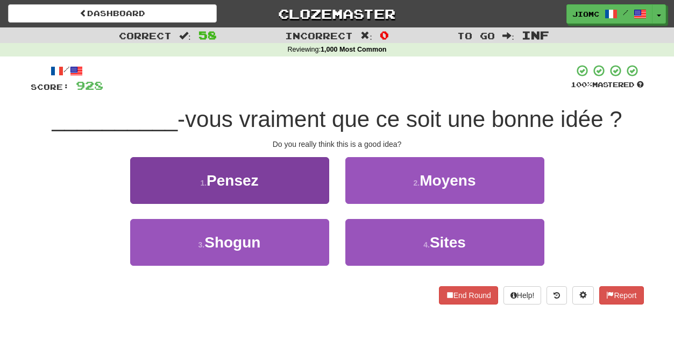
click at [318, 191] on button "1 . Pensez" at bounding box center [229, 180] width 199 height 47
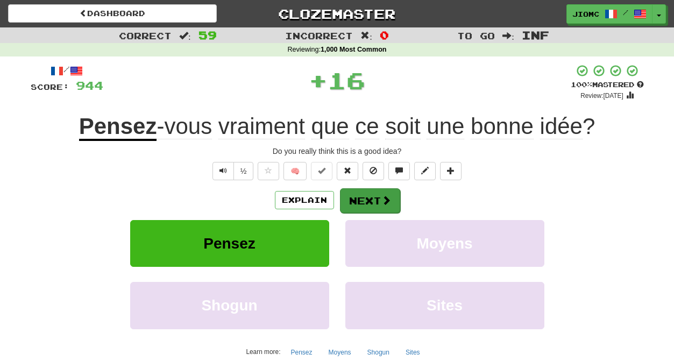
click at [374, 195] on button "Next" at bounding box center [370, 200] width 60 height 25
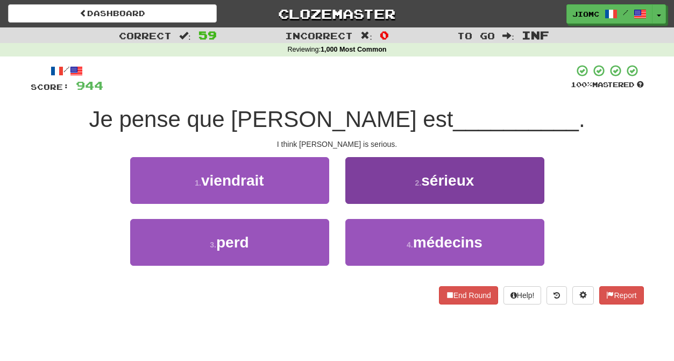
click at [358, 196] on button "2 . sérieux" at bounding box center [444, 180] width 199 height 47
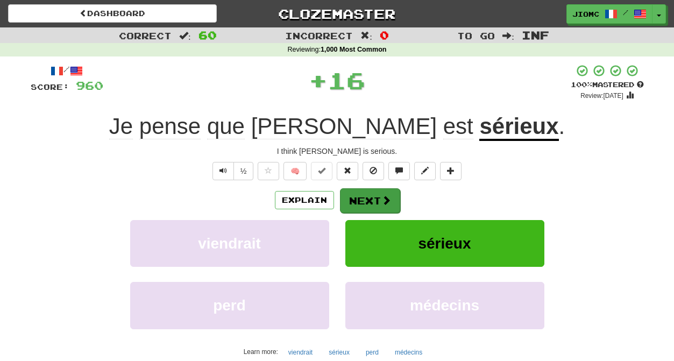
click at [360, 200] on button "Next" at bounding box center [370, 200] width 60 height 25
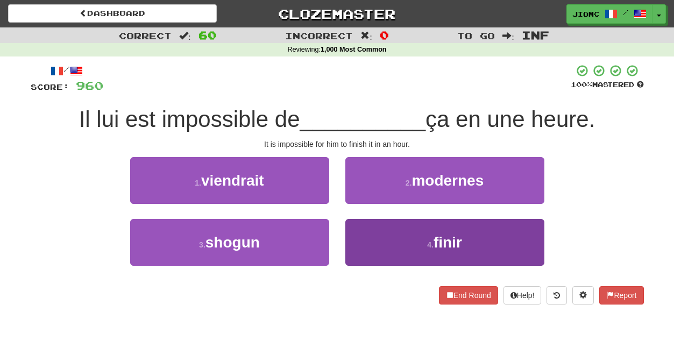
click at [361, 229] on button "4 . finir" at bounding box center [444, 242] width 199 height 47
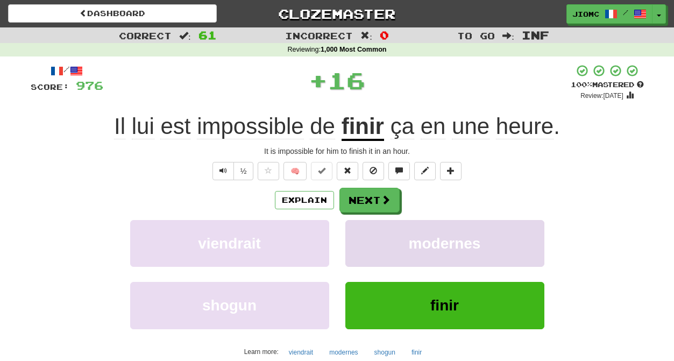
click at [360, 231] on button "modernes" at bounding box center [444, 243] width 199 height 47
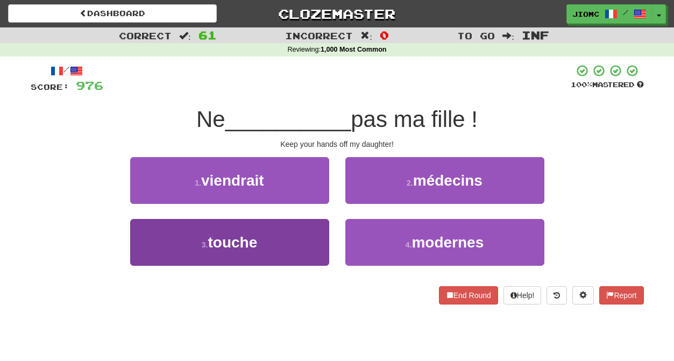
click at [301, 234] on button "3 . touche" at bounding box center [229, 242] width 199 height 47
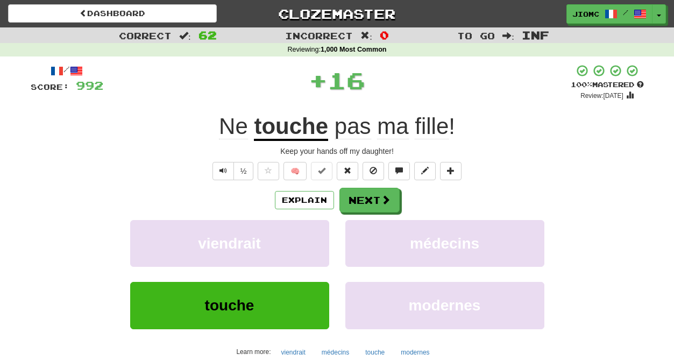
click at [301, 234] on button "viendrait" at bounding box center [229, 243] width 199 height 47
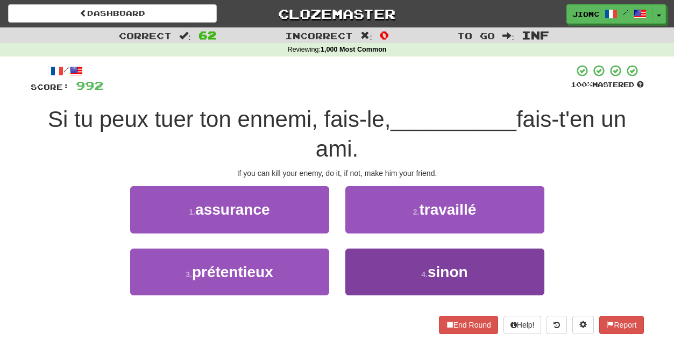
click at [366, 252] on button "4 . sinon" at bounding box center [444, 272] width 199 height 47
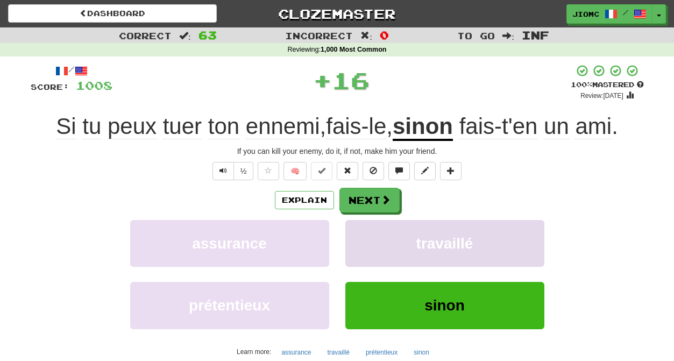
click at [364, 254] on button "travaillé" at bounding box center [444, 243] width 199 height 47
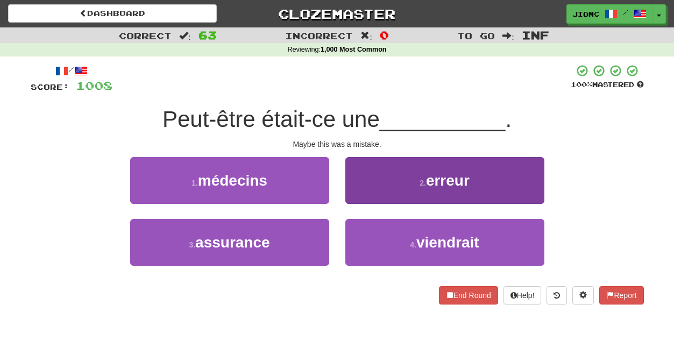
click at [366, 201] on button "2 . erreur" at bounding box center [444, 180] width 199 height 47
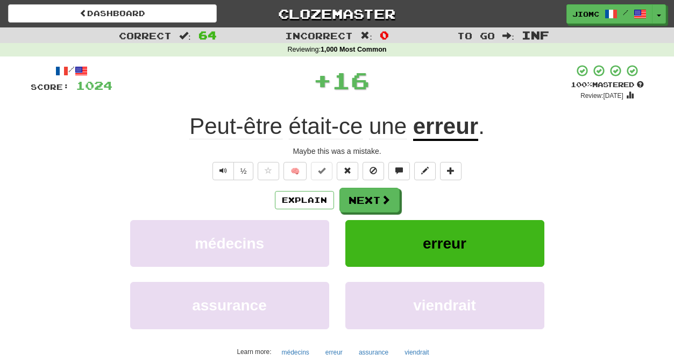
click at [366, 201] on button "Next" at bounding box center [369, 200] width 60 height 25
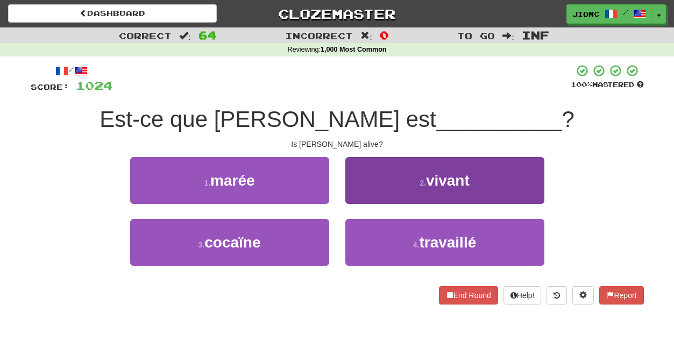
click at [366, 198] on button "2 . vivant" at bounding box center [444, 180] width 199 height 47
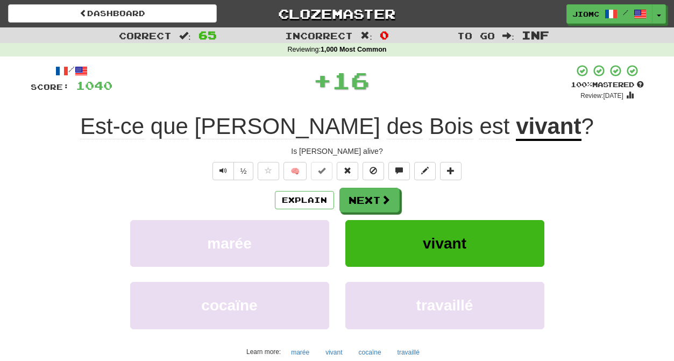
click at [366, 198] on button "Next" at bounding box center [369, 200] width 60 height 25
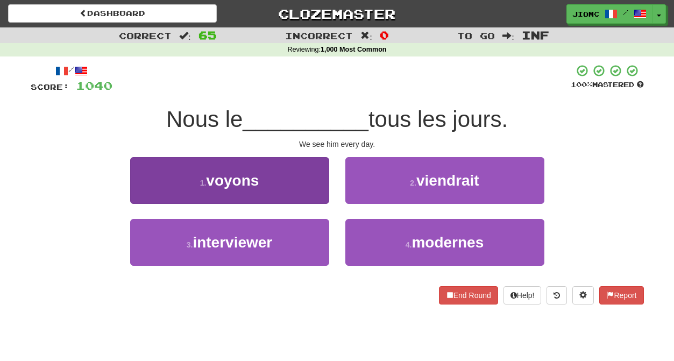
click at [321, 192] on button "1 . voyons" at bounding box center [229, 180] width 199 height 47
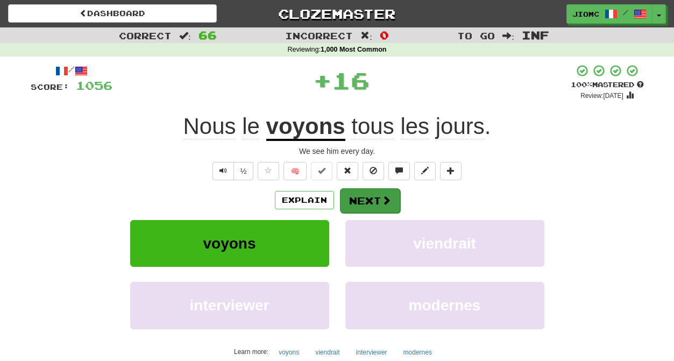
click at [358, 201] on button "Next" at bounding box center [370, 200] width 60 height 25
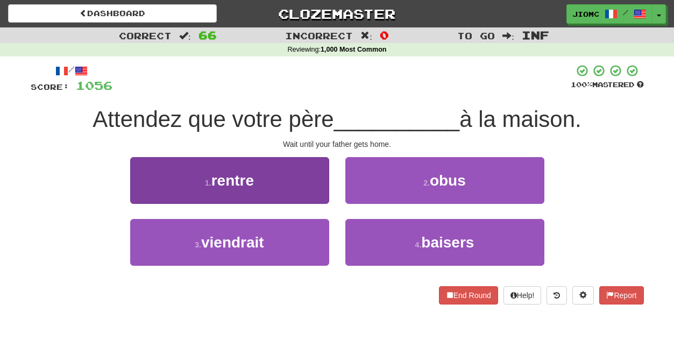
click at [318, 195] on button "1 . rentre" at bounding box center [229, 180] width 199 height 47
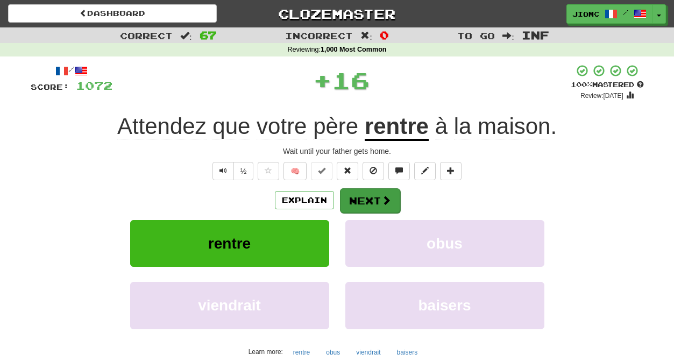
click at [360, 198] on button "Next" at bounding box center [370, 200] width 60 height 25
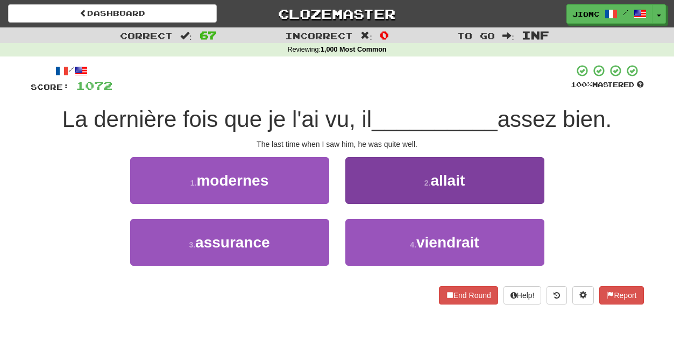
click at [360, 200] on button "2 . allait" at bounding box center [444, 180] width 199 height 47
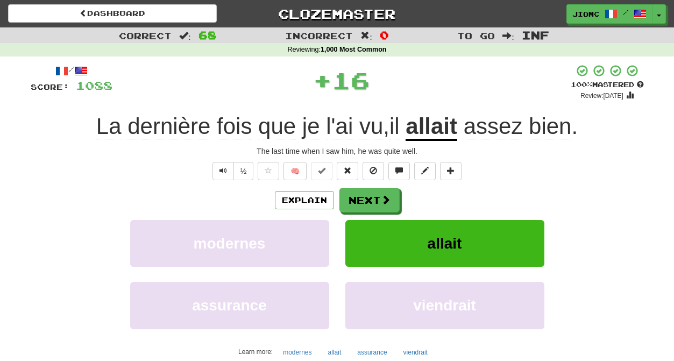
click at [359, 200] on button "Next" at bounding box center [369, 200] width 60 height 25
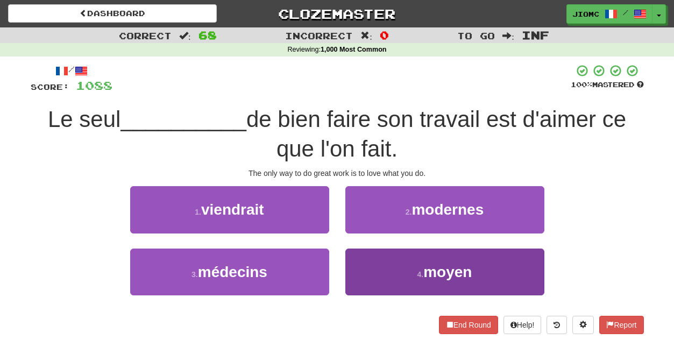
click at [366, 264] on button "4 . moyen" at bounding box center [444, 272] width 199 height 47
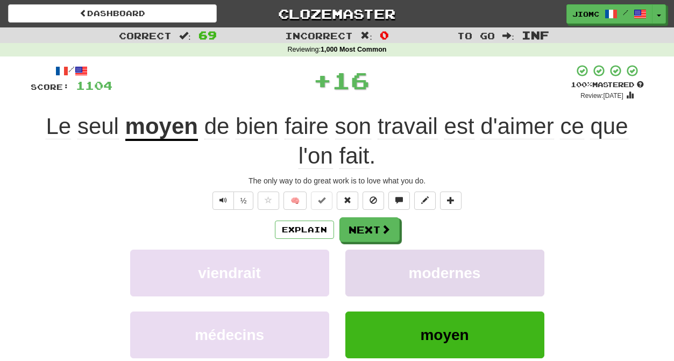
click at [365, 263] on button "modernes" at bounding box center [444, 273] width 199 height 47
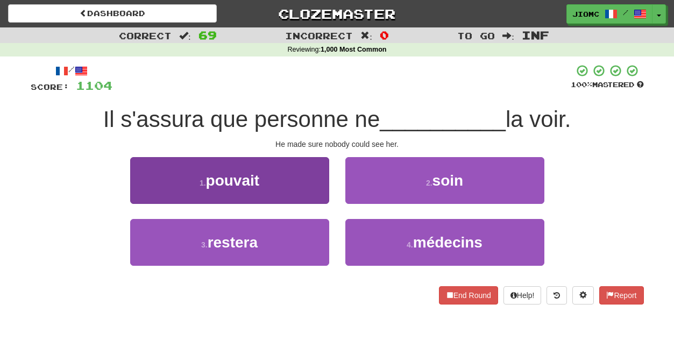
click at [304, 185] on button "1 . pouvait" at bounding box center [229, 180] width 199 height 47
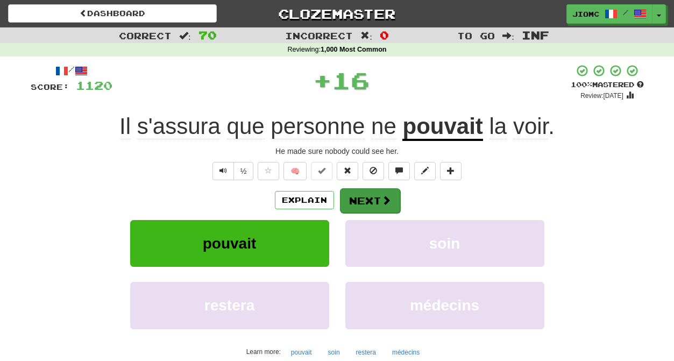
click at [372, 203] on button "Next" at bounding box center [370, 200] width 60 height 25
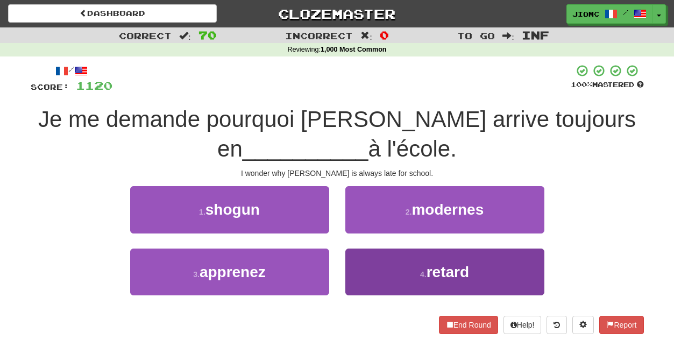
click at [374, 261] on button "4 . retard" at bounding box center [444, 272] width 199 height 47
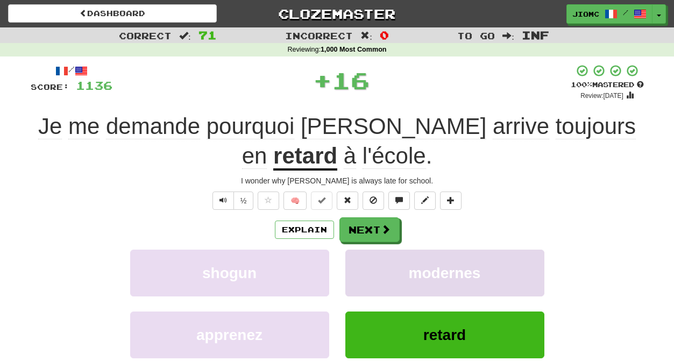
click at [374, 260] on button "modernes" at bounding box center [444, 273] width 199 height 47
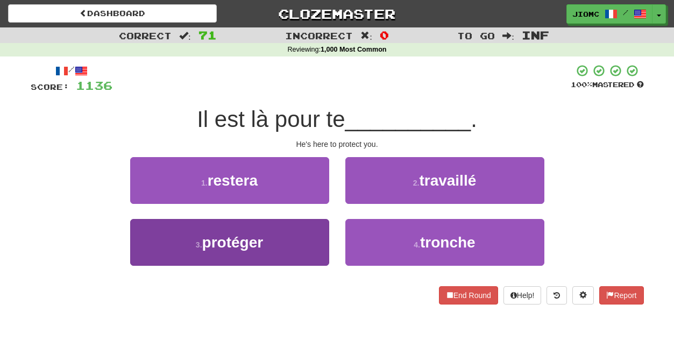
click at [308, 251] on button "3 . protéger" at bounding box center [229, 242] width 199 height 47
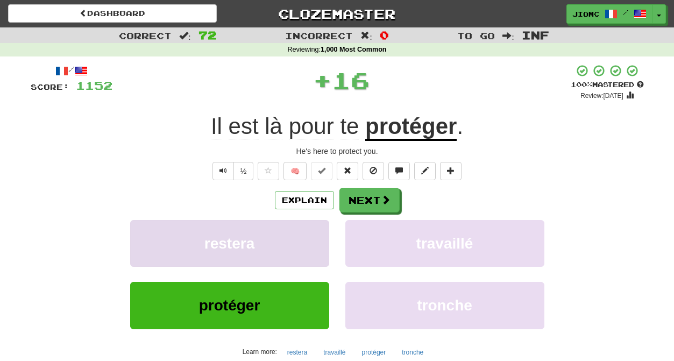
click at [309, 251] on button "restera" at bounding box center [229, 243] width 199 height 47
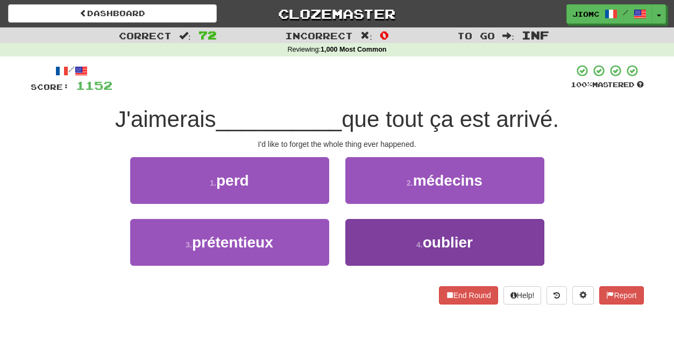
click at [371, 239] on button "4 . oublier" at bounding box center [444, 242] width 199 height 47
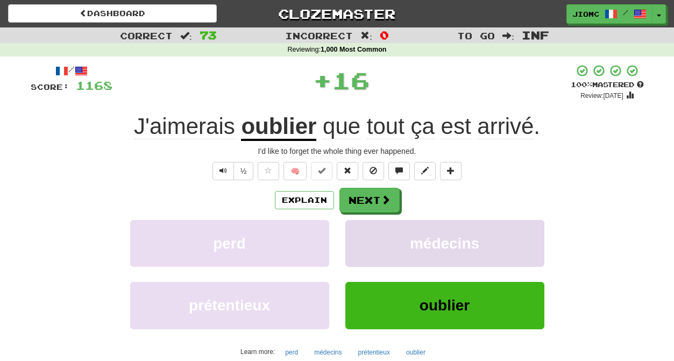
click at [369, 239] on button "médecins" at bounding box center [444, 243] width 199 height 47
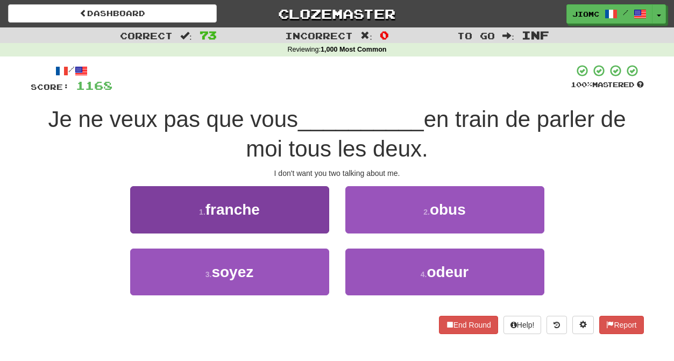
click at [312, 266] on button "3 . soyez" at bounding box center [229, 272] width 199 height 47
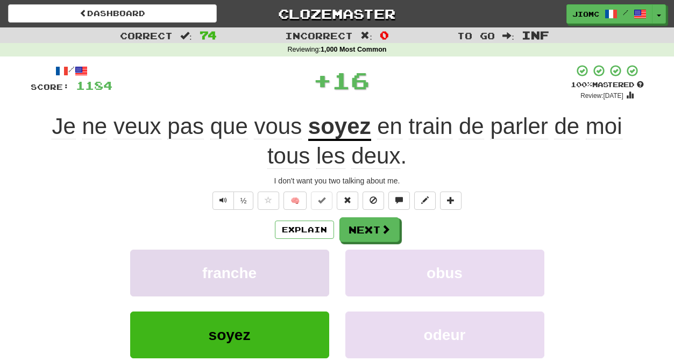
click at [313, 266] on button "franche" at bounding box center [229, 273] width 199 height 47
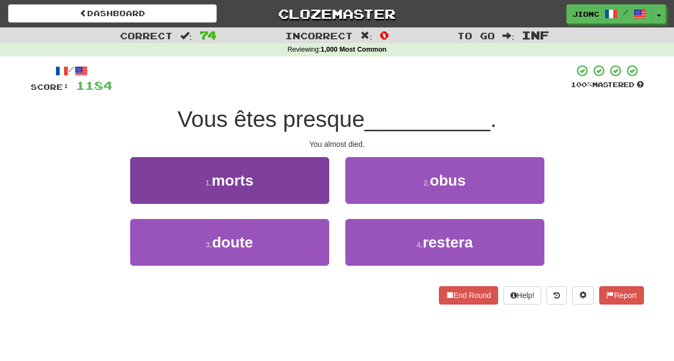
click at [316, 186] on button "1 . morts" at bounding box center [229, 180] width 199 height 47
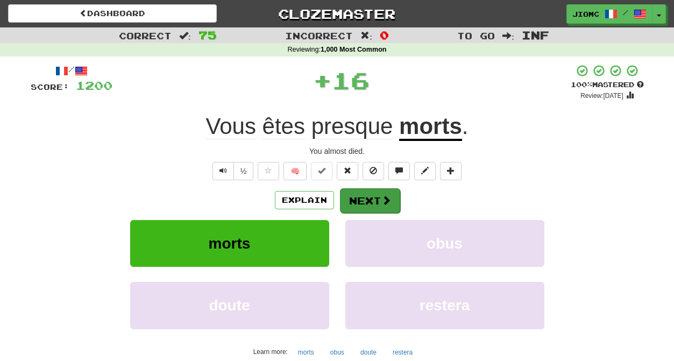
click at [356, 200] on button "Next" at bounding box center [370, 200] width 60 height 25
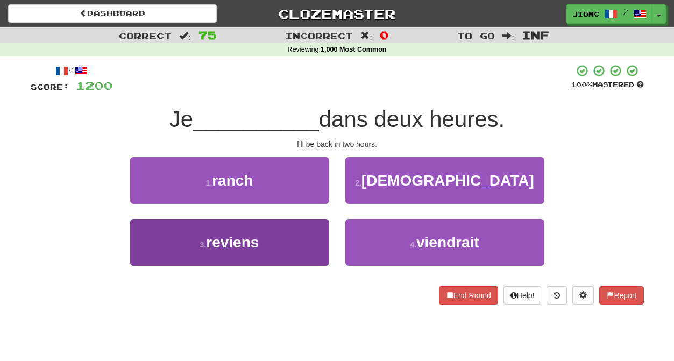
click at [306, 238] on button "3 . reviens" at bounding box center [229, 242] width 199 height 47
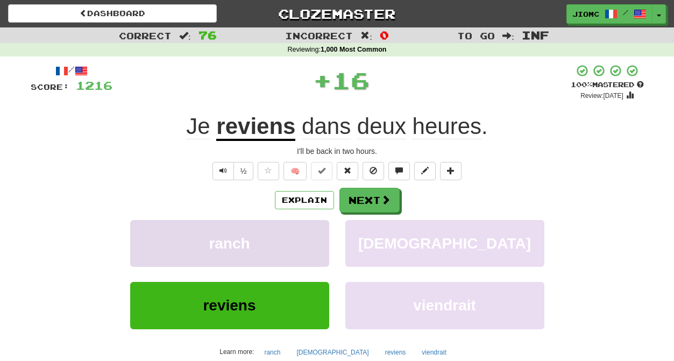
click at [304, 238] on button "ranch" at bounding box center [229, 243] width 199 height 47
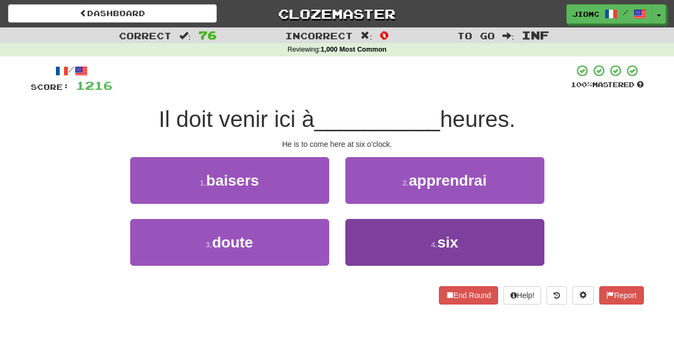
click at [363, 244] on button "4 . six" at bounding box center [444, 242] width 199 height 47
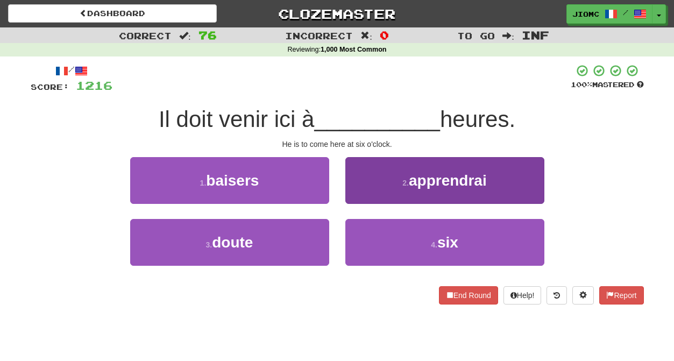
click at [362, 204] on button "2 . apprendrai" at bounding box center [444, 180] width 199 height 47
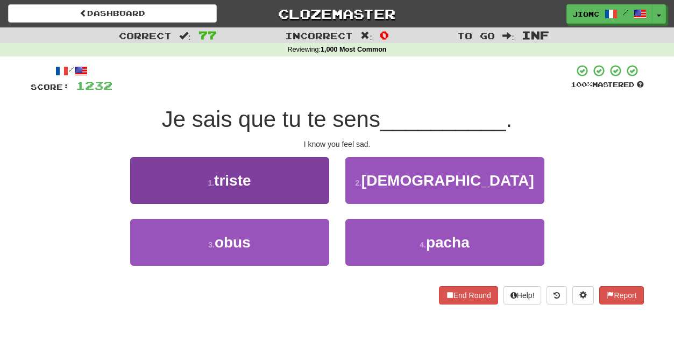
click at [308, 188] on button "1 . triste" at bounding box center [229, 180] width 199 height 47
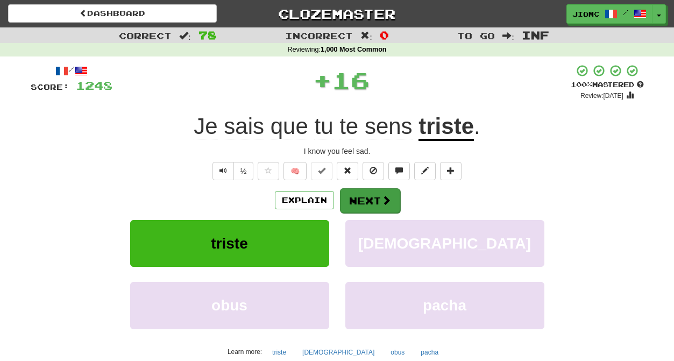
click at [359, 197] on button "Next" at bounding box center [370, 200] width 60 height 25
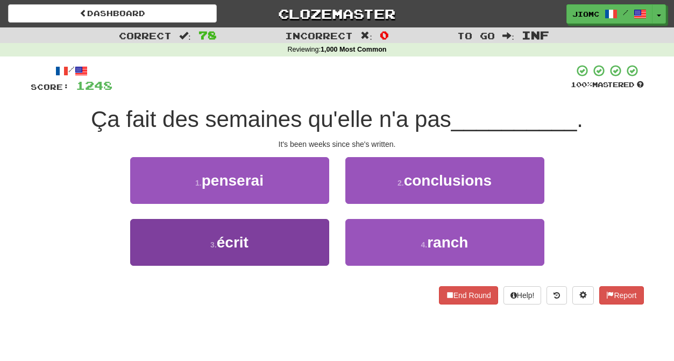
click at [307, 230] on button "3 . écrit" at bounding box center [229, 242] width 199 height 47
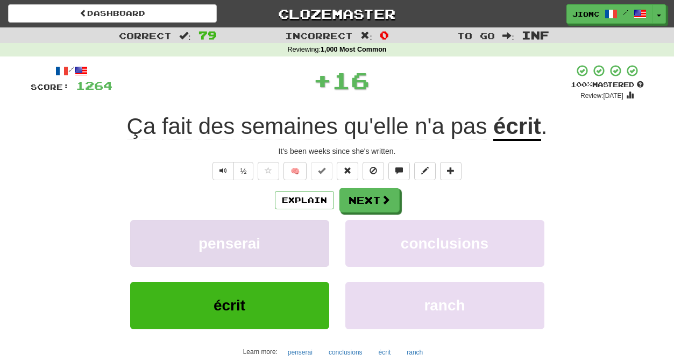
click at [307, 231] on button "penserai" at bounding box center [229, 243] width 199 height 47
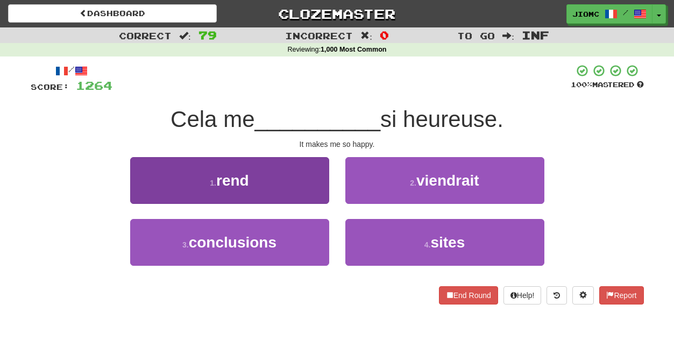
click at [316, 197] on button "1 . rend" at bounding box center [229, 180] width 199 height 47
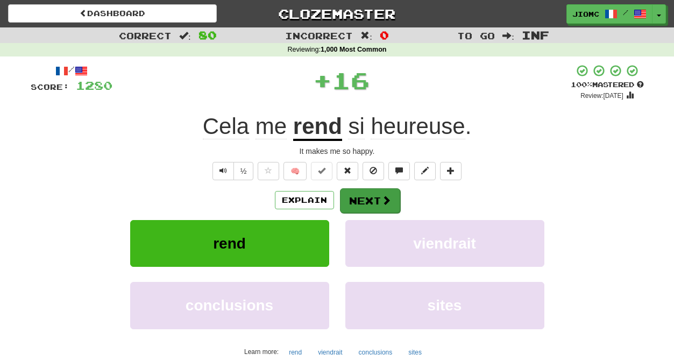
click at [356, 202] on button "Next" at bounding box center [370, 200] width 60 height 25
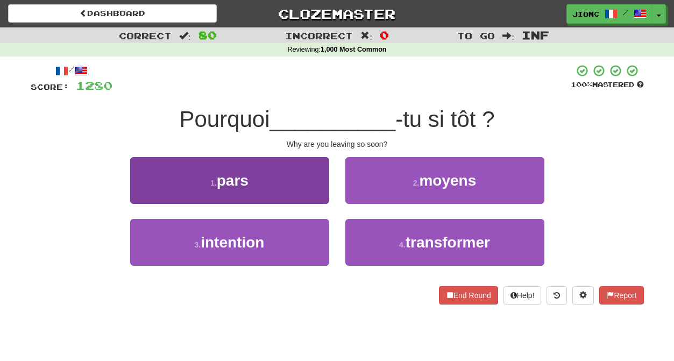
click at [315, 195] on button "1 . pars" at bounding box center [229, 180] width 199 height 47
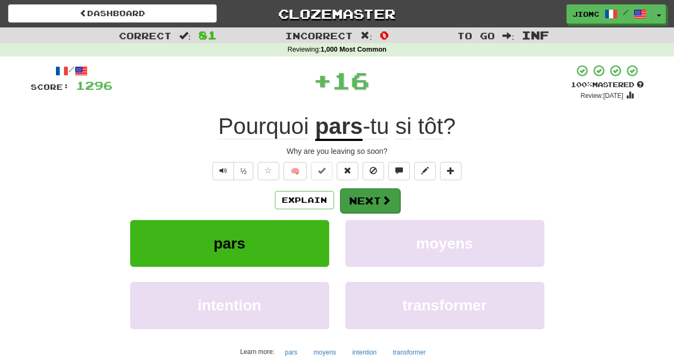
click at [356, 198] on button "Next" at bounding box center [370, 200] width 60 height 25
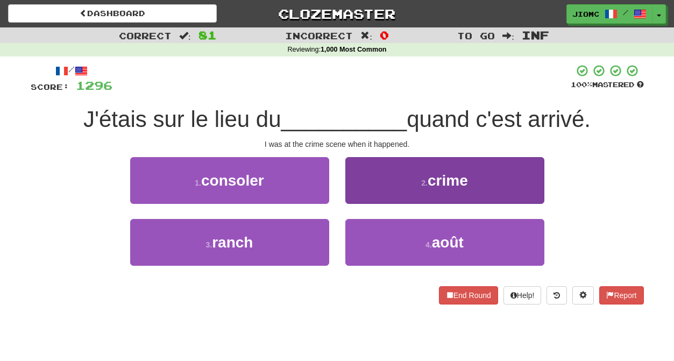
click at [375, 191] on button "2 . crime" at bounding box center [444, 180] width 199 height 47
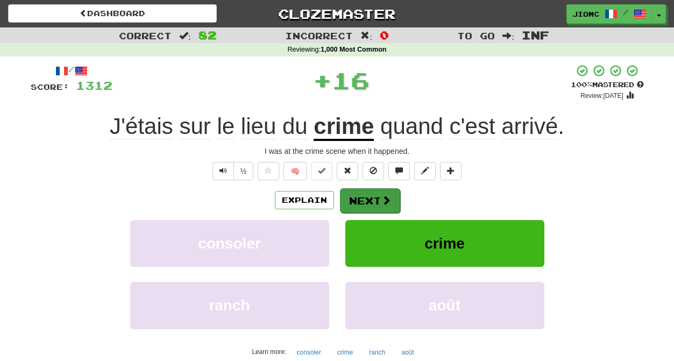
click at [370, 197] on button "Next" at bounding box center [370, 200] width 60 height 25
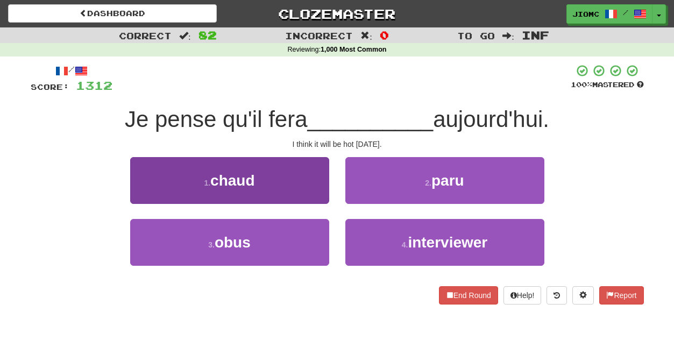
click at [309, 186] on button "1 . chaud" at bounding box center [229, 180] width 199 height 47
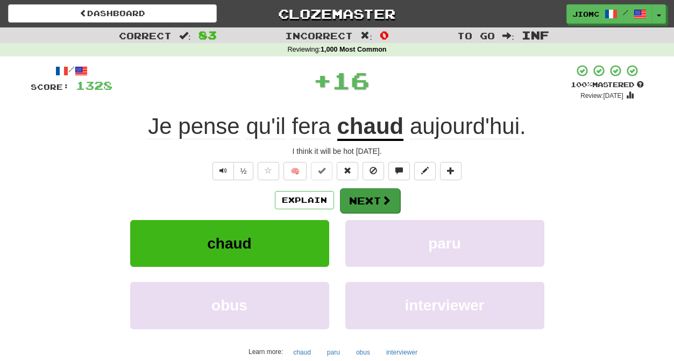
click at [357, 196] on button "Next" at bounding box center [370, 200] width 60 height 25
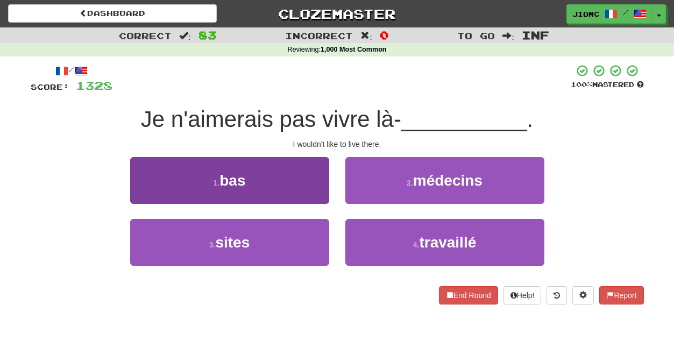
click at [315, 189] on button "1 . bas" at bounding box center [229, 180] width 199 height 47
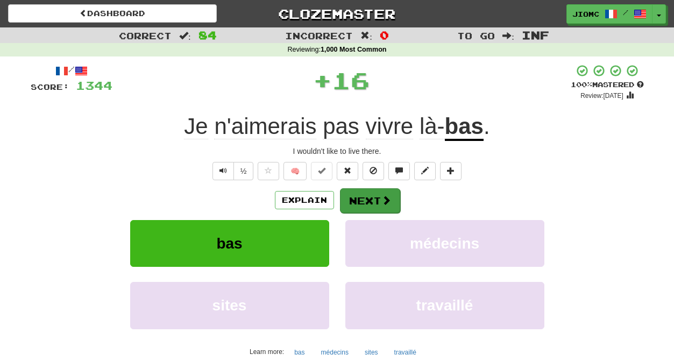
click at [361, 200] on button "Next" at bounding box center [370, 200] width 60 height 25
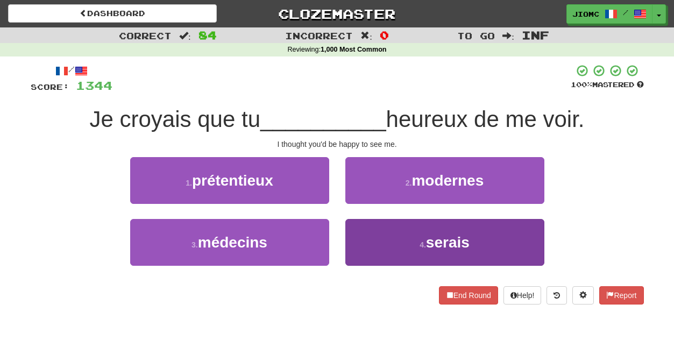
click at [359, 245] on button "4 . serais" at bounding box center [444, 242] width 199 height 47
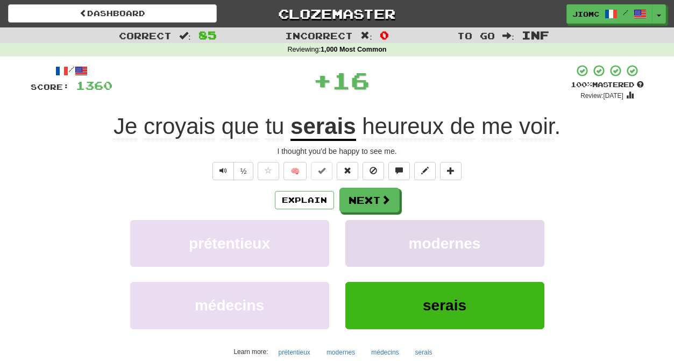
click at [359, 245] on button "modernes" at bounding box center [444, 243] width 199 height 47
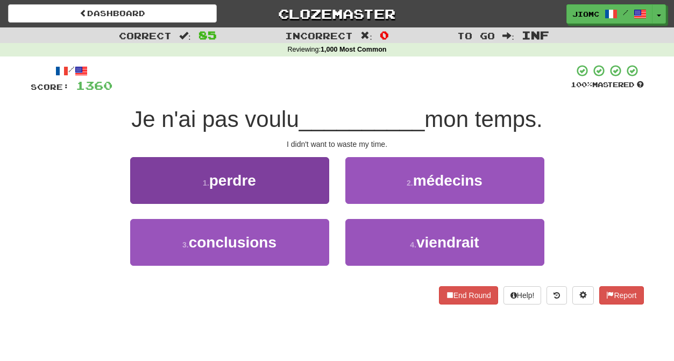
click at [320, 189] on button "1 . perdre" at bounding box center [229, 180] width 199 height 47
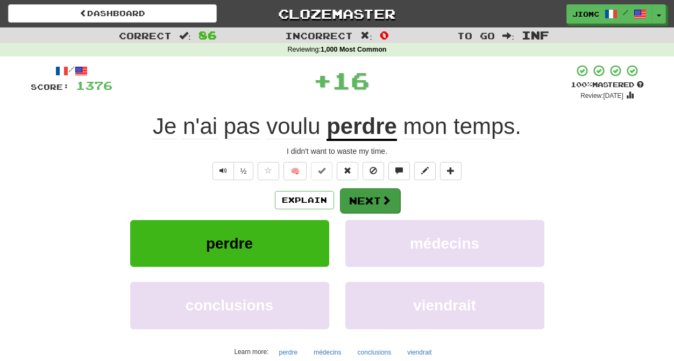
click at [358, 196] on button "Next" at bounding box center [370, 200] width 60 height 25
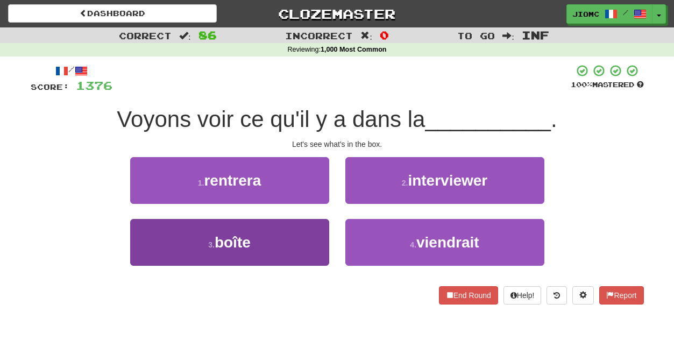
click at [310, 235] on button "3 . boîte" at bounding box center [229, 242] width 199 height 47
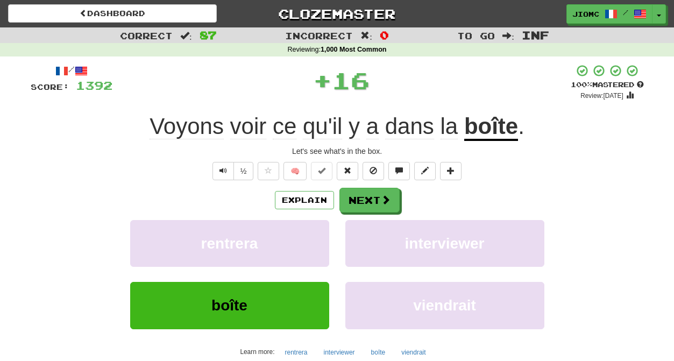
click at [310, 235] on button "rentrera" at bounding box center [229, 243] width 199 height 47
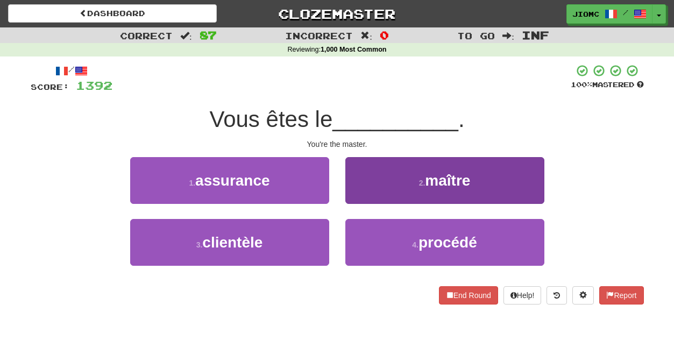
click at [356, 204] on button "2 . maître" at bounding box center [444, 180] width 199 height 47
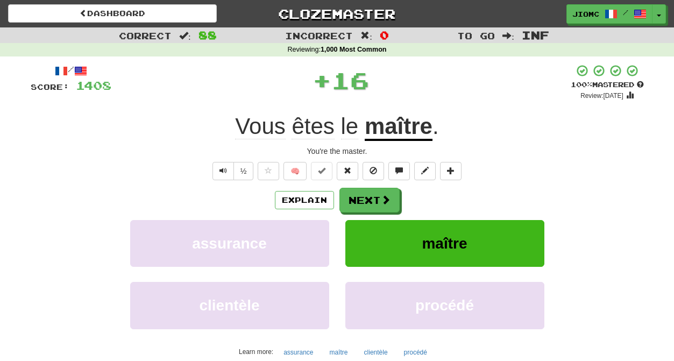
click at [356, 204] on button "Next" at bounding box center [369, 200] width 60 height 25
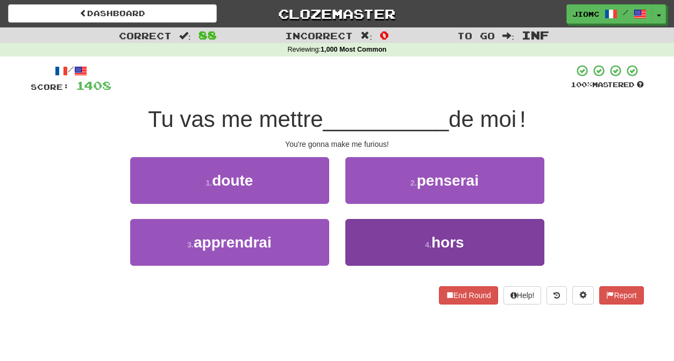
click at [380, 233] on button "4 . hors" at bounding box center [444, 242] width 199 height 47
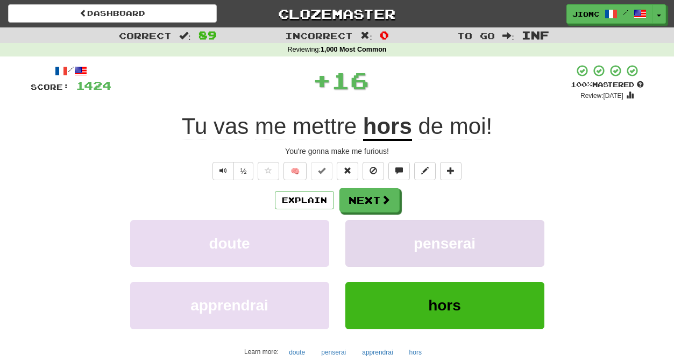
click at [362, 227] on button "penserai" at bounding box center [444, 243] width 199 height 47
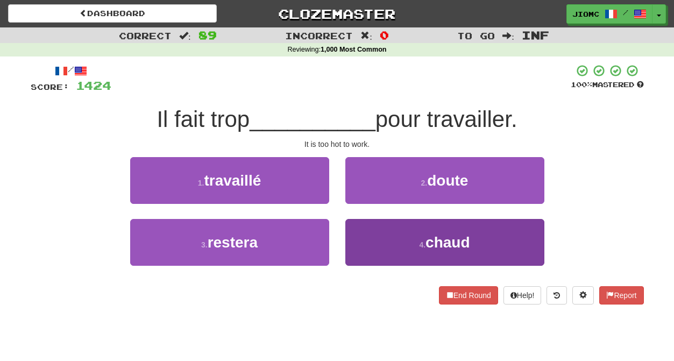
click at [359, 236] on button "4 . chaud" at bounding box center [444, 242] width 199 height 47
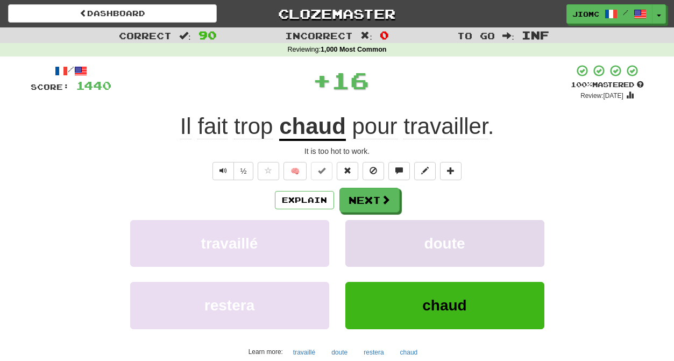
click at [359, 235] on button "doute" at bounding box center [444, 243] width 199 height 47
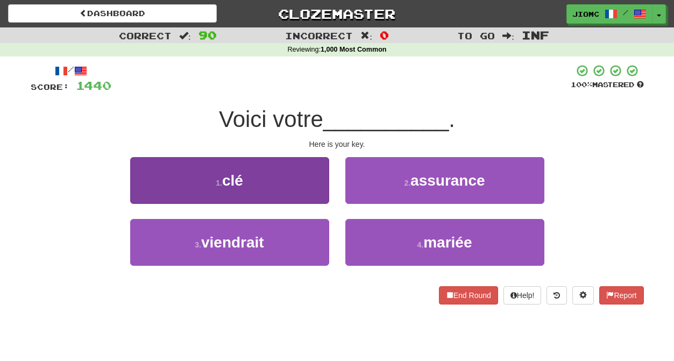
click at [317, 187] on button "1 . clé" at bounding box center [229, 180] width 199 height 47
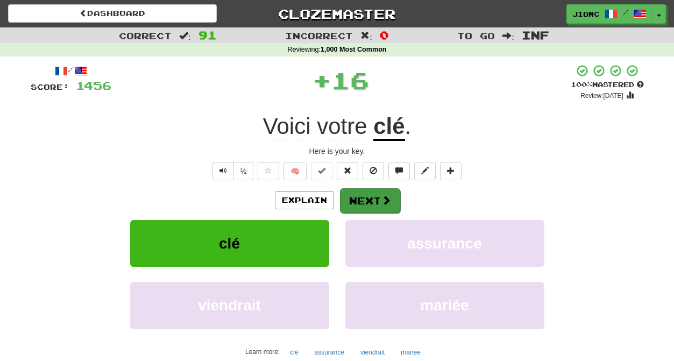
click at [350, 200] on button "Next" at bounding box center [370, 200] width 60 height 25
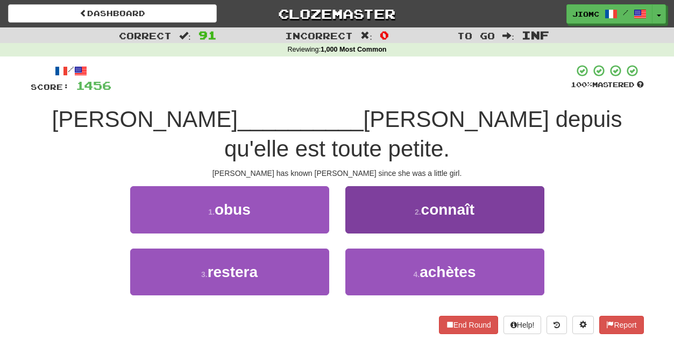
click at [372, 193] on button "2 . connaît" at bounding box center [444, 209] width 199 height 47
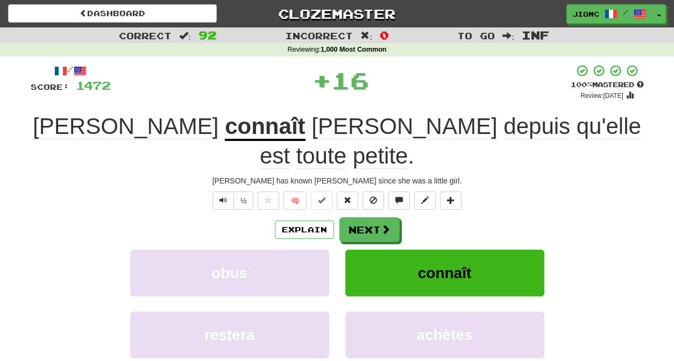
click at [367, 217] on button "Next" at bounding box center [369, 229] width 60 height 25
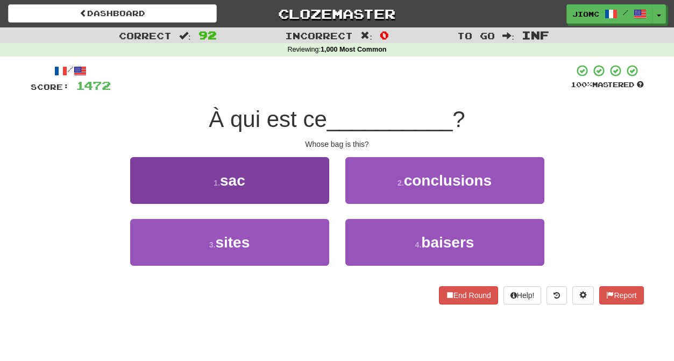
click at [315, 194] on button "1 . sac" at bounding box center [229, 180] width 199 height 47
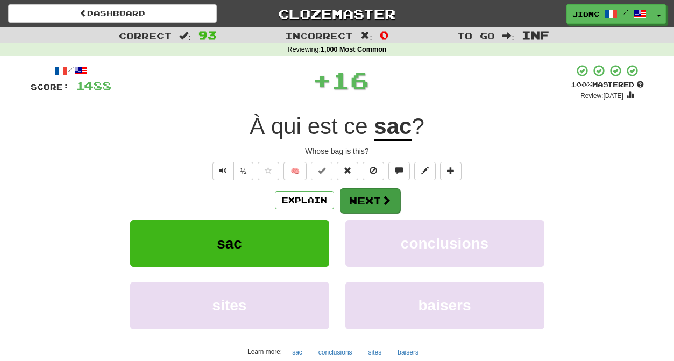
click at [363, 202] on button "Next" at bounding box center [370, 200] width 60 height 25
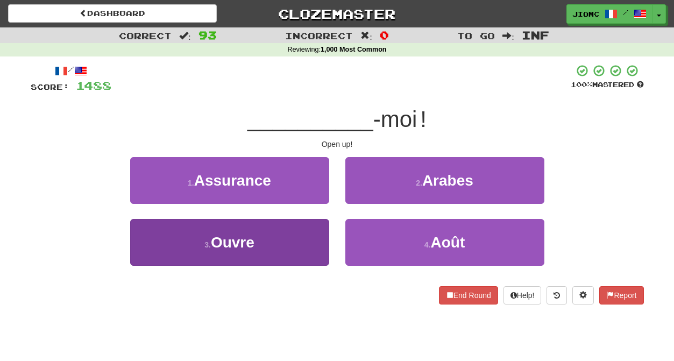
click at [320, 237] on button "3 . Ouvre" at bounding box center [229, 242] width 199 height 47
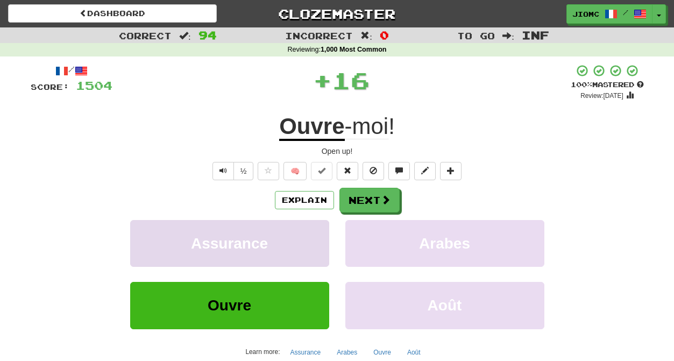
click at [320, 237] on button "Assurance" at bounding box center [229, 243] width 199 height 47
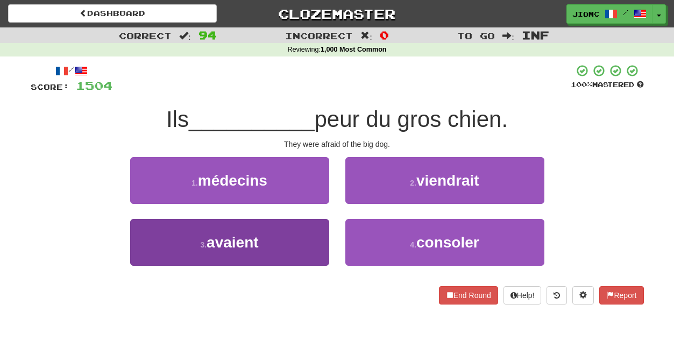
click at [310, 240] on button "3 . avaient" at bounding box center [229, 242] width 199 height 47
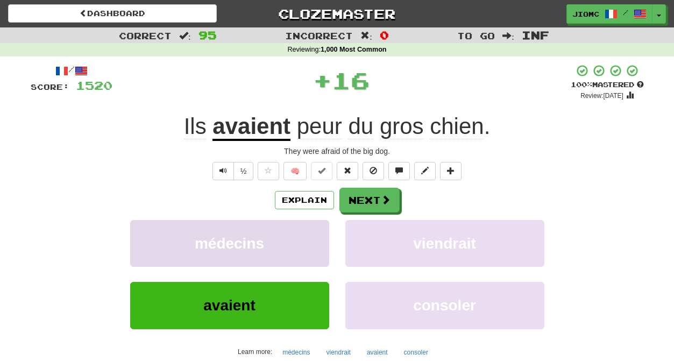
click at [310, 240] on button "médecins" at bounding box center [229, 243] width 199 height 47
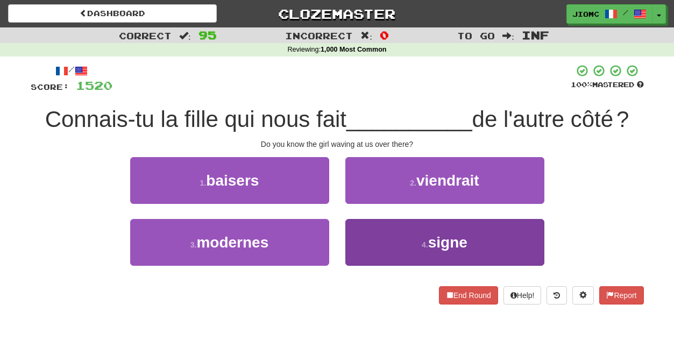
click at [370, 240] on button "4 . signe" at bounding box center [444, 242] width 199 height 47
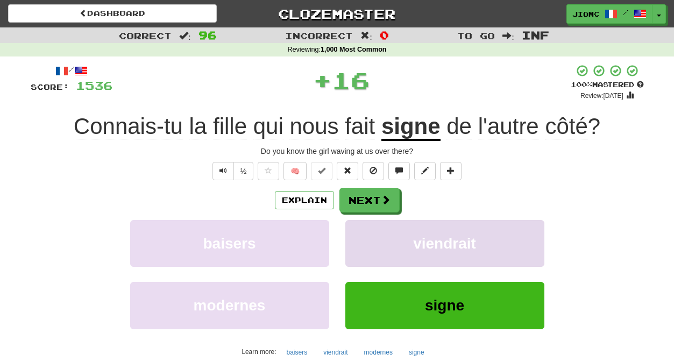
click at [370, 236] on button "viendrait" at bounding box center [444, 243] width 199 height 47
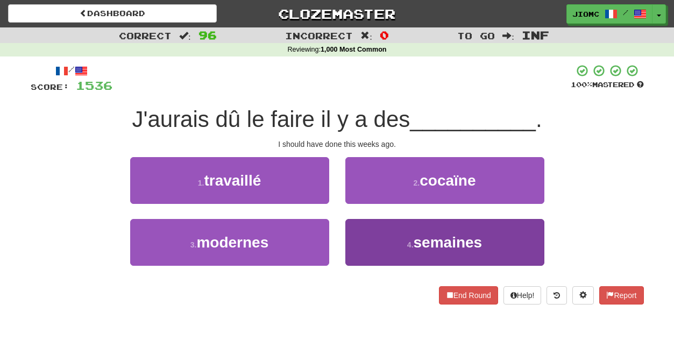
click at [374, 238] on button "4 . semaines" at bounding box center [444, 242] width 199 height 47
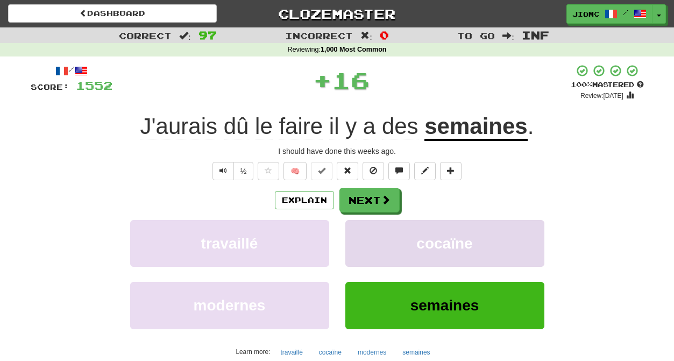
click at [373, 239] on button "cocaïne" at bounding box center [444, 243] width 199 height 47
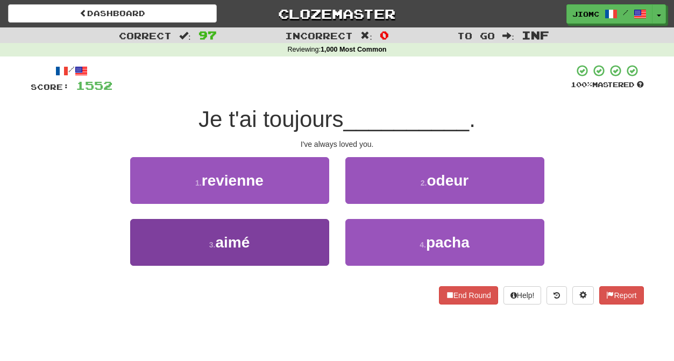
click at [322, 235] on button "3 . aimé" at bounding box center [229, 242] width 199 height 47
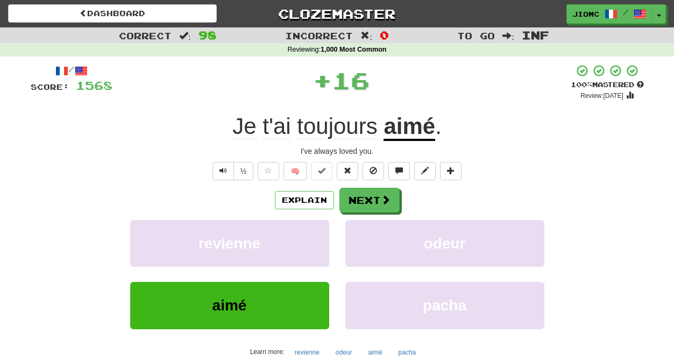
click at [322, 235] on button "revienne" at bounding box center [229, 243] width 199 height 47
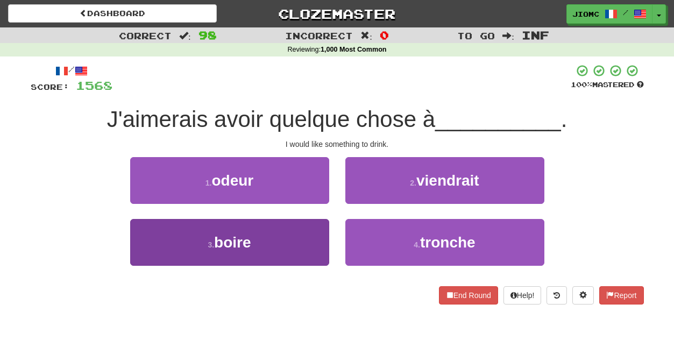
click at [312, 241] on button "3 . boire" at bounding box center [229, 242] width 199 height 47
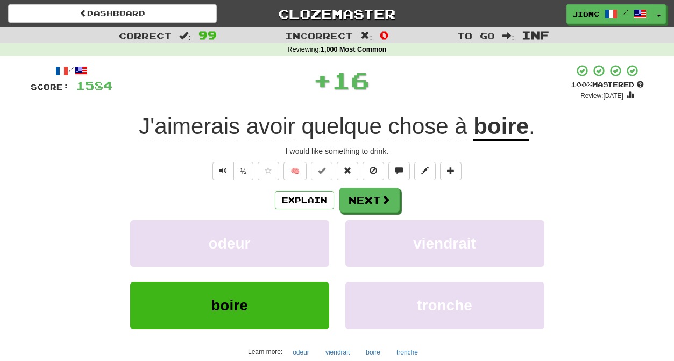
click at [312, 241] on button "odeur" at bounding box center [229, 243] width 199 height 47
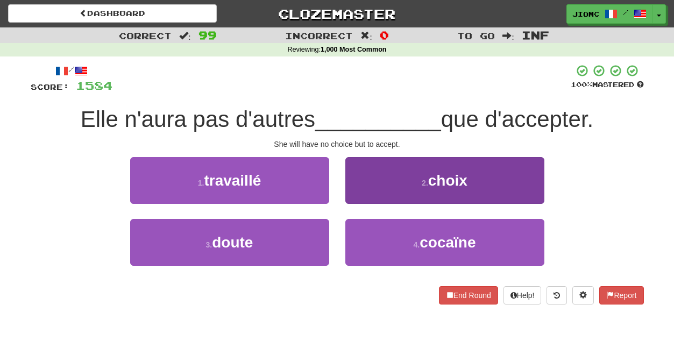
click at [366, 195] on button "2 . choix" at bounding box center [444, 180] width 199 height 47
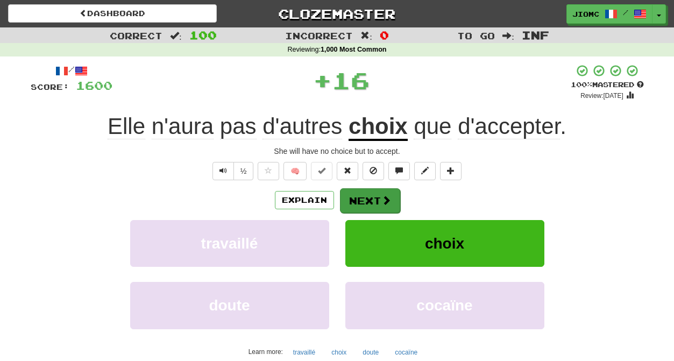
click at [365, 196] on button "Next" at bounding box center [370, 200] width 60 height 25
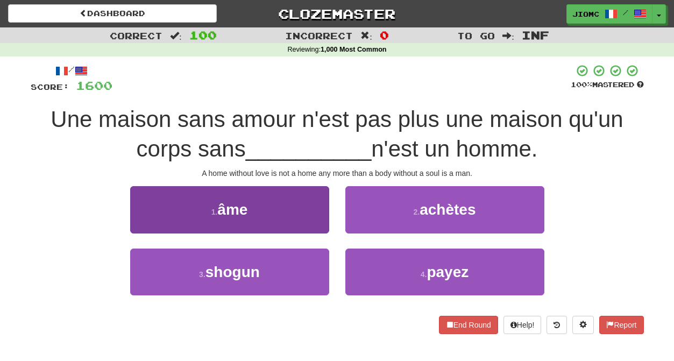
click at [323, 219] on button "1 . âme" at bounding box center [229, 209] width 199 height 47
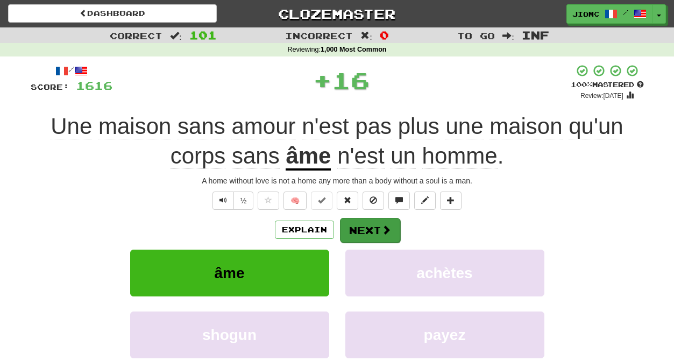
click at [356, 228] on button "Next" at bounding box center [370, 230] width 60 height 25
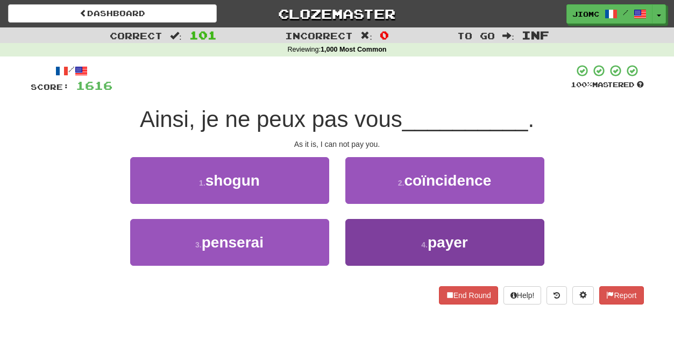
click at [377, 237] on button "4 . payer" at bounding box center [444, 242] width 199 height 47
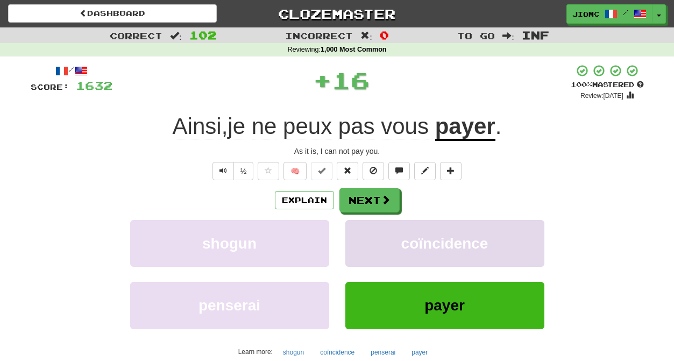
click at [375, 234] on button "coïncidence" at bounding box center [444, 243] width 199 height 47
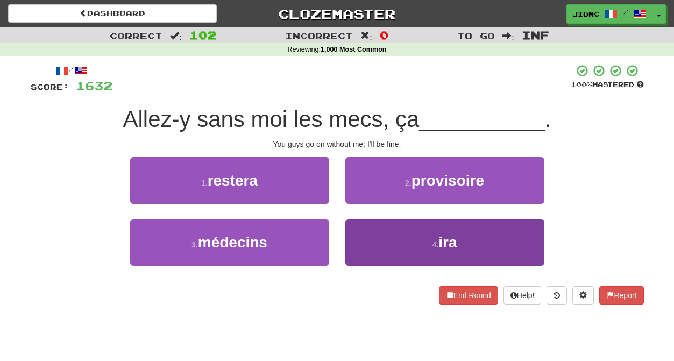
click at [367, 239] on button "4 . ira" at bounding box center [444, 242] width 199 height 47
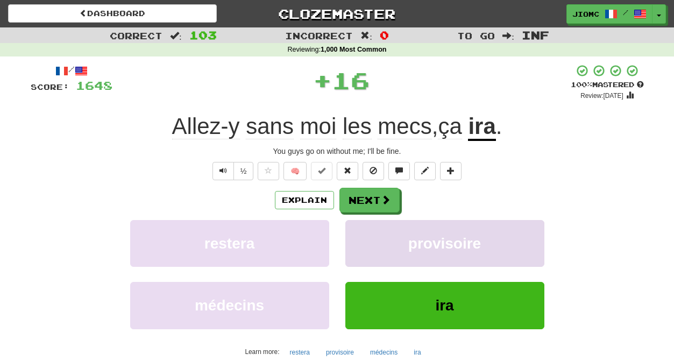
click at [369, 238] on button "provisoire" at bounding box center [444, 243] width 199 height 47
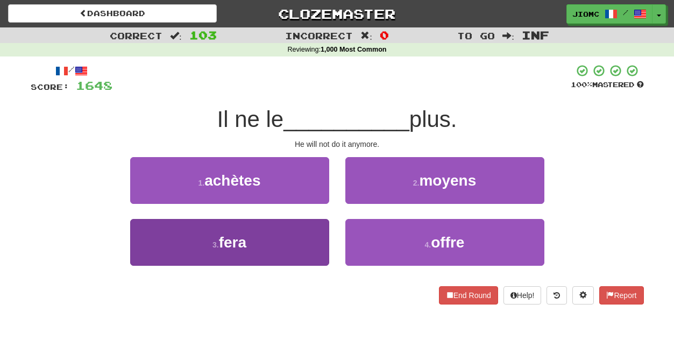
click at [299, 225] on button "3 . fera" at bounding box center [229, 242] width 199 height 47
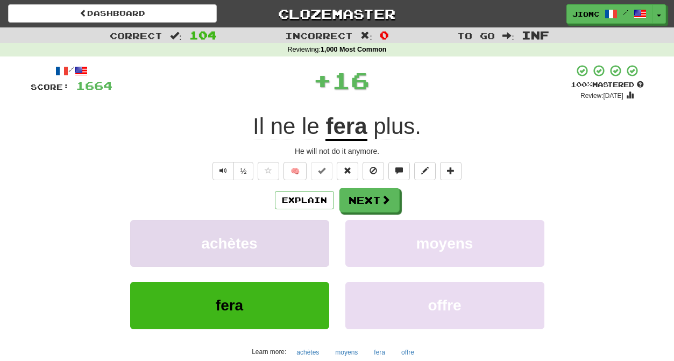
click at [299, 229] on button "achètes" at bounding box center [229, 243] width 199 height 47
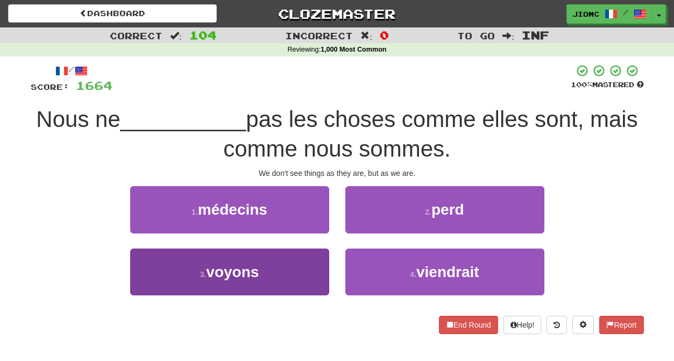
click at [301, 257] on button "3 . voyons" at bounding box center [229, 272] width 199 height 47
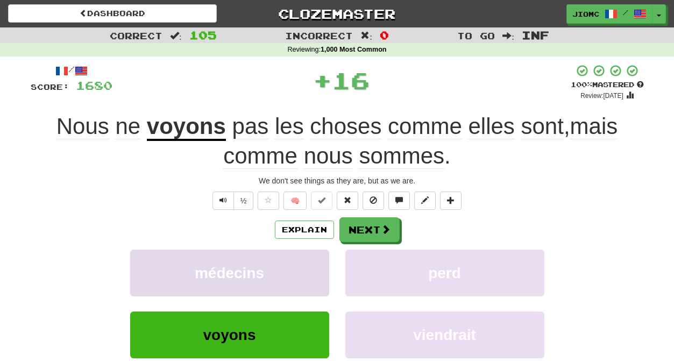
click at [301, 258] on button "médecins" at bounding box center [229, 273] width 199 height 47
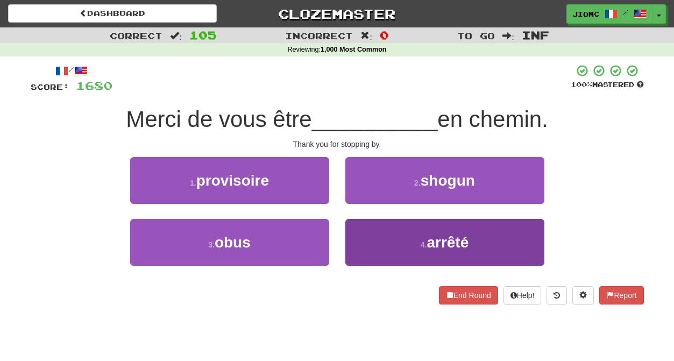
click at [372, 241] on button "4 . arrêté" at bounding box center [444, 242] width 199 height 47
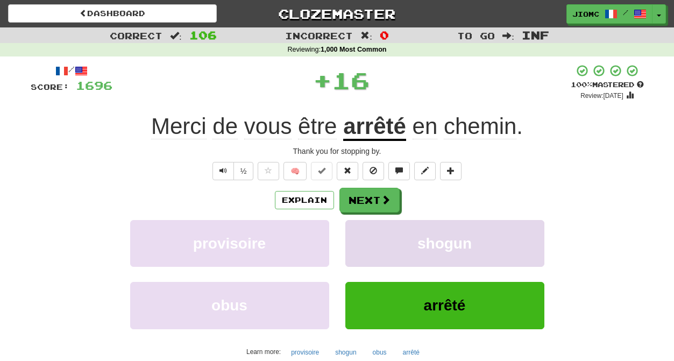
click at [372, 241] on button "shogun" at bounding box center [444, 243] width 199 height 47
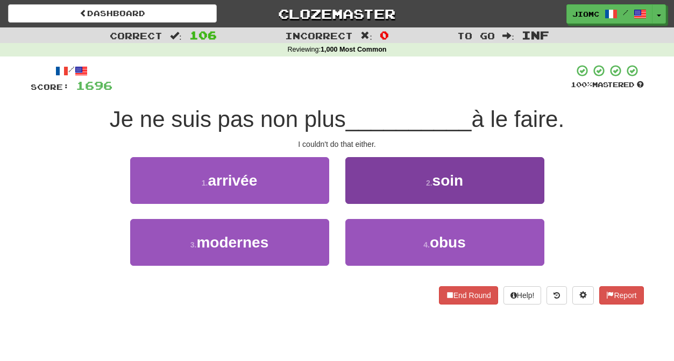
click at [368, 197] on button "2 . soin" at bounding box center [444, 180] width 199 height 47
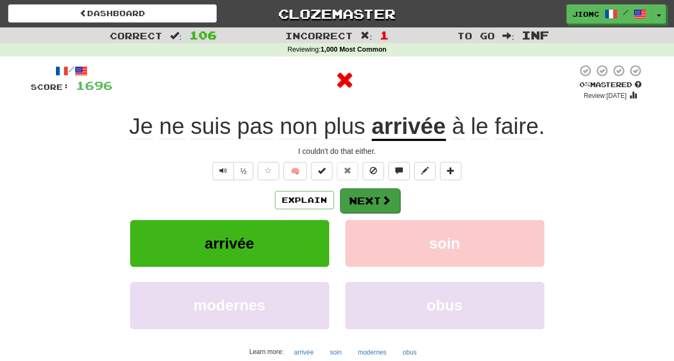
click at [364, 198] on button "Next" at bounding box center [370, 200] width 60 height 25
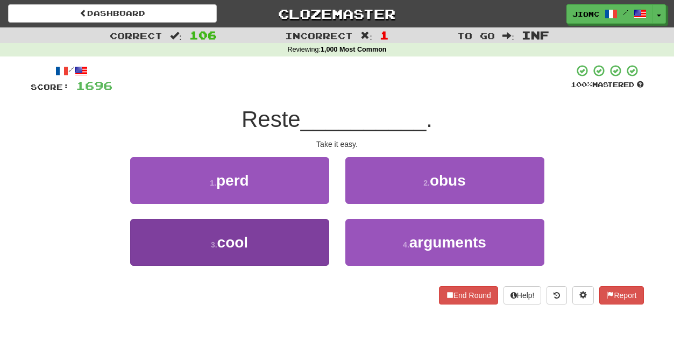
click at [315, 229] on button "3 . cool" at bounding box center [229, 242] width 199 height 47
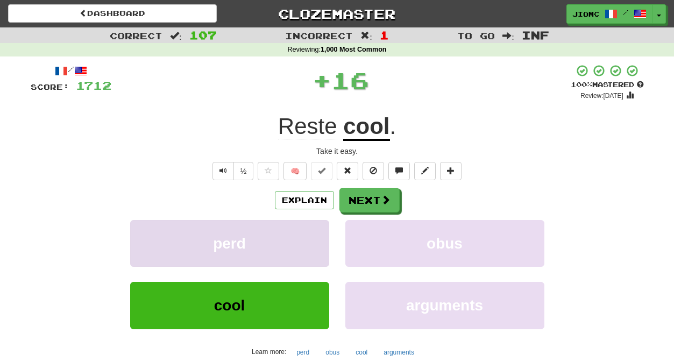
click at [314, 229] on button "perd" at bounding box center [229, 243] width 199 height 47
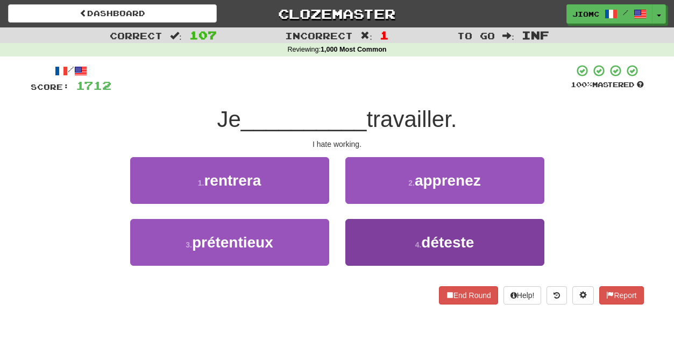
click at [387, 234] on button "4 . déteste" at bounding box center [444, 242] width 199 height 47
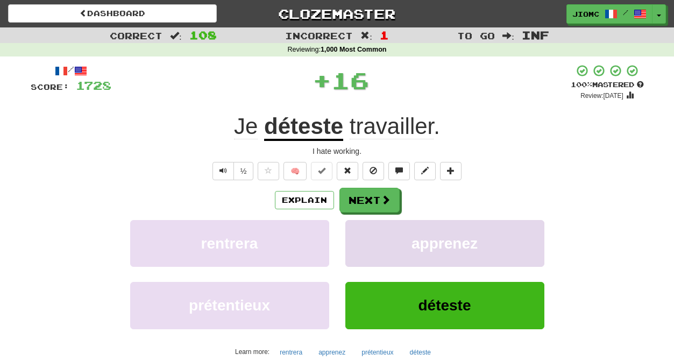
click at [375, 226] on button "apprenez" at bounding box center [444, 243] width 199 height 47
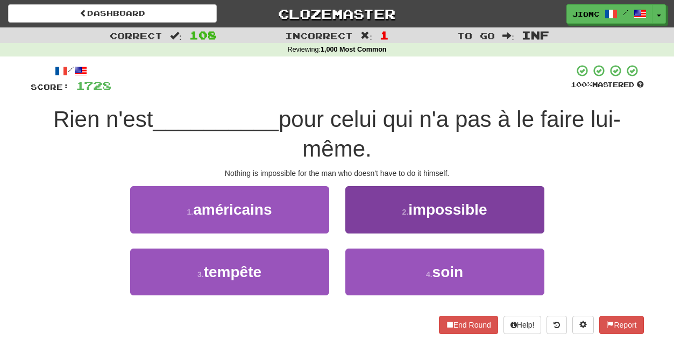
click at [367, 219] on button "2 . impossible" at bounding box center [444, 209] width 199 height 47
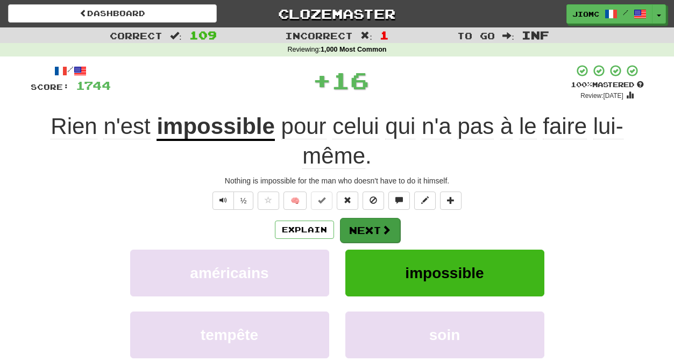
click at [366, 224] on button "Next" at bounding box center [370, 230] width 60 height 25
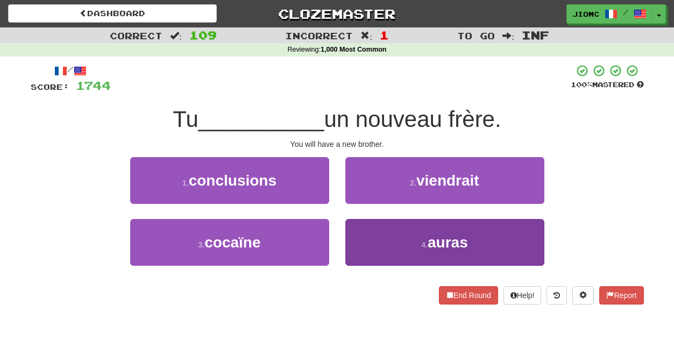
click at [371, 240] on button "4 . auras" at bounding box center [444, 242] width 199 height 47
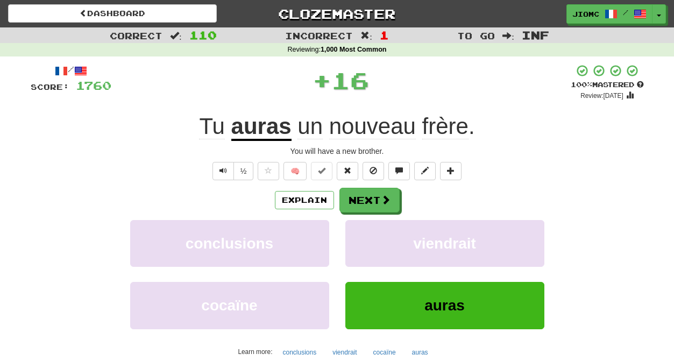
click at [371, 240] on button "viendrait" at bounding box center [444, 243] width 199 height 47
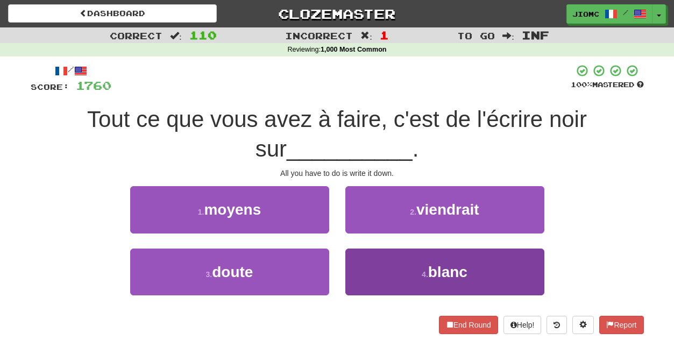
click at [374, 264] on button "4 . blanc" at bounding box center [444, 272] width 199 height 47
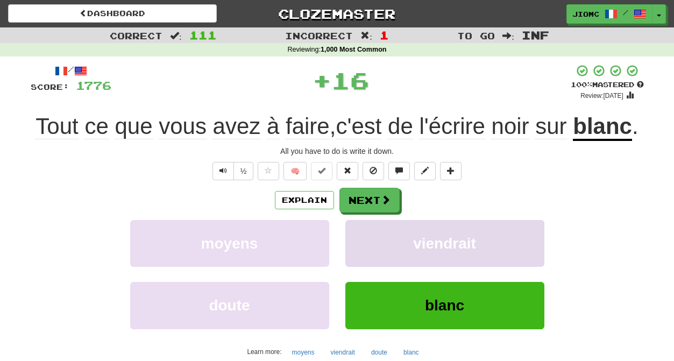
click at [374, 265] on button "viendrait" at bounding box center [444, 243] width 199 height 47
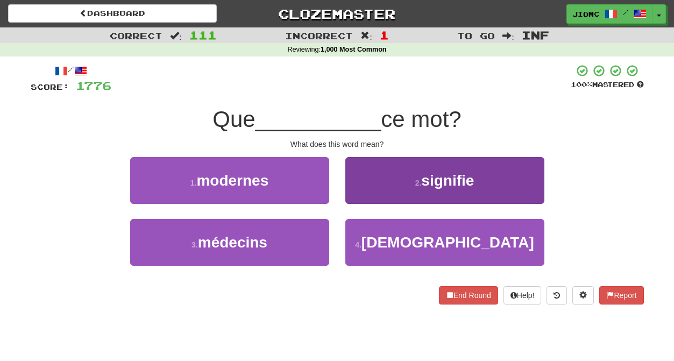
click at [356, 197] on button "2 . signifie" at bounding box center [444, 180] width 199 height 47
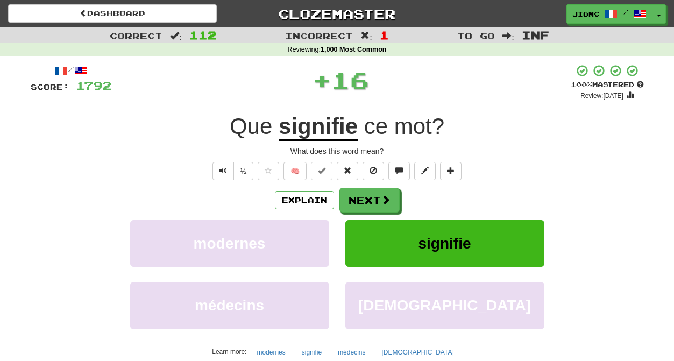
click at [363, 200] on button "Next" at bounding box center [369, 200] width 60 height 25
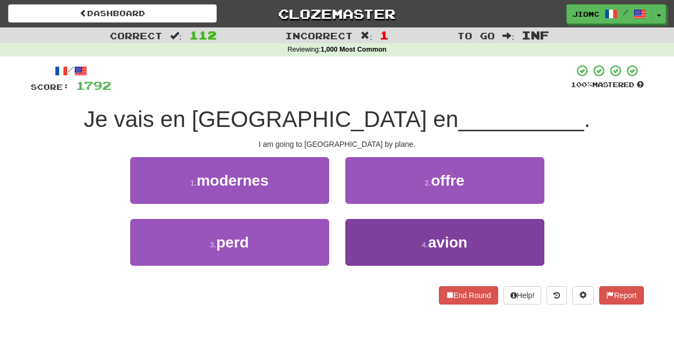
click at [373, 238] on button "4 . avion" at bounding box center [444, 242] width 199 height 47
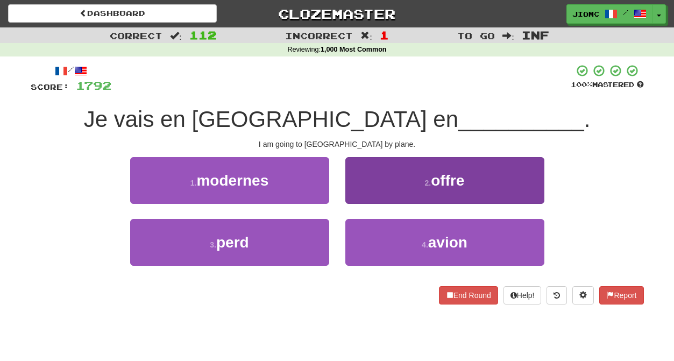
click at [367, 204] on button "2 . offre" at bounding box center [444, 180] width 199 height 47
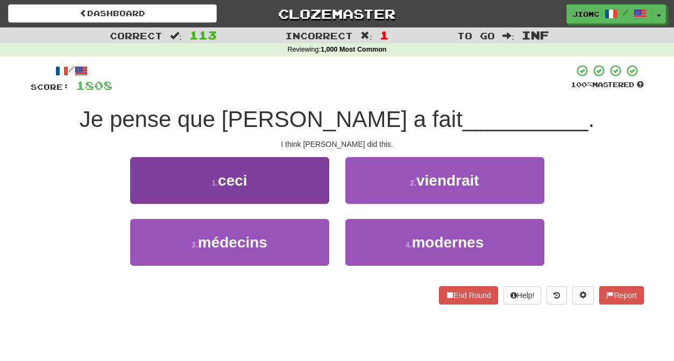
click at [315, 188] on button "1 . ceci" at bounding box center [229, 180] width 199 height 47
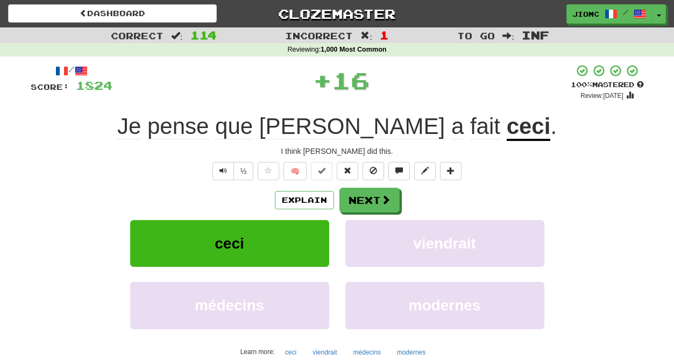
click at [364, 194] on button "Next" at bounding box center [369, 200] width 60 height 25
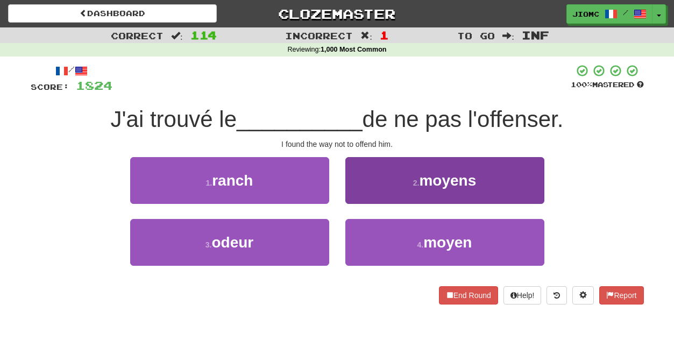
click at [370, 194] on button "2 . moyens" at bounding box center [444, 180] width 199 height 47
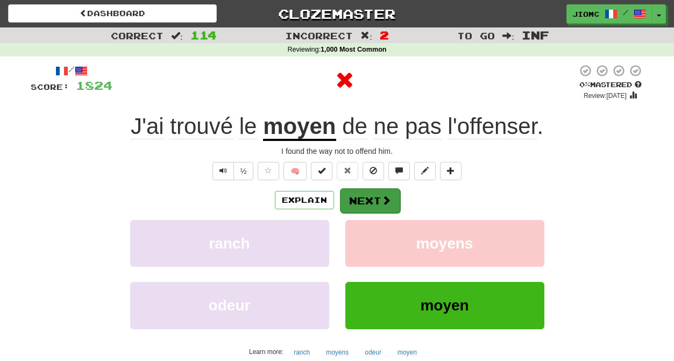
click at [368, 196] on button "Next" at bounding box center [370, 200] width 60 height 25
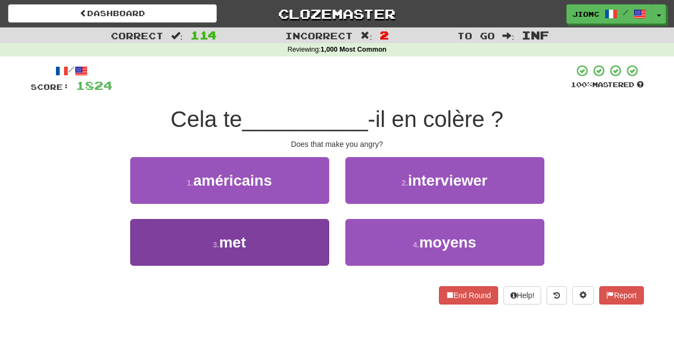
click at [305, 239] on button "3 . met" at bounding box center [229, 242] width 199 height 47
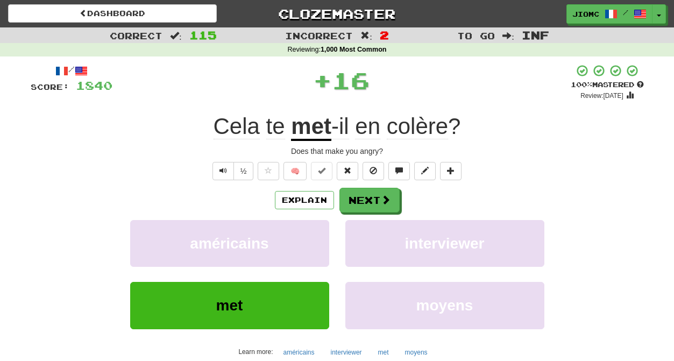
click at [305, 239] on button "américains" at bounding box center [229, 243] width 199 height 47
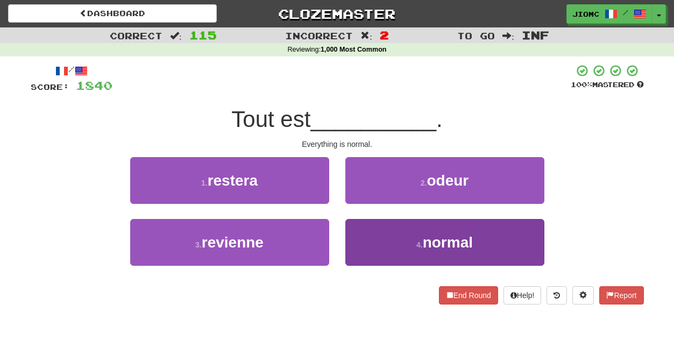
click at [364, 234] on button "4 . normal" at bounding box center [444, 242] width 199 height 47
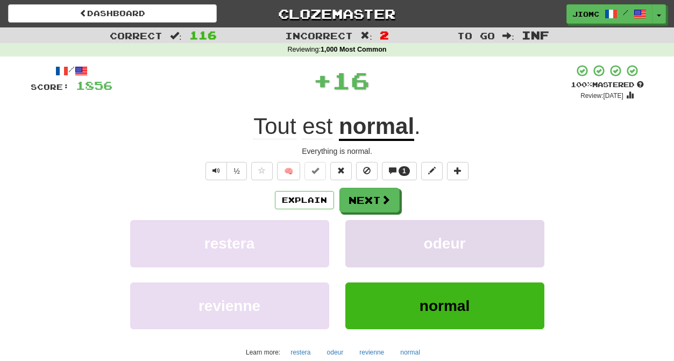
click at [364, 234] on button "odeur" at bounding box center [444, 243] width 199 height 47
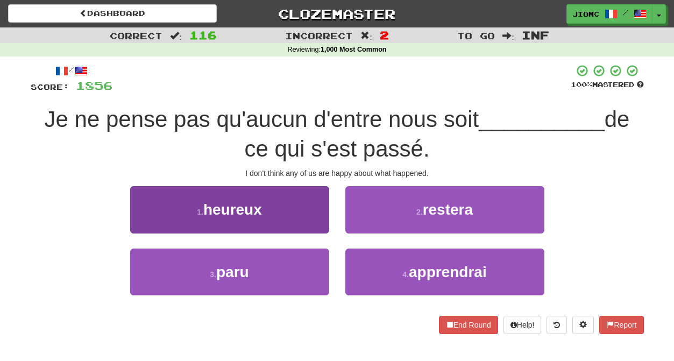
click at [302, 202] on button "1 . heureux" at bounding box center [229, 209] width 199 height 47
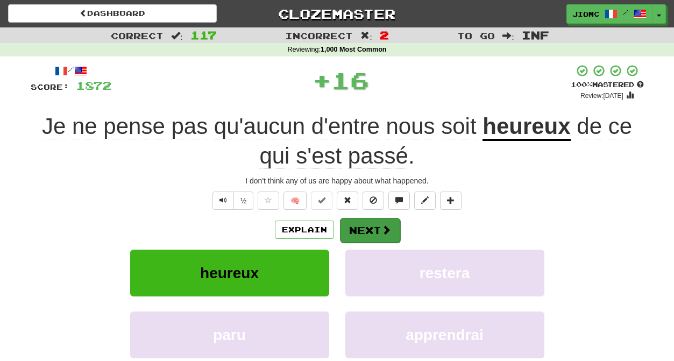
click at [360, 229] on button "Next" at bounding box center [370, 230] width 60 height 25
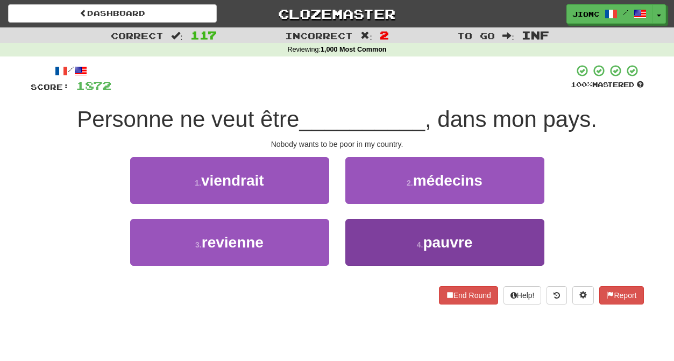
click at [370, 243] on button "4 . pauvre" at bounding box center [444, 242] width 199 height 47
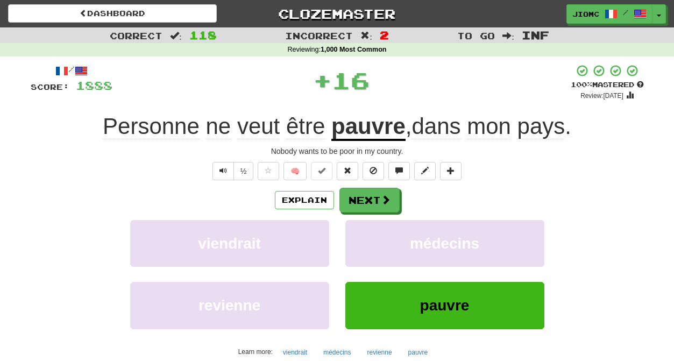
click at [370, 243] on button "médecins" at bounding box center [444, 243] width 199 height 47
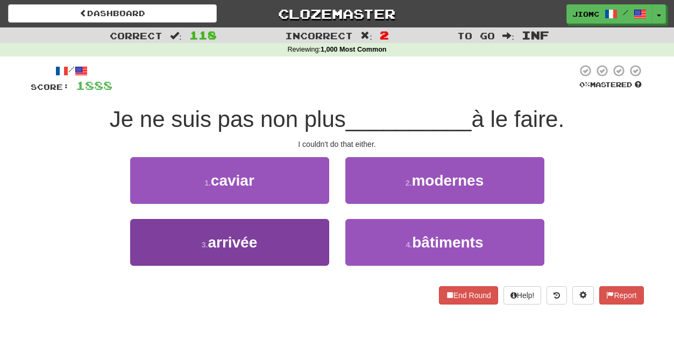
click at [307, 246] on button "3 . arrivée" at bounding box center [229, 242] width 199 height 47
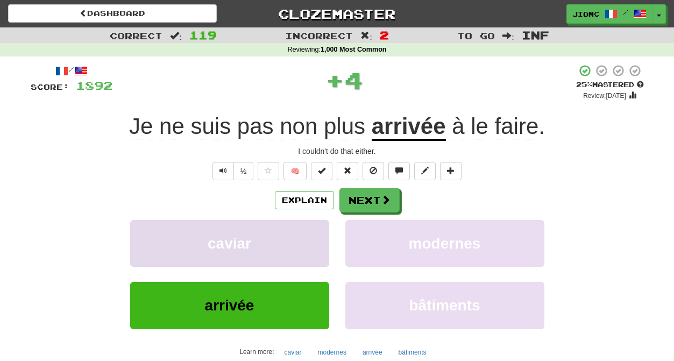
click at [307, 245] on button "caviar" at bounding box center [229, 243] width 199 height 47
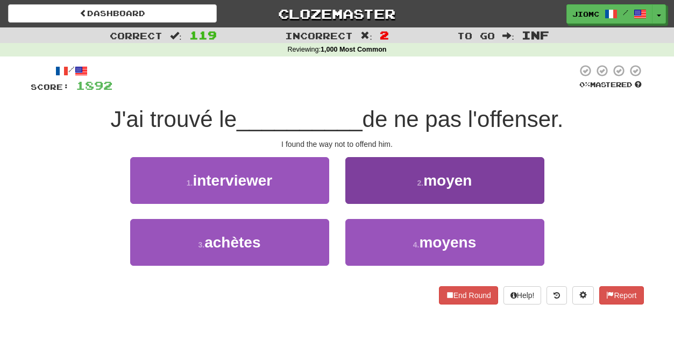
click at [368, 183] on button "2 . moyen" at bounding box center [444, 180] width 199 height 47
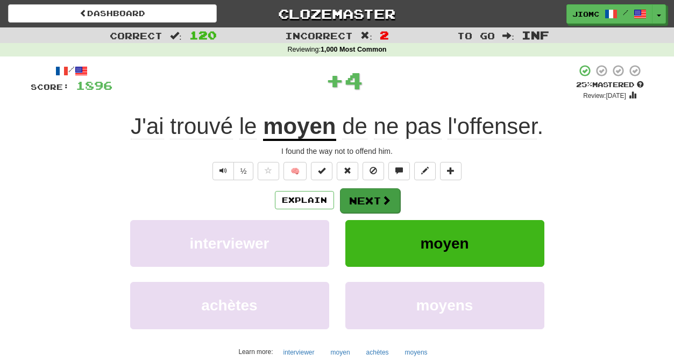
click at [363, 202] on button "Next" at bounding box center [370, 200] width 60 height 25
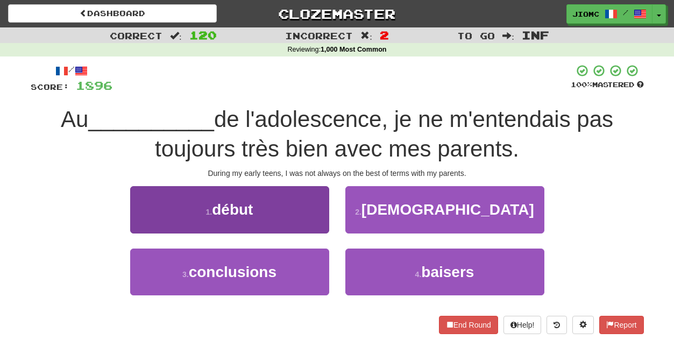
click at [307, 217] on button "1 . début" at bounding box center [229, 209] width 199 height 47
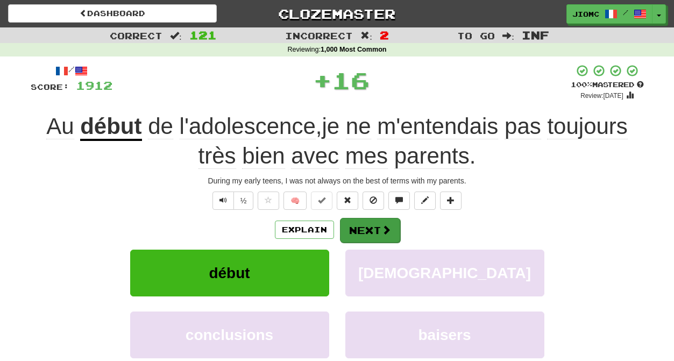
click at [358, 220] on button "Next" at bounding box center [370, 230] width 60 height 25
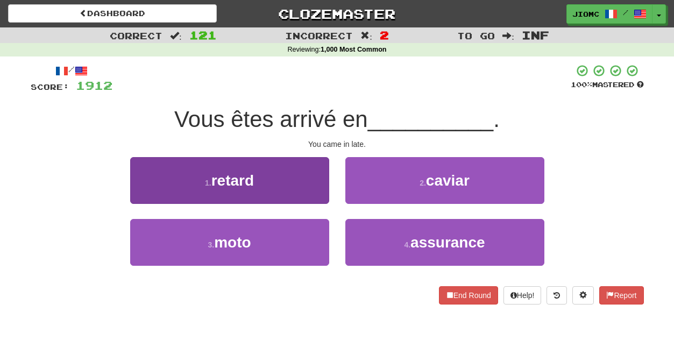
click at [309, 188] on button "1 . retard" at bounding box center [229, 180] width 199 height 47
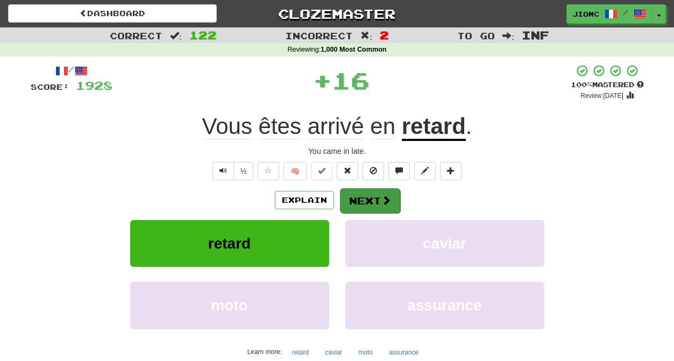
click at [360, 201] on button "Next" at bounding box center [370, 200] width 60 height 25
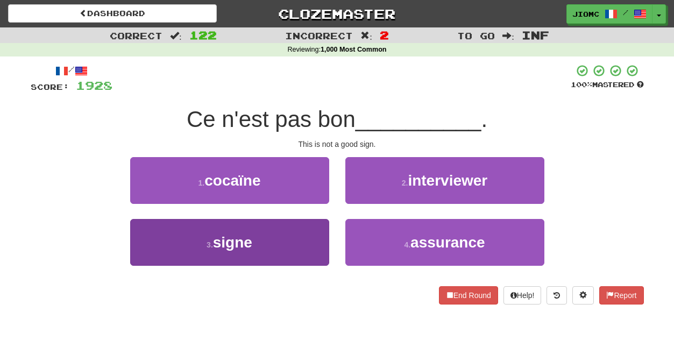
click at [313, 231] on button "3 . signe" at bounding box center [229, 242] width 199 height 47
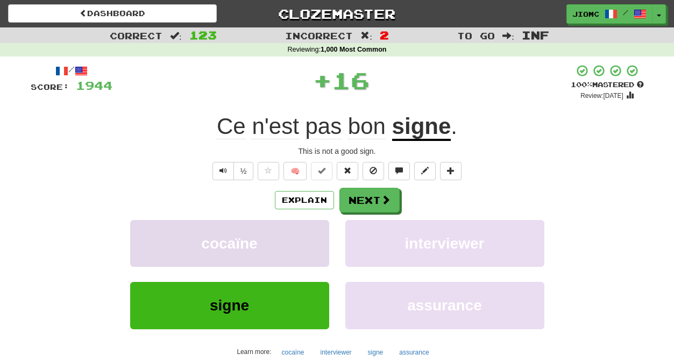
click at [313, 232] on button "cocaïne" at bounding box center [229, 243] width 199 height 47
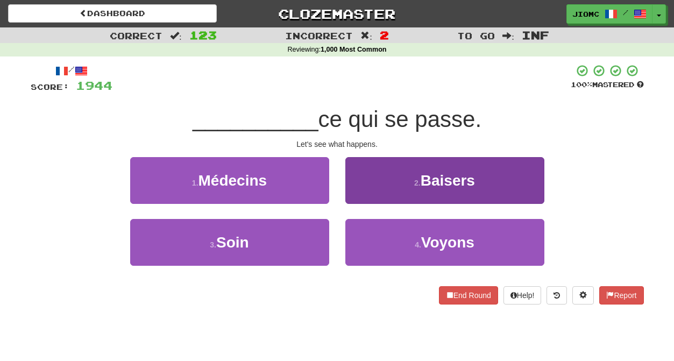
click at [366, 243] on button "4 . Voyons" at bounding box center [444, 242] width 199 height 47
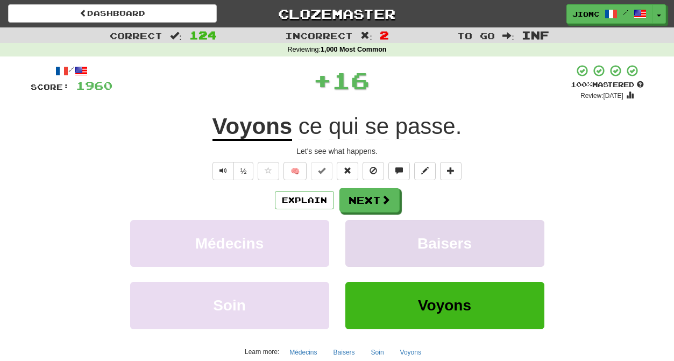
click at [365, 241] on button "Baisers" at bounding box center [444, 243] width 199 height 47
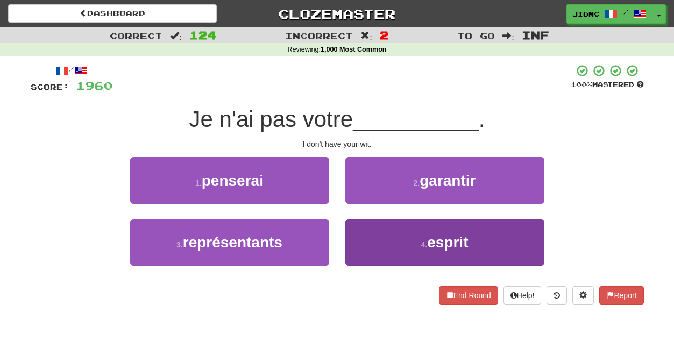
click at [364, 239] on button "4 . esprit" at bounding box center [444, 242] width 199 height 47
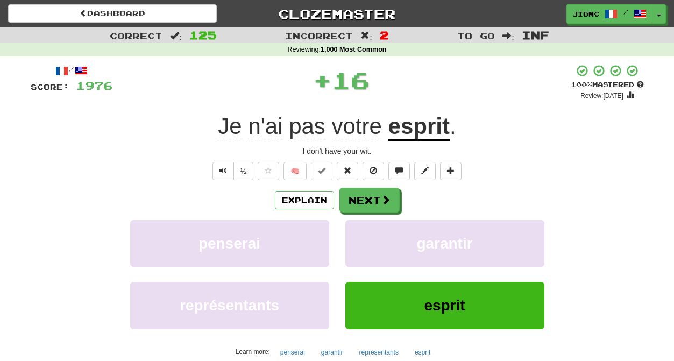
click at [364, 239] on button "garantir" at bounding box center [444, 243] width 199 height 47
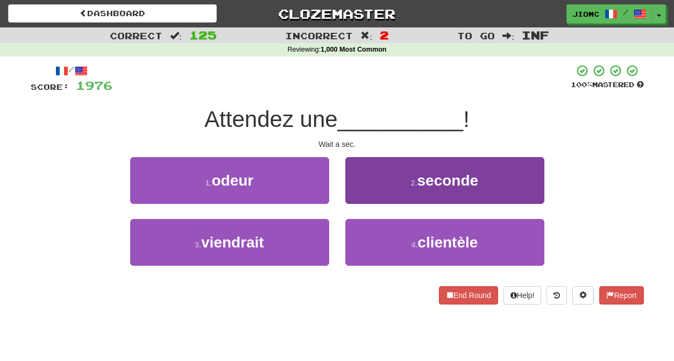
click at [364, 193] on button "2 . seconde" at bounding box center [444, 180] width 199 height 47
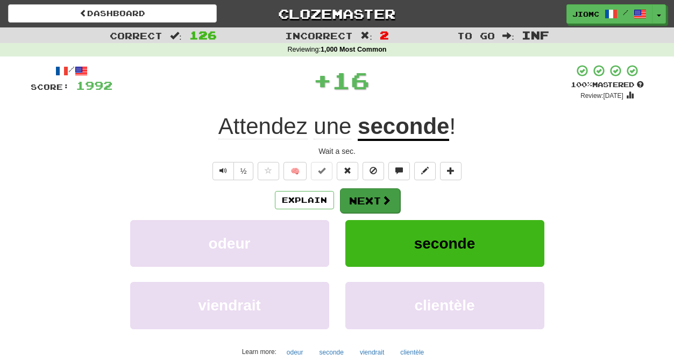
click at [364, 198] on button "Next" at bounding box center [370, 200] width 60 height 25
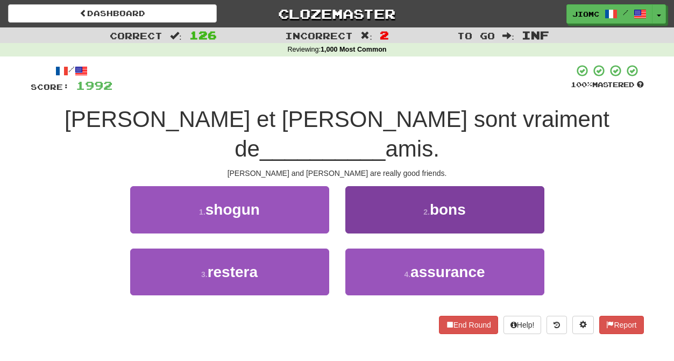
click at [359, 199] on button "2 . bons" at bounding box center [444, 209] width 199 height 47
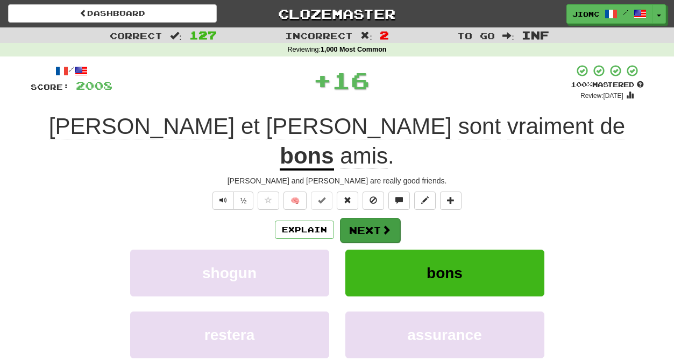
click at [362, 218] on button "Next" at bounding box center [370, 230] width 60 height 25
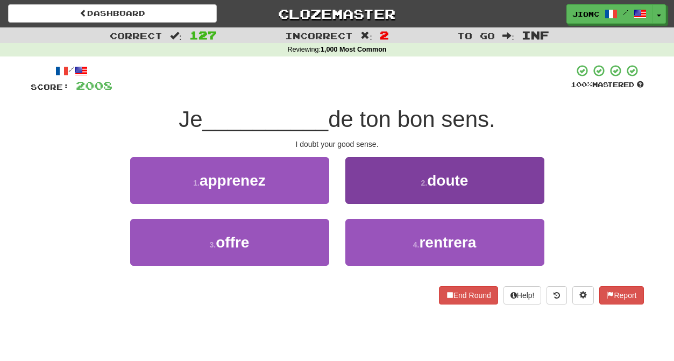
click at [367, 197] on button "2 . doute" at bounding box center [444, 180] width 199 height 47
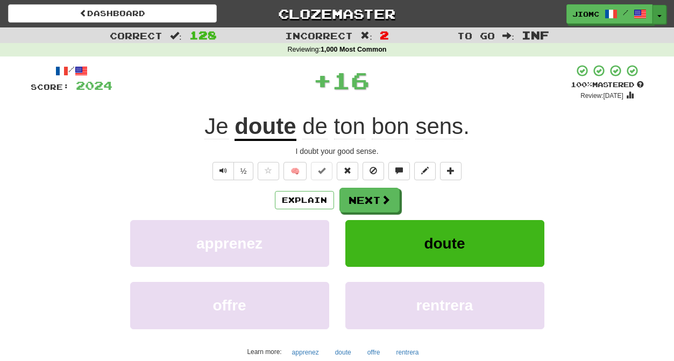
click at [659, 16] on span "button" at bounding box center [659, 16] width 4 height 2
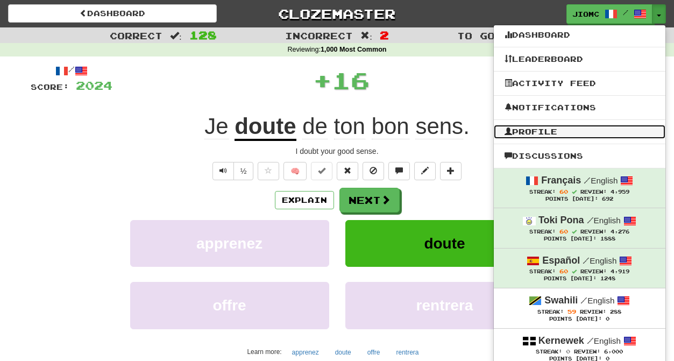
click at [569, 126] on link "Profile" at bounding box center [580, 132] width 172 height 14
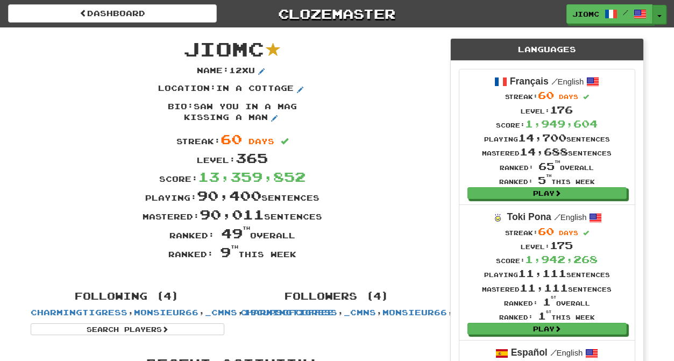
click at [661, 13] on button "Toggle Dropdown" at bounding box center [659, 14] width 14 height 19
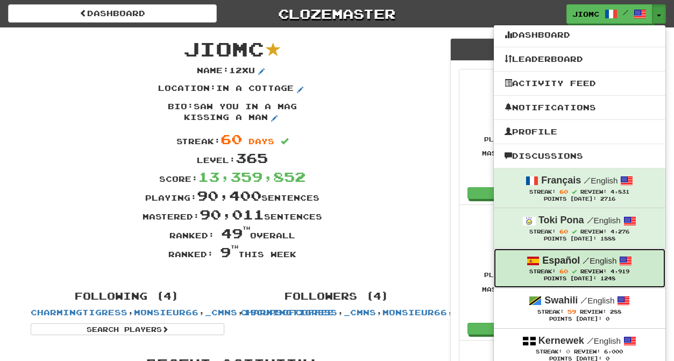
click at [576, 274] on span "Streak: 60" at bounding box center [554, 271] width 51 height 6
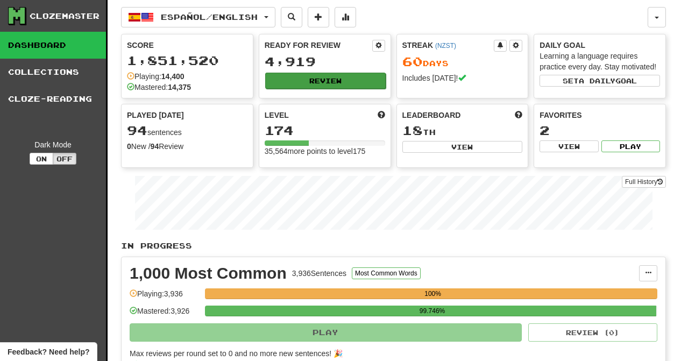
click at [307, 81] on button "Review" at bounding box center [325, 81] width 120 height 16
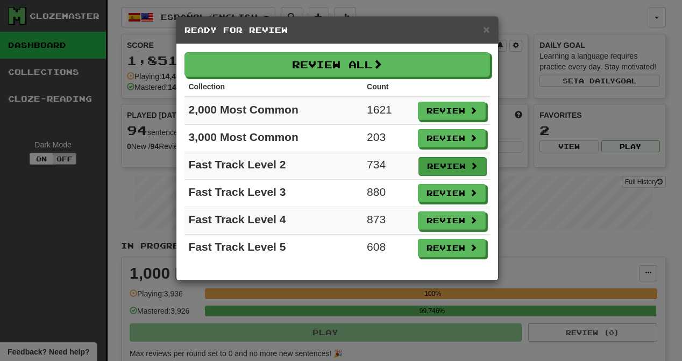
click at [444, 162] on button "Review" at bounding box center [452, 166] width 68 height 18
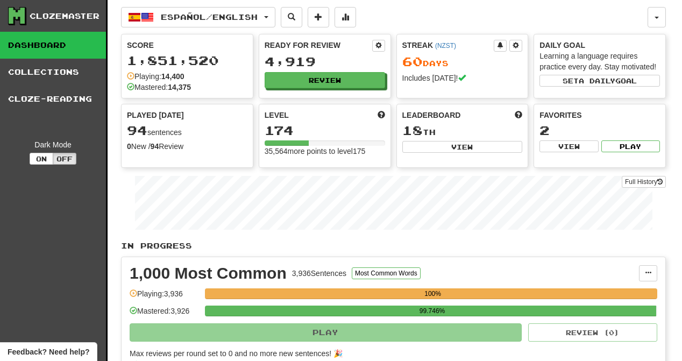
select select "********"
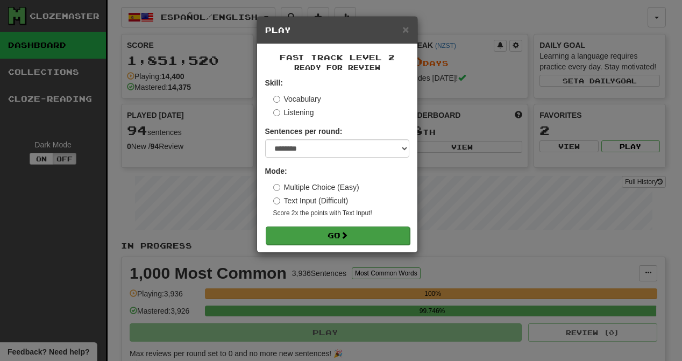
click at [337, 233] on button "Go" at bounding box center [338, 235] width 144 height 18
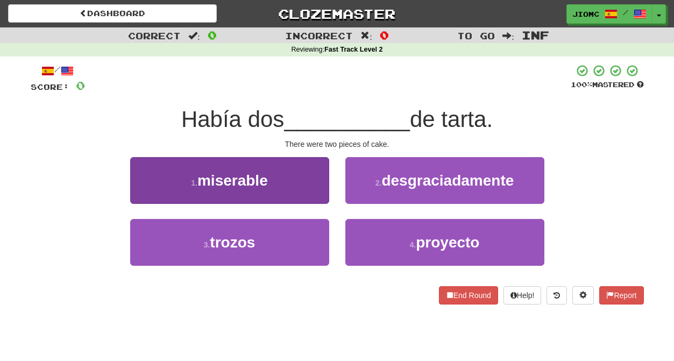
click at [303, 234] on button "3 . trozos" at bounding box center [229, 242] width 199 height 47
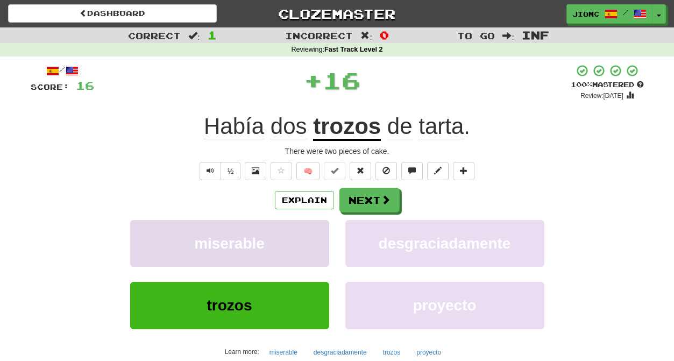
click at [303, 234] on button "miserable" at bounding box center [229, 243] width 199 height 47
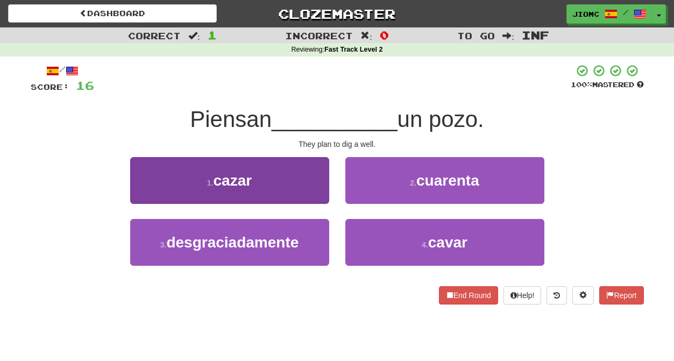
click at [313, 187] on button "1 . cazar" at bounding box center [229, 180] width 199 height 47
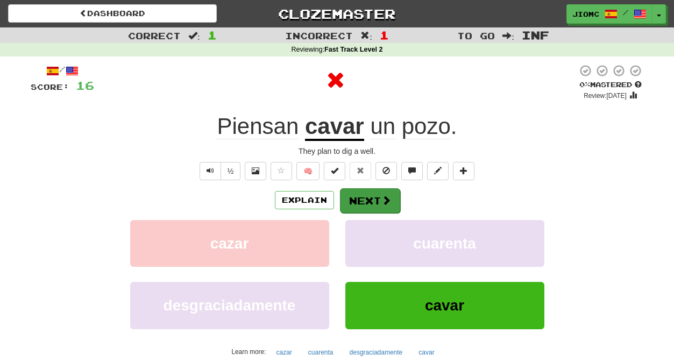
click at [362, 196] on button "Next" at bounding box center [370, 200] width 60 height 25
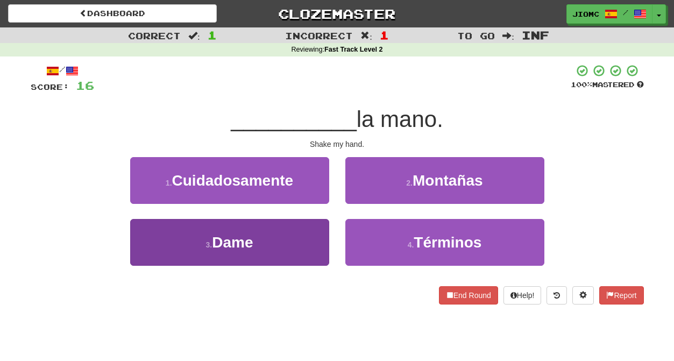
click at [309, 235] on button "3 . Dame" at bounding box center [229, 242] width 199 height 47
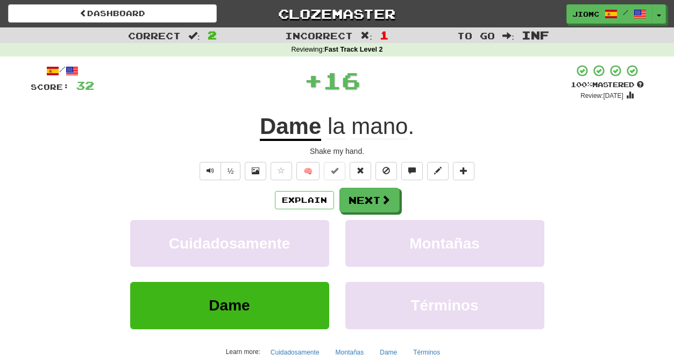
click at [309, 235] on button "Cuidadosamente" at bounding box center [229, 243] width 199 height 47
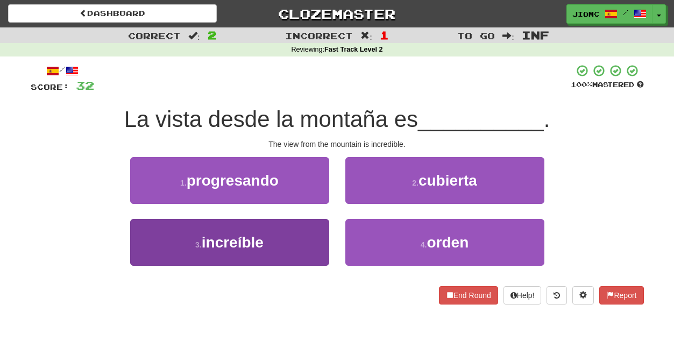
click at [319, 237] on button "3 . increíble" at bounding box center [229, 242] width 199 height 47
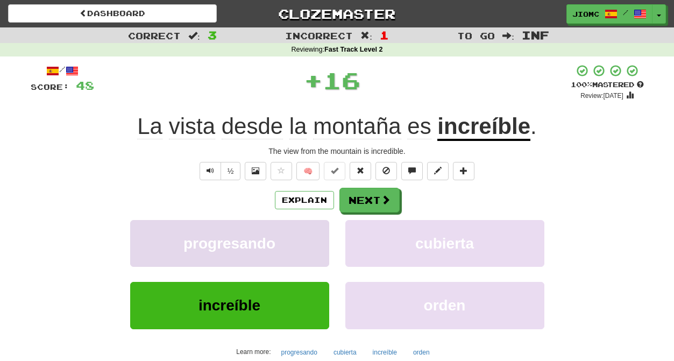
click at [319, 238] on button "progresando" at bounding box center [229, 243] width 199 height 47
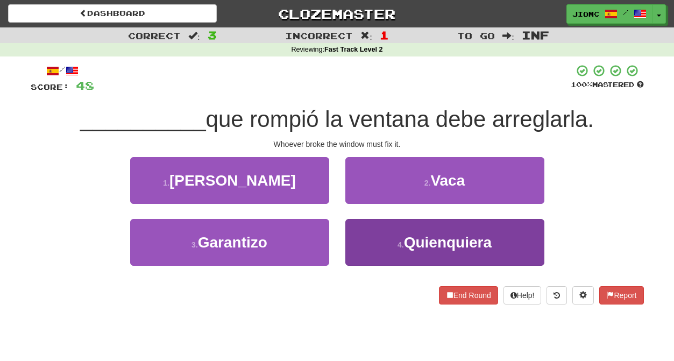
click at [369, 237] on button "4 . Quienquiera" at bounding box center [444, 242] width 199 height 47
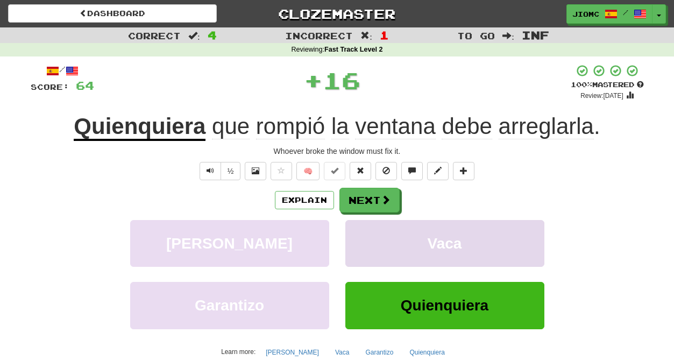
click at [370, 237] on button "Vaca" at bounding box center [444, 243] width 199 height 47
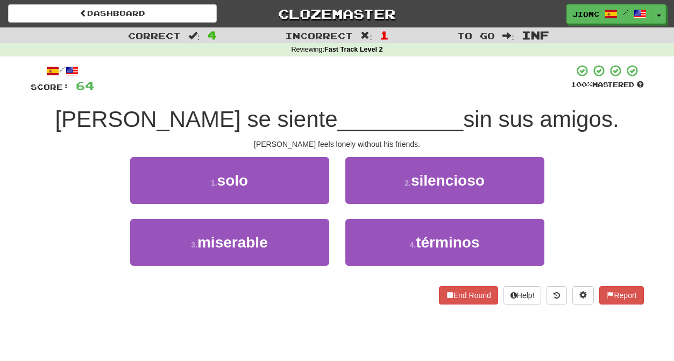
click at [303, 184] on button "1 . solo" at bounding box center [229, 180] width 199 height 47
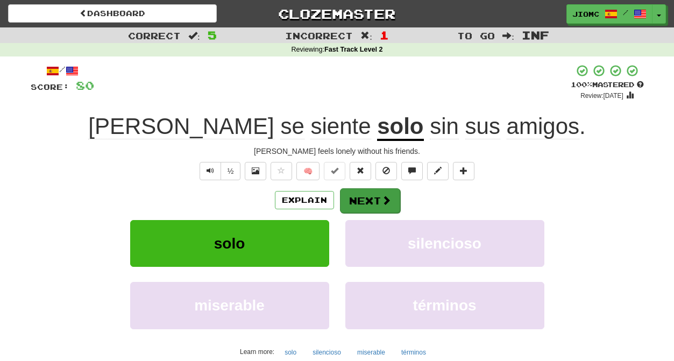
click at [361, 196] on button "Next" at bounding box center [370, 200] width 60 height 25
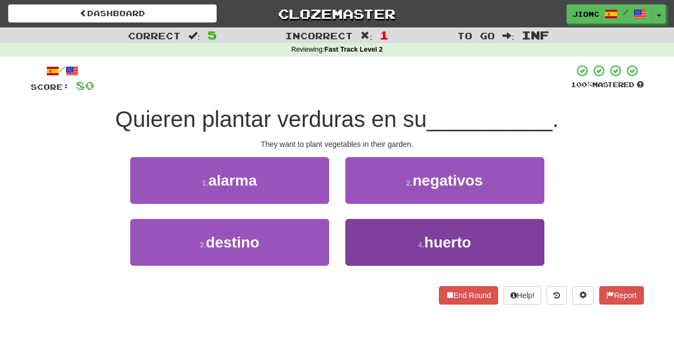
click at [367, 239] on button "4 . huerto" at bounding box center [444, 242] width 199 height 47
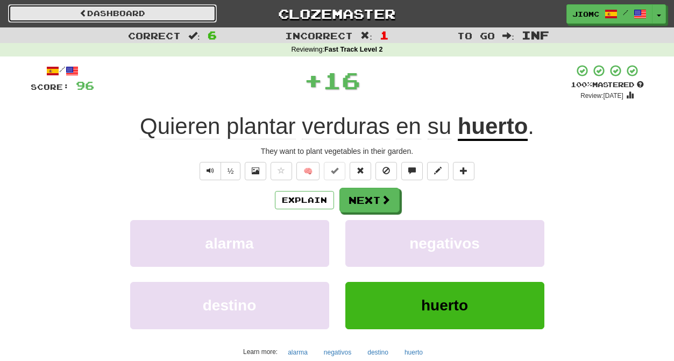
click at [158, 12] on link "Dashboard" at bounding box center [112, 13] width 209 height 18
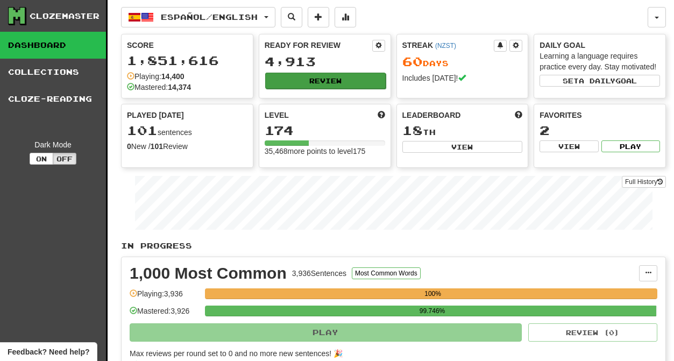
click at [304, 78] on button "Review" at bounding box center [325, 81] width 120 height 16
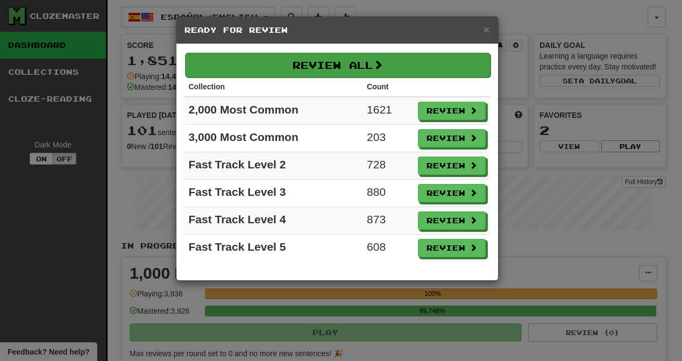
click at [303, 62] on button "Review All" at bounding box center [338, 65] width 306 height 25
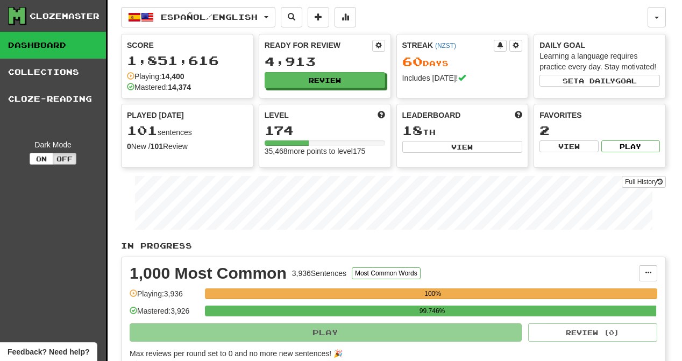
select select "********"
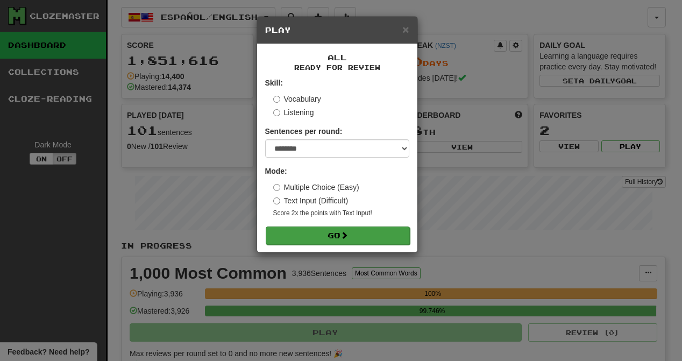
click at [337, 237] on button "Go" at bounding box center [338, 235] width 144 height 18
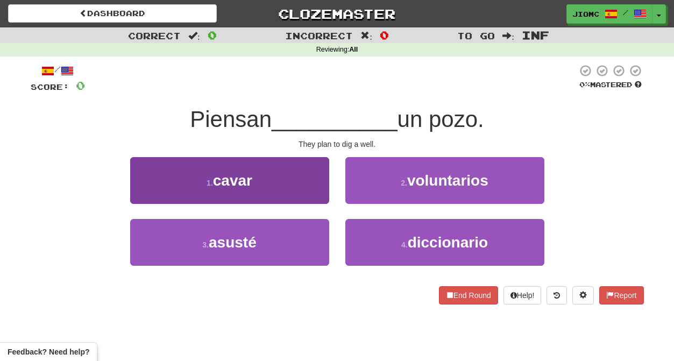
click at [294, 185] on button "1 . [GEOGRAPHIC_DATA]" at bounding box center [229, 180] width 199 height 47
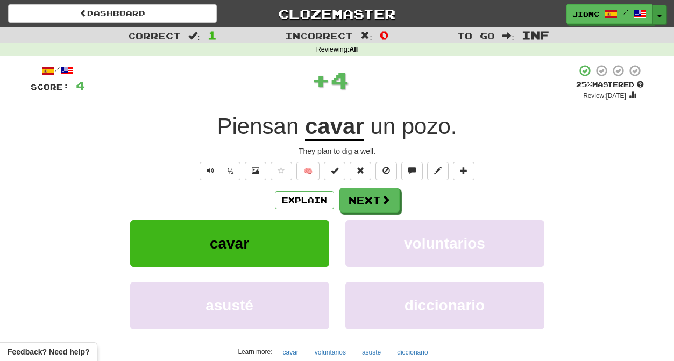
click at [659, 18] on button "Toggle Dropdown" at bounding box center [659, 14] width 14 height 19
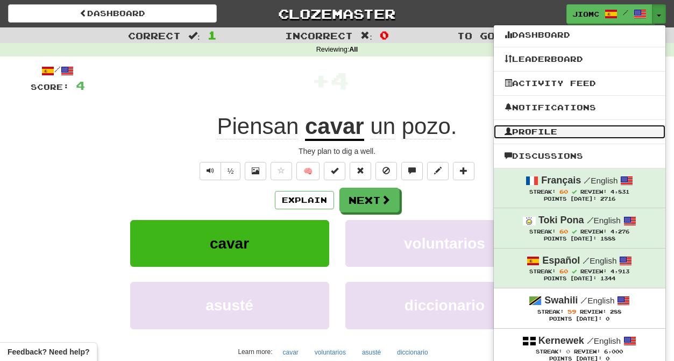
click at [595, 134] on link "Profile" at bounding box center [580, 132] width 172 height 14
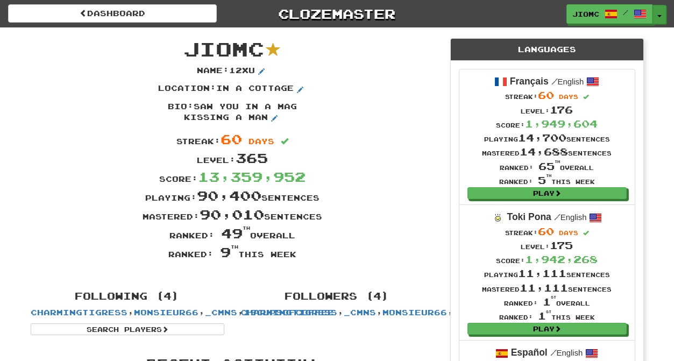
click at [658, 15] on span "button" at bounding box center [659, 16] width 4 height 2
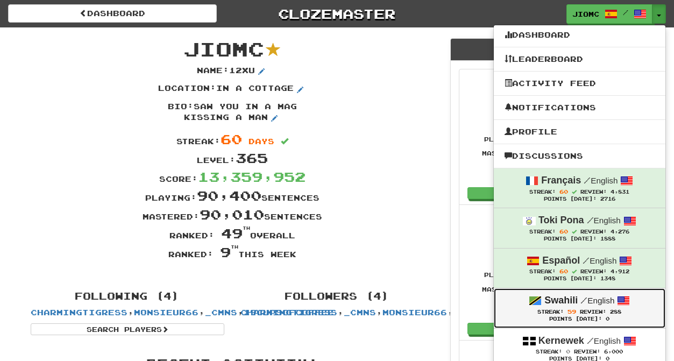
click at [590, 310] on div "Streak: 59 Review: 288" at bounding box center [580, 312] width 150 height 8
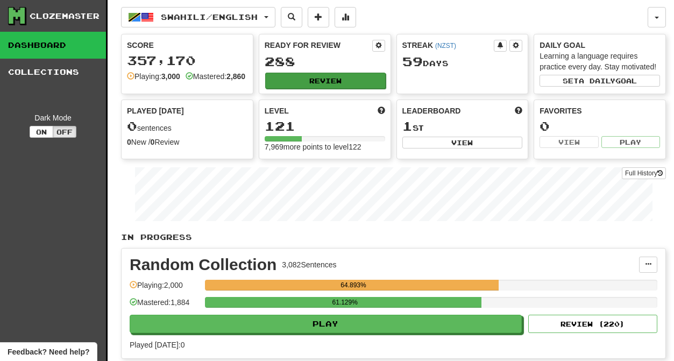
click at [343, 83] on button "Review" at bounding box center [325, 81] width 120 height 16
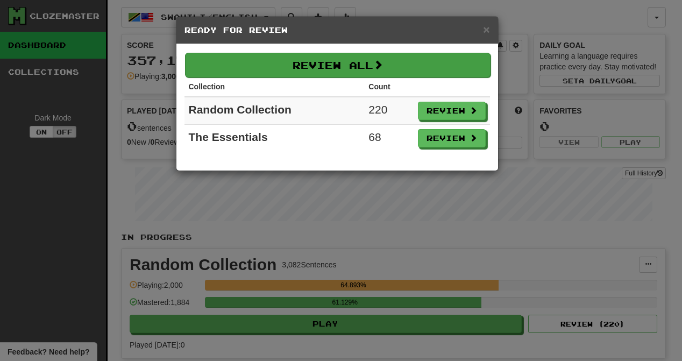
click at [346, 68] on button "Review All" at bounding box center [338, 65] width 306 height 25
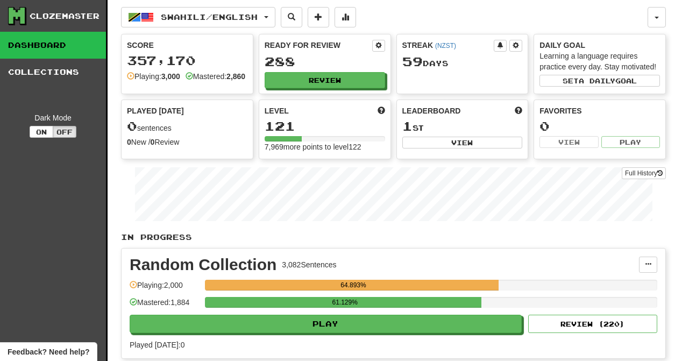
select select "********"
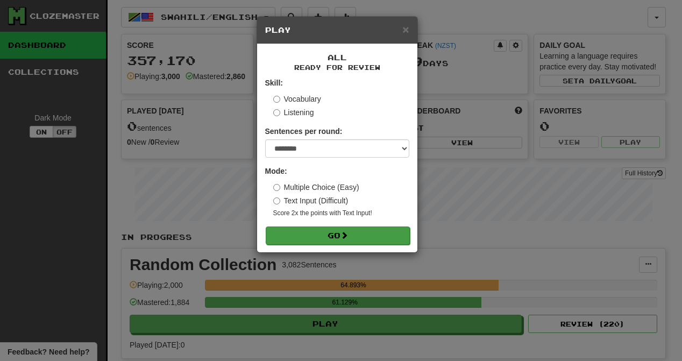
click at [344, 230] on button "Go" at bounding box center [338, 235] width 144 height 18
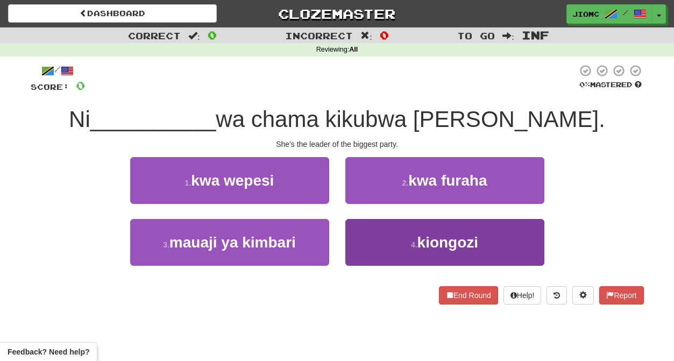
click at [350, 246] on button "4 . kiongozi" at bounding box center [444, 242] width 199 height 47
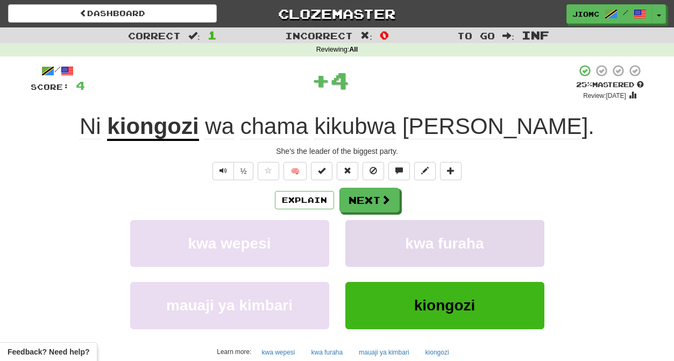
click at [359, 242] on button "kwa furaha" at bounding box center [444, 243] width 199 height 47
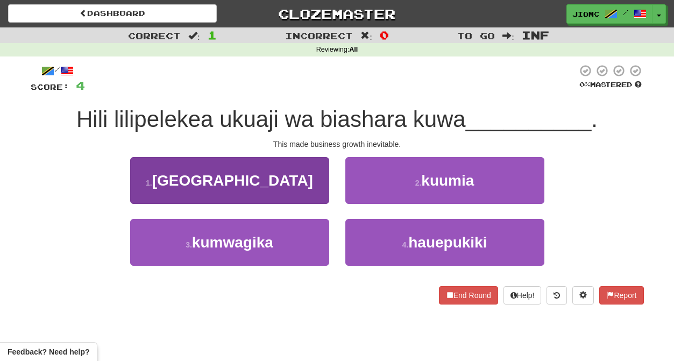
click at [303, 240] on button "3 . kumwagika" at bounding box center [229, 242] width 199 height 47
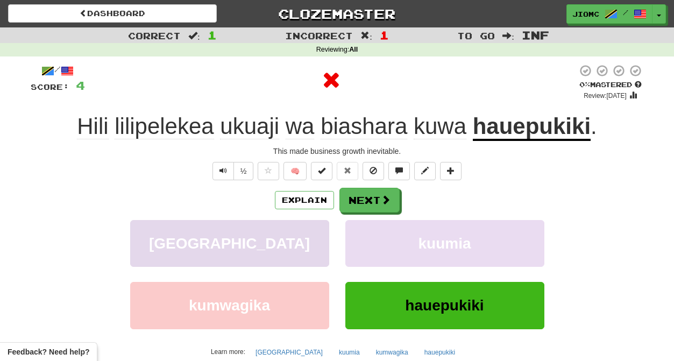
click at [305, 240] on button "korea" at bounding box center [229, 243] width 199 height 47
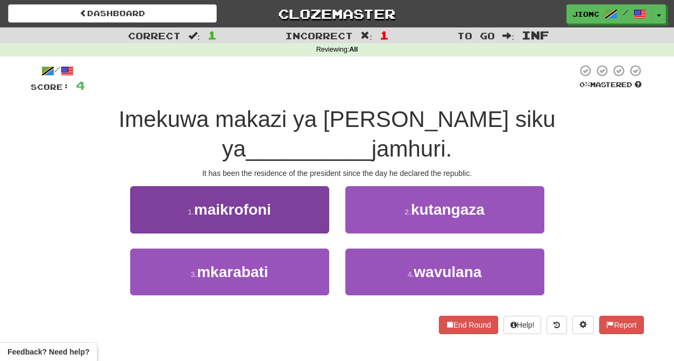
click at [307, 194] on button "1 . maikrofoni" at bounding box center [229, 209] width 199 height 47
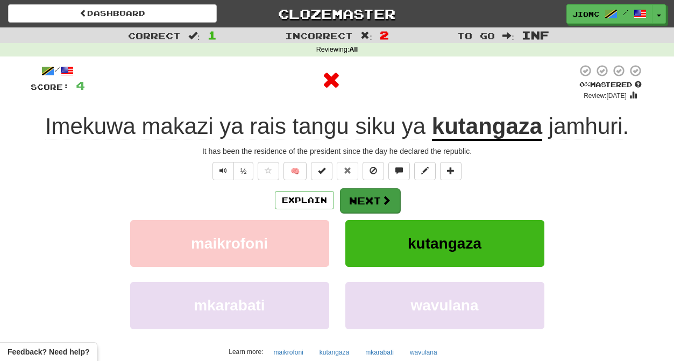
click at [356, 197] on button "Next" at bounding box center [370, 200] width 60 height 25
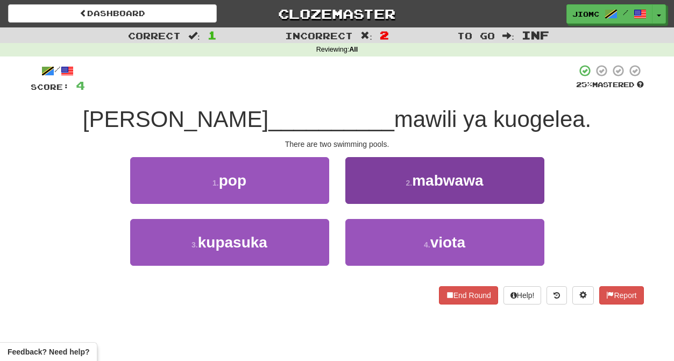
click at [366, 196] on button "2 . mabwawa" at bounding box center [444, 180] width 199 height 47
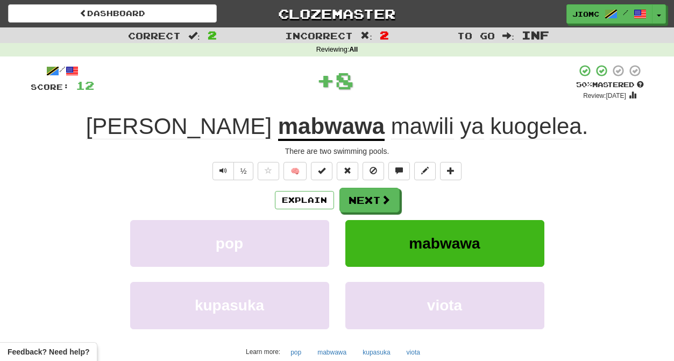
click at [366, 196] on button "Next" at bounding box center [369, 200] width 60 height 25
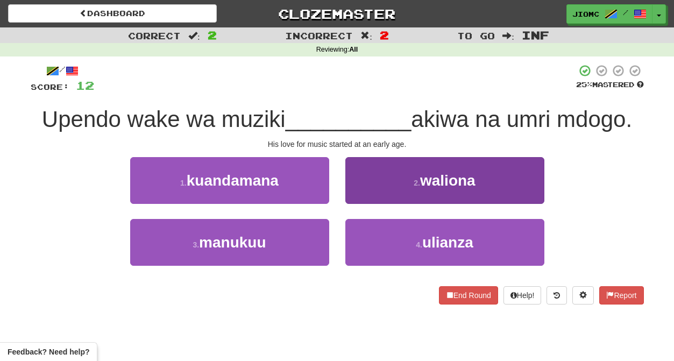
click at [367, 192] on button "2 . waliona" at bounding box center [444, 180] width 199 height 47
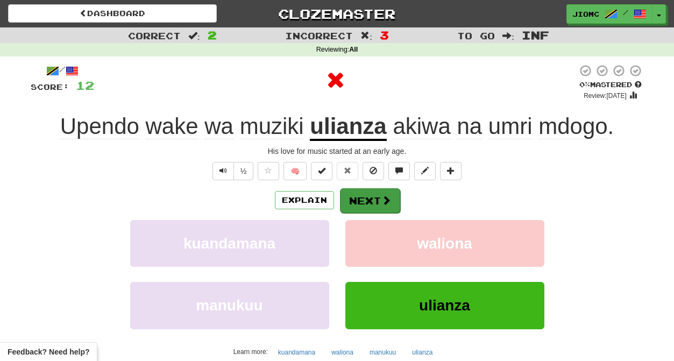
drag, startPoint x: 367, startPoint y: 192, endPoint x: 347, endPoint y: 193, distance: 20.5
click at [347, 193] on button "Next" at bounding box center [370, 200] width 60 height 25
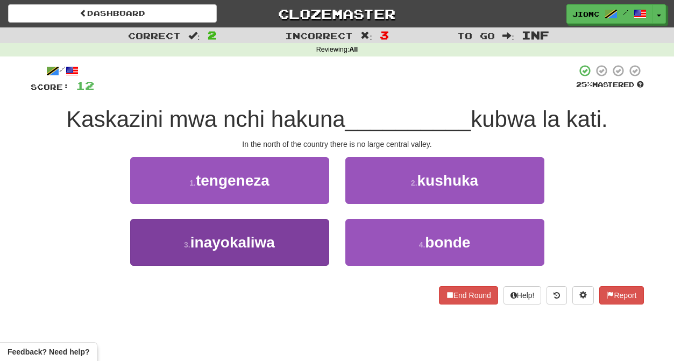
click at [309, 242] on button "3 . inayokaliwa" at bounding box center [229, 242] width 199 height 47
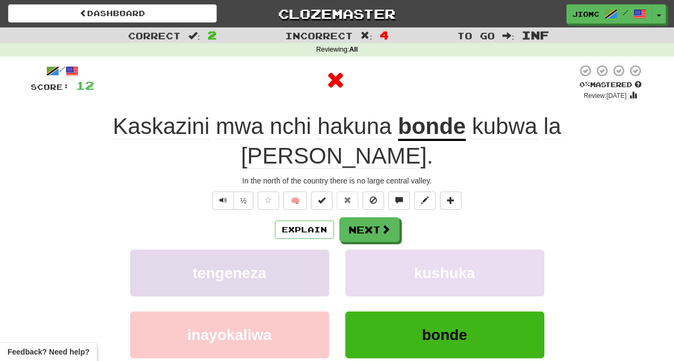
click at [310, 250] on button "tengeneza" at bounding box center [229, 273] width 199 height 47
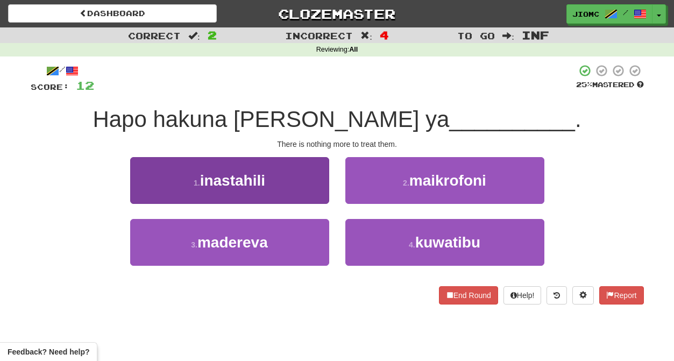
click at [310, 190] on button "1 . inastahili" at bounding box center [229, 180] width 199 height 47
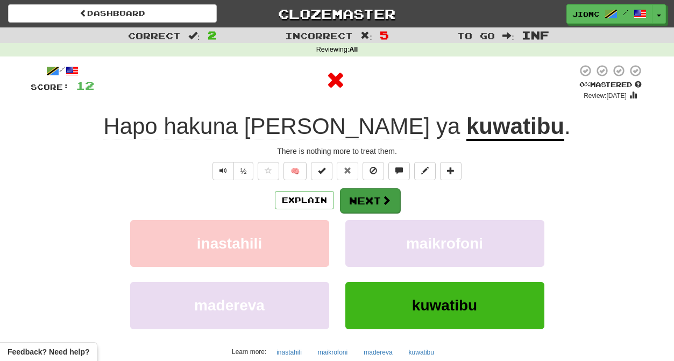
click at [348, 202] on button "Next" at bounding box center [370, 200] width 60 height 25
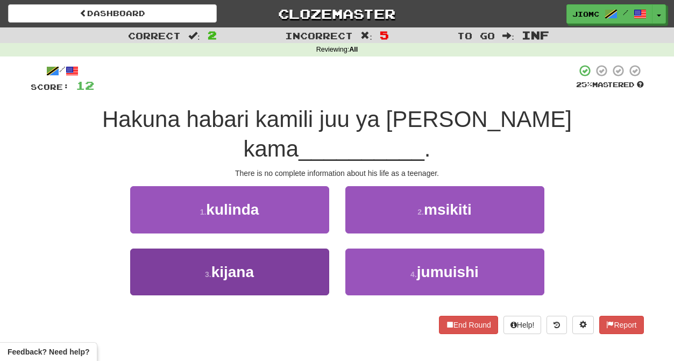
click at [311, 253] on button "3 . kijana" at bounding box center [229, 272] width 199 height 47
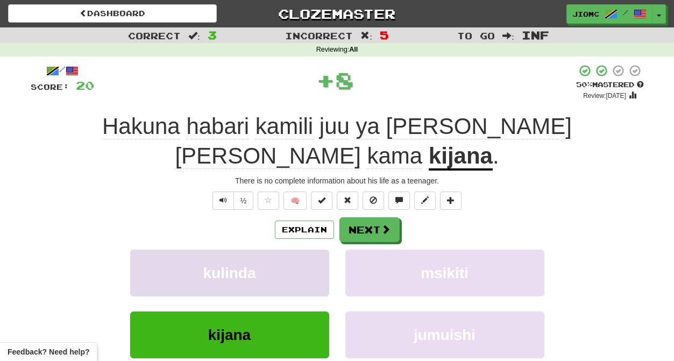
click at [310, 250] on button "kulinda" at bounding box center [229, 273] width 199 height 47
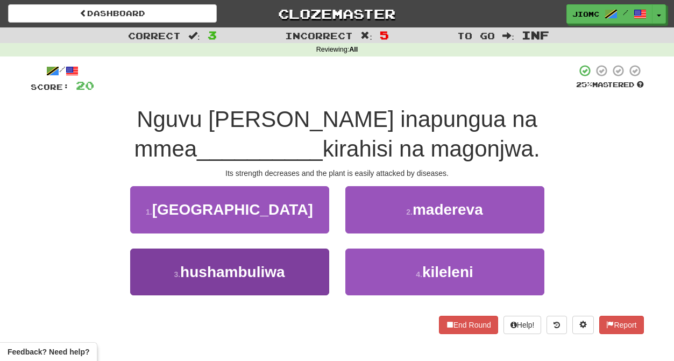
click at [302, 268] on button "3 . hushambuliwa" at bounding box center [229, 272] width 199 height 47
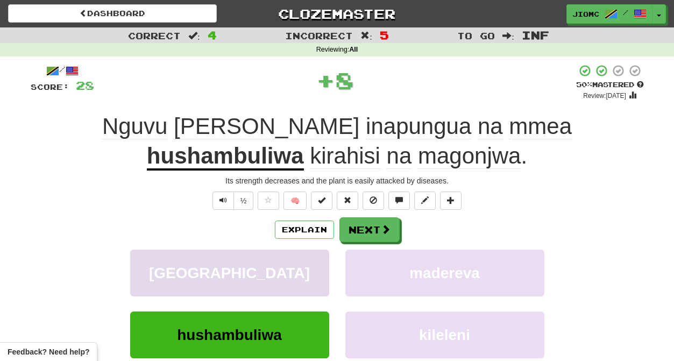
click at [307, 265] on button "korea" at bounding box center [229, 273] width 199 height 47
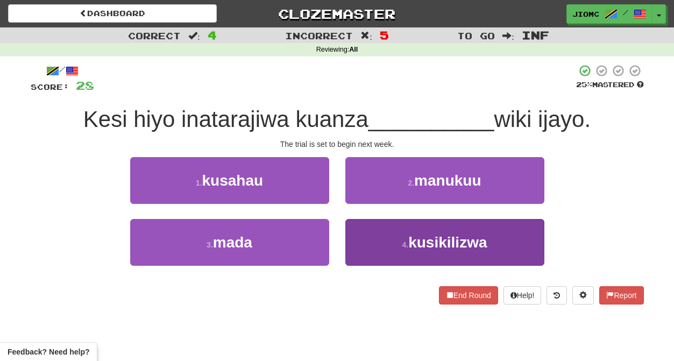
click at [379, 242] on button "4 . kusikilizwa" at bounding box center [444, 242] width 199 height 47
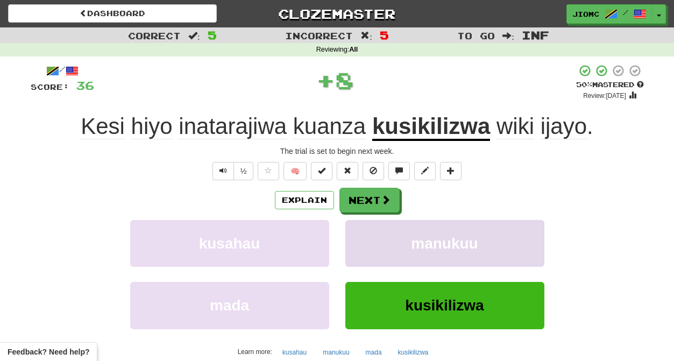
click at [366, 238] on button "manukuu" at bounding box center [444, 243] width 199 height 47
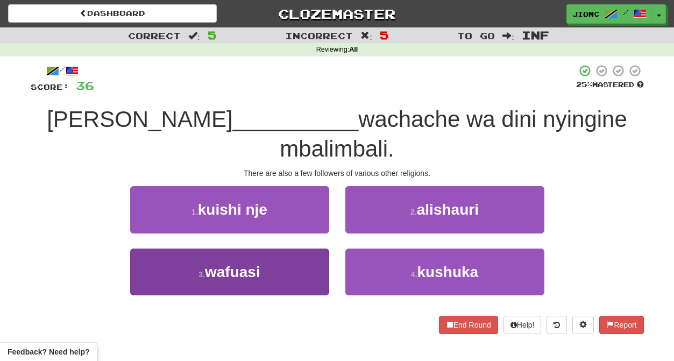
click at [309, 249] on button "3 . wafuasi" at bounding box center [229, 272] width 199 height 47
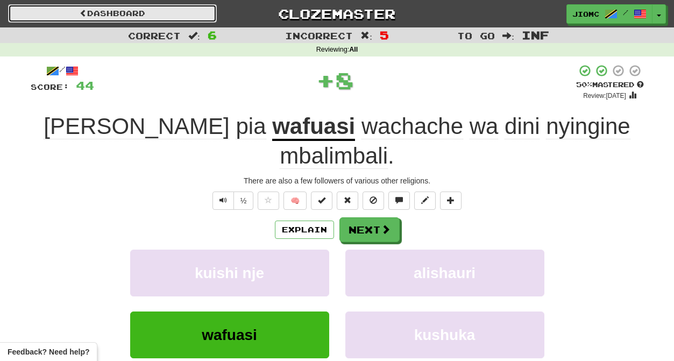
click at [152, 14] on link "Dashboard" at bounding box center [112, 13] width 209 height 18
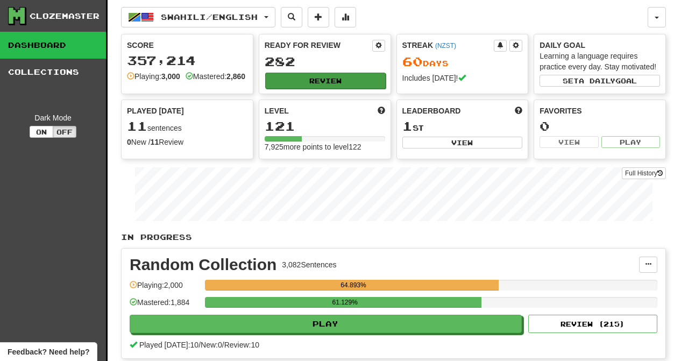
click at [283, 79] on button "Review" at bounding box center [325, 81] width 120 height 16
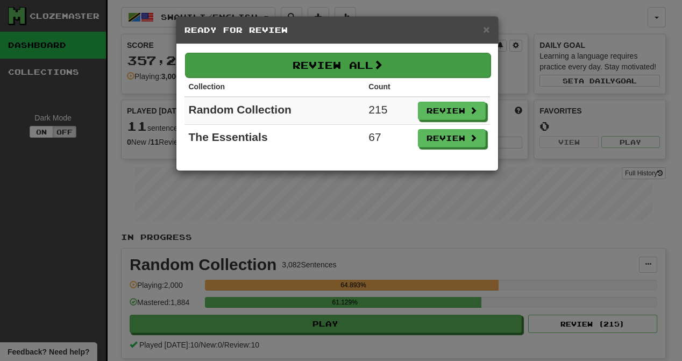
click at [282, 69] on button "Review All" at bounding box center [338, 65] width 306 height 25
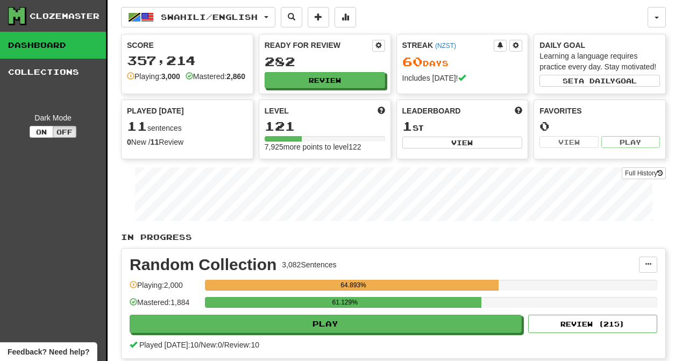
select select "********"
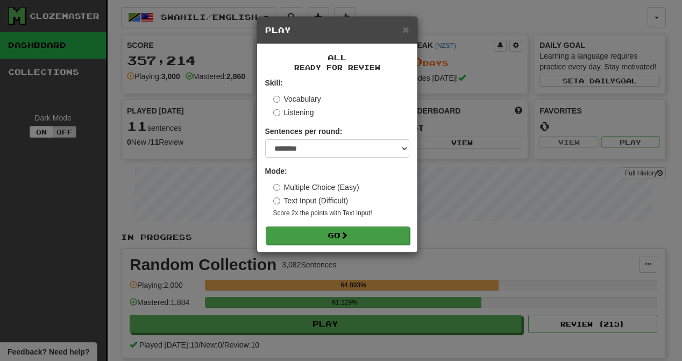
click at [323, 243] on button "Go" at bounding box center [338, 235] width 144 height 18
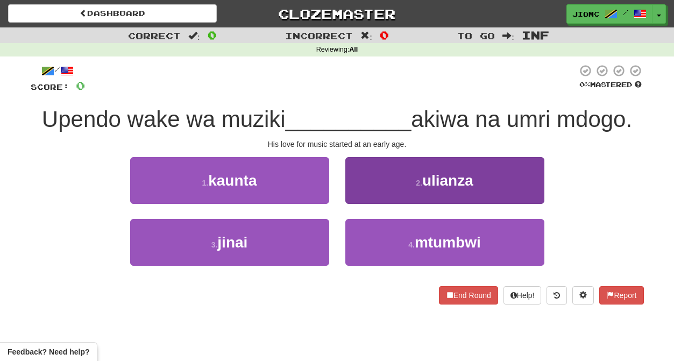
click at [357, 193] on button "2 . ulianza" at bounding box center [444, 180] width 199 height 47
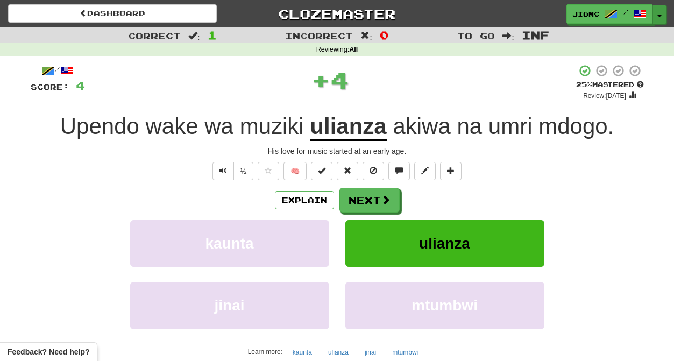
click at [659, 16] on span "button" at bounding box center [659, 16] width 4 height 2
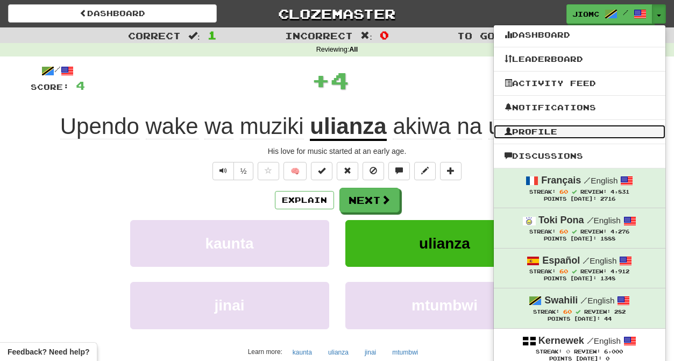
click at [586, 129] on link "Profile" at bounding box center [580, 132] width 172 height 14
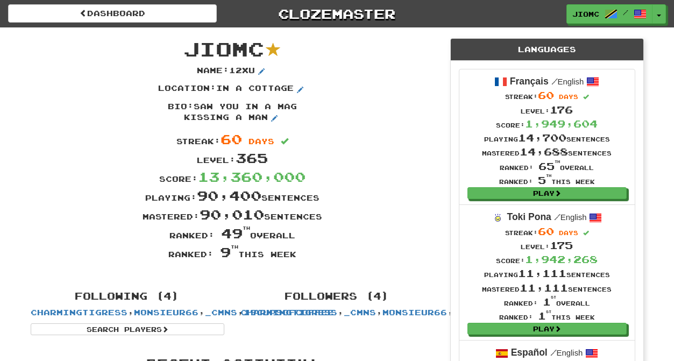
click at [417, 56] on h1 "JioMc" at bounding box center [233, 49] width 420 height 22
click at [662, 13] on button "Toggle Dropdown" at bounding box center [659, 14] width 14 height 19
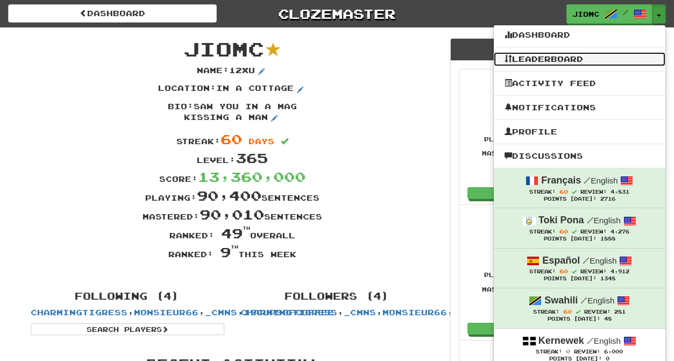
click at [563, 55] on link "Leaderboard" at bounding box center [580, 59] width 172 height 14
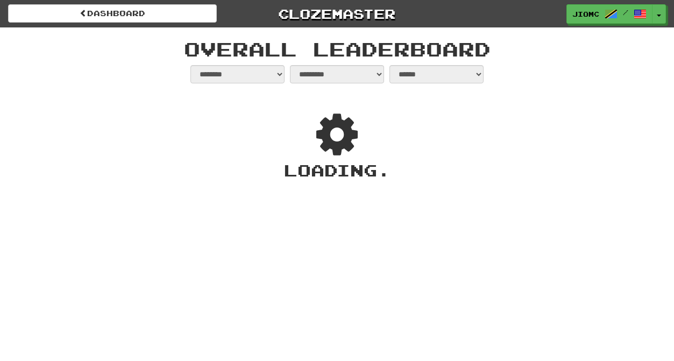
select select "**********"
